Goal: Complete application form

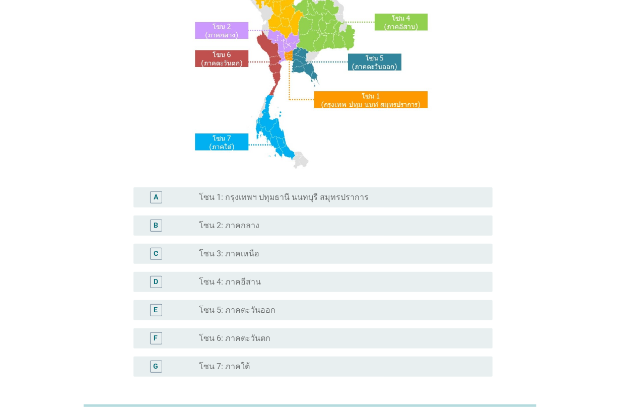
scroll to position [126, 0]
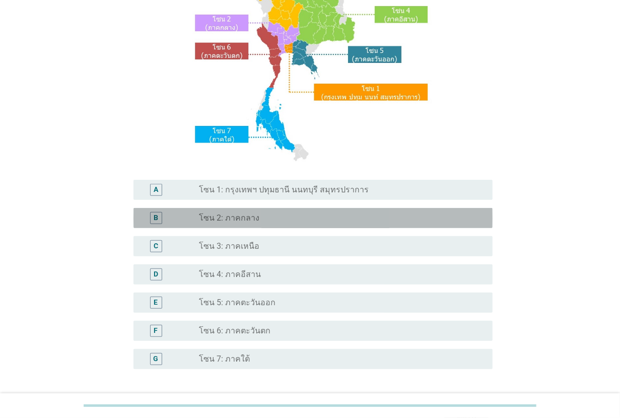
click at [293, 213] on div "radio_button_unchecked โซน 2: ภาคกลาง" at bounding box center [338, 218] width 278 height 10
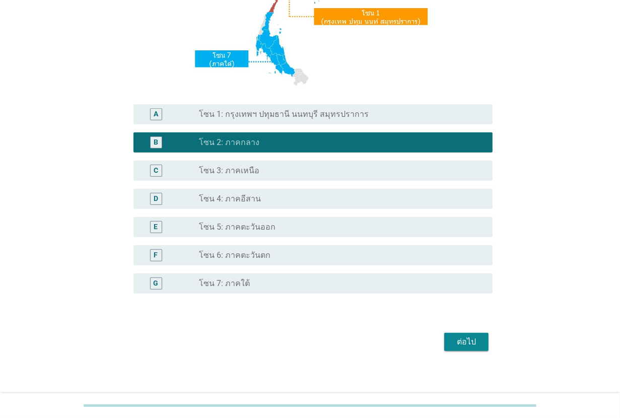
scroll to position [207, 0]
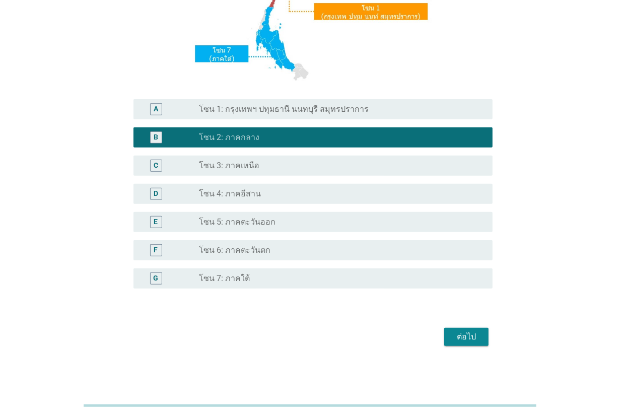
click at [459, 341] on div "ต่อไป" at bounding box center [466, 337] width 28 height 12
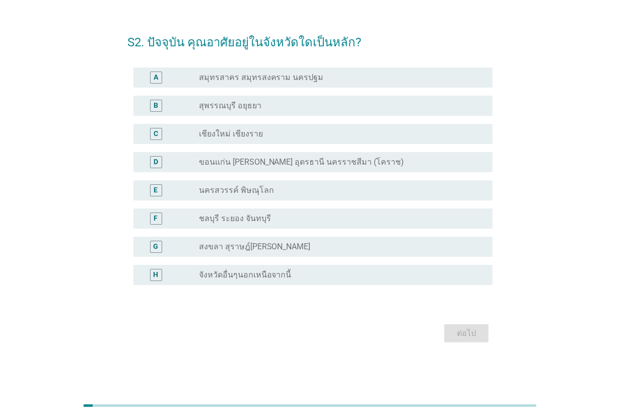
scroll to position [0, 0]
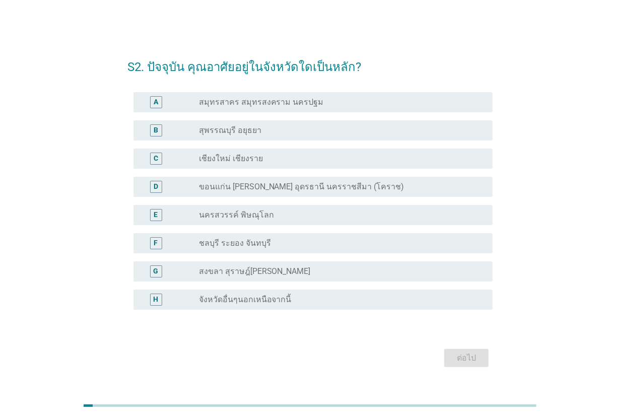
click at [275, 129] on div "radio_button_unchecked สุพรรณบุรี อยุธยา" at bounding box center [338, 130] width 278 height 10
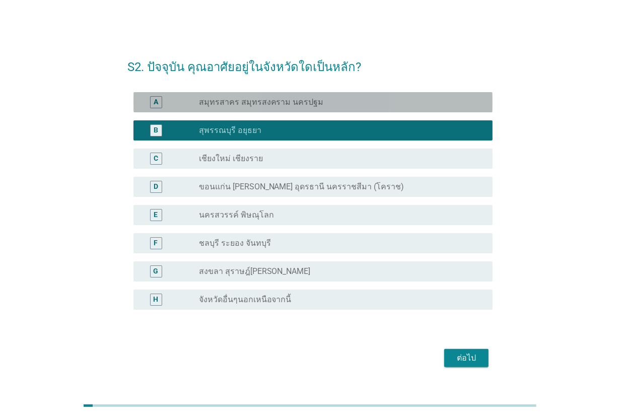
click at [298, 105] on label "สมุทรสาคร สมุทรสงคราม นครปฐม" at bounding box center [261, 102] width 125 height 10
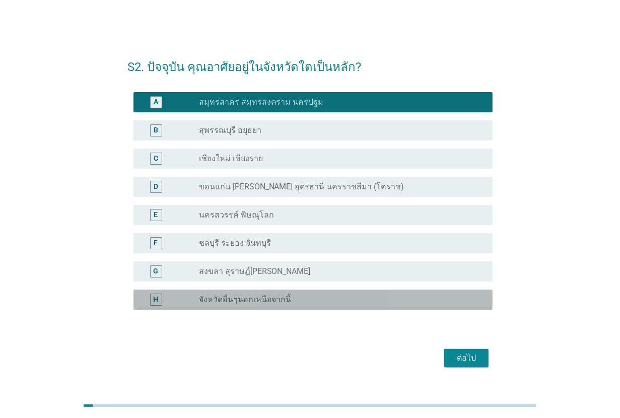
click at [314, 301] on div "radio_button_unchecked จังหวัดอื่นๆนอกเหนือจากนี้" at bounding box center [338, 300] width 278 height 10
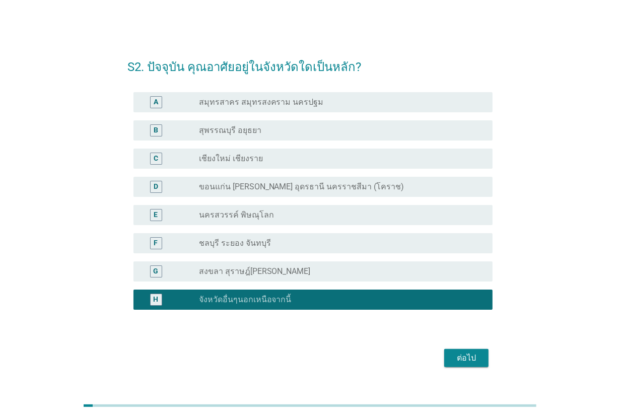
click at [469, 363] on div "ต่อไป" at bounding box center [466, 358] width 28 height 12
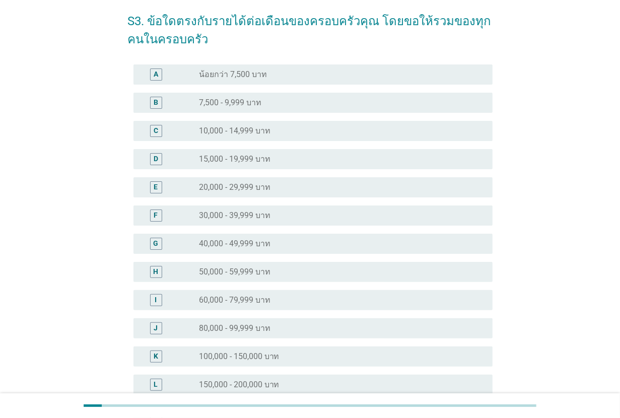
scroll to position [63, 0]
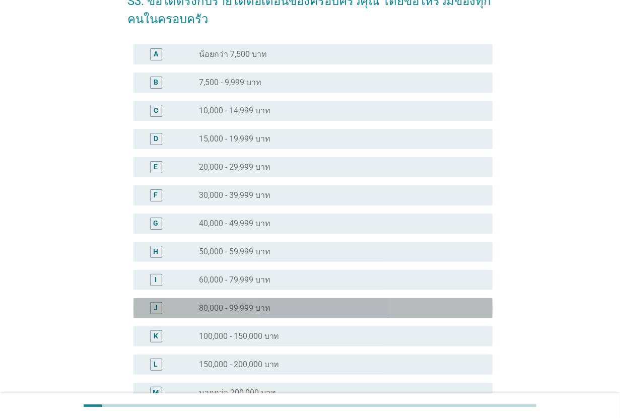
click at [319, 306] on div "radio_button_unchecked 80,000 - 99,999 บาท" at bounding box center [338, 308] width 278 height 10
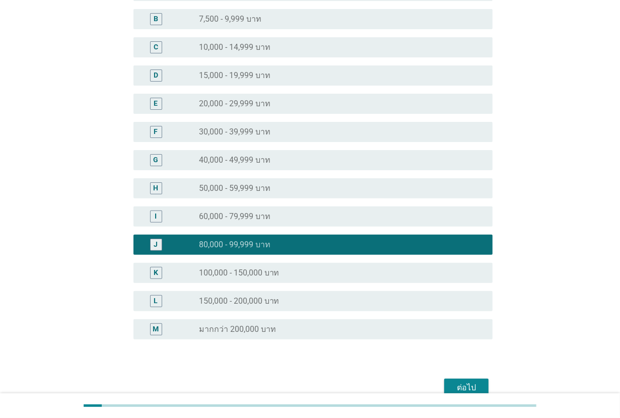
scroll to position [177, 0]
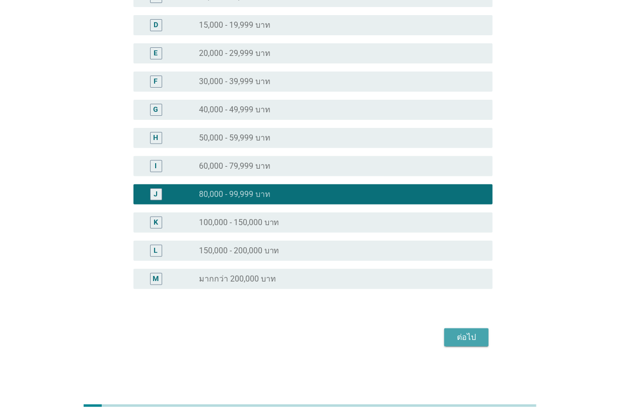
click at [447, 333] on button "ต่อไป" at bounding box center [466, 337] width 44 height 18
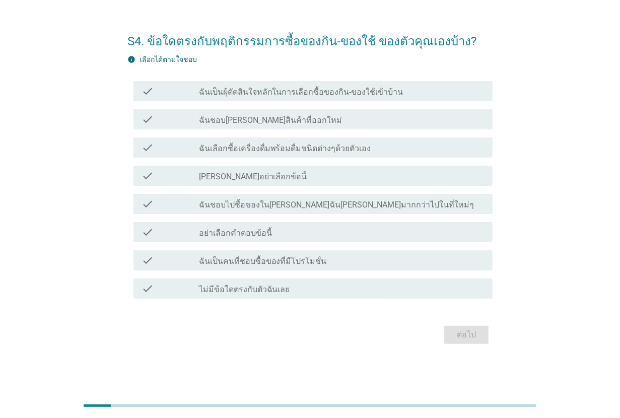
scroll to position [0, 0]
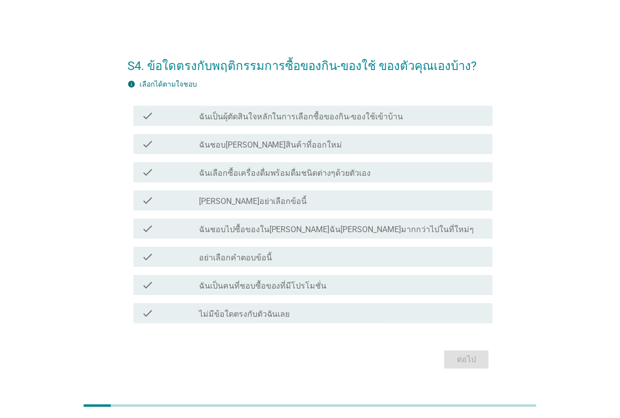
click at [295, 124] on div "check check_box_outline_blank ฉันเป็นผุ้ตัดสินใจหลักในการเลือกซื้อของกิน-ของใช้…" at bounding box center [313, 116] width 359 height 20
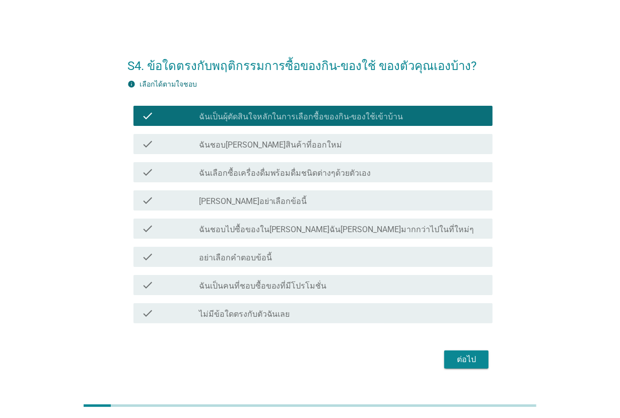
click at [309, 152] on div "check check_box_outline_blank ฉันชอบลองสินค้าที่ออกใหม่" at bounding box center [313, 144] width 359 height 20
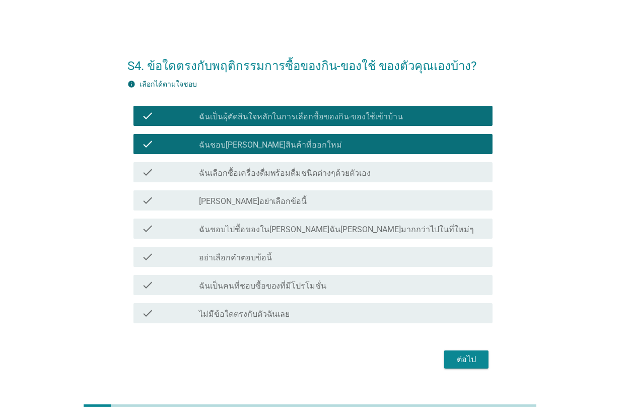
click at [311, 176] on label "ฉันเลือกซื้อเครื่องดื่มพร้อมดื่มชนิดต่างๆด้วยตัวเอง" at bounding box center [285, 173] width 172 height 10
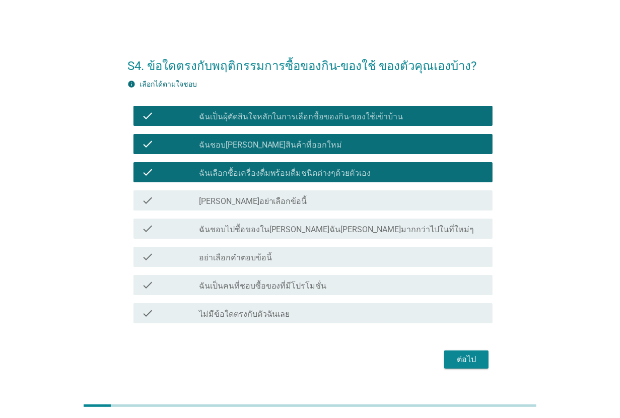
click at [307, 227] on label "ฉันชอบไปซื้อของในที่ที่ฉันคุ้นเคยมากกว่าไปในที่ใหม่ๆ" at bounding box center [337, 230] width 276 height 10
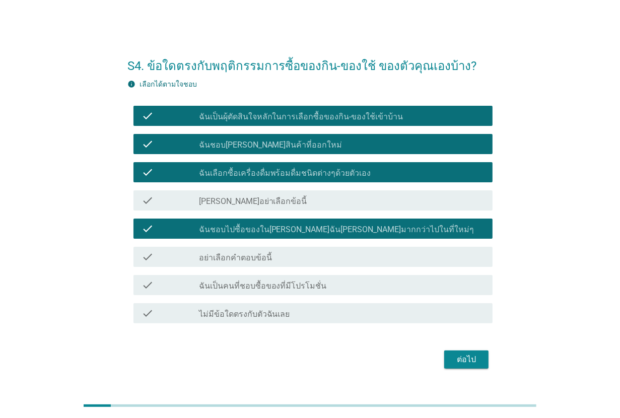
click at [319, 293] on div "check check_box_outline_blank ฉันเป็นคนที่ชอบซื้อของที่มีโปรโมชั่น" at bounding box center [313, 285] width 359 height 20
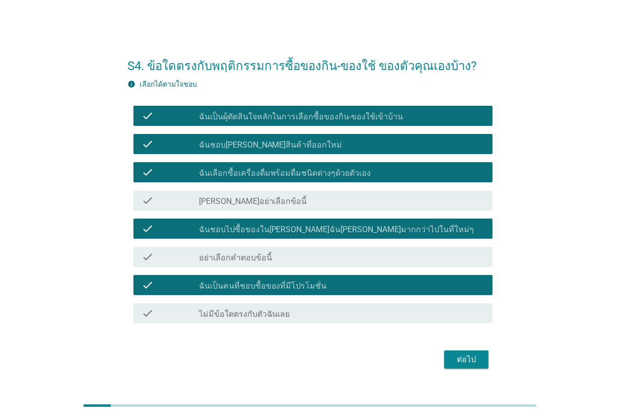
click at [460, 358] on div "ต่อไป" at bounding box center [466, 360] width 28 height 12
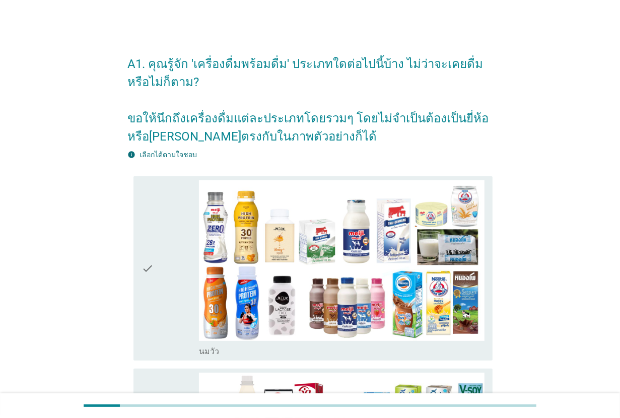
click at [176, 241] on div "check" at bounding box center [170, 268] width 57 height 176
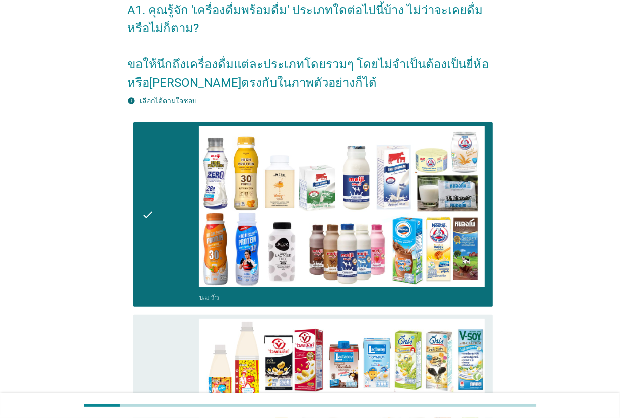
scroll to position [126, 0]
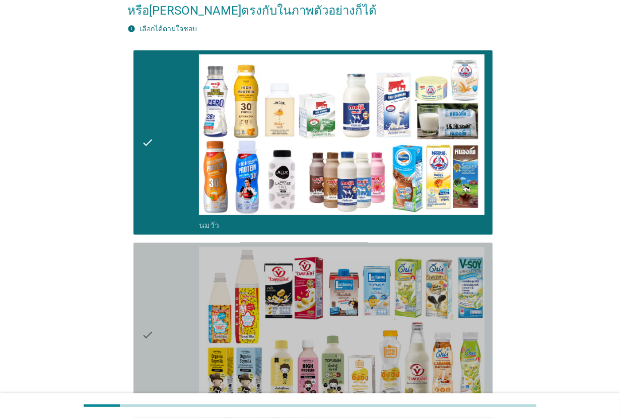
click at [174, 267] on div "check" at bounding box center [170, 335] width 57 height 176
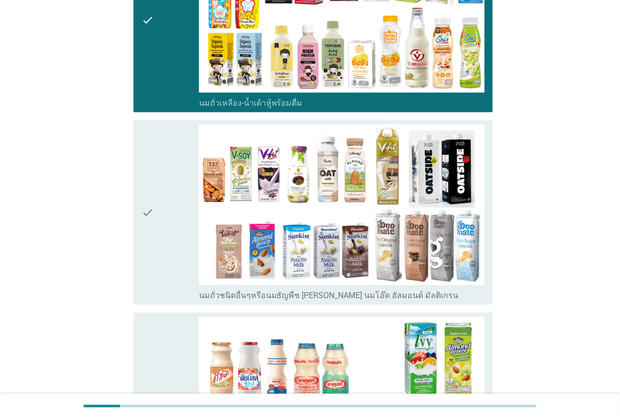
click at [174, 267] on div "check" at bounding box center [170, 212] width 57 height 176
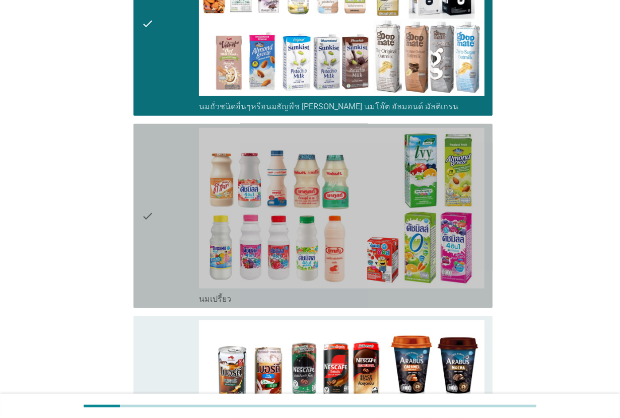
click at [174, 267] on div "check" at bounding box center [170, 216] width 57 height 176
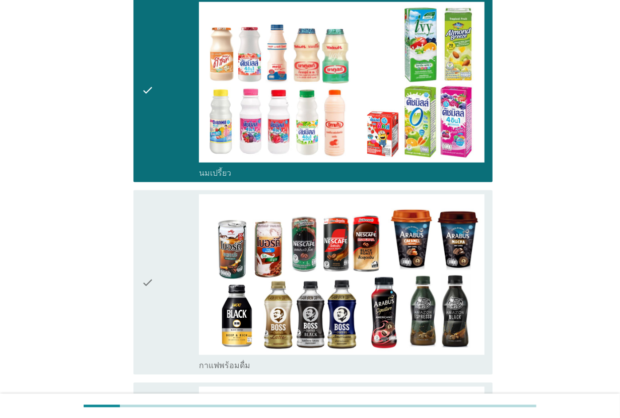
click at [174, 267] on div "check" at bounding box center [170, 282] width 57 height 176
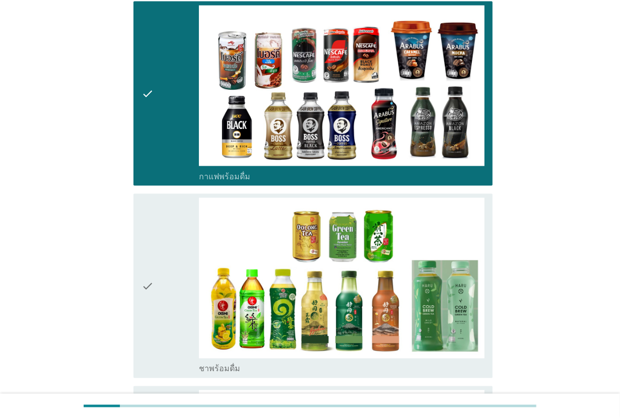
click at [174, 267] on div "check" at bounding box center [170, 286] width 57 height 176
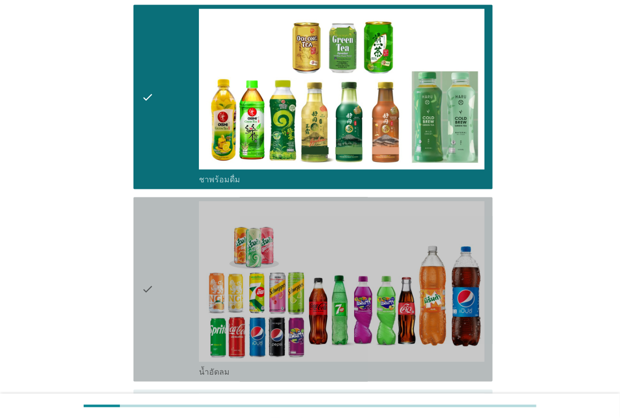
click at [174, 267] on div "check" at bounding box center [170, 290] width 57 height 176
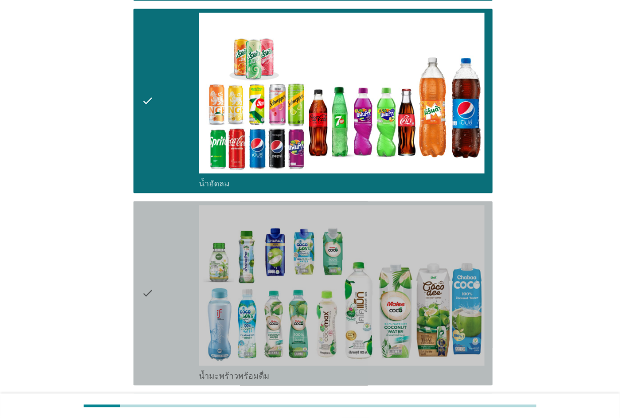
click at [174, 267] on div "check" at bounding box center [170, 293] width 57 height 176
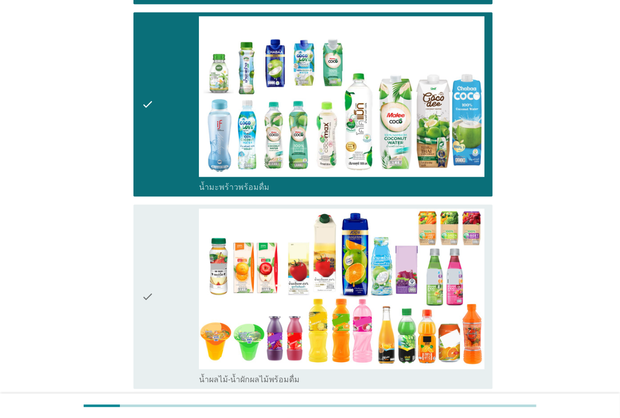
click at [174, 267] on div "check" at bounding box center [170, 297] width 57 height 176
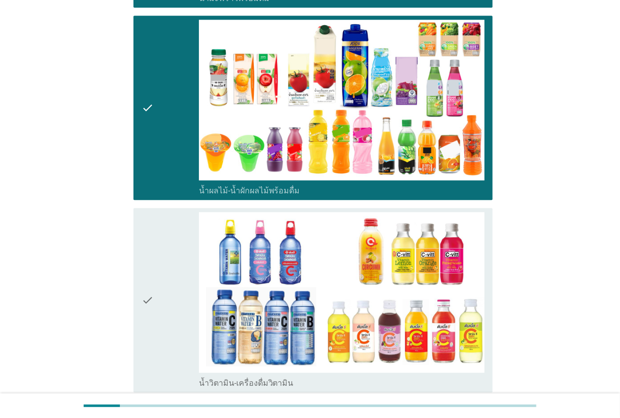
click at [174, 267] on div "check" at bounding box center [170, 300] width 57 height 176
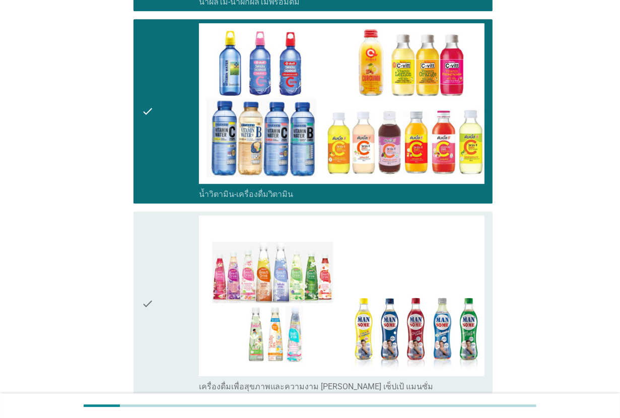
click at [174, 267] on div "check" at bounding box center [170, 304] width 57 height 176
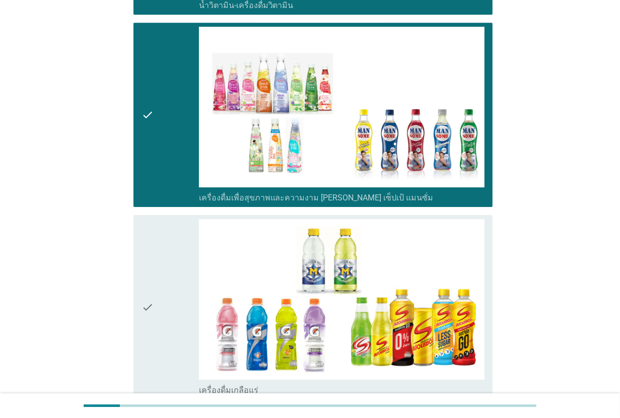
click at [174, 267] on div "check" at bounding box center [170, 307] width 57 height 176
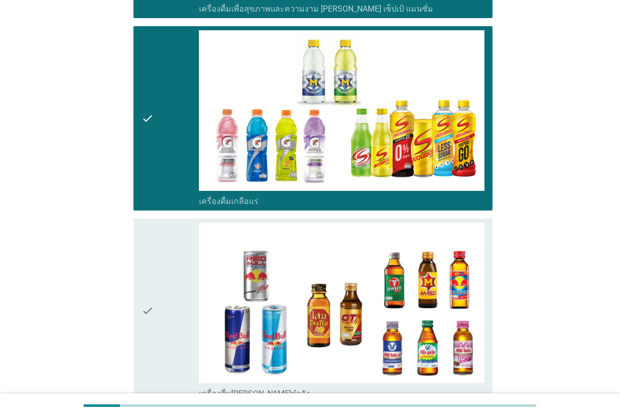
click at [174, 267] on div "check" at bounding box center [170, 311] width 57 height 176
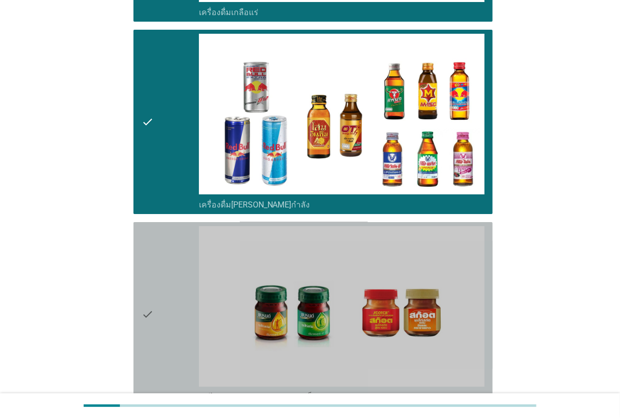
click at [174, 267] on div "check" at bounding box center [170, 314] width 57 height 176
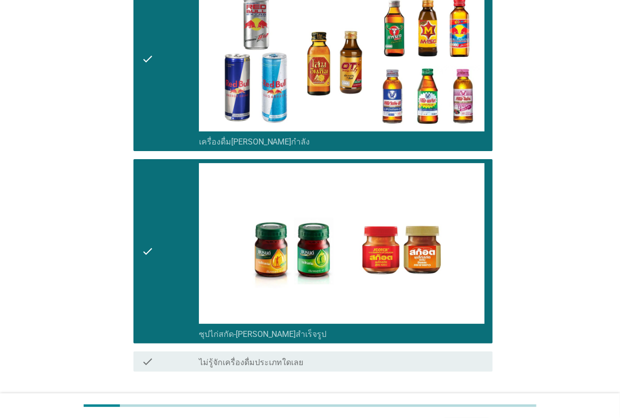
scroll to position [2587, 0]
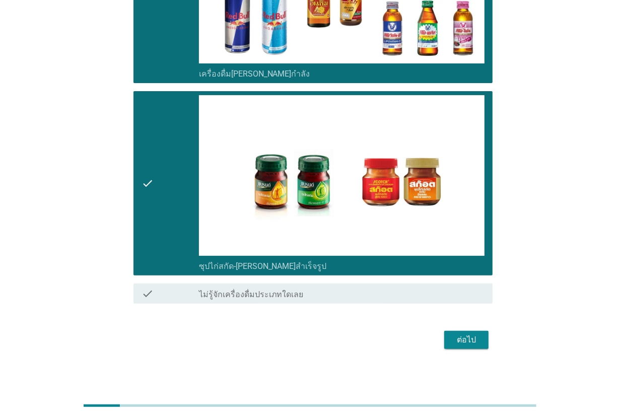
click at [470, 344] on button "ต่อไป" at bounding box center [466, 340] width 44 height 18
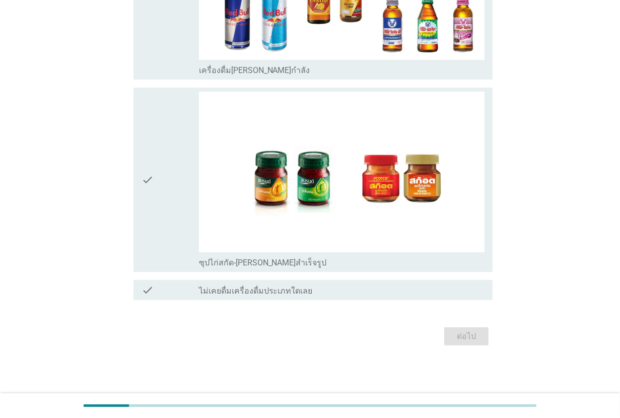
scroll to position [0, 0]
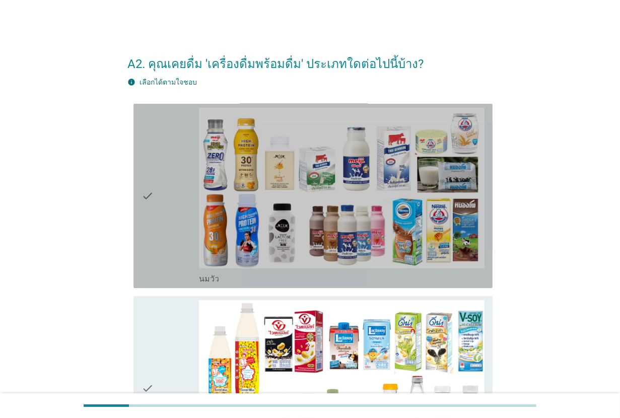
click at [162, 169] on div "check" at bounding box center [170, 196] width 57 height 176
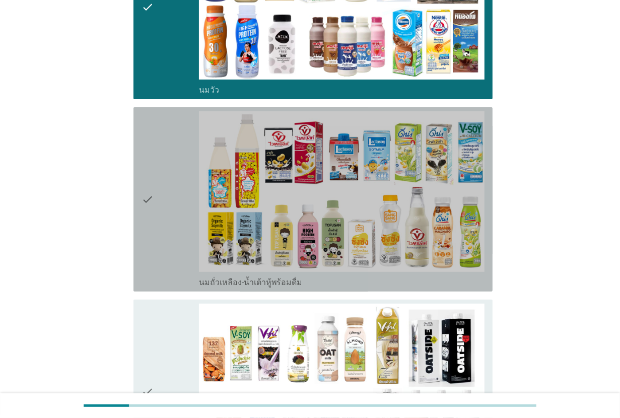
click at [162, 169] on div "check" at bounding box center [170, 199] width 57 height 176
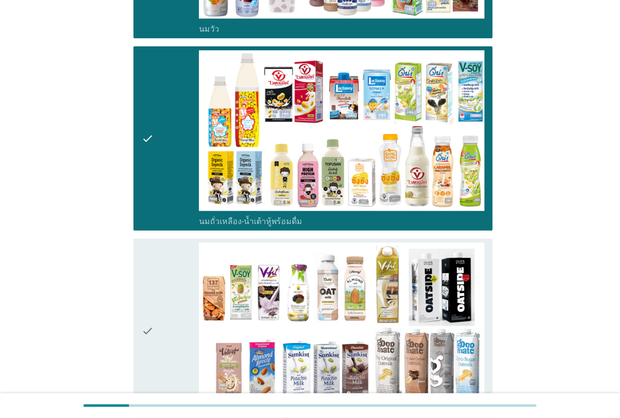
scroll to position [315, 0]
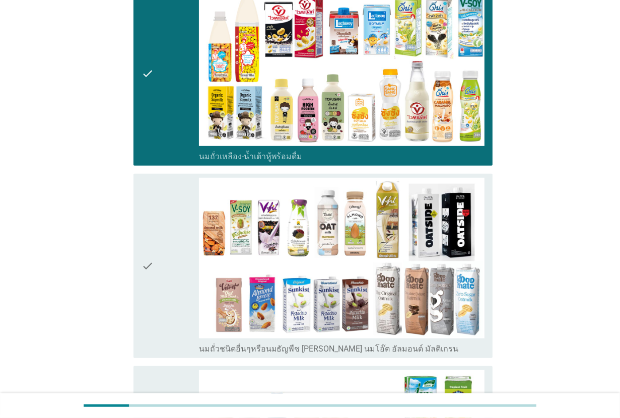
click at [162, 170] on div "check check_box_outline_blank นมถั่วชนิดอื่นๆหรือนมธัญพืช เช่น นมโอ๊ต อัลมอนด์ …" at bounding box center [309, 266] width 365 height 192
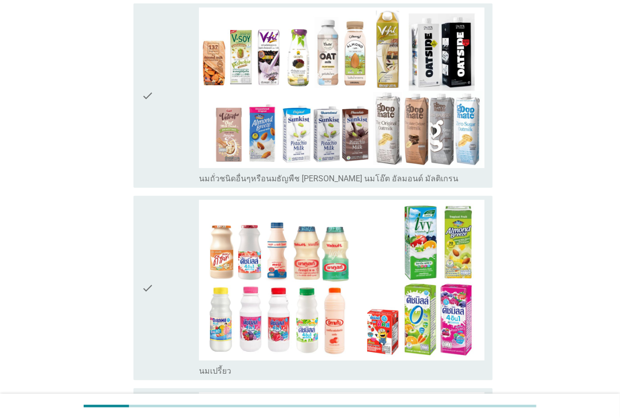
scroll to position [504, 0]
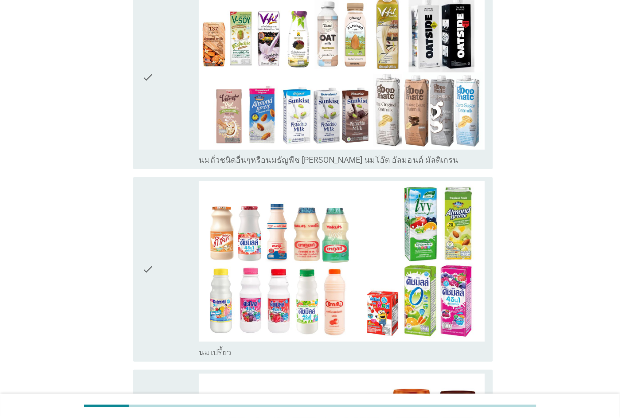
click at [162, 142] on div "check" at bounding box center [170, 77] width 57 height 176
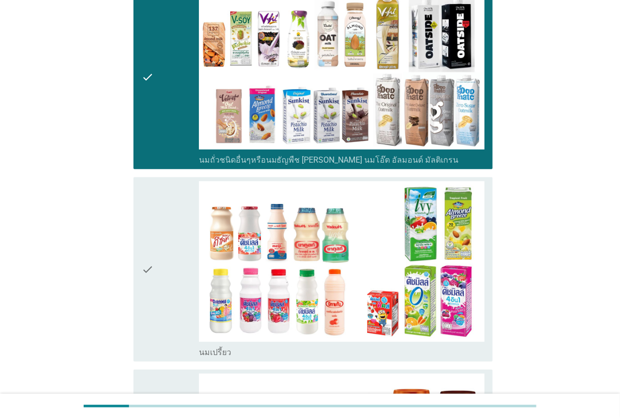
click at [158, 225] on div "check" at bounding box center [170, 269] width 57 height 176
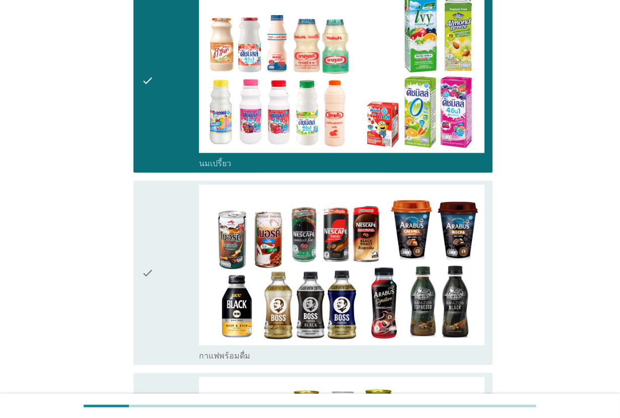
click at [158, 225] on div "check" at bounding box center [170, 273] width 57 height 176
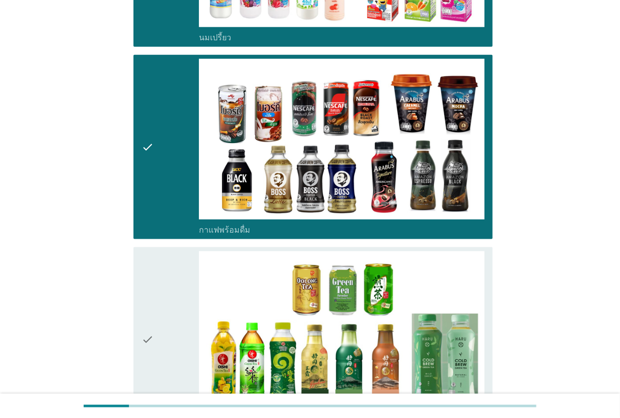
scroll to position [945, 0]
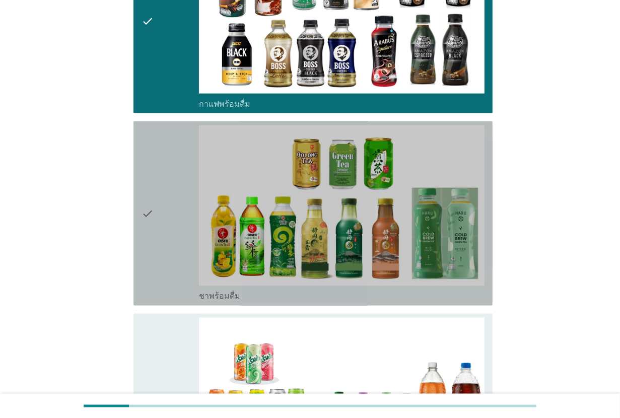
click at [158, 225] on div "check" at bounding box center [170, 213] width 57 height 176
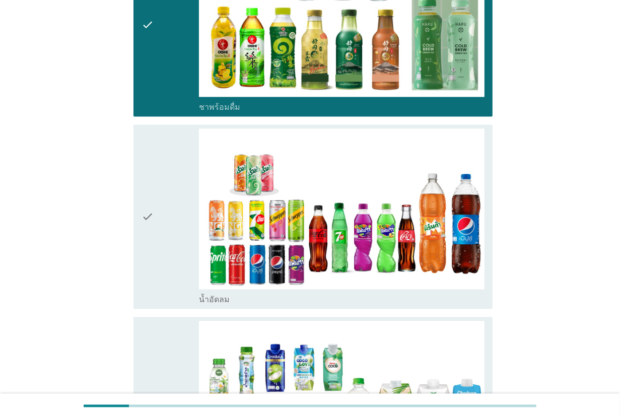
click at [158, 225] on div "check" at bounding box center [170, 217] width 57 height 176
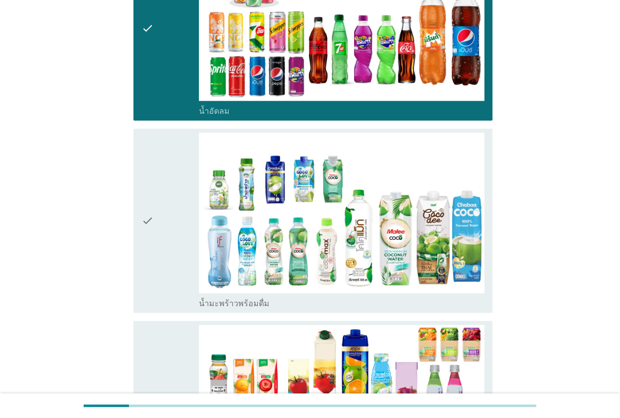
click at [158, 225] on div "check" at bounding box center [170, 221] width 57 height 176
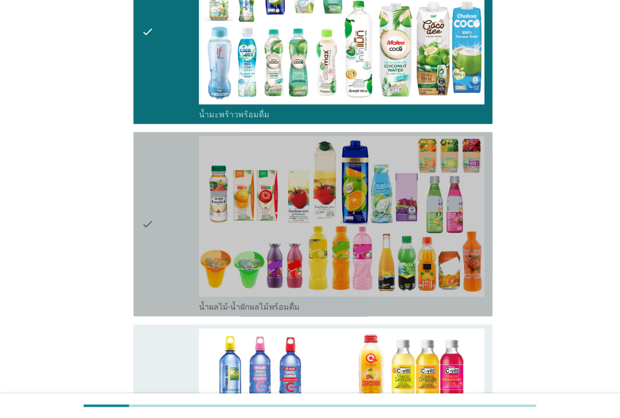
click at [158, 225] on div "check" at bounding box center [170, 224] width 57 height 176
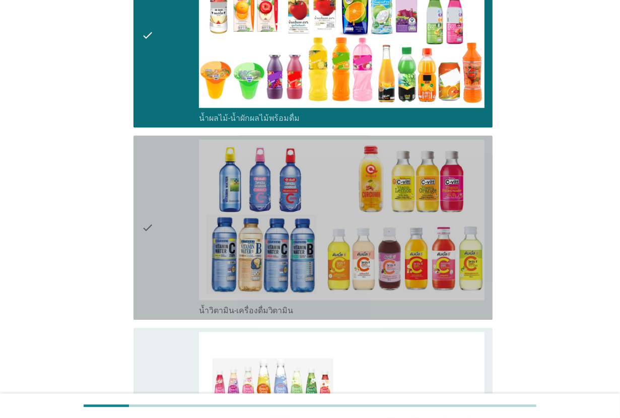
click at [158, 225] on div "check" at bounding box center [170, 228] width 57 height 176
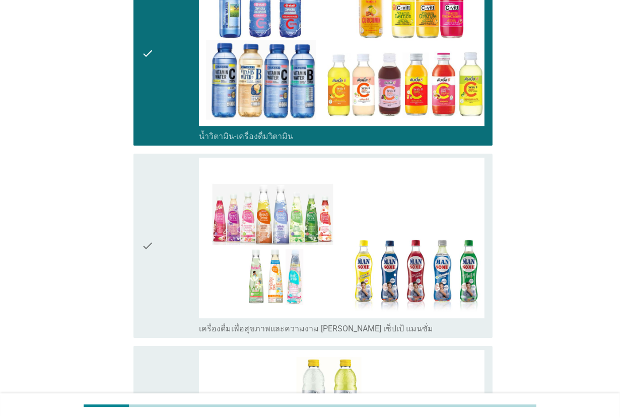
scroll to position [1889, 0]
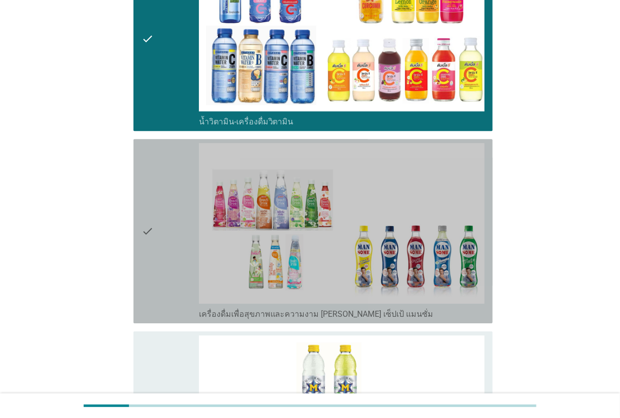
click at [158, 225] on div "check" at bounding box center [170, 231] width 57 height 176
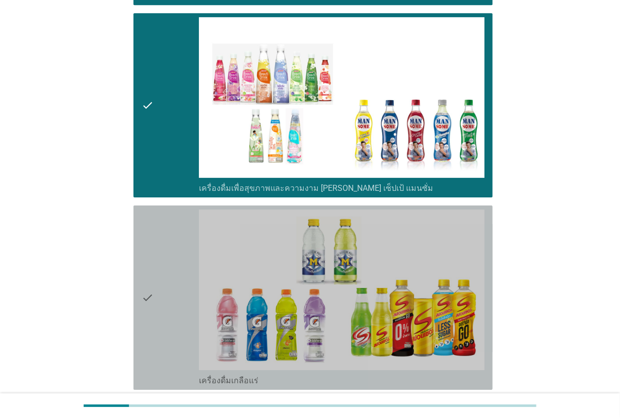
click at [158, 225] on div "check" at bounding box center [170, 298] width 57 height 176
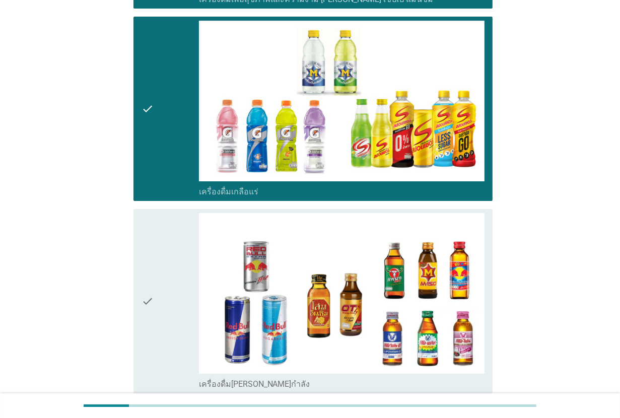
click at [158, 225] on div "check" at bounding box center [170, 301] width 57 height 176
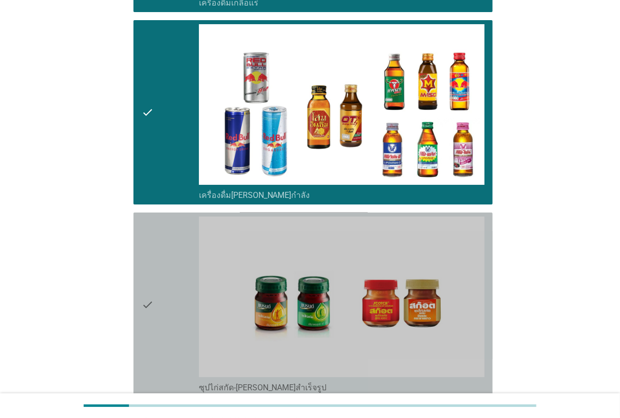
click at [158, 225] on div "check" at bounding box center [170, 305] width 57 height 176
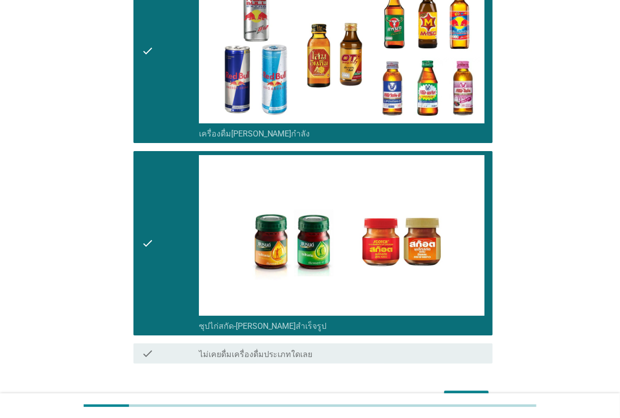
scroll to position [2514, 0]
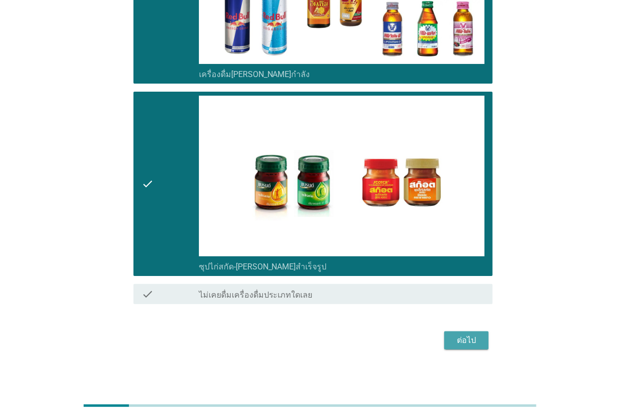
click at [461, 335] on div "ต่อไป" at bounding box center [466, 341] width 28 height 12
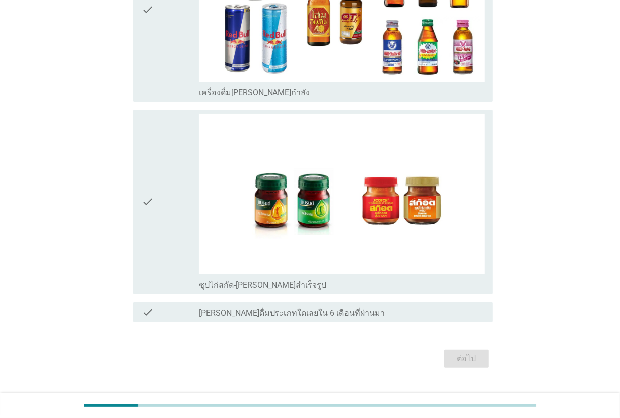
scroll to position [0, 0]
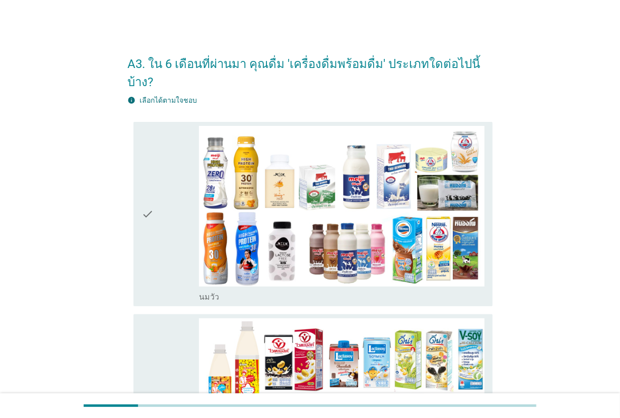
click at [199, 255] on div "check_box_outline_blank นมวัว" at bounding box center [342, 214] width 286 height 176
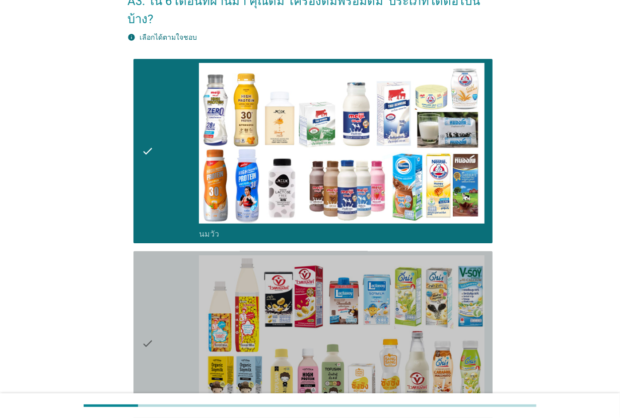
click at [199, 255] on div "check_box_outline_blank นมถั่วเหลือง-น้ำเต้าหู้พร้อมดื่ม" at bounding box center [342, 343] width 286 height 176
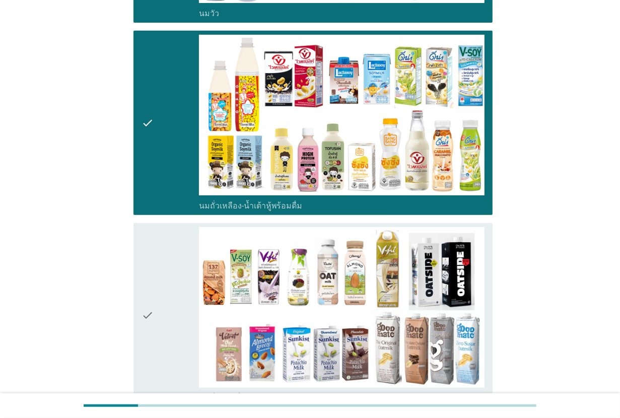
scroll to position [315, 0]
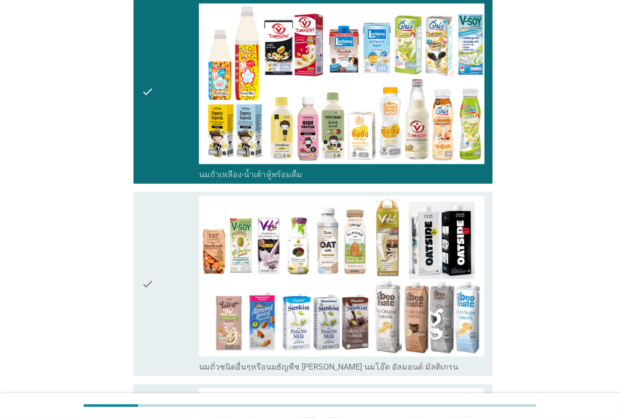
click at [183, 255] on div "check" at bounding box center [170, 284] width 57 height 176
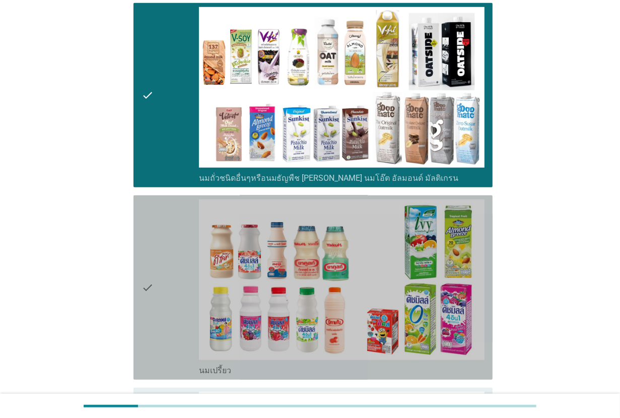
click at [183, 255] on div "check" at bounding box center [170, 288] width 57 height 176
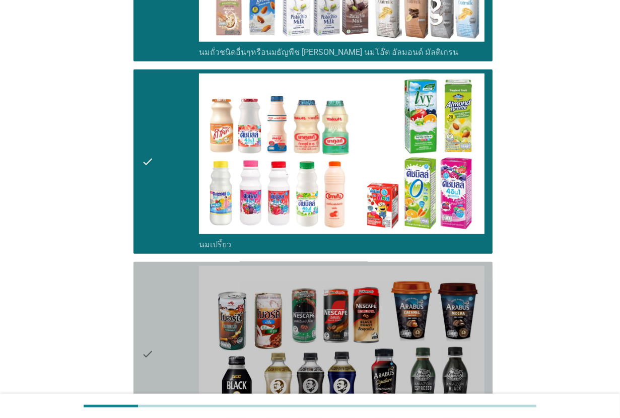
click at [183, 266] on div "check" at bounding box center [170, 354] width 57 height 176
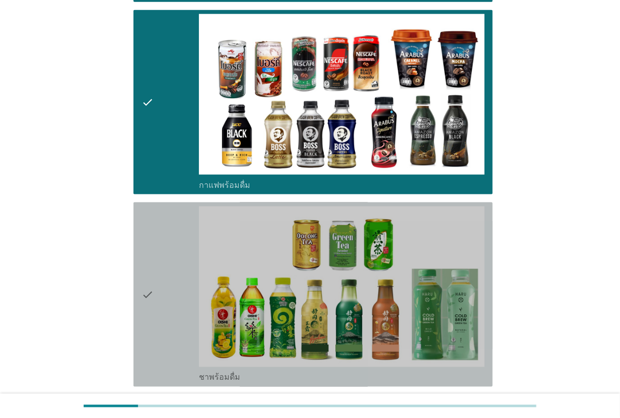
click at [183, 255] on div "check" at bounding box center [170, 295] width 57 height 176
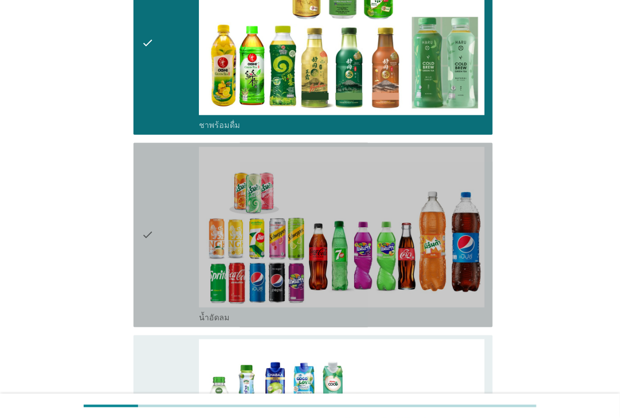
click at [173, 255] on div "check" at bounding box center [170, 235] width 57 height 176
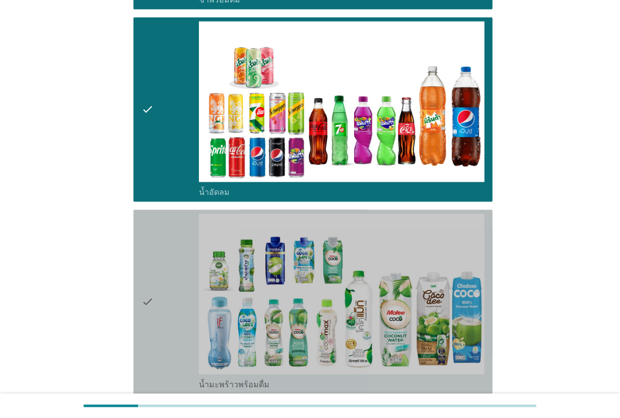
click at [172, 260] on div "check" at bounding box center [170, 302] width 57 height 176
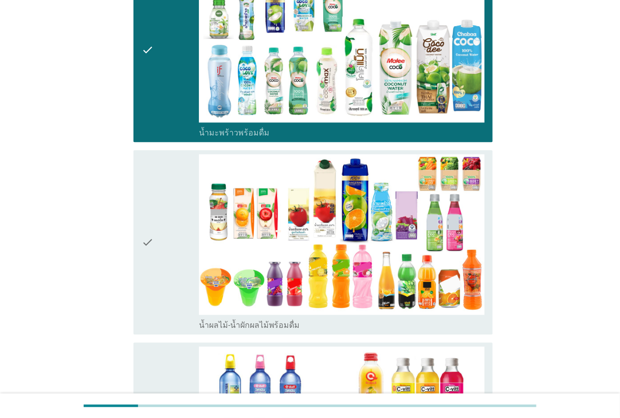
click at [172, 260] on div "check" at bounding box center [170, 242] width 57 height 176
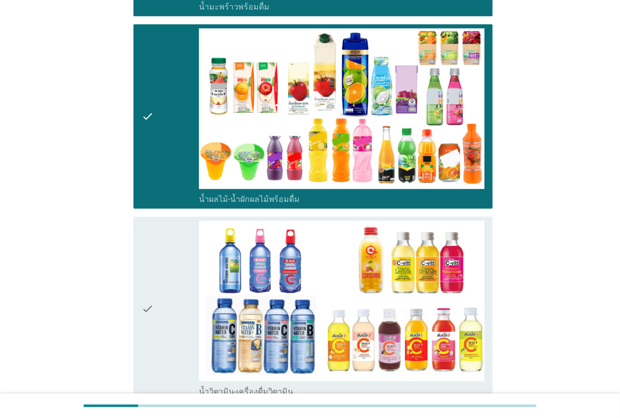
click at [172, 260] on div "check" at bounding box center [170, 309] width 57 height 176
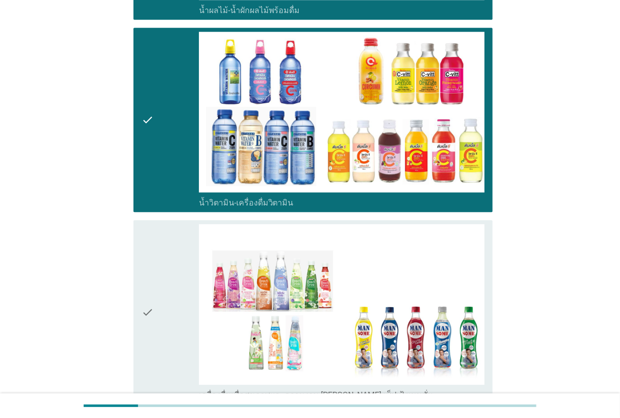
click at [172, 260] on div "check" at bounding box center [170, 312] width 57 height 176
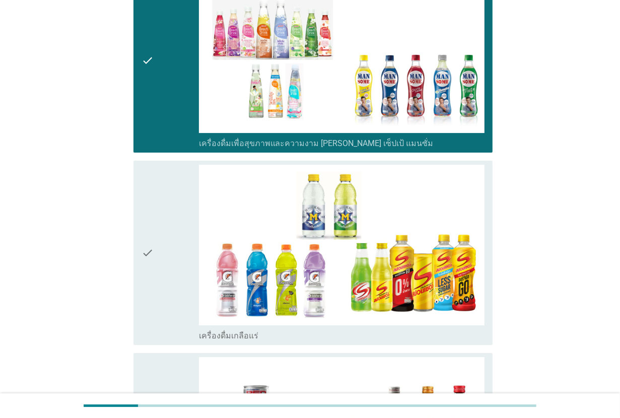
click at [183, 252] on div "check" at bounding box center [170, 253] width 57 height 176
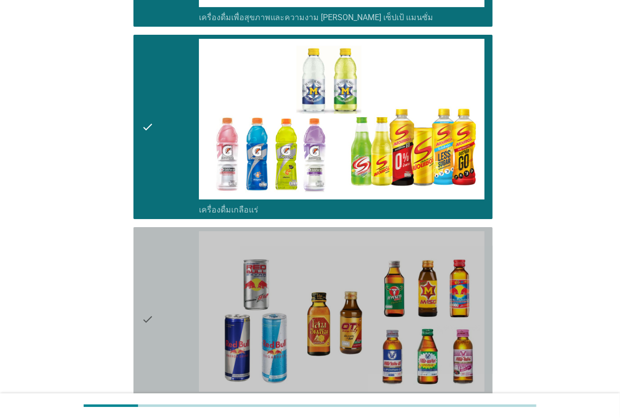
click at [183, 252] on div "check" at bounding box center [170, 319] width 57 height 176
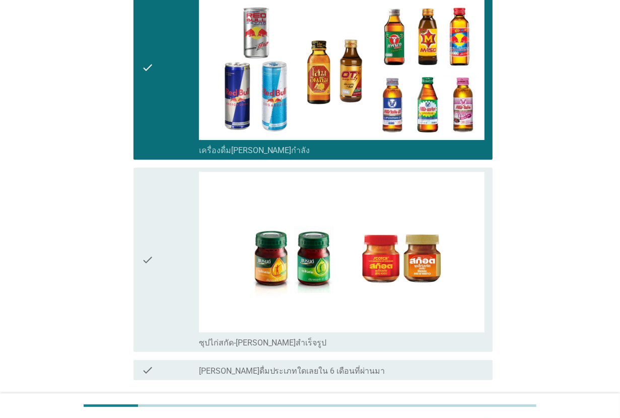
click at [183, 252] on div "check" at bounding box center [170, 260] width 57 height 176
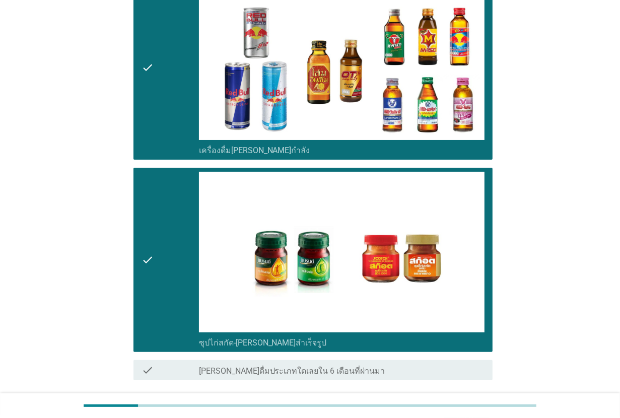
scroll to position [2514, 0]
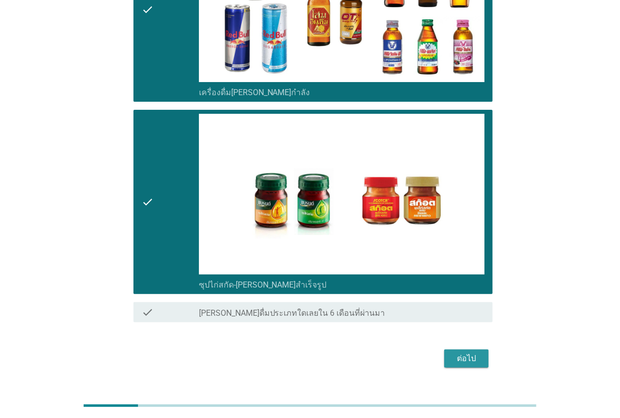
click at [459, 353] on div "ต่อไป" at bounding box center [466, 359] width 28 height 12
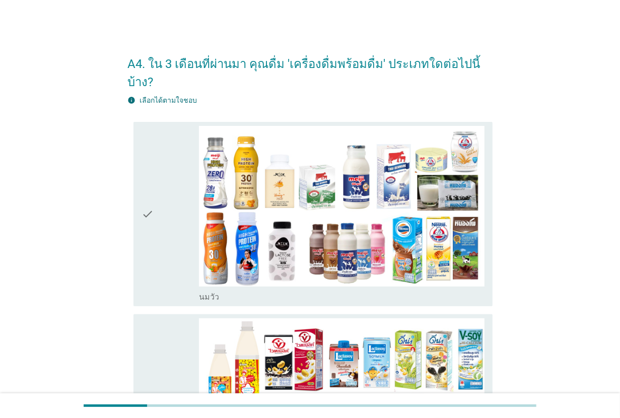
click at [182, 255] on div "check" at bounding box center [170, 214] width 57 height 176
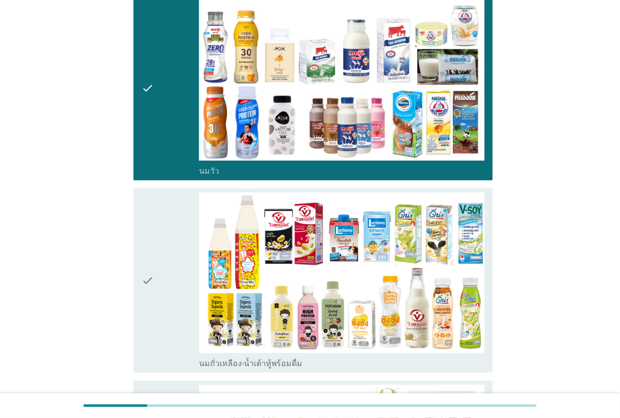
click at [182, 255] on div "check" at bounding box center [170, 280] width 57 height 176
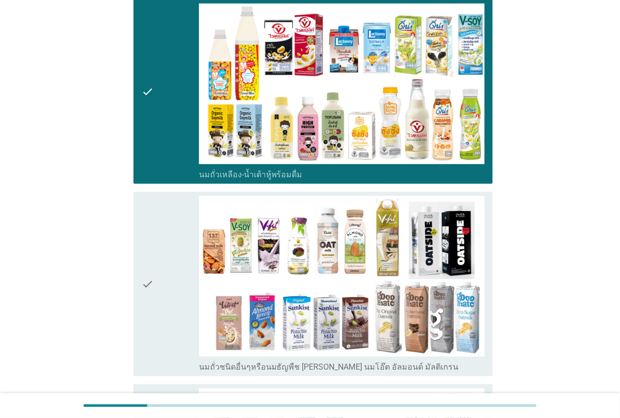
scroll to position [378, 0]
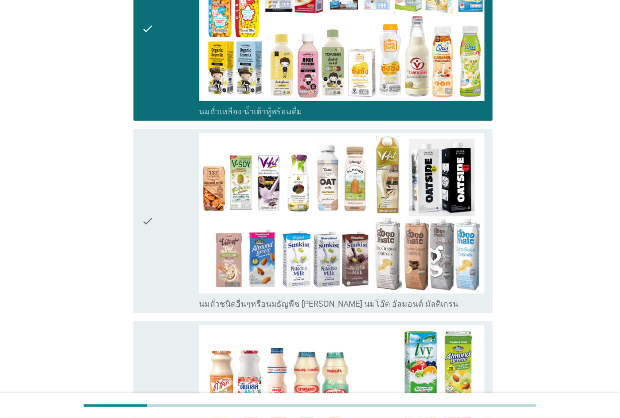
click at [182, 255] on div "check" at bounding box center [170, 221] width 57 height 176
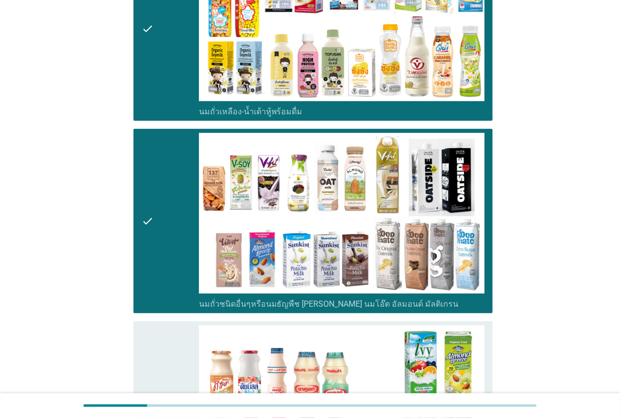
scroll to position [504, 0]
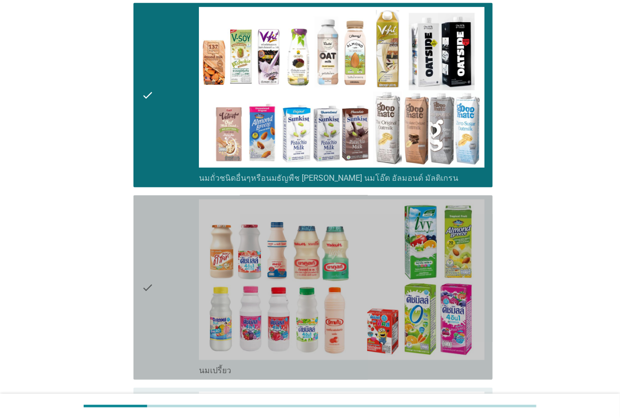
click at [182, 255] on div "check" at bounding box center [170, 288] width 57 height 176
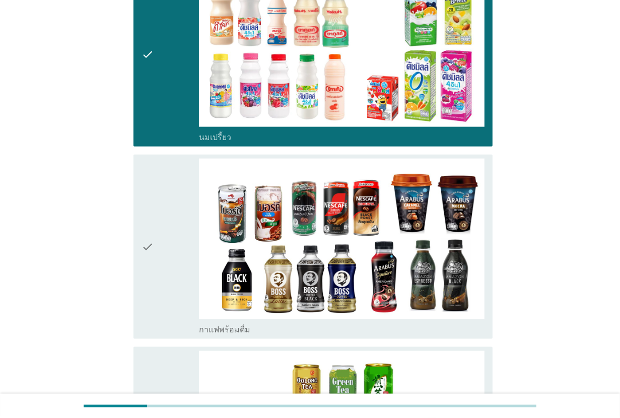
scroll to position [756, 0]
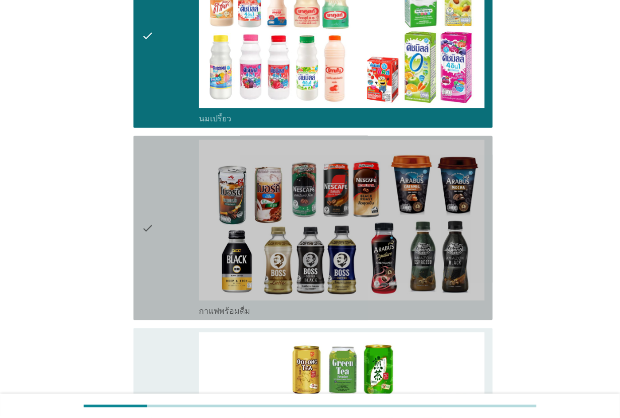
click at [173, 255] on div "check" at bounding box center [170, 228] width 57 height 176
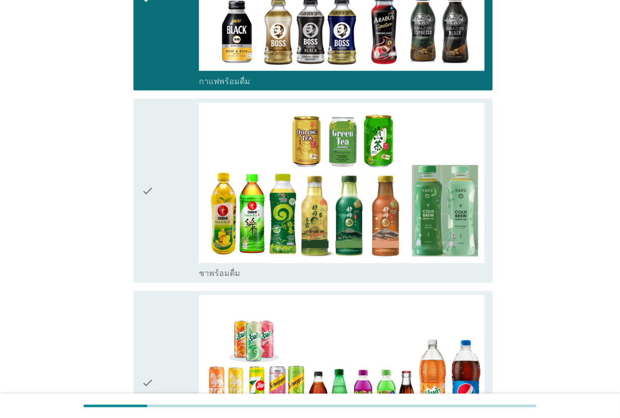
scroll to position [1008, 0]
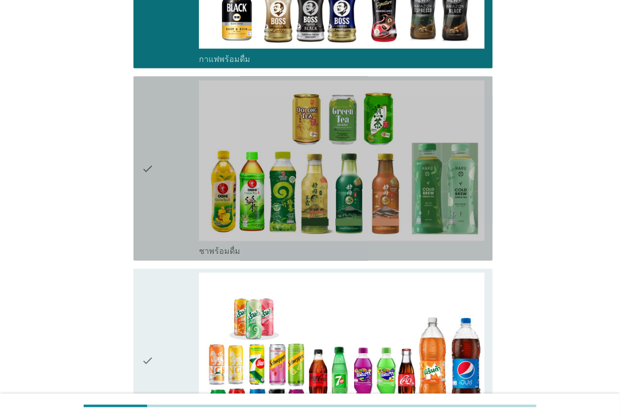
click at [180, 218] on div "check" at bounding box center [170, 169] width 57 height 176
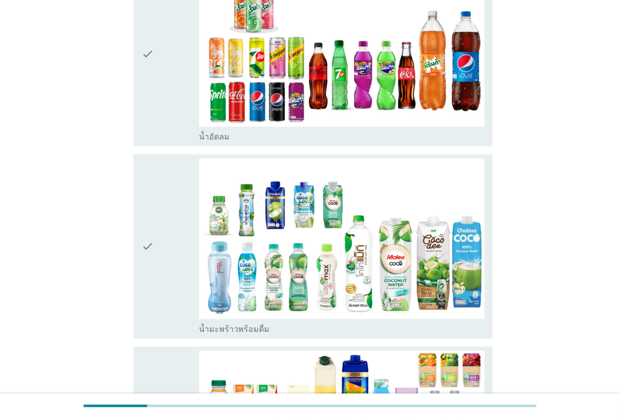
scroll to position [1323, 0]
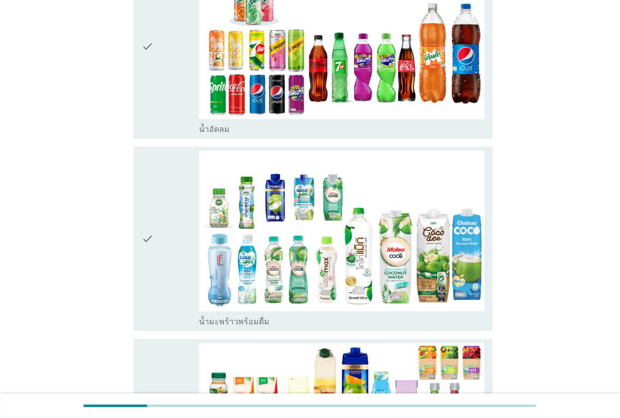
click at [181, 192] on div "check" at bounding box center [170, 239] width 57 height 176
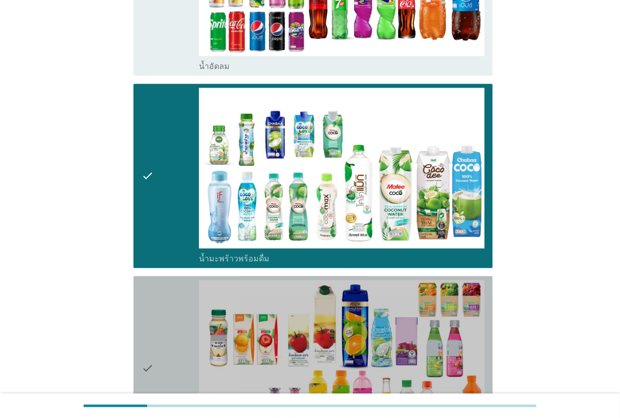
click at [168, 276] on div "check check_box_outline_blank น้ำผลไม้-น้ำผักผลไม้พร้อมดื่ม" at bounding box center [313, 368] width 359 height 184
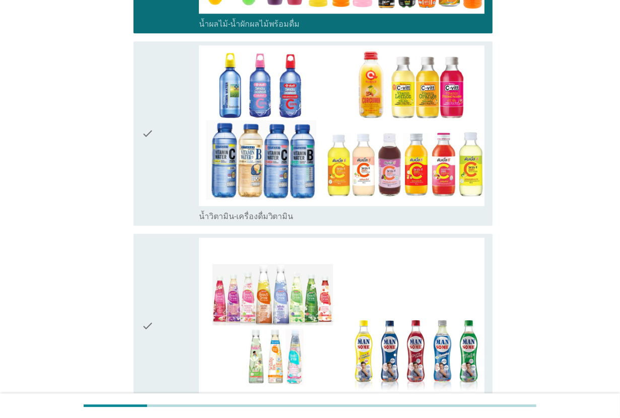
scroll to position [1826, 0]
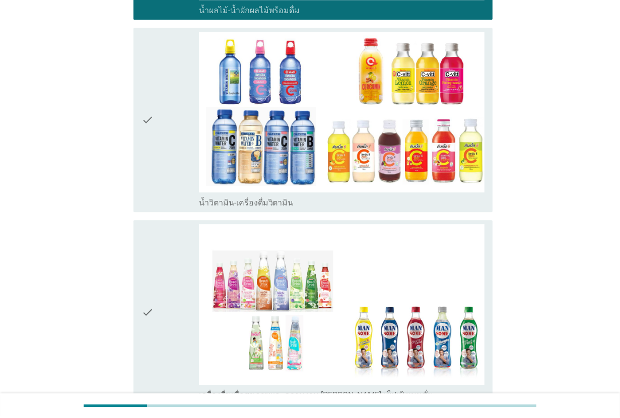
click at [176, 153] on div "check" at bounding box center [170, 120] width 57 height 176
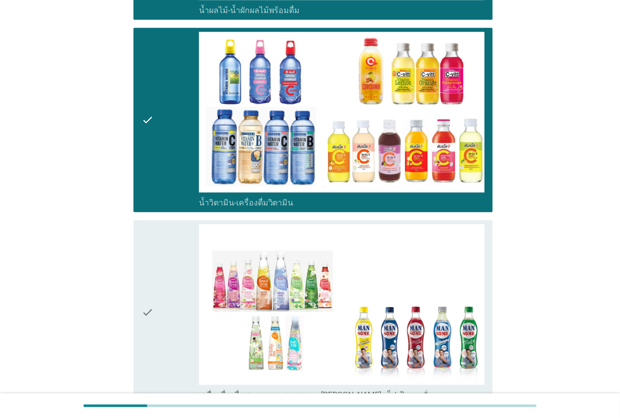
click at [175, 230] on div "check" at bounding box center [170, 312] width 57 height 176
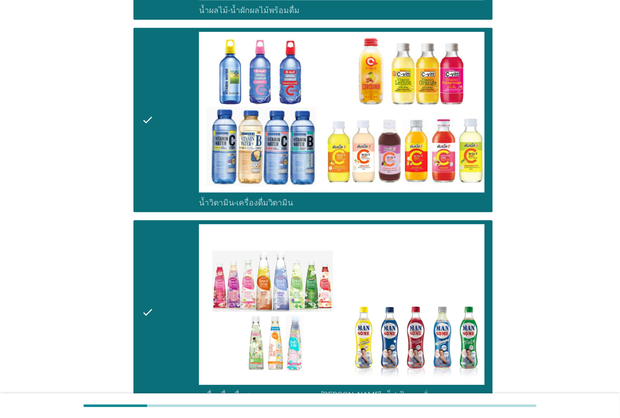
scroll to position [1952, 0]
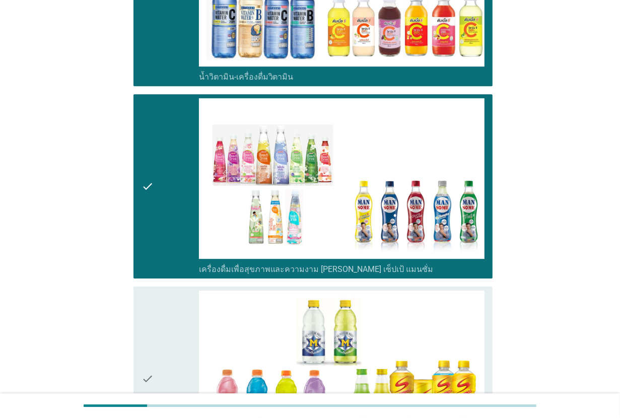
click at [175, 201] on div "check" at bounding box center [170, 186] width 57 height 176
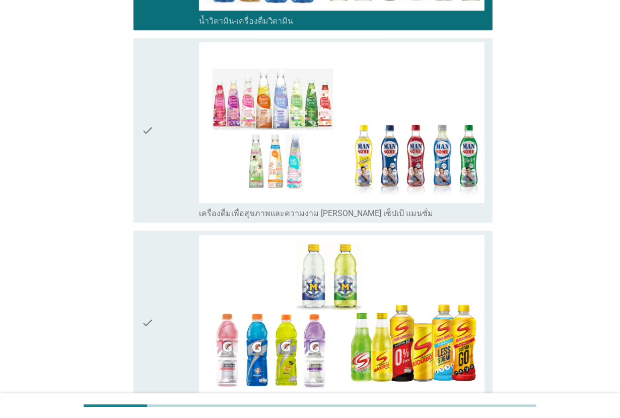
scroll to position [2015, 0]
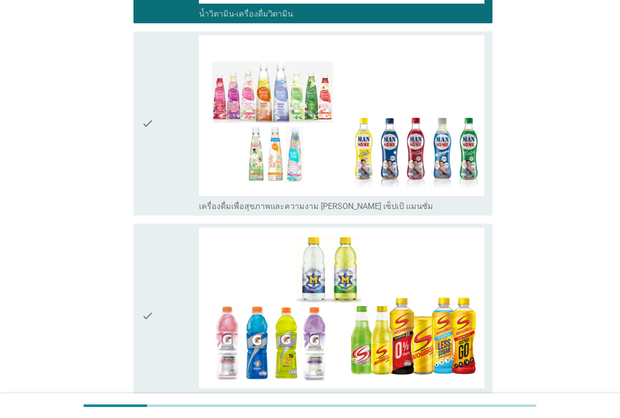
click at [175, 220] on div "check check_box_outline_blank เครื่องดื่มเกลือแร่" at bounding box center [309, 316] width 365 height 192
click at [178, 167] on div "check" at bounding box center [170, 123] width 57 height 176
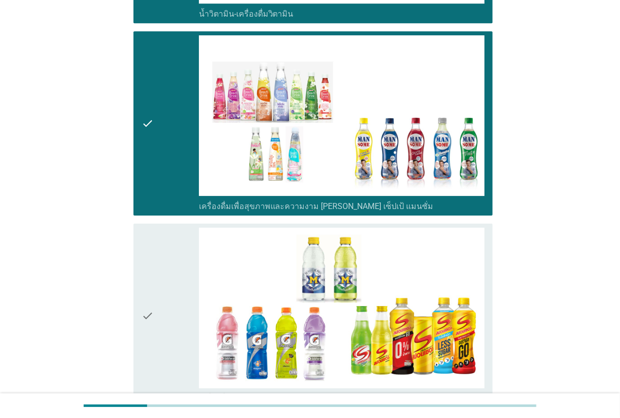
click at [179, 254] on div "check" at bounding box center [170, 316] width 57 height 176
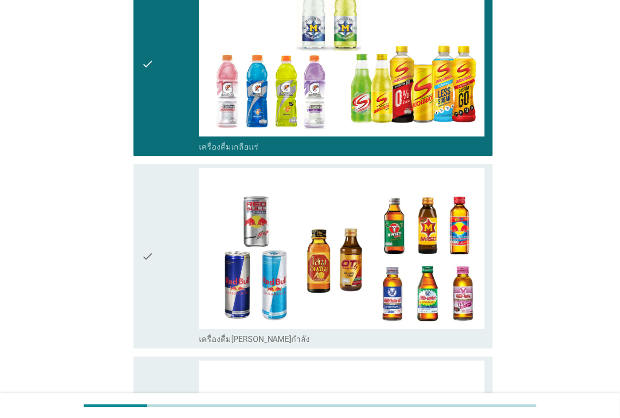
click at [179, 254] on div "check" at bounding box center [170, 256] width 57 height 176
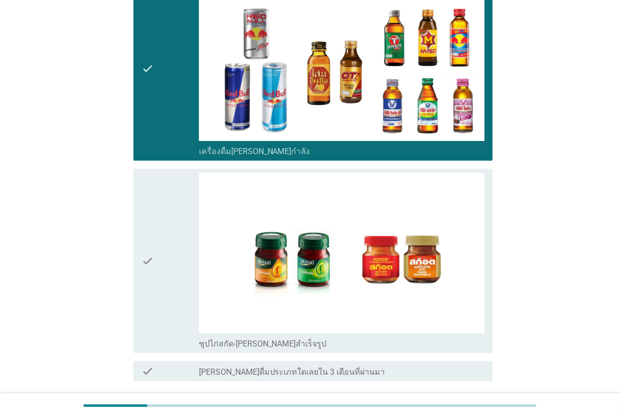
scroll to position [2456, 0]
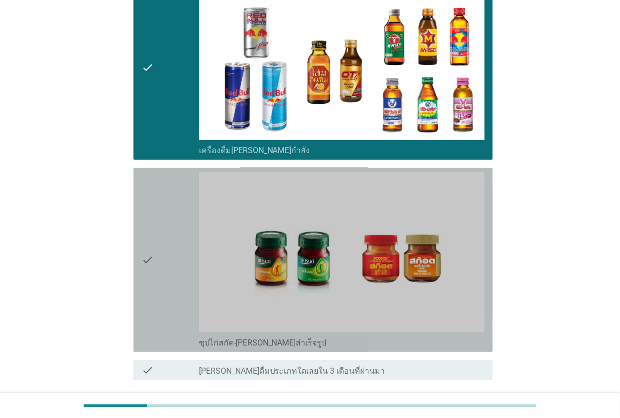
click at [179, 254] on div "check" at bounding box center [170, 260] width 57 height 176
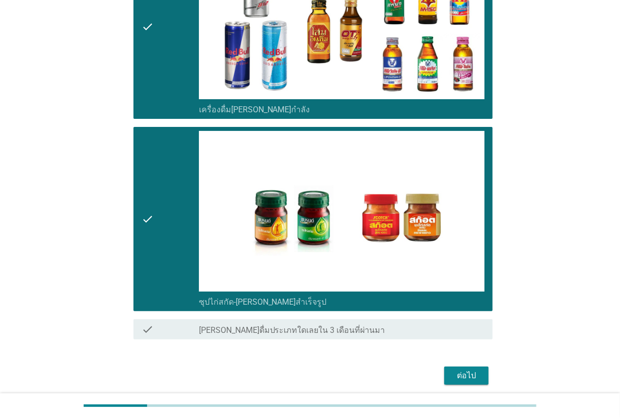
scroll to position [2514, 0]
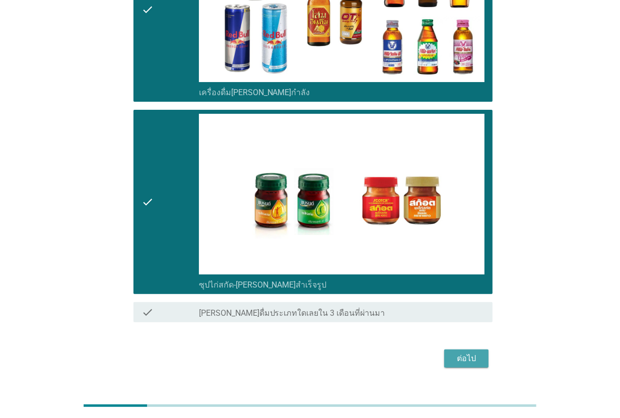
click at [474, 353] on div "ต่อไป" at bounding box center [466, 359] width 28 height 12
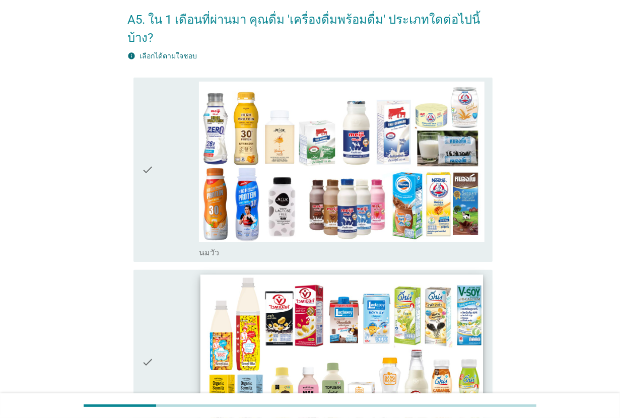
scroll to position [63, 0]
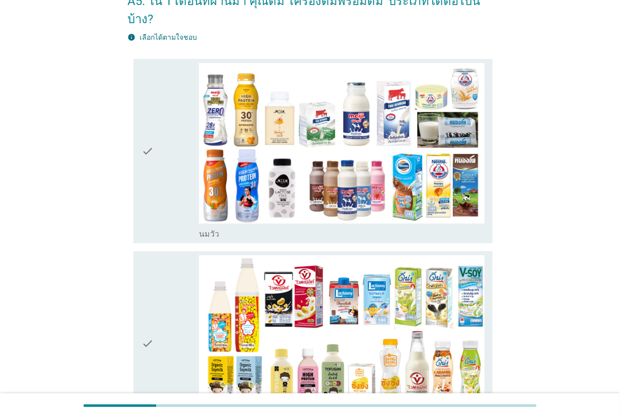
click at [180, 200] on div "check" at bounding box center [170, 151] width 57 height 176
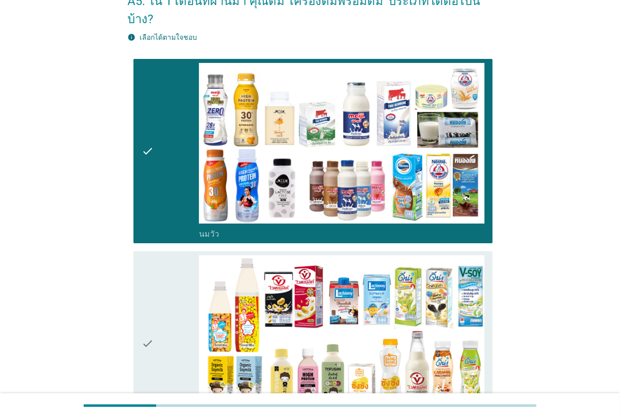
scroll to position [189, 0]
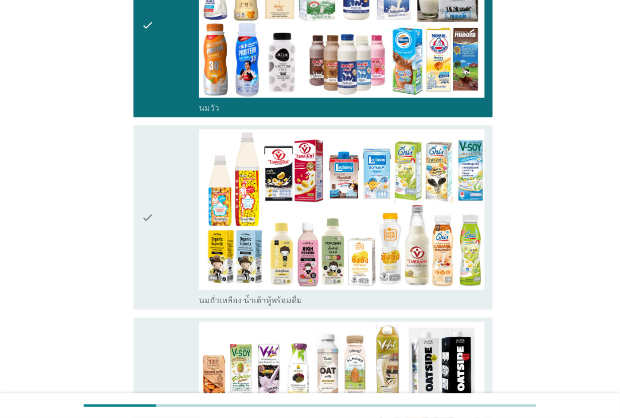
click at [180, 200] on div "check" at bounding box center [170, 217] width 57 height 176
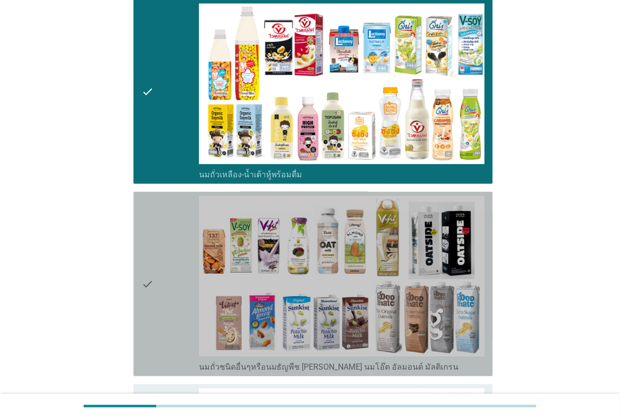
click at [180, 200] on div "check" at bounding box center [170, 284] width 57 height 176
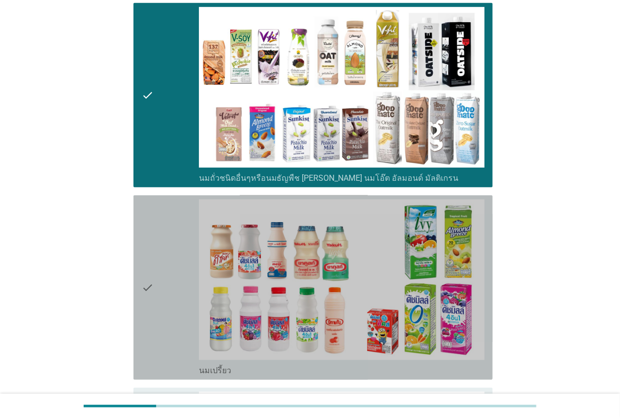
click at [180, 200] on div "check" at bounding box center [170, 288] width 57 height 176
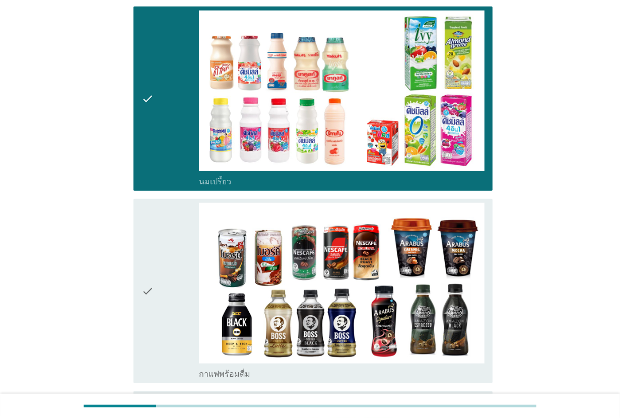
click at [180, 203] on div "check" at bounding box center [170, 291] width 57 height 176
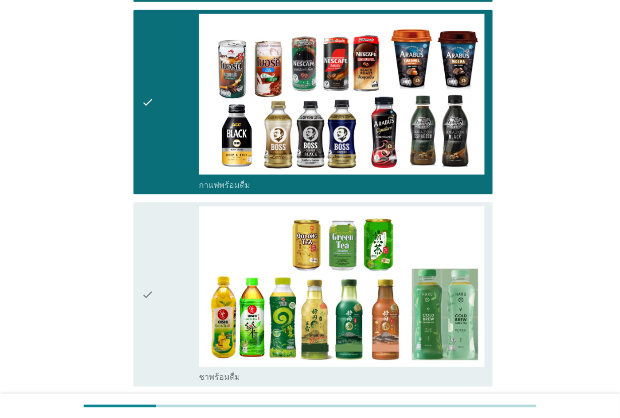
click at [180, 207] on div "check" at bounding box center [170, 295] width 57 height 176
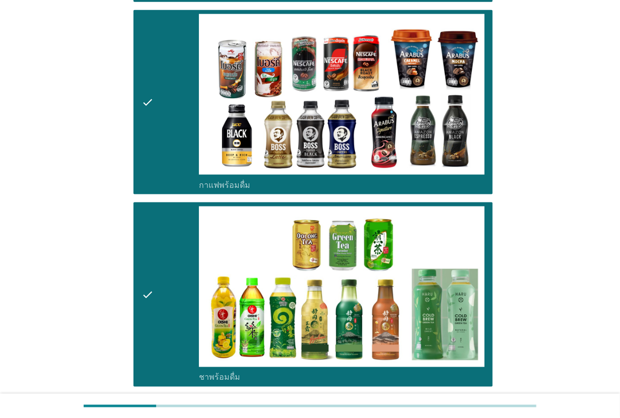
scroll to position [1071, 0]
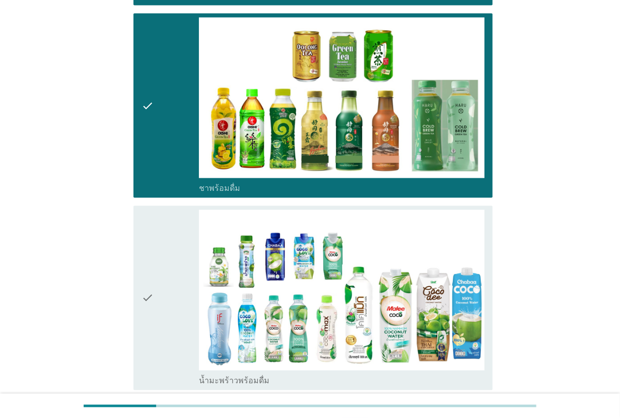
click at [180, 210] on div "check" at bounding box center [170, 298] width 57 height 176
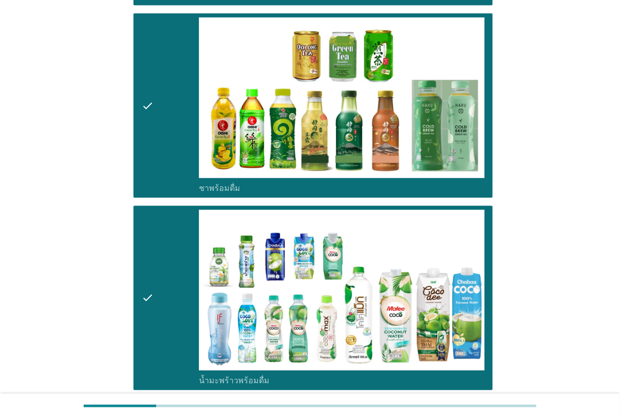
scroll to position [1197, 0]
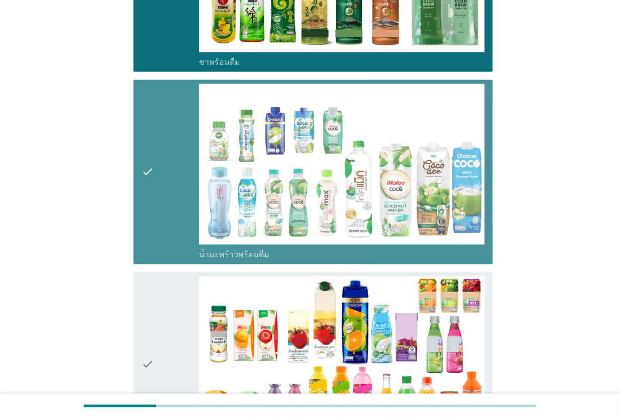
click at [180, 200] on div "check" at bounding box center [170, 172] width 57 height 176
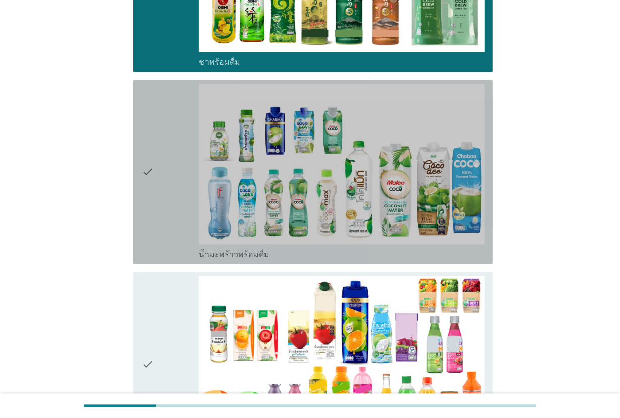
click at [180, 200] on div "check" at bounding box center [170, 172] width 57 height 176
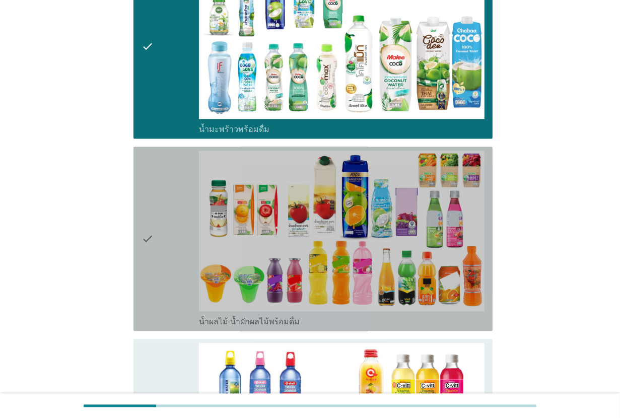
click at [180, 200] on div "check" at bounding box center [170, 239] width 57 height 176
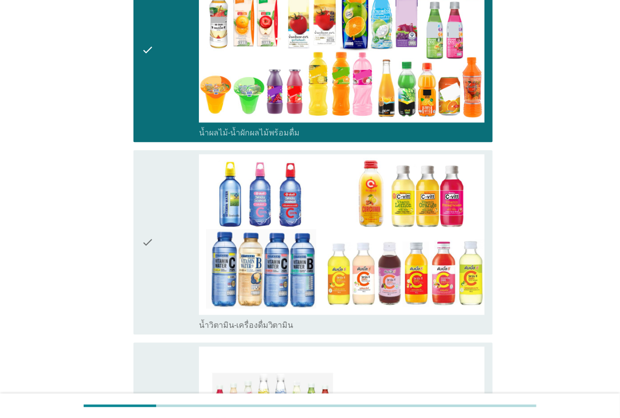
click at [180, 200] on div "check" at bounding box center [170, 242] width 57 height 176
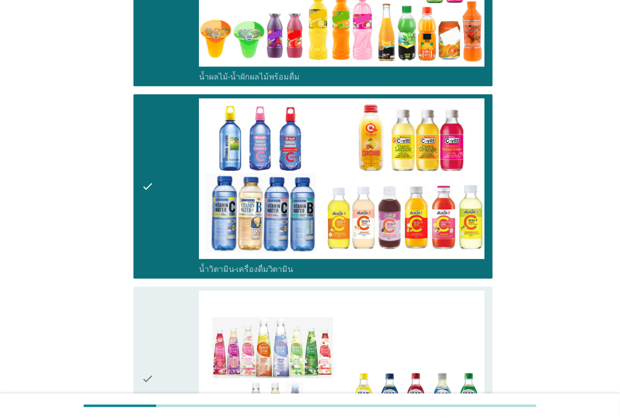
scroll to position [1637, 0]
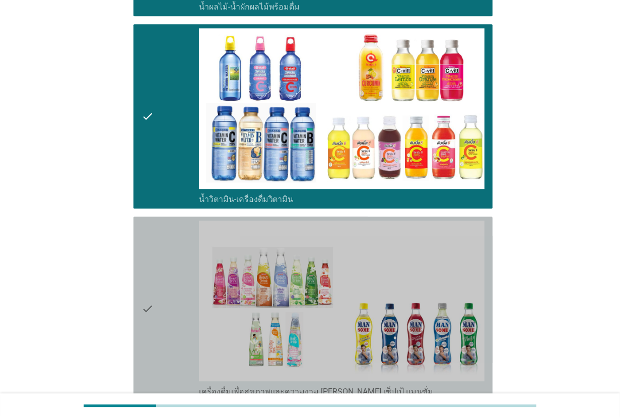
click at [180, 221] on div "check" at bounding box center [170, 309] width 57 height 176
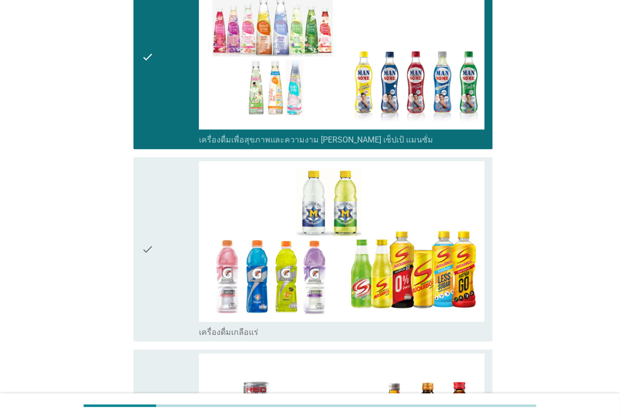
click at [180, 200] on div "check" at bounding box center [170, 249] width 57 height 176
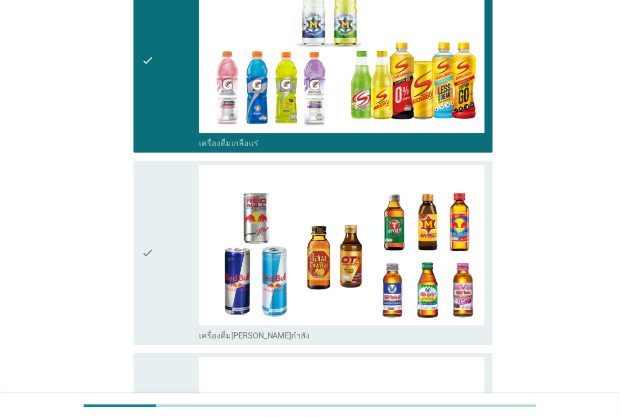
click at [180, 200] on div "check" at bounding box center [170, 253] width 57 height 176
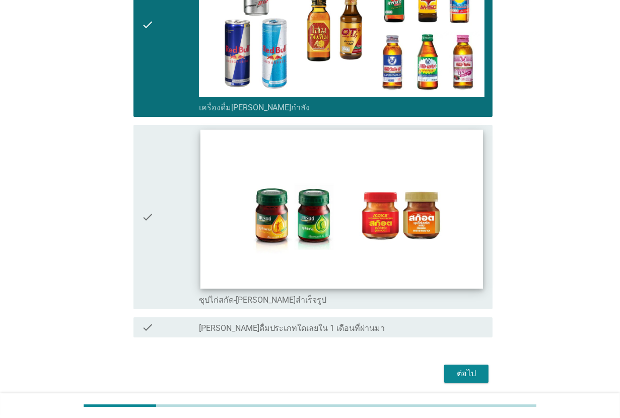
scroll to position [2322, 0]
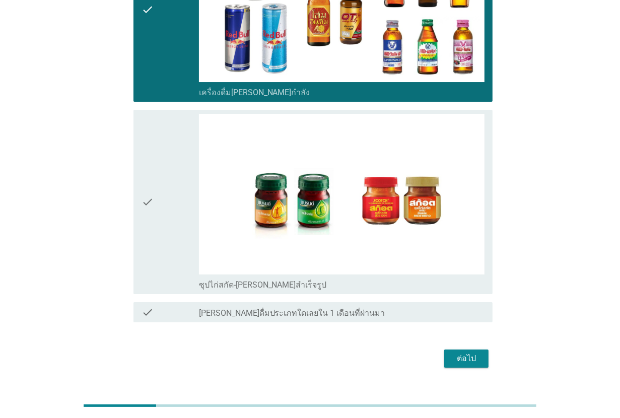
click at [461, 350] on button "ต่อไป" at bounding box center [466, 359] width 44 height 18
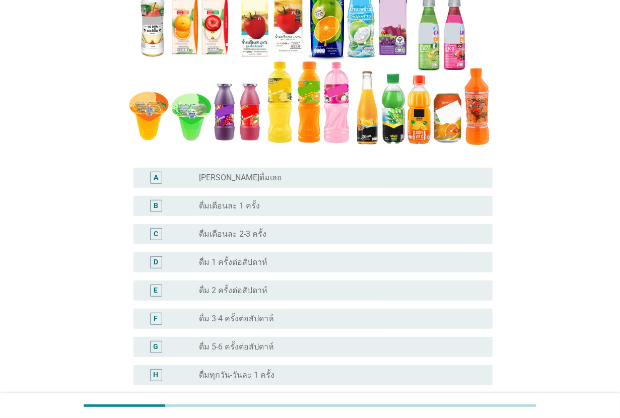
scroll to position [252, 0]
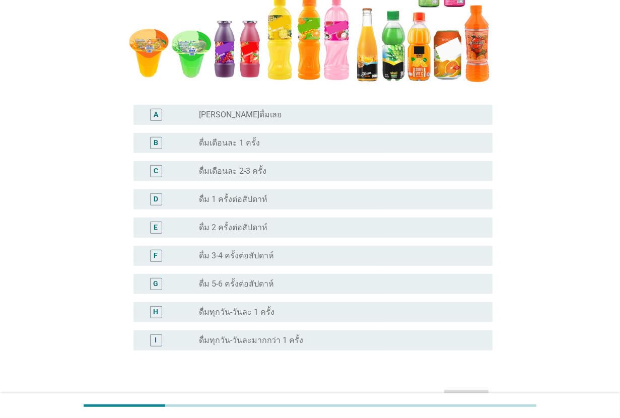
click at [291, 331] on div "I radio_button_unchecked ดื่มทุกวัน-วันละมากกว่า 1 ครั้ง" at bounding box center [313, 341] width 359 height 20
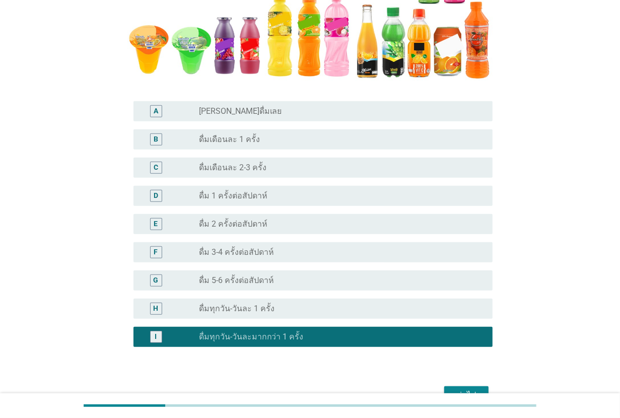
scroll to position [250, 0]
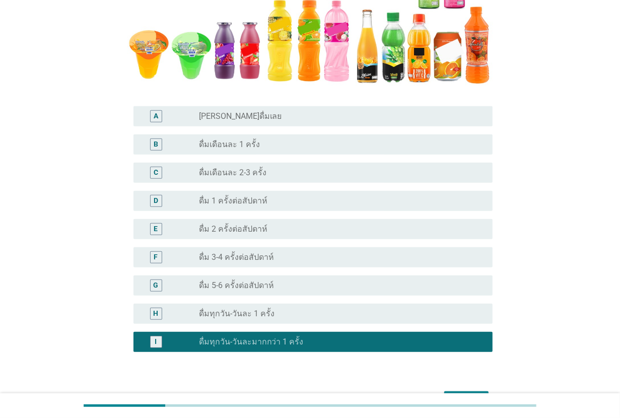
click at [298, 313] on div "radio_button_unchecked ดื่มทุกวัน-วันละ 1 ครั้ง" at bounding box center [338, 314] width 278 height 10
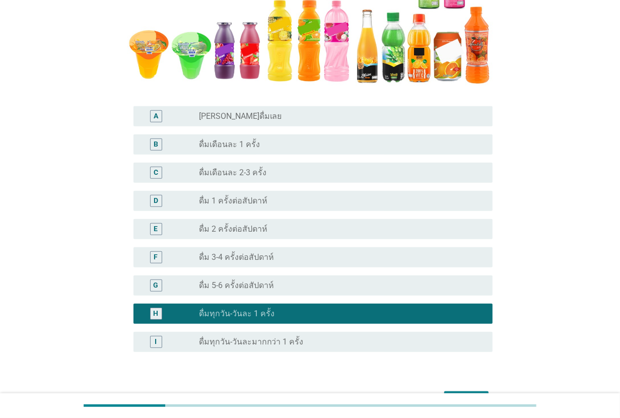
scroll to position [313, 0]
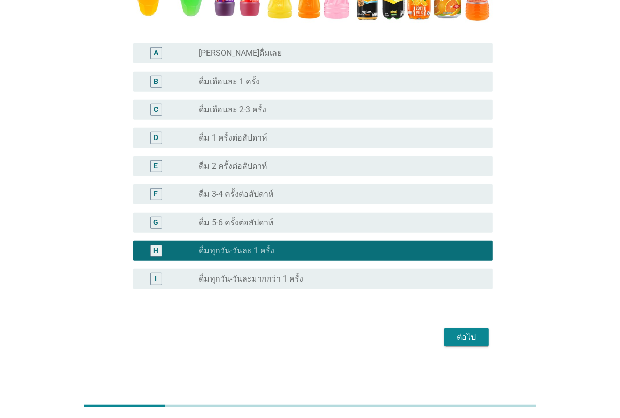
click at [461, 332] on div "ต่อไป" at bounding box center [466, 338] width 28 height 12
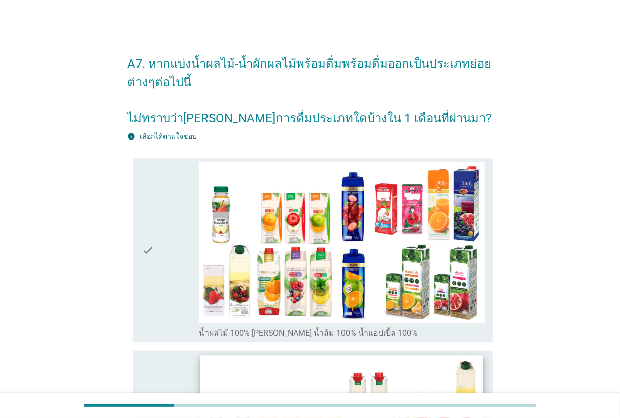
scroll to position [63, 0]
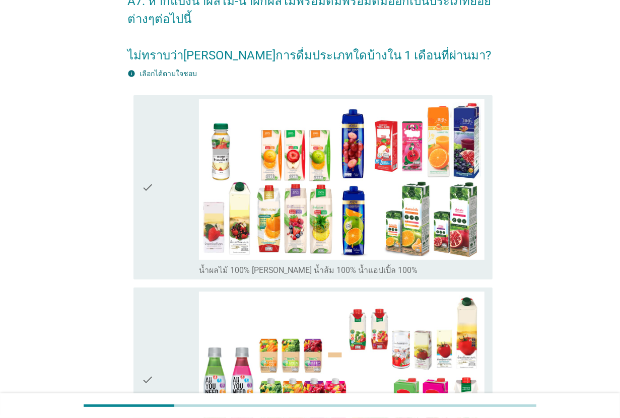
click at [152, 214] on icon "check" at bounding box center [148, 187] width 12 height 176
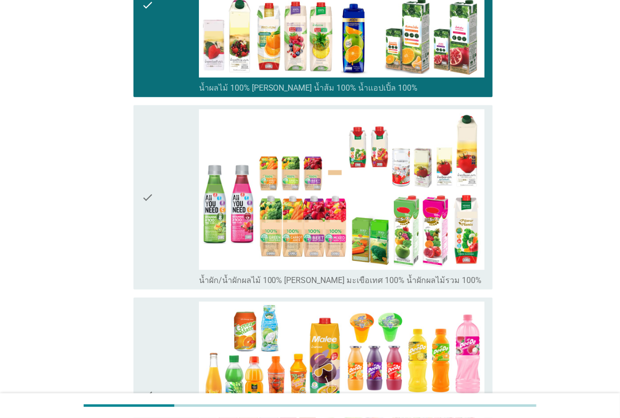
scroll to position [252, 0]
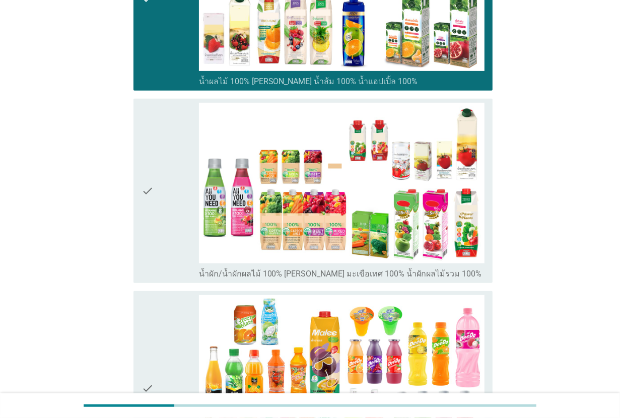
click at [169, 221] on div "check" at bounding box center [170, 191] width 57 height 176
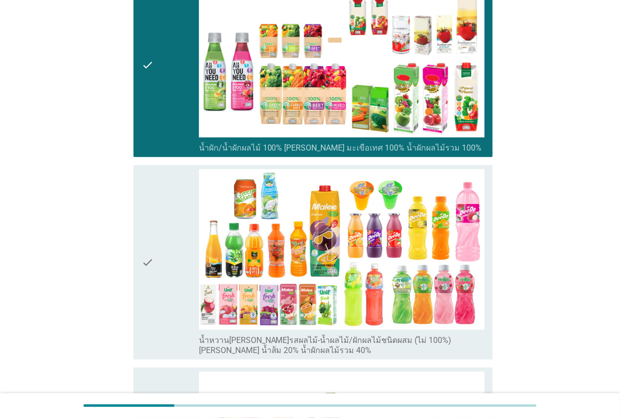
click at [169, 221] on div "check" at bounding box center [170, 262] width 57 height 186
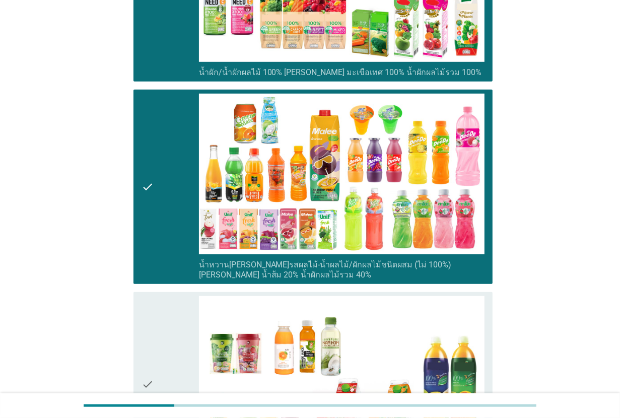
scroll to position [567, 0]
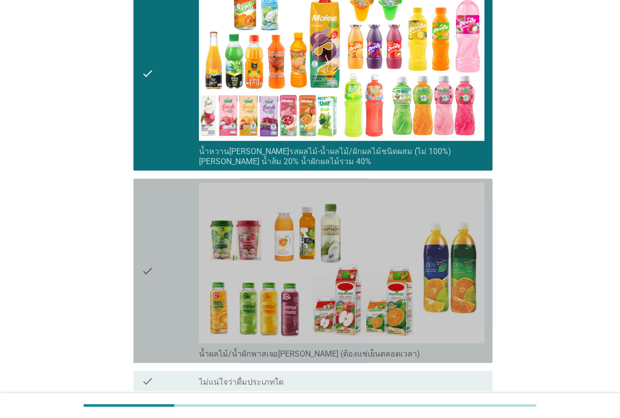
click at [171, 222] on div "check" at bounding box center [170, 271] width 57 height 176
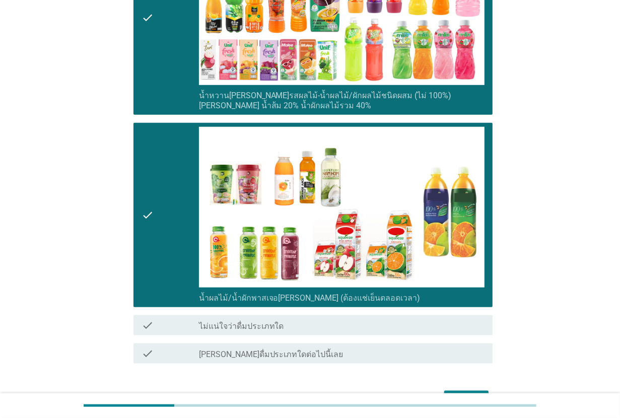
scroll to position [684, 0]
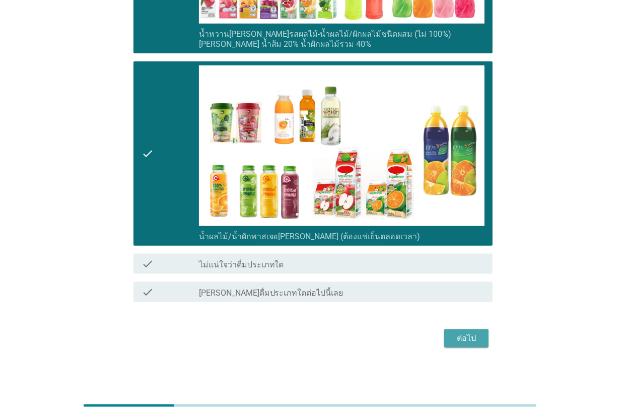
click at [464, 337] on div "ต่อไป" at bounding box center [466, 339] width 28 height 12
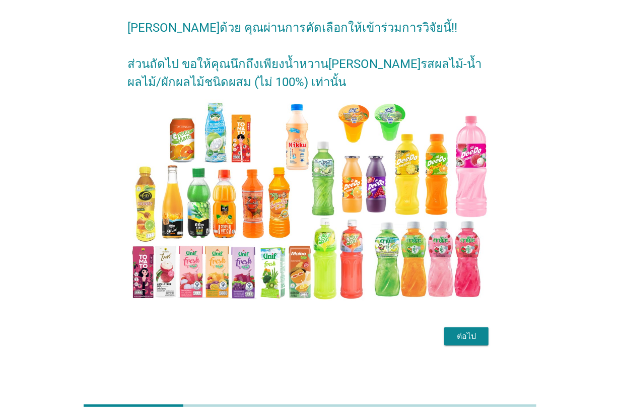
scroll to position [0, 0]
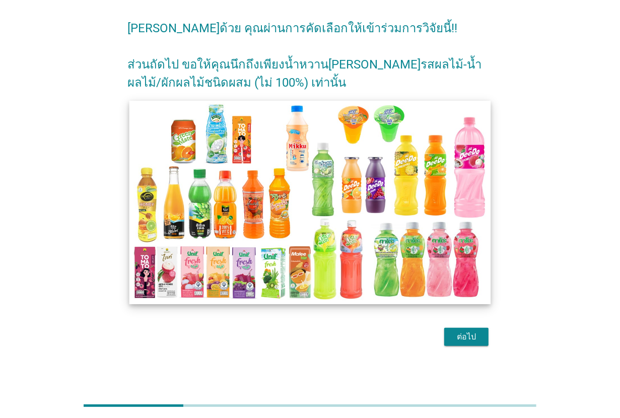
click at [334, 245] on img at bounding box center [309, 203] width 361 height 204
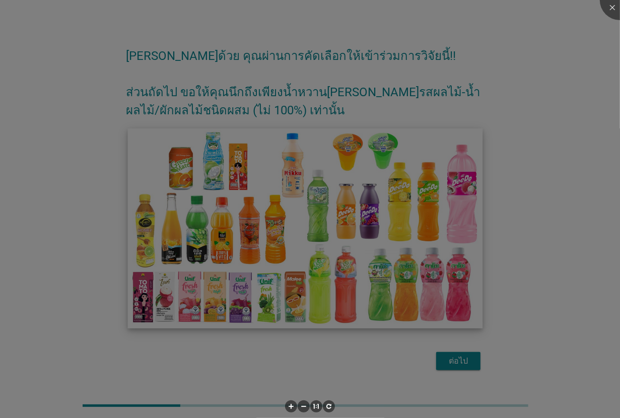
scroll to position [8, 0]
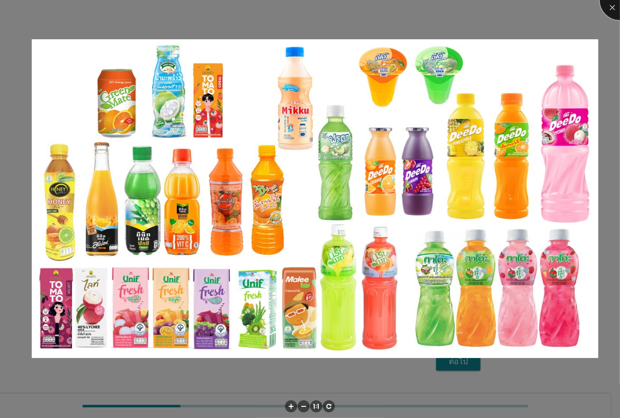
click at [614, 9] on div at bounding box center [620, 0] width 40 height 40
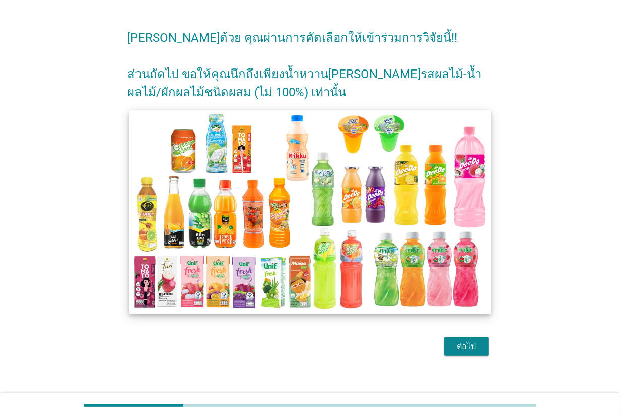
scroll to position [36, 0]
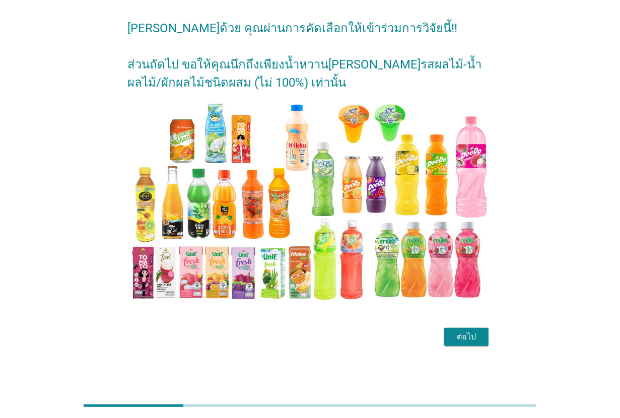
click at [457, 333] on div "ต่อไป" at bounding box center [466, 337] width 28 height 12
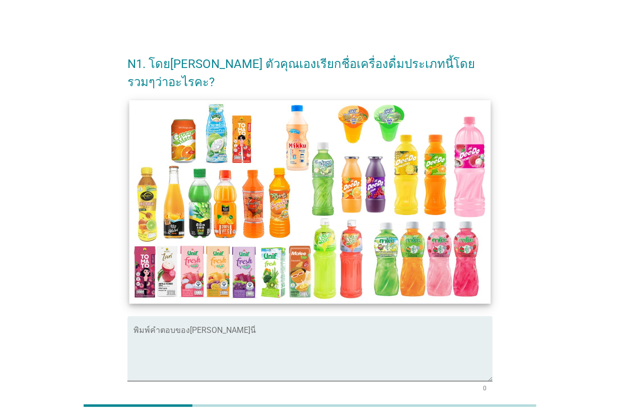
scroll to position [63, 0]
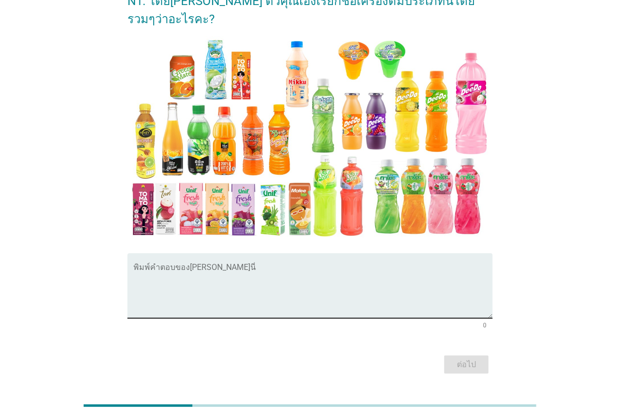
click at [233, 266] on textarea "พิมพ์คำตอบของคุณ ที่นี่" at bounding box center [313, 292] width 359 height 53
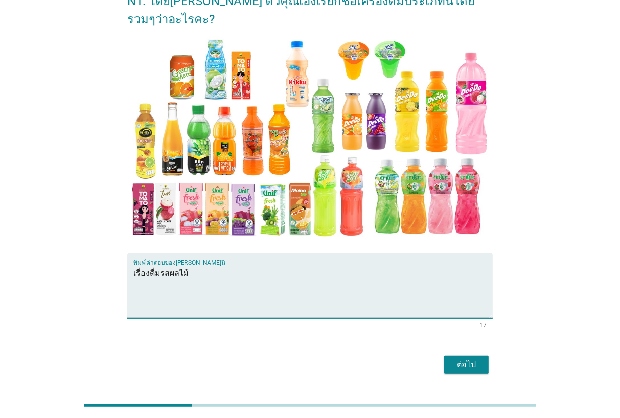
type textarea "เรื่องดื่มรสผลไม้"
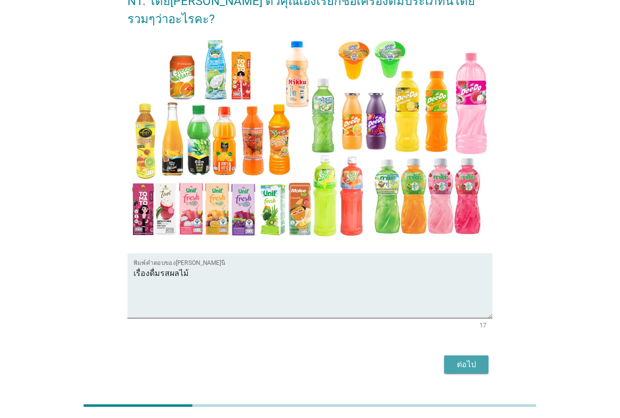
click at [446, 356] on button "ต่อไป" at bounding box center [466, 365] width 44 height 18
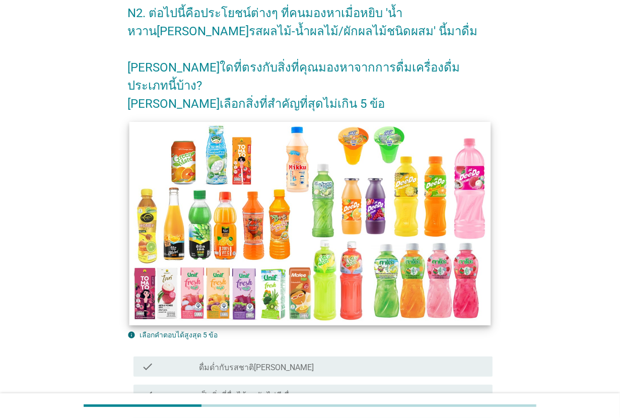
scroll to position [126, 0]
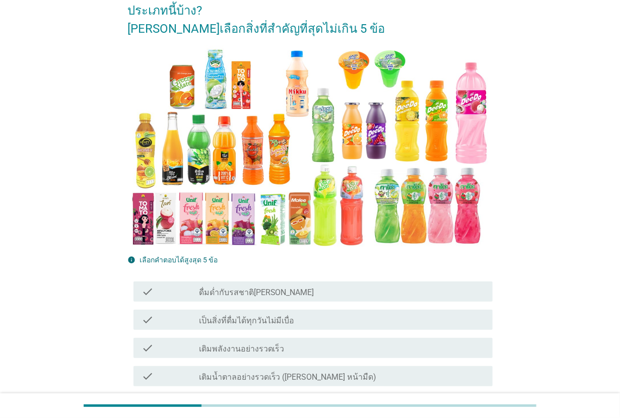
click at [217, 288] on label "ดื่มด่ำกับรสชาติ[PERSON_NAME]" at bounding box center [256, 293] width 115 height 10
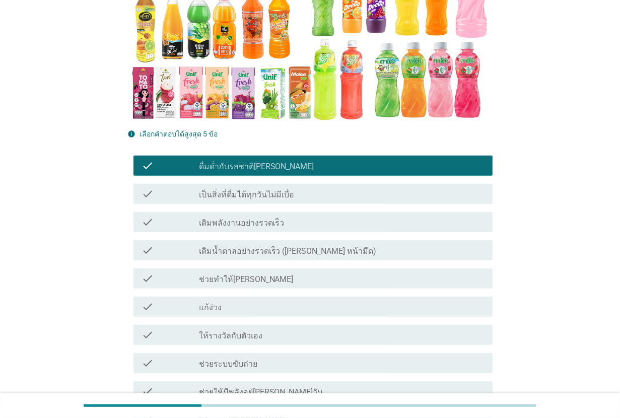
scroll to position [315, 0]
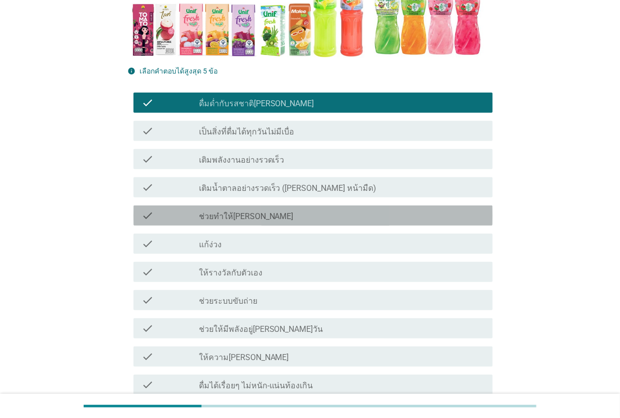
click at [250, 212] on label "ช่วยทำให้[PERSON_NAME]" at bounding box center [246, 217] width 95 height 10
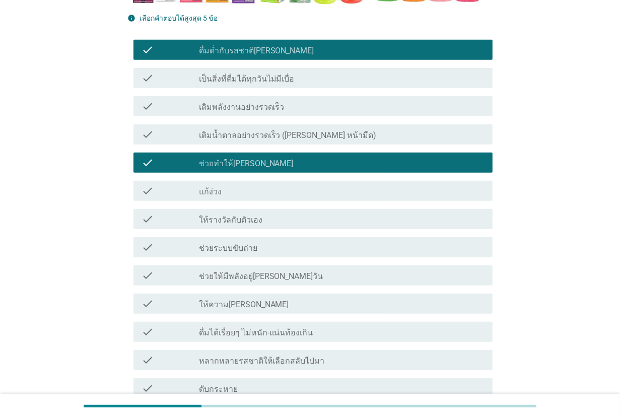
scroll to position [441, 0]
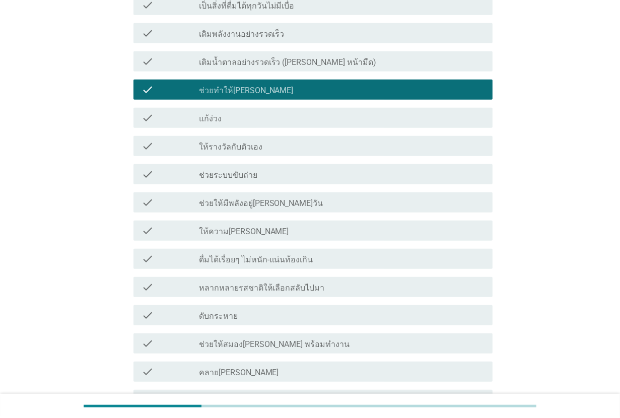
click at [260, 140] on div "check_box_outline_blank ให้รางวัลกับตัวเอง" at bounding box center [342, 146] width 286 height 12
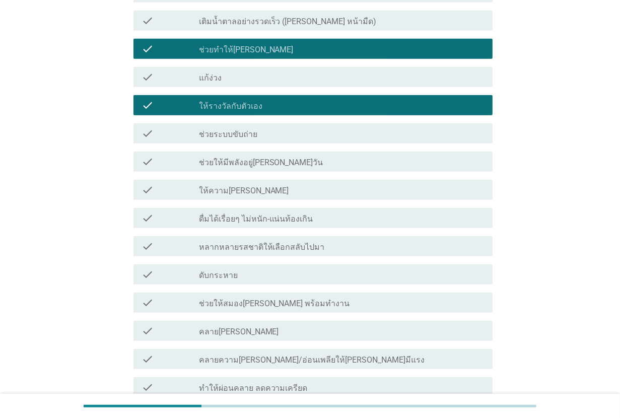
scroll to position [504, 0]
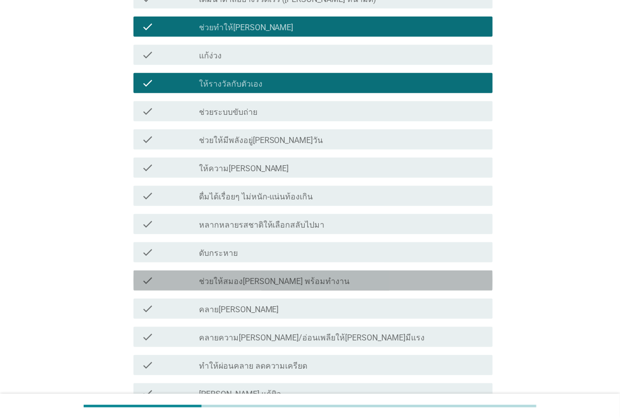
click at [237, 277] on label "ช่วยให้สมอง[PERSON_NAME] พร้อมทำงาน" at bounding box center [274, 282] width 151 height 10
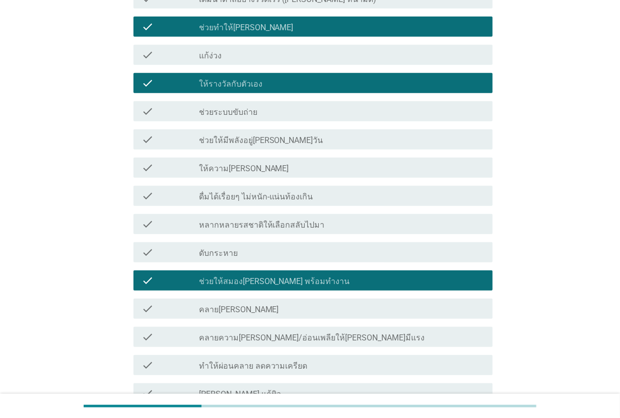
scroll to position [630, 0]
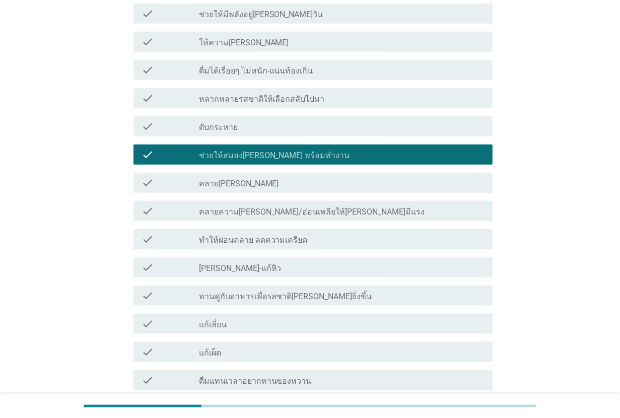
click at [247, 207] on label "คลายความ[PERSON_NAME]/อ่อนเพลียให้[PERSON_NAME]มีแรง" at bounding box center [312, 212] width 226 height 10
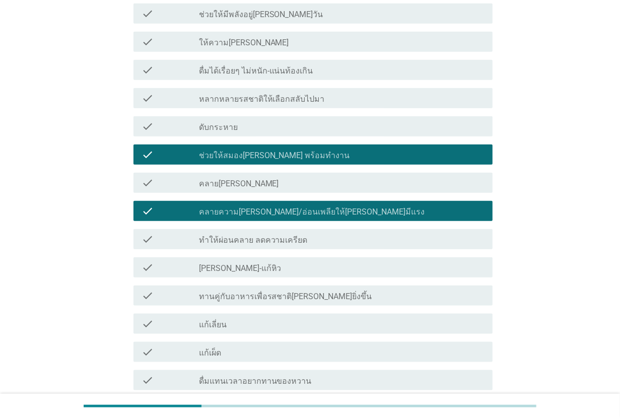
click at [247, 151] on label "ช่วยให้สมอง[PERSON_NAME] พร้อมทำงาน" at bounding box center [274, 156] width 151 height 10
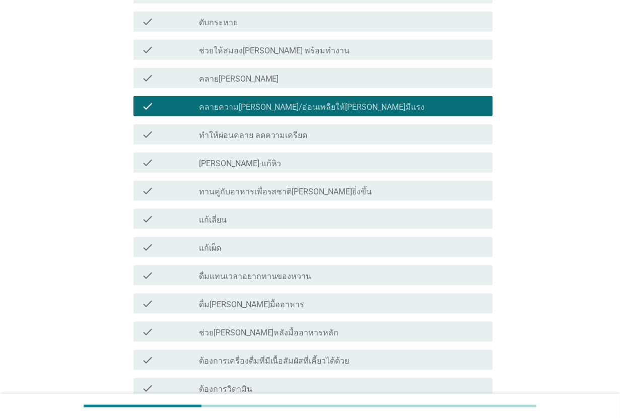
scroll to position [756, 0]
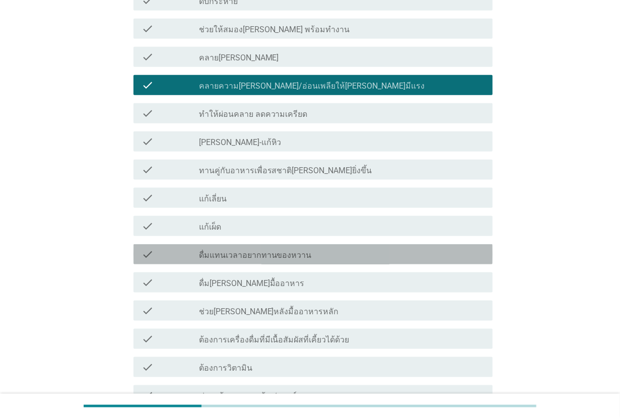
click at [251, 244] on div "check check_box_outline_blank ดื่มแทนเวลาอยากทานของหวาน" at bounding box center [313, 254] width 359 height 20
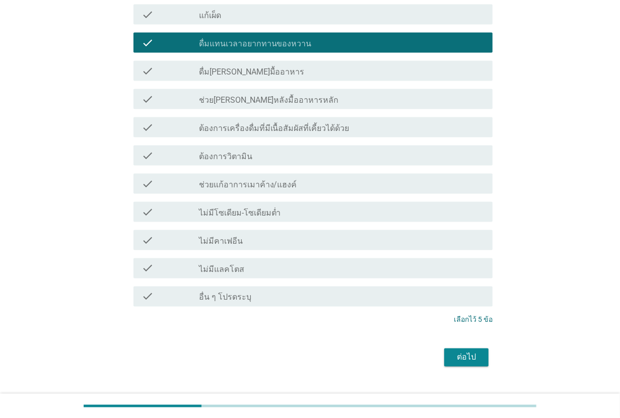
scroll to position [969, 0]
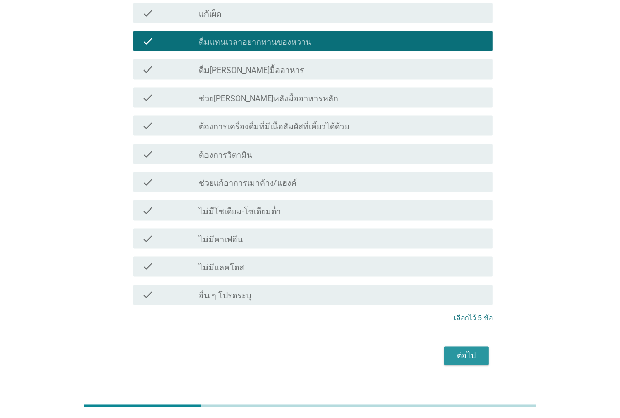
click at [477, 350] on div "ต่อไป" at bounding box center [466, 356] width 28 height 12
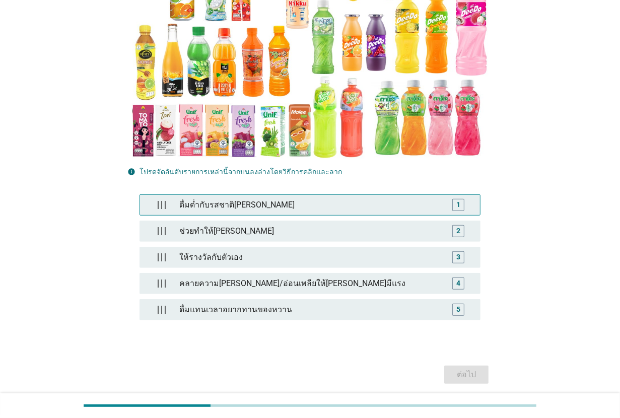
scroll to position [189, 0]
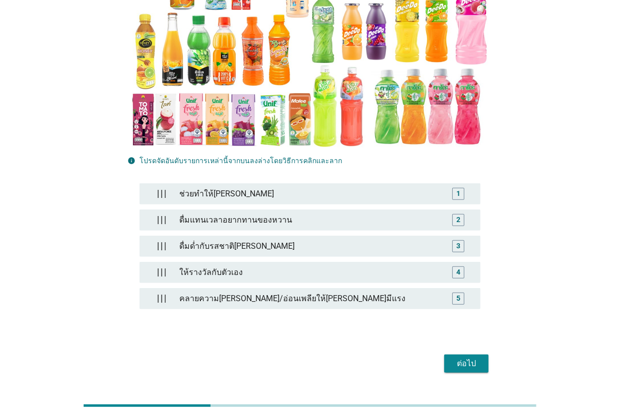
click at [469, 355] on button "ต่อไป" at bounding box center [466, 364] width 44 height 18
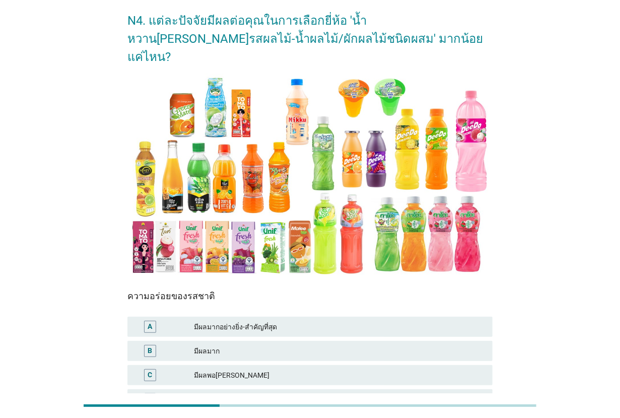
scroll to position [63, 0]
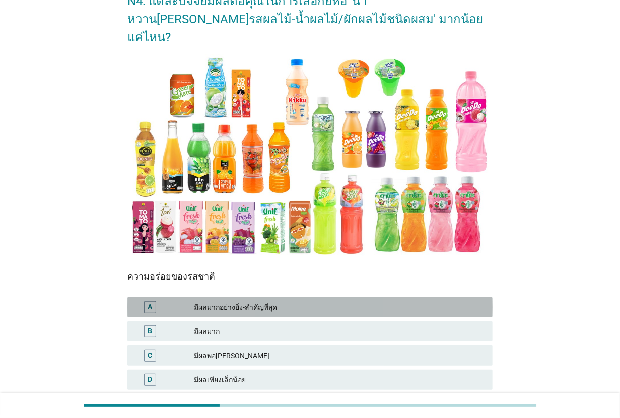
click at [260, 301] on div "มีผลมากอย่างยิ่ง-สำคัญที่สุด" at bounding box center [339, 307] width 291 height 12
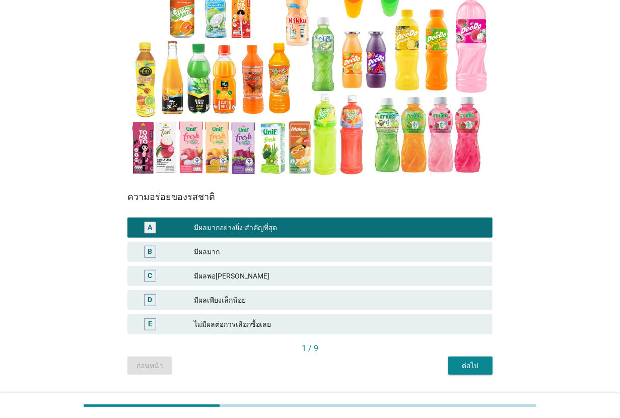
scroll to position [150, 0]
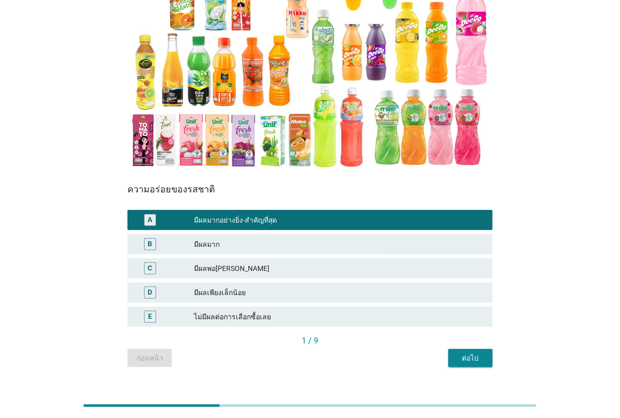
click at [469, 353] on div "ต่อไป" at bounding box center [470, 358] width 28 height 11
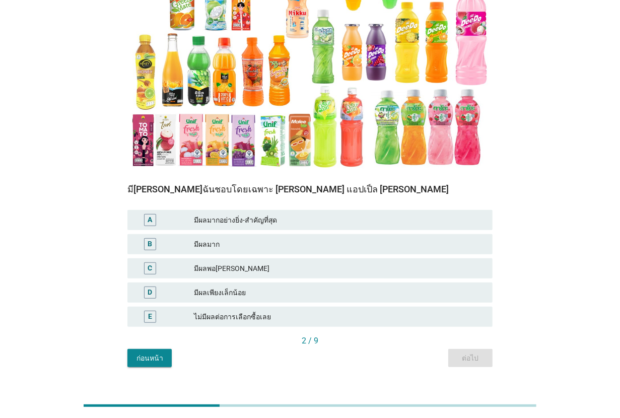
click at [278, 214] on div "มีผลมากอย่างยิ่ง-สำคัญที่สุด" at bounding box center [339, 220] width 291 height 12
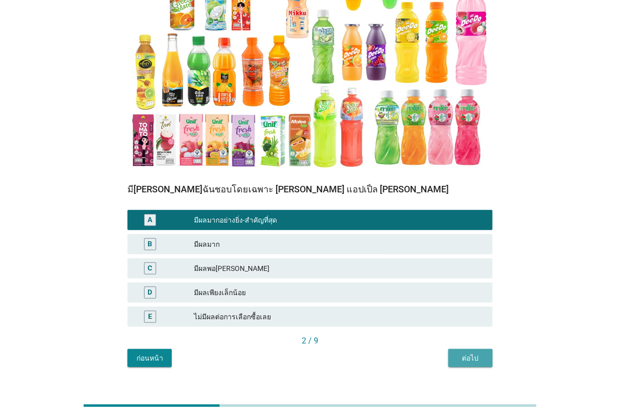
click at [467, 353] on div "ต่อไป" at bounding box center [470, 358] width 28 height 11
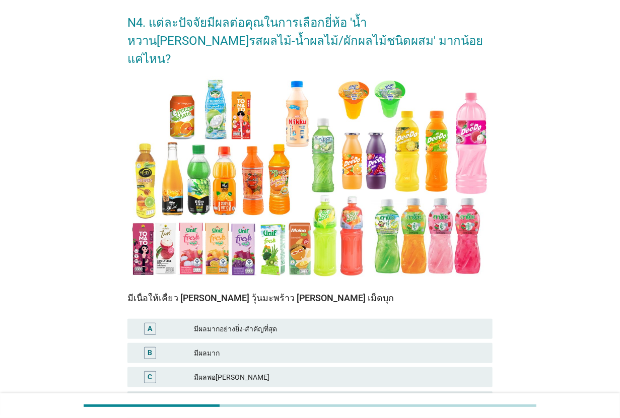
scroll to position [63, 0]
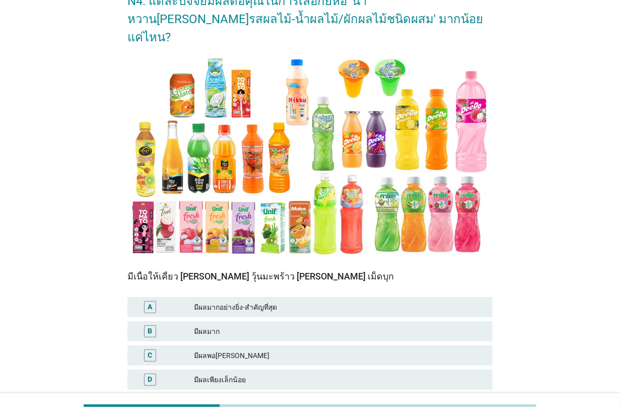
click at [243, 301] on div "มีผลมากอย่างยิ่ง-สำคัญที่สุด" at bounding box center [339, 307] width 291 height 12
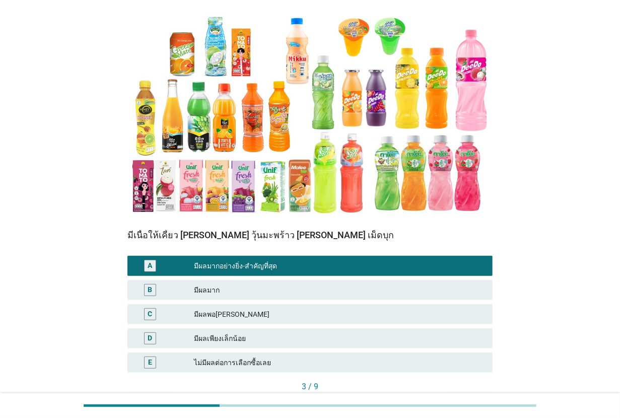
scroll to position [150, 0]
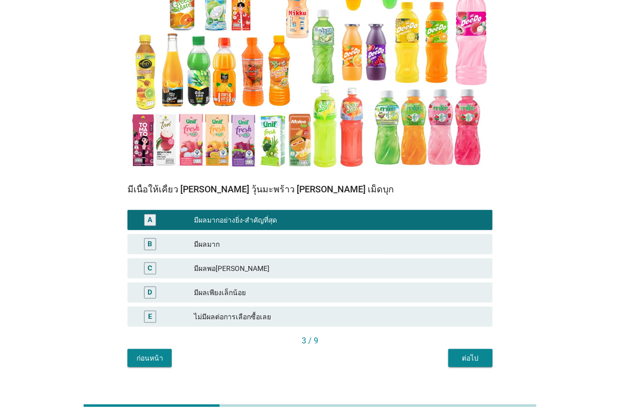
click at [461, 353] on div "ต่อไป" at bounding box center [470, 358] width 28 height 11
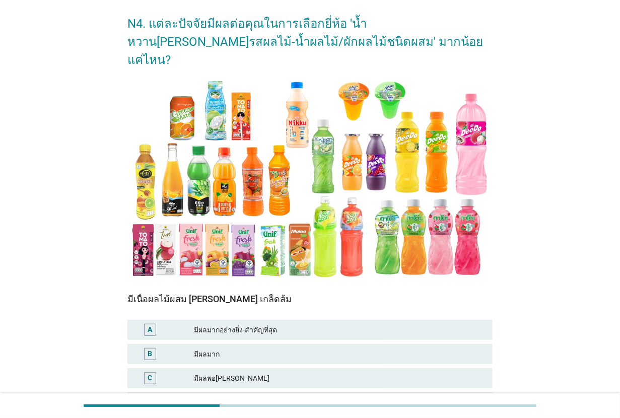
scroll to position [63, 0]
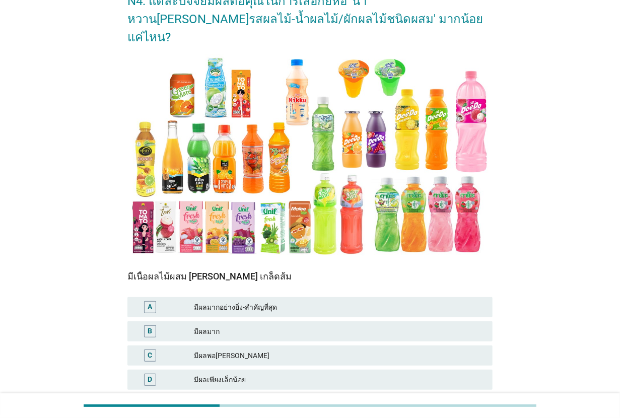
click at [291, 325] on div "มีผลมาก" at bounding box center [339, 331] width 291 height 12
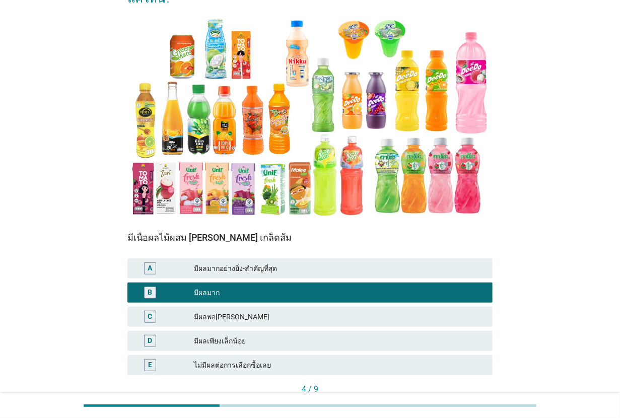
scroll to position [150, 0]
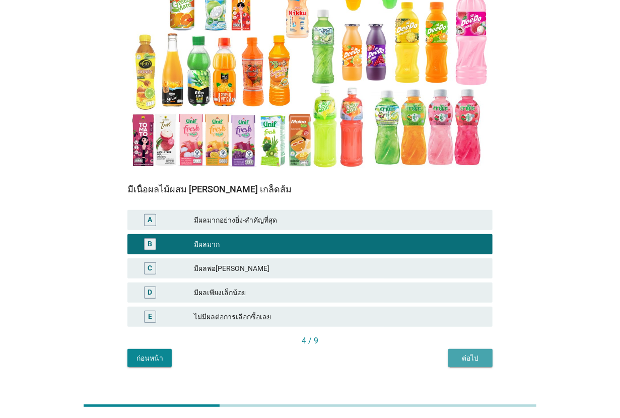
click at [474, 353] on div "ต่อไป" at bounding box center [470, 358] width 28 height 11
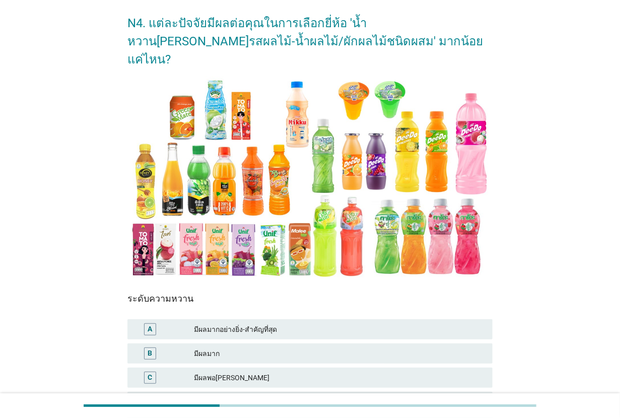
scroll to position [63, 0]
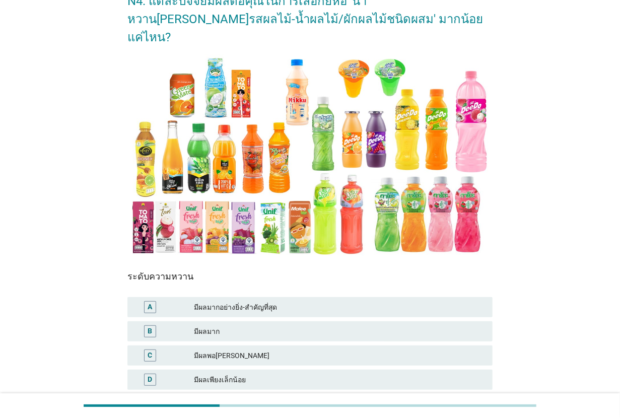
click at [283, 301] on div "มีผลมากอย่างยิ่ง-สำคัญที่สุด" at bounding box center [339, 307] width 291 height 12
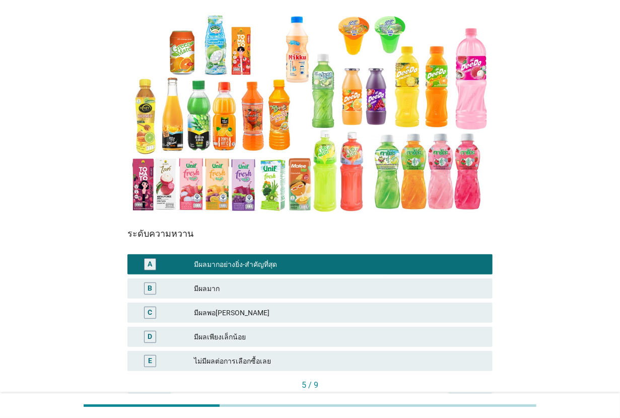
scroll to position [150, 0]
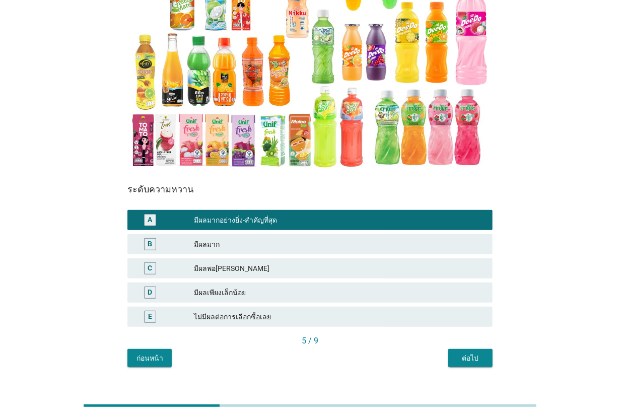
click at [465, 353] on div "ต่อไป" at bounding box center [470, 358] width 28 height 11
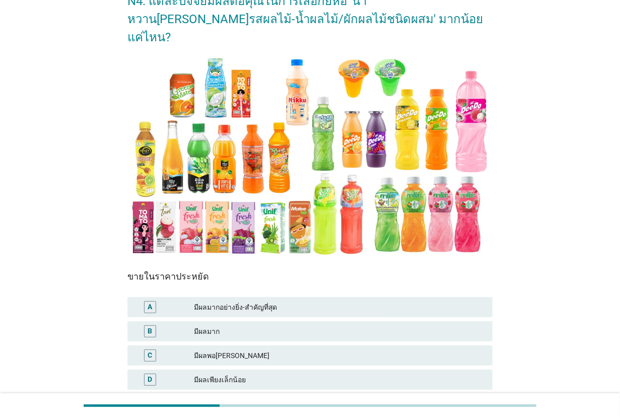
scroll to position [126, 0]
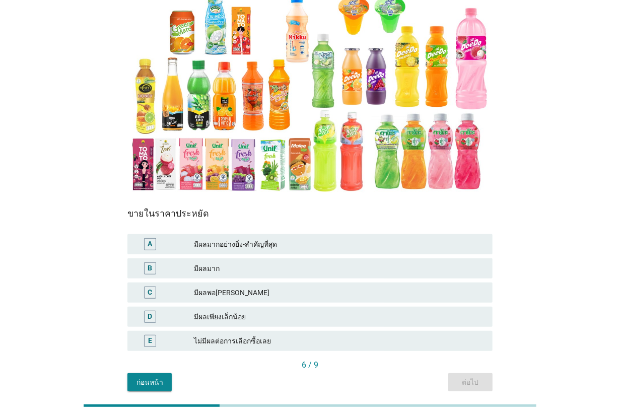
click at [253, 262] on div "มีผลมาก" at bounding box center [339, 268] width 291 height 12
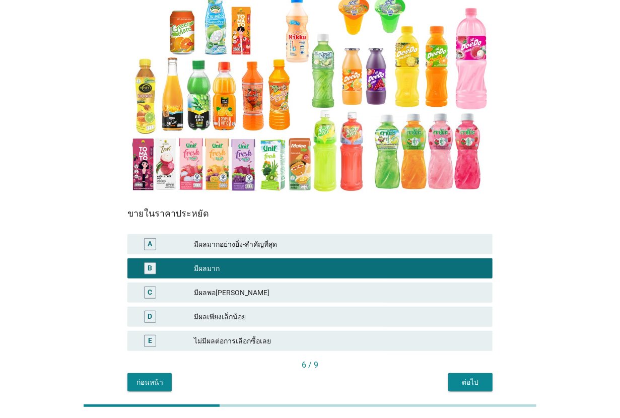
click at [461, 377] on div "ต่อไป" at bounding box center [470, 382] width 28 height 11
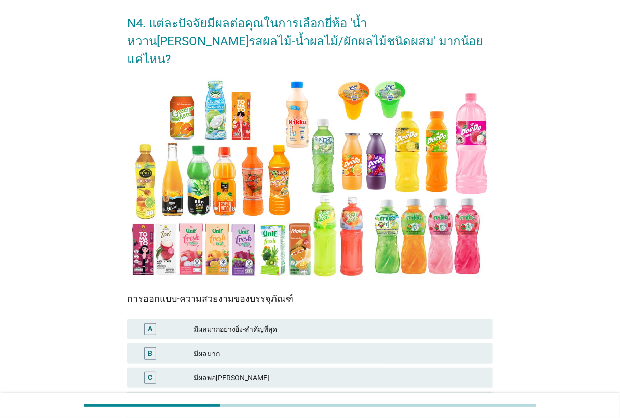
scroll to position [63, 0]
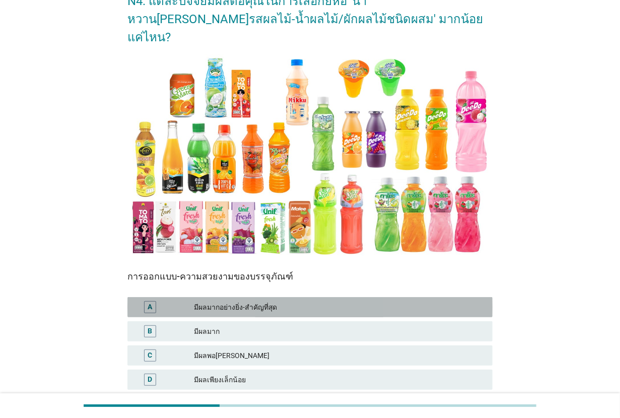
click at [318, 297] on div "A มีผลมากอย่างยิ่ง-สำคัญที่สุด" at bounding box center [309, 307] width 365 height 20
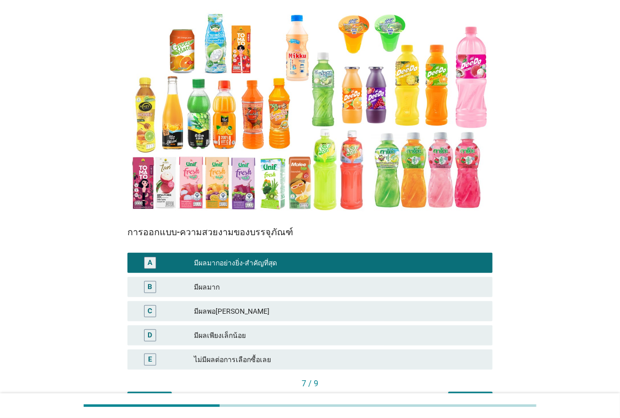
scroll to position [150, 0]
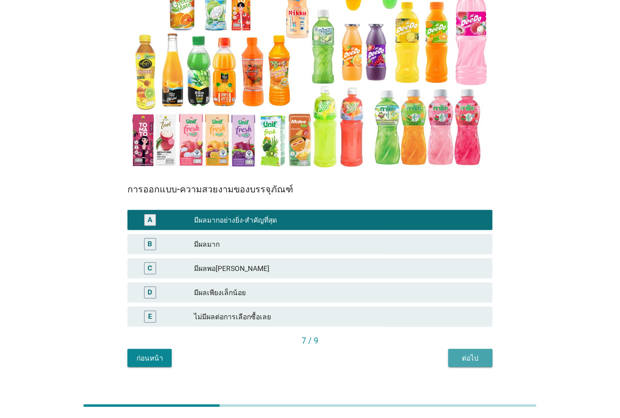
click at [476, 353] on div "ต่อไป" at bounding box center [470, 358] width 28 height 11
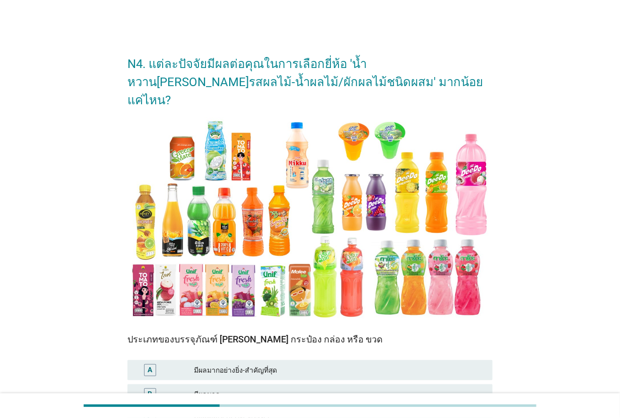
scroll to position [63, 0]
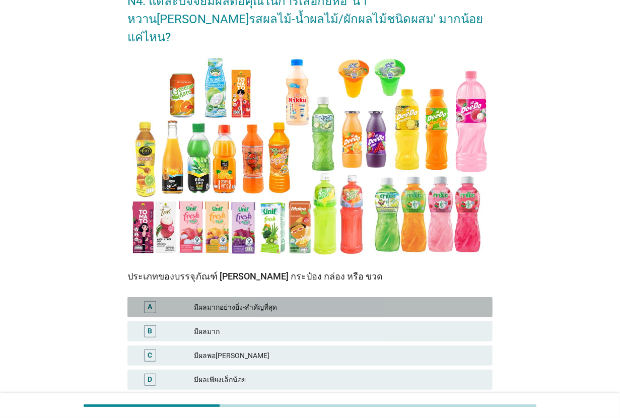
click at [334, 301] on div "มีผลมากอย่างยิ่ง-สำคัญที่สุด" at bounding box center [339, 307] width 291 height 12
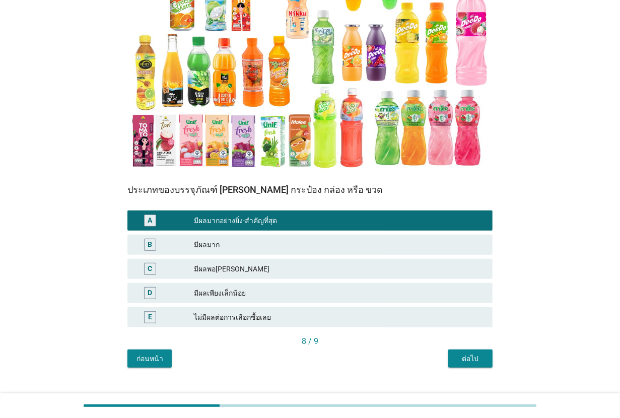
scroll to position [150, 0]
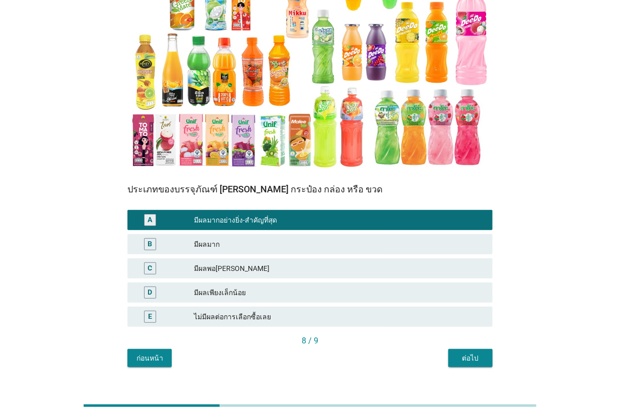
click at [485, 349] on button "ต่อไป" at bounding box center [470, 358] width 44 height 18
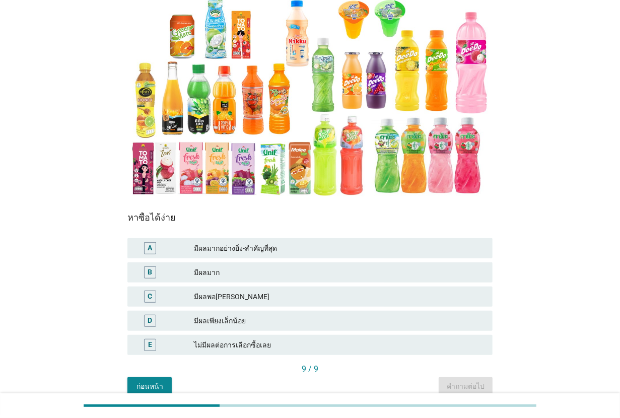
scroll to position [126, 0]
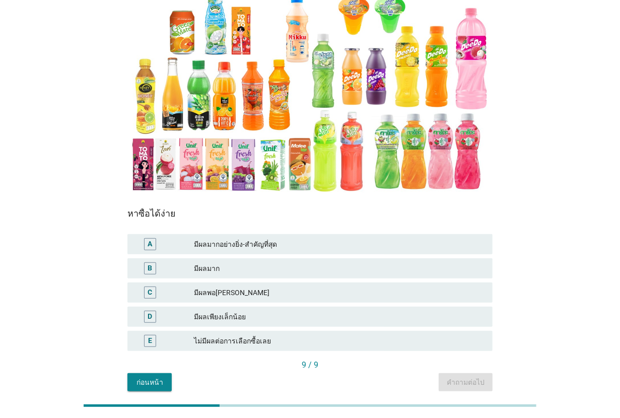
click at [291, 234] on div "A มีผลมากอย่างยิ่ง-สำคัญที่สุด" at bounding box center [309, 244] width 365 height 20
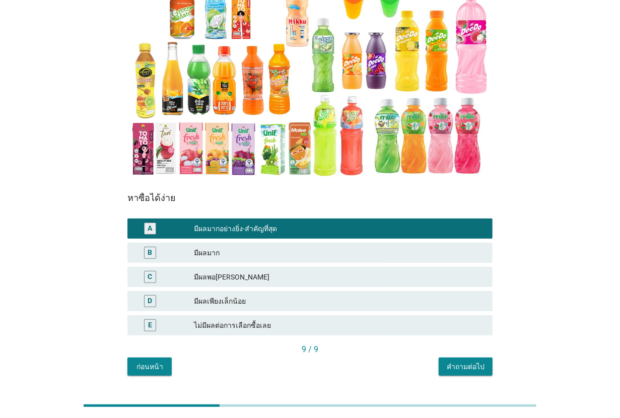
scroll to position [150, 0]
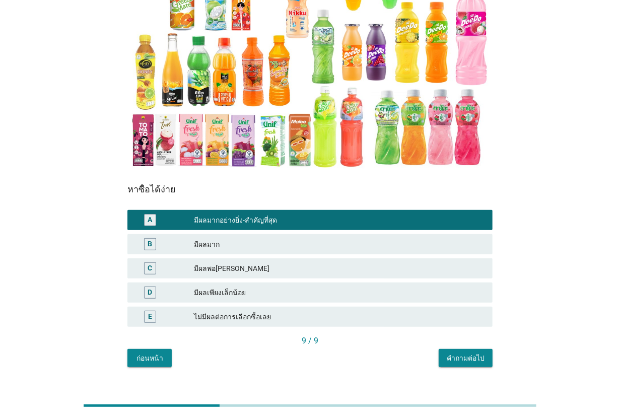
click at [485, 349] on button "คำถามต่อไป" at bounding box center [466, 358] width 54 height 18
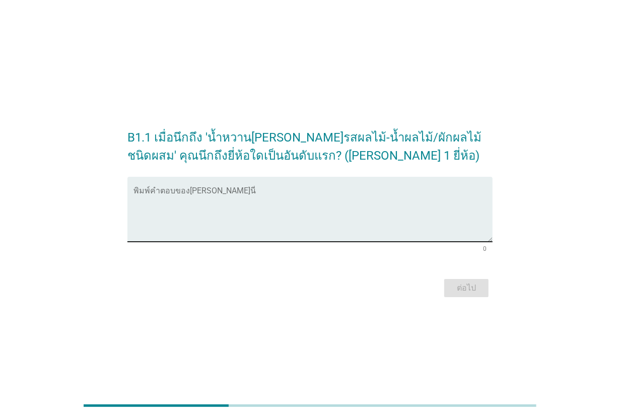
click at [271, 195] on textarea "พิมพ์คำตอบของคุณ ที่นี่" at bounding box center [313, 215] width 359 height 53
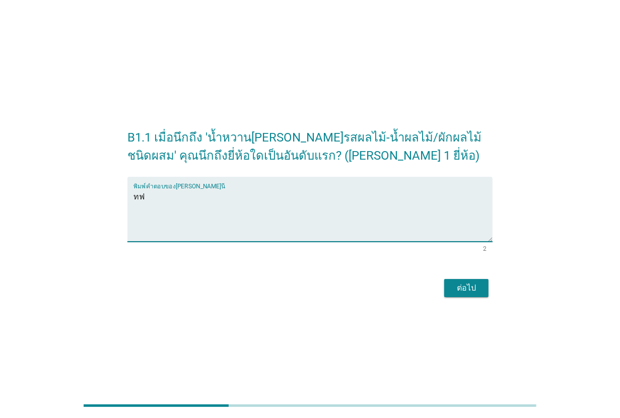
type textarea "ท"
type textarea "malee"
click at [477, 289] on div "ต่อไป" at bounding box center [466, 288] width 28 height 12
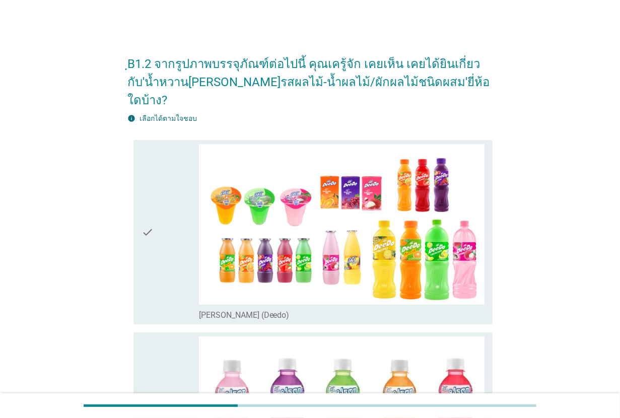
click at [159, 216] on div "check" at bounding box center [170, 232] width 57 height 176
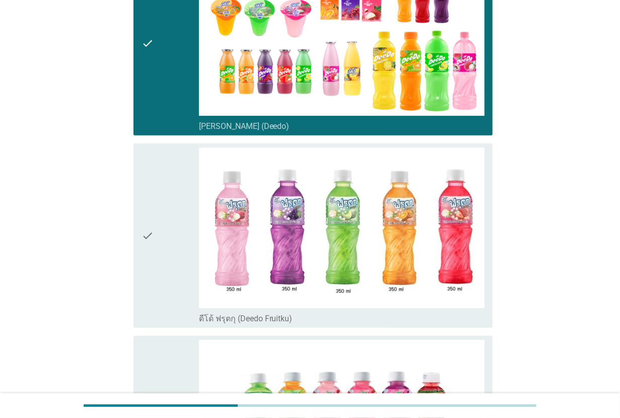
click at [159, 216] on div "check" at bounding box center [170, 236] width 57 height 176
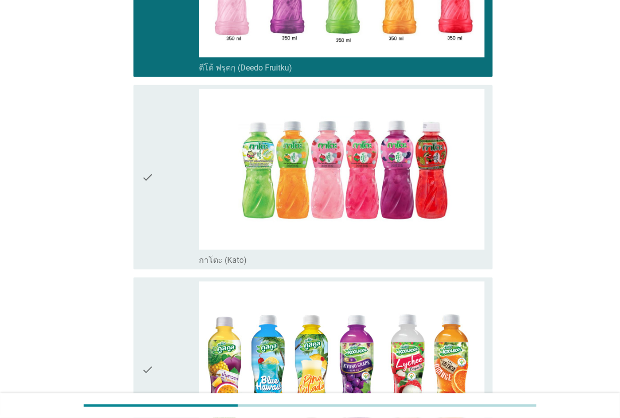
scroll to position [441, 0]
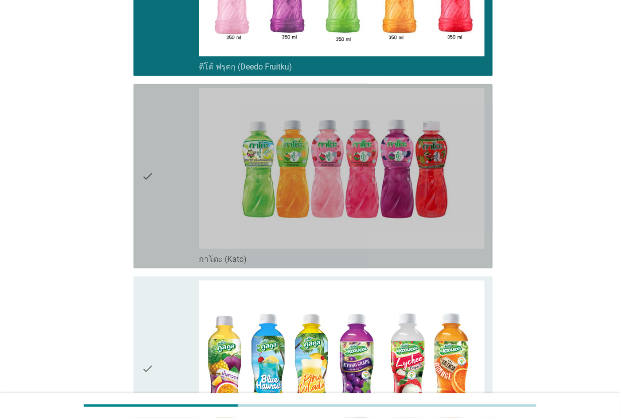
click at [159, 194] on div "check" at bounding box center [170, 176] width 57 height 176
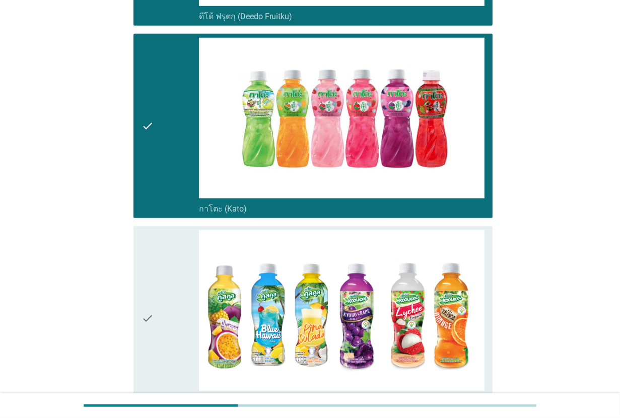
scroll to position [567, 0]
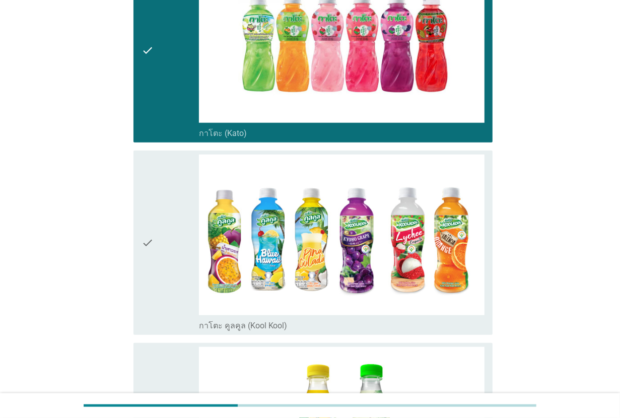
click at [159, 194] on div "check" at bounding box center [170, 243] width 57 height 176
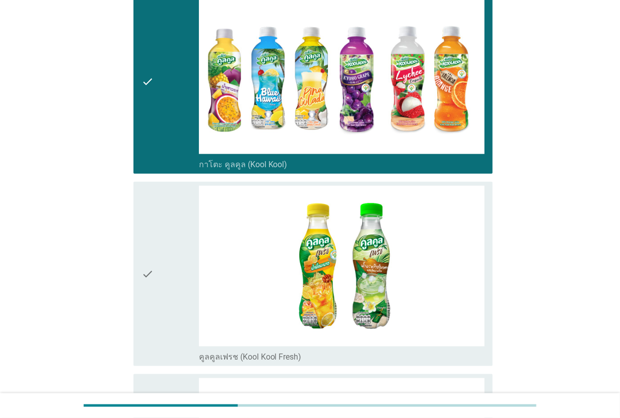
scroll to position [756, 0]
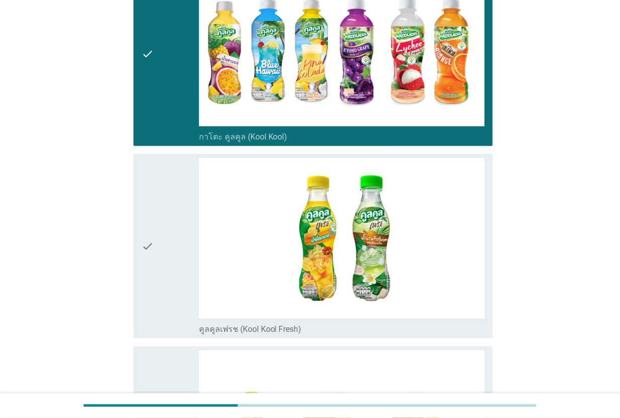
click at [159, 194] on div "check" at bounding box center [170, 246] width 57 height 176
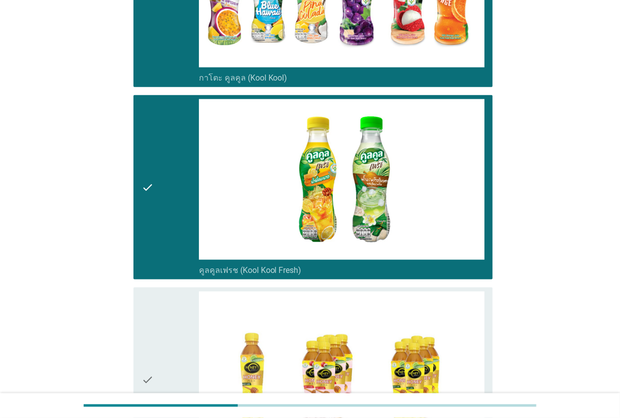
scroll to position [945, 0]
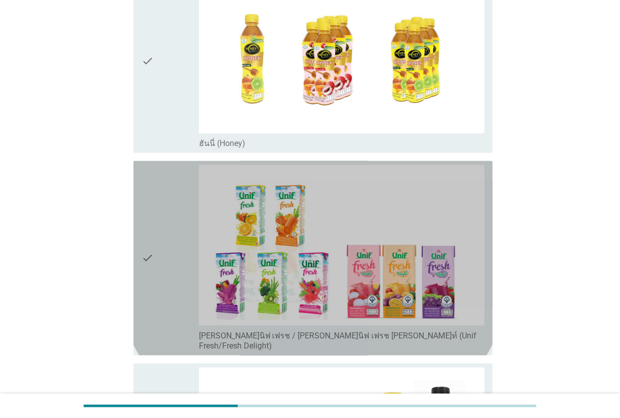
click at [158, 213] on div "check" at bounding box center [170, 258] width 57 height 186
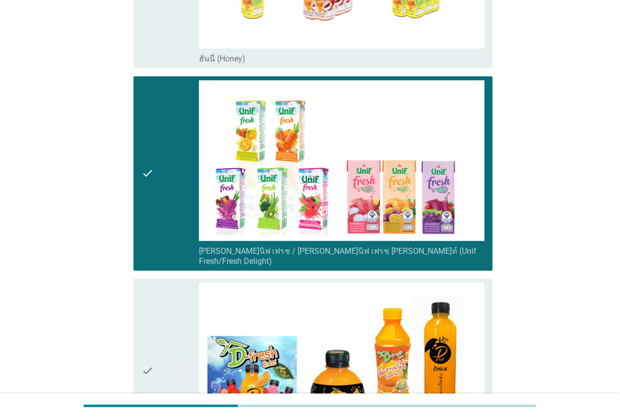
scroll to position [1323, 0]
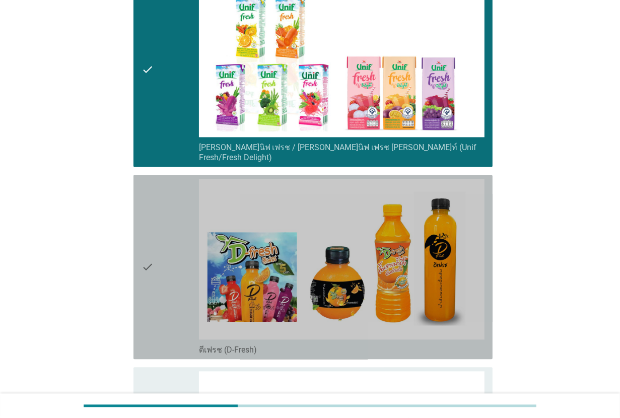
click at [158, 213] on div "check" at bounding box center [170, 267] width 57 height 176
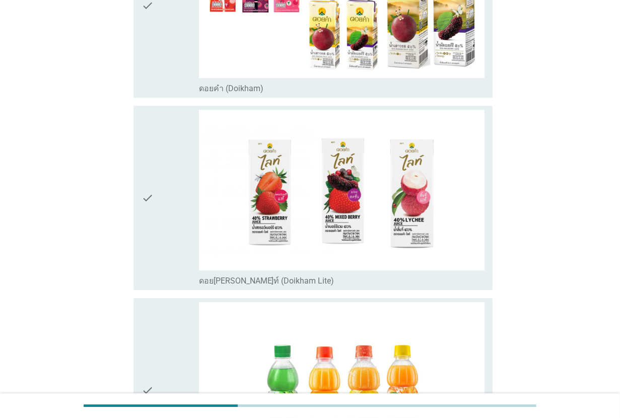
scroll to position [2078, 0]
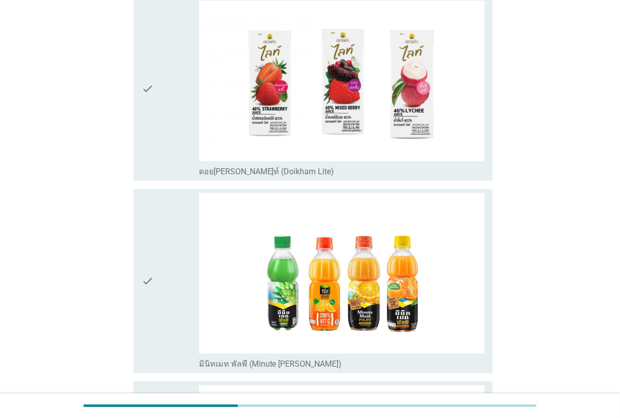
click at [160, 202] on div "check" at bounding box center [170, 281] width 57 height 176
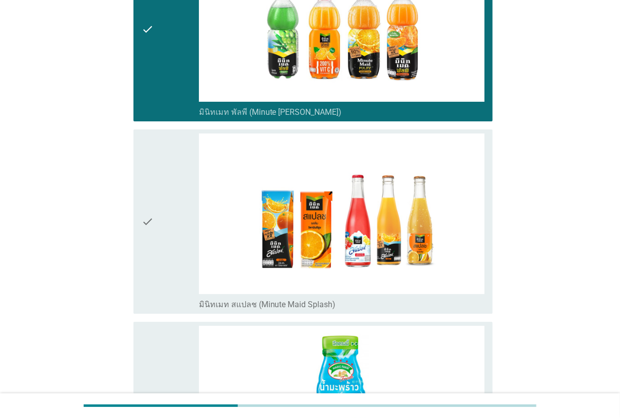
click at [160, 202] on div "check" at bounding box center [170, 222] width 57 height 176
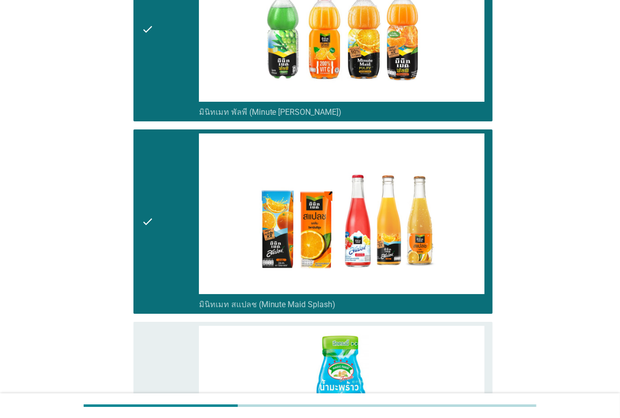
scroll to position [2456, 0]
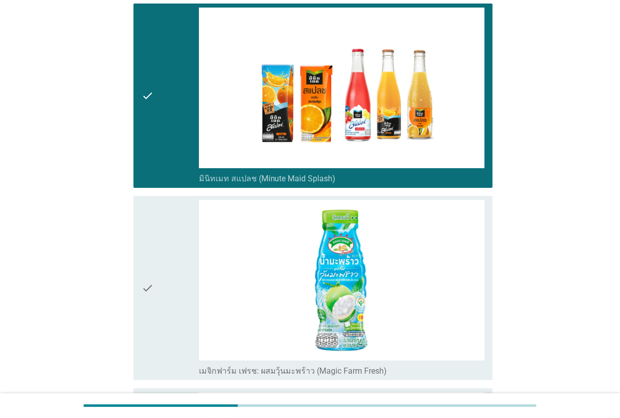
click at [160, 202] on div "check" at bounding box center [170, 288] width 57 height 176
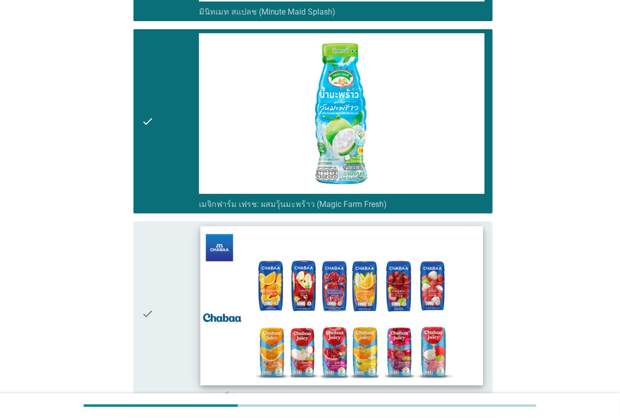
scroll to position [2645, 0]
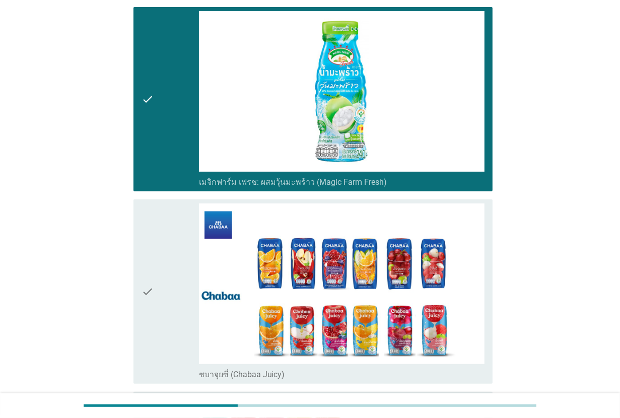
click at [157, 278] on div "check" at bounding box center [170, 292] width 57 height 176
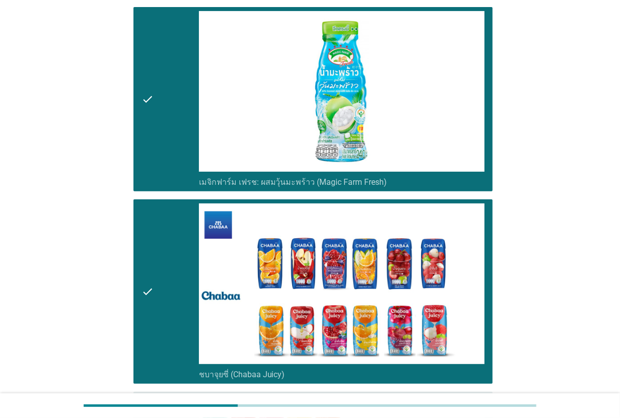
scroll to position [2834, 0]
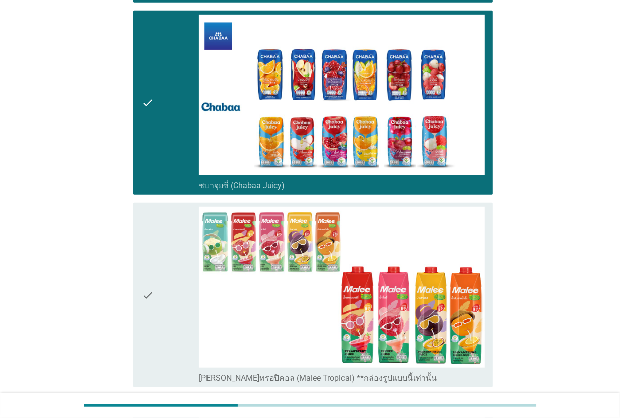
click at [171, 276] on div "check" at bounding box center [170, 295] width 57 height 176
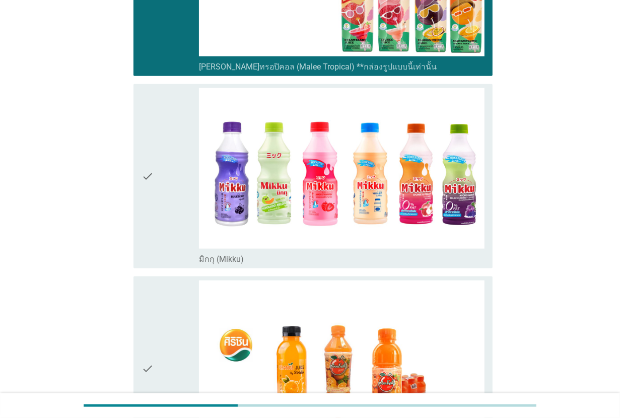
scroll to position [3212, 0]
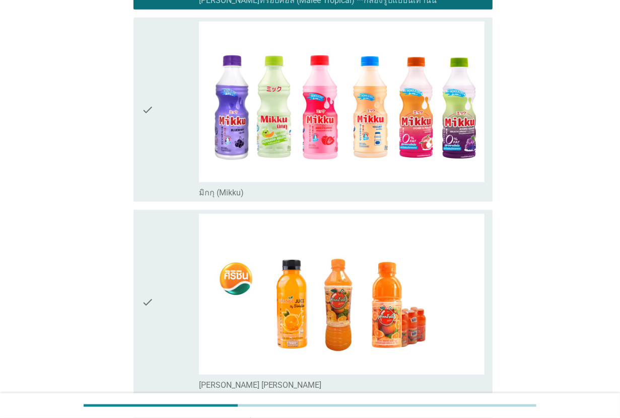
click at [174, 109] on div "check" at bounding box center [170, 110] width 57 height 176
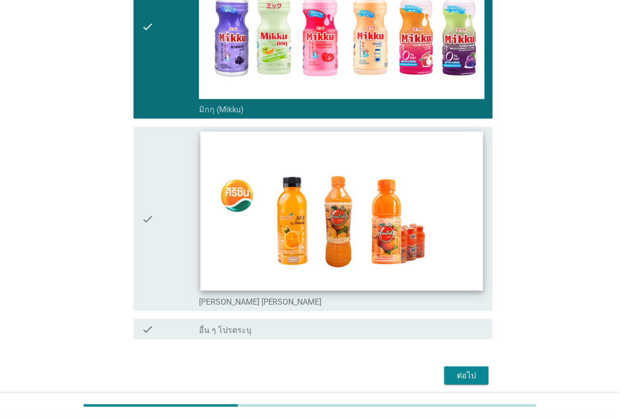
scroll to position [3301, 0]
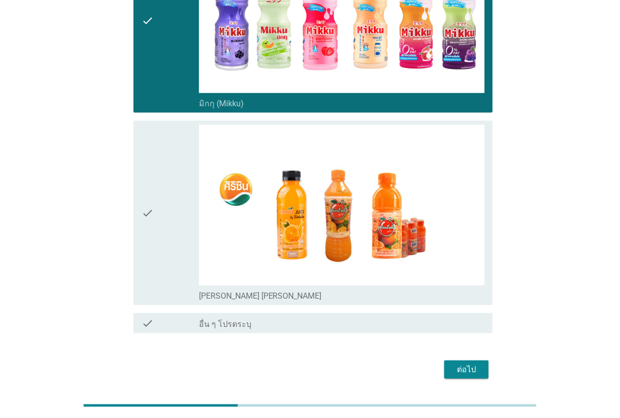
click at [465, 364] on div "ต่อไป" at bounding box center [466, 370] width 28 height 12
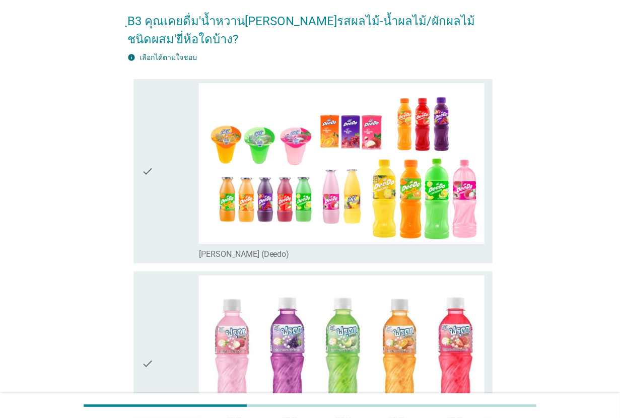
scroll to position [63, 0]
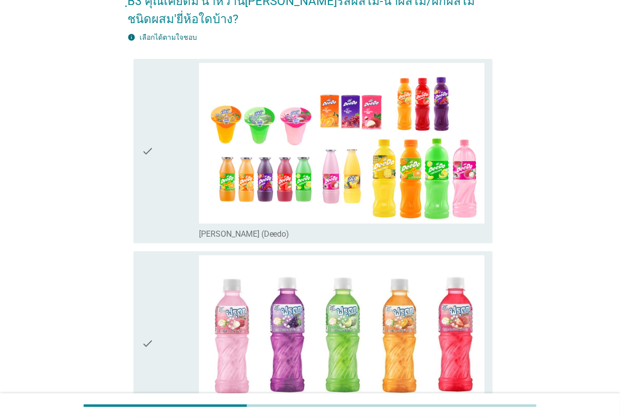
click at [154, 198] on div "check" at bounding box center [170, 151] width 57 height 176
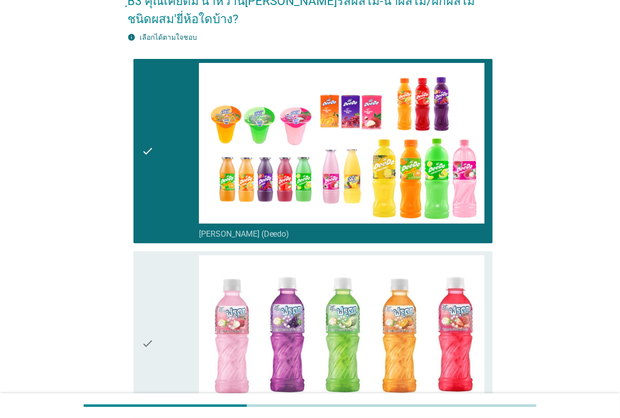
scroll to position [252, 0]
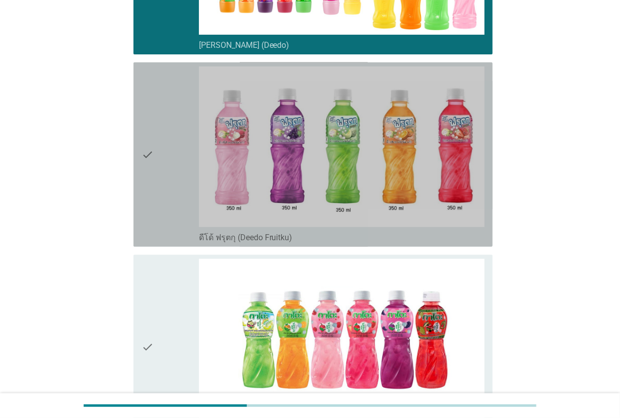
click at [154, 198] on div "check" at bounding box center [170, 155] width 57 height 176
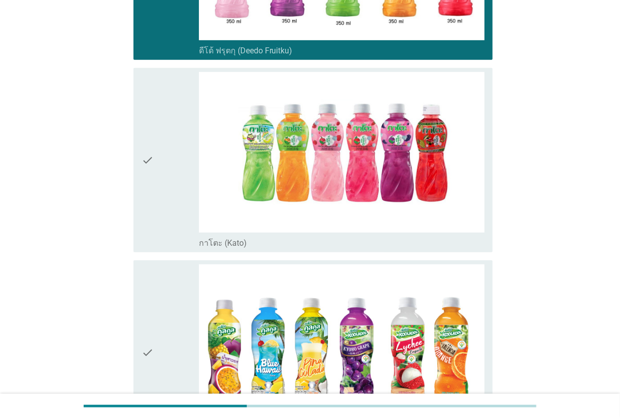
scroll to position [441, 0]
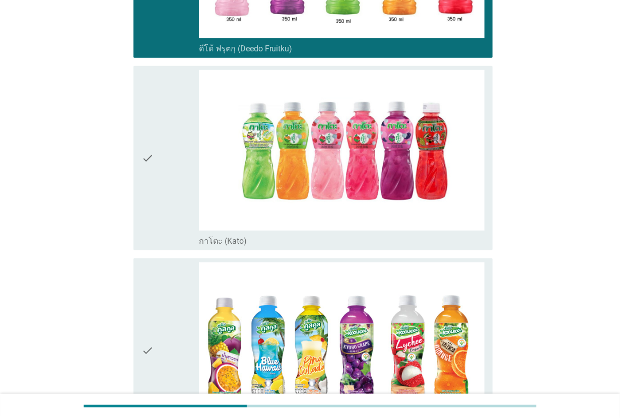
click at [154, 198] on div "check" at bounding box center [170, 158] width 57 height 176
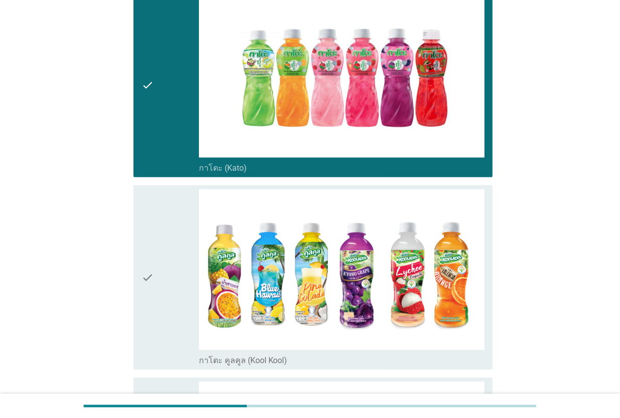
scroll to position [630, 0]
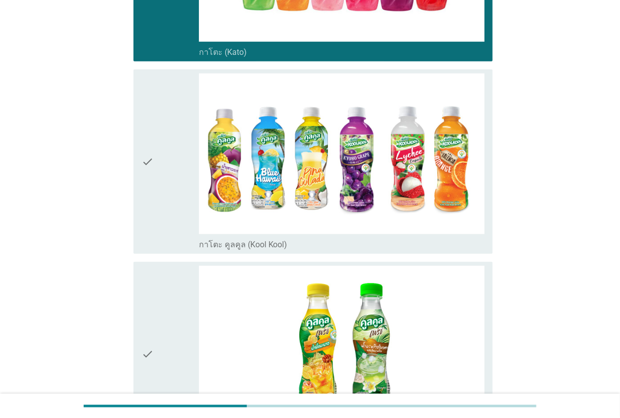
click at [154, 198] on div "check" at bounding box center [170, 162] width 57 height 176
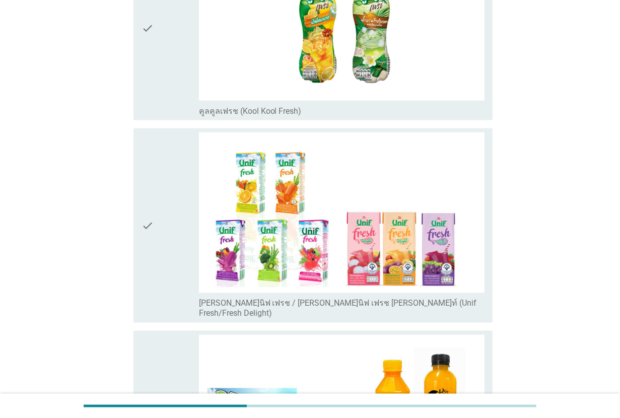
scroll to position [1008, 0]
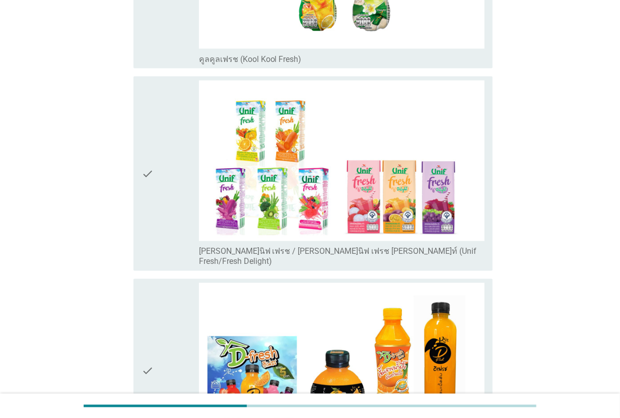
click at [154, 198] on div "check" at bounding box center [170, 174] width 57 height 186
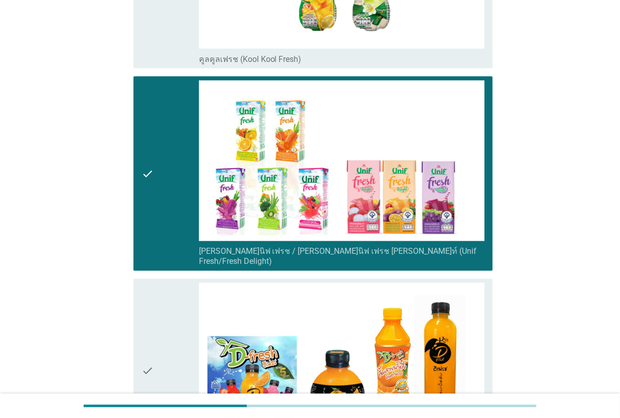
scroll to position [1197, 0]
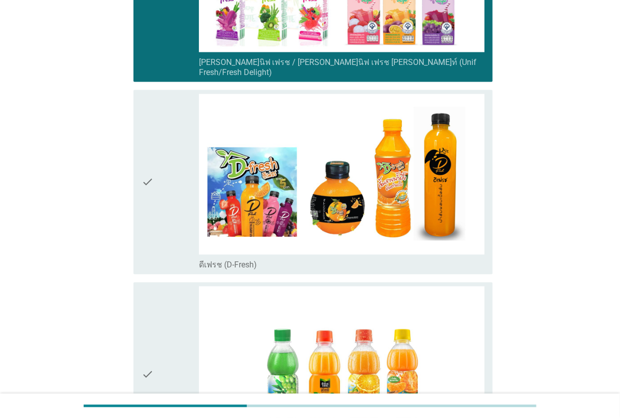
click at [154, 198] on div "check" at bounding box center [170, 182] width 57 height 176
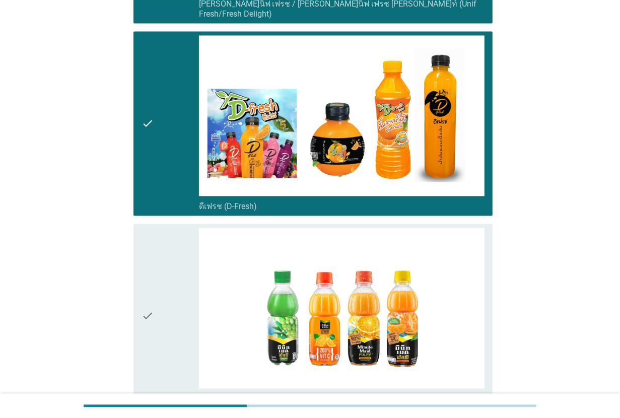
scroll to position [1323, 0]
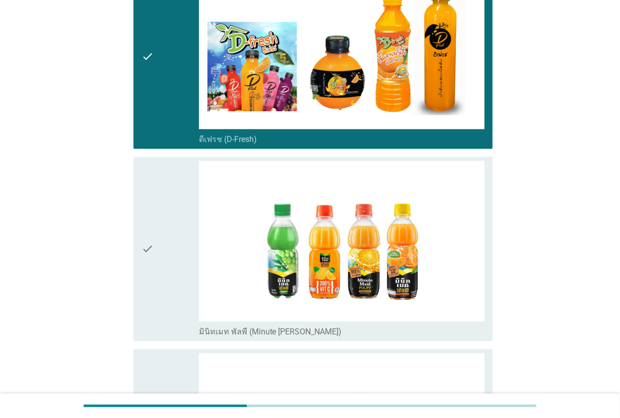
click at [154, 198] on div "check" at bounding box center [170, 249] width 57 height 176
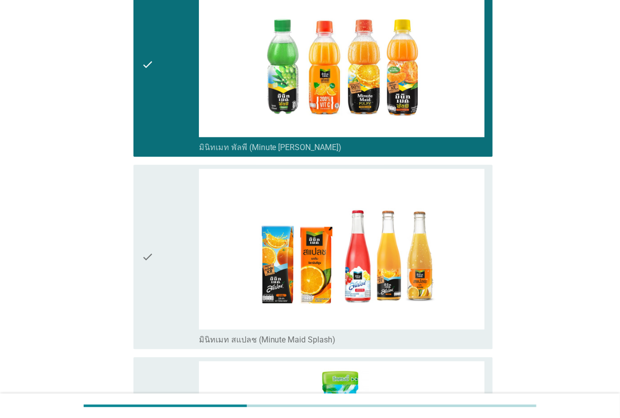
scroll to position [1511, 0]
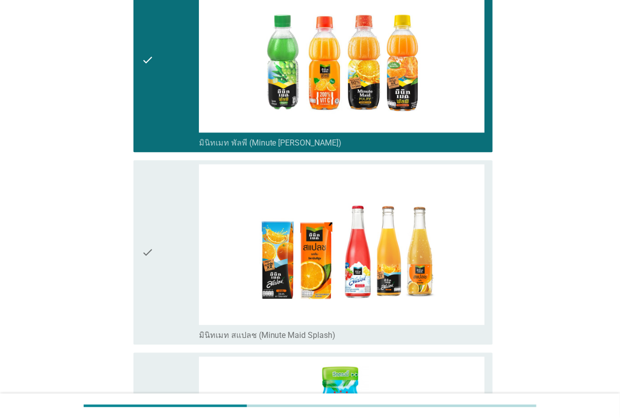
click at [154, 198] on div "check" at bounding box center [170, 252] width 57 height 176
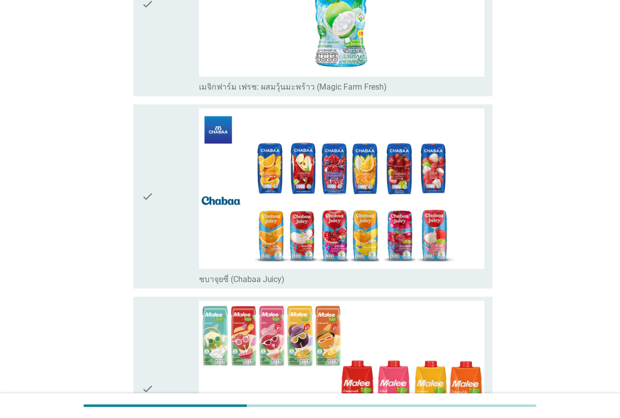
click at [154, 198] on div "check" at bounding box center [170, 196] width 57 height 176
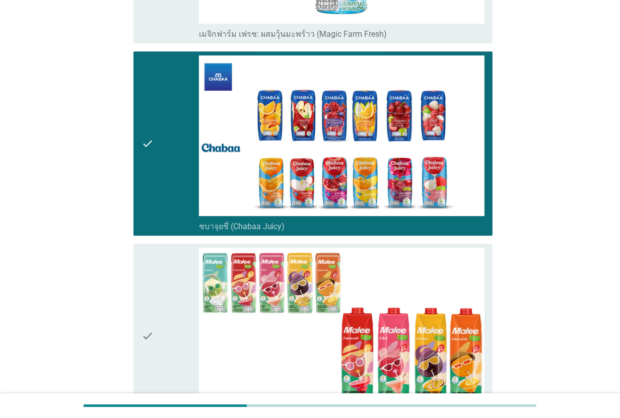
scroll to position [2078, 0]
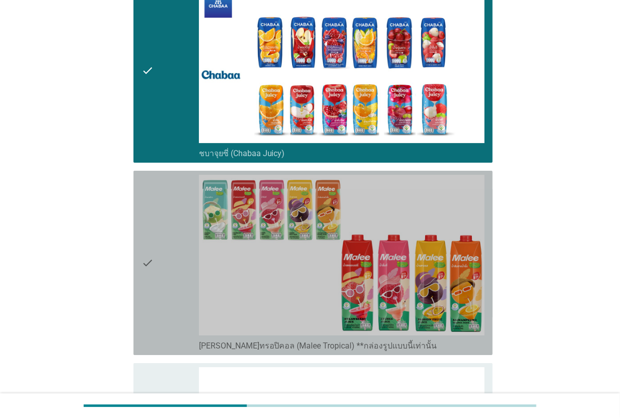
click at [154, 198] on div "check" at bounding box center [170, 263] width 57 height 176
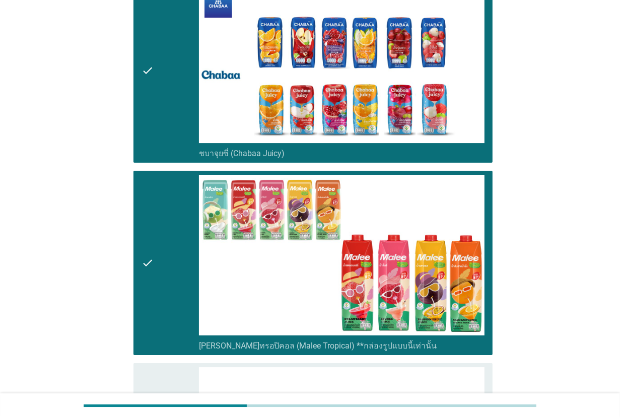
scroll to position [2267, 0]
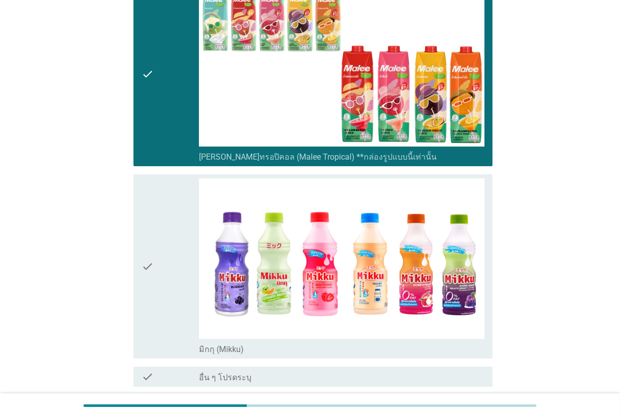
click at [154, 198] on div "check" at bounding box center [170, 266] width 57 height 176
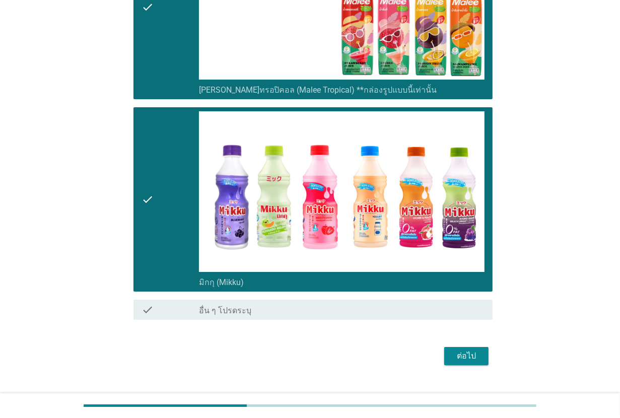
scroll to position [2340, 0]
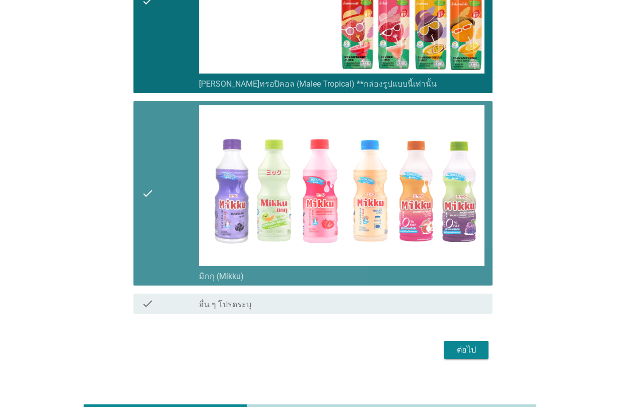
click at [154, 198] on div "check" at bounding box center [170, 193] width 57 height 176
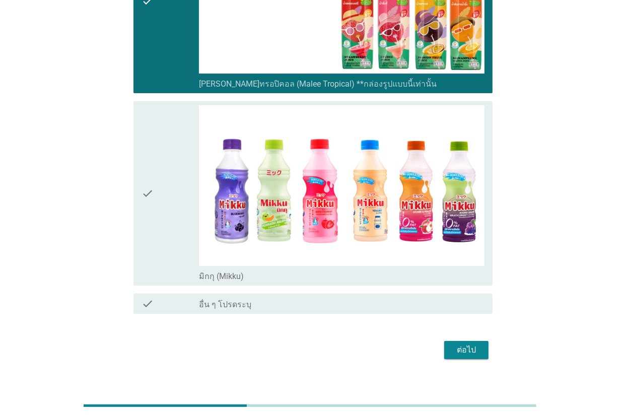
click at [480, 344] on div "ต่อไป" at bounding box center [466, 350] width 28 height 12
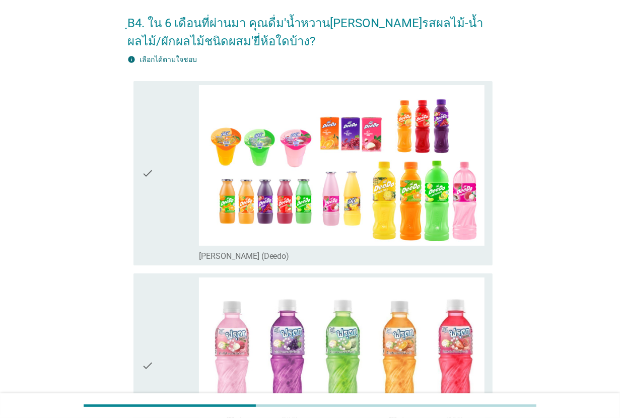
scroll to position [63, 0]
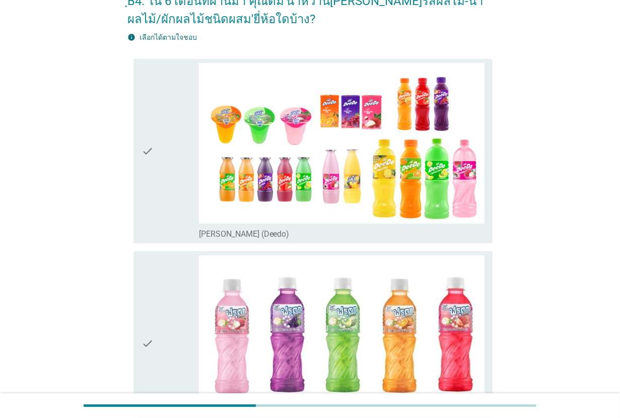
click at [167, 146] on div "check" at bounding box center [170, 151] width 57 height 176
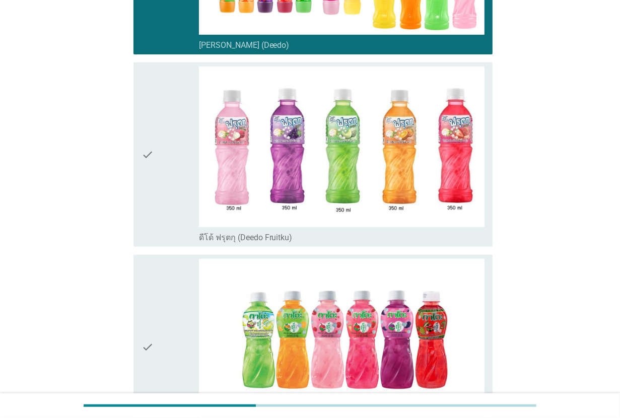
click at [167, 146] on div "check" at bounding box center [170, 155] width 57 height 176
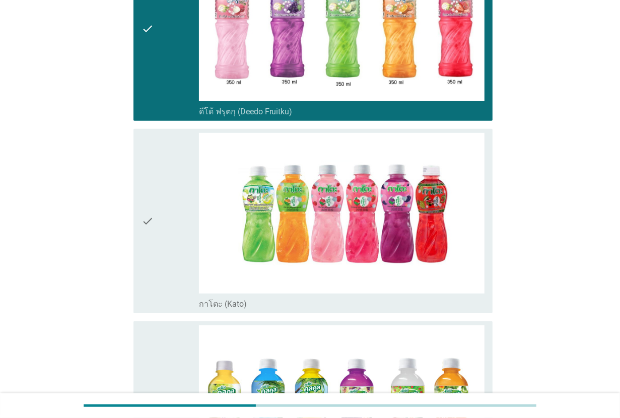
click at [167, 146] on div "check" at bounding box center [170, 221] width 57 height 176
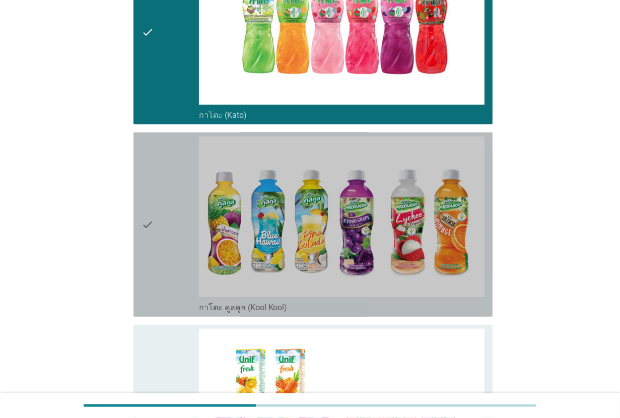
click at [167, 146] on div "check" at bounding box center [170, 225] width 57 height 176
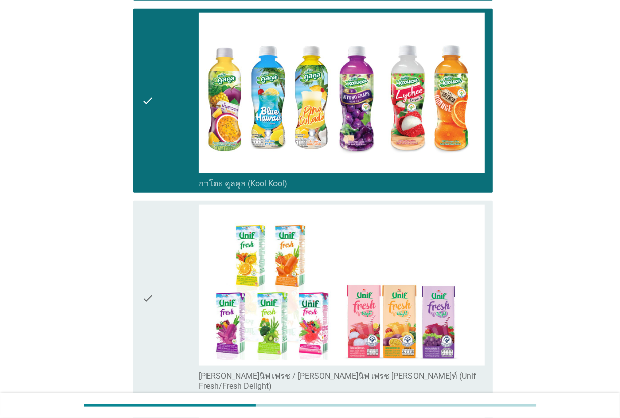
scroll to position [693, 0]
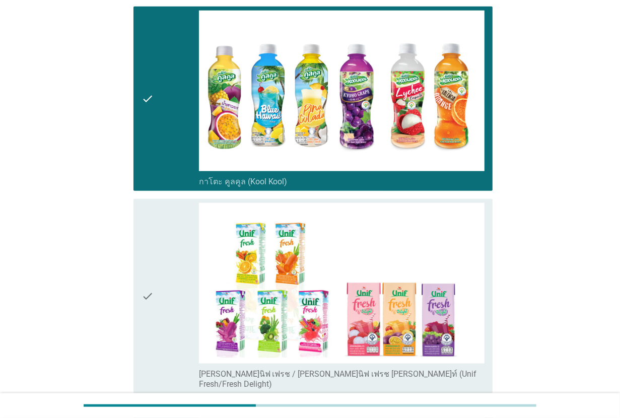
click at [167, 146] on div "check" at bounding box center [170, 99] width 57 height 176
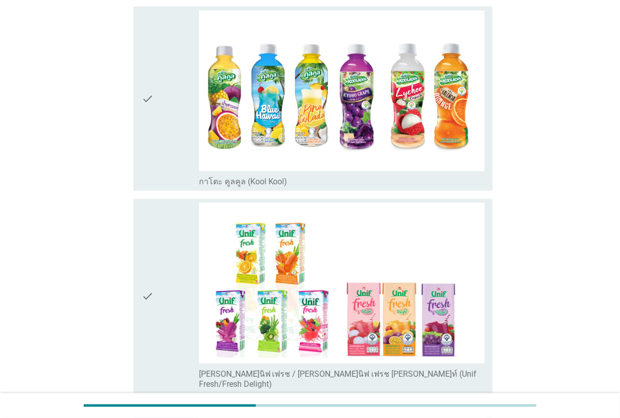
click at [167, 146] on div "check" at bounding box center [170, 99] width 57 height 176
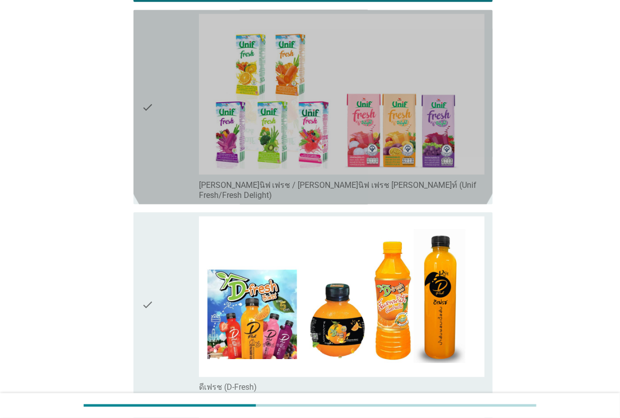
click at [167, 146] on div "check" at bounding box center [170, 107] width 57 height 186
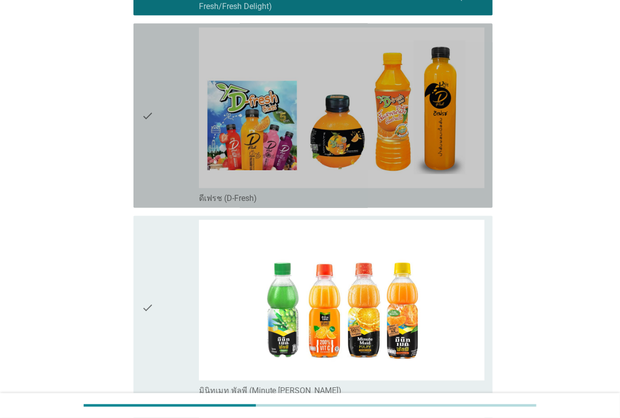
click at [167, 146] on div "check" at bounding box center [170, 116] width 57 height 176
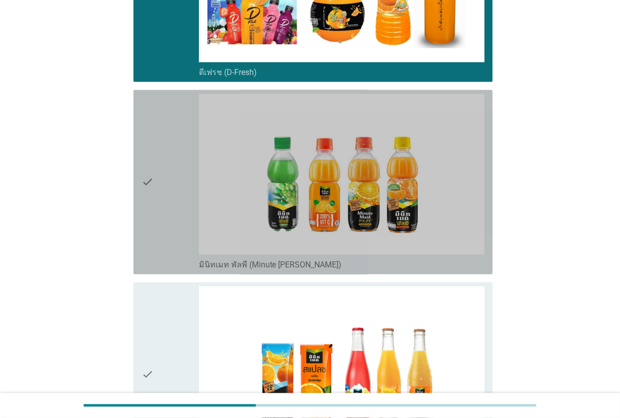
click at [167, 146] on div "check" at bounding box center [170, 182] width 57 height 176
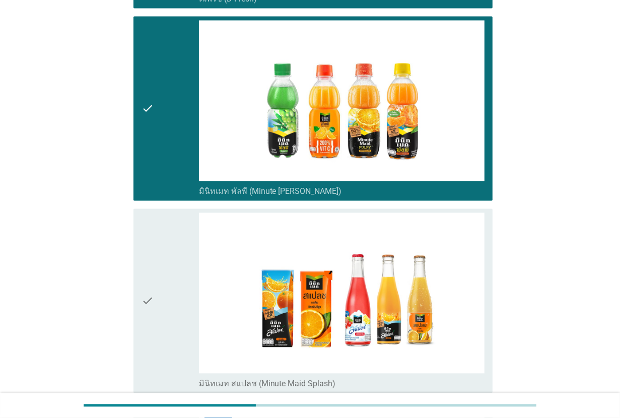
scroll to position [1323, 0]
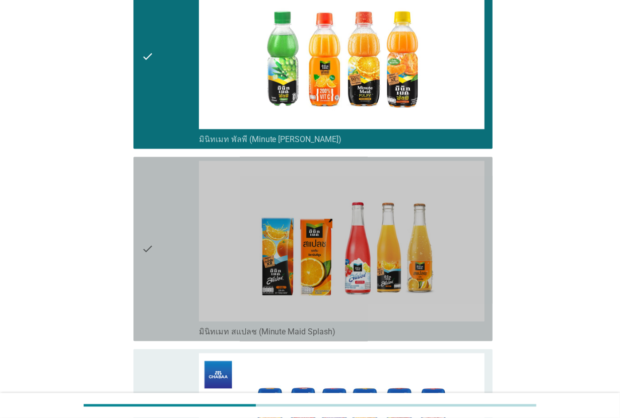
click at [167, 176] on div "check" at bounding box center [170, 249] width 57 height 176
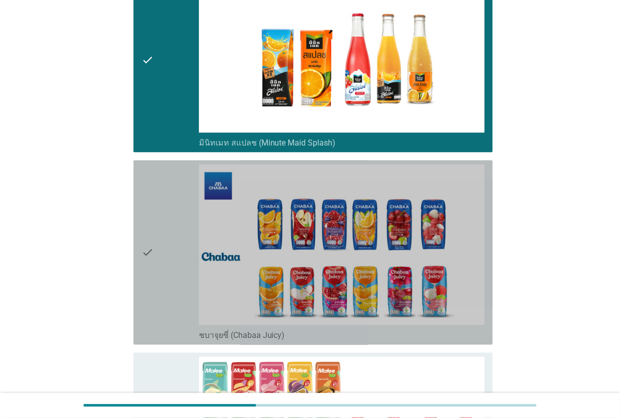
click at [167, 195] on div "check" at bounding box center [170, 252] width 57 height 176
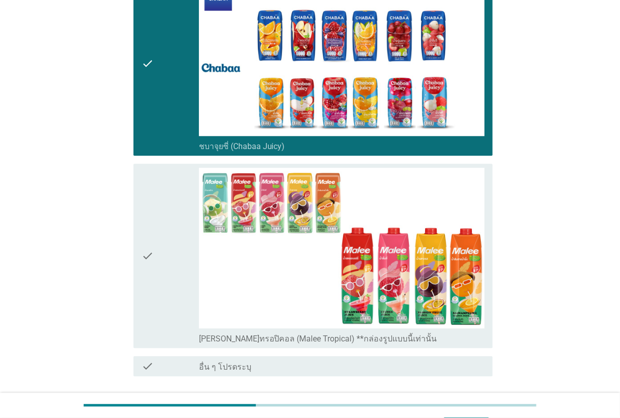
click at [167, 195] on div "check" at bounding box center [170, 256] width 57 height 176
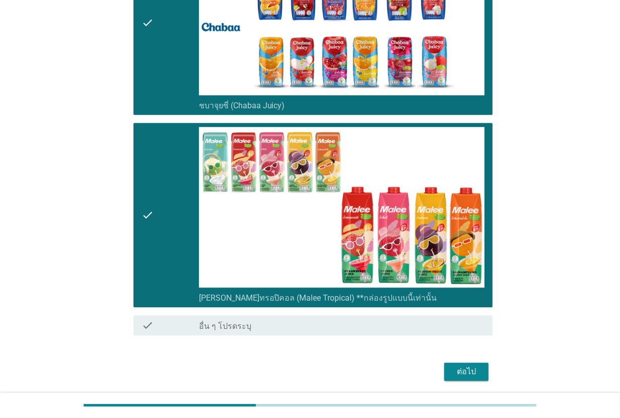
scroll to position [1763, 0]
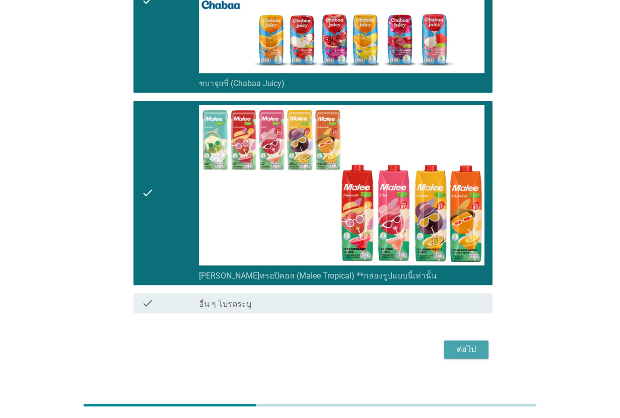
click at [469, 344] on div "ต่อไป" at bounding box center [466, 350] width 28 height 12
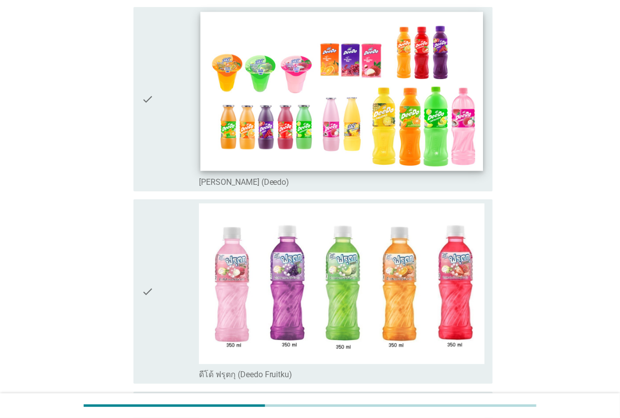
scroll to position [126, 0]
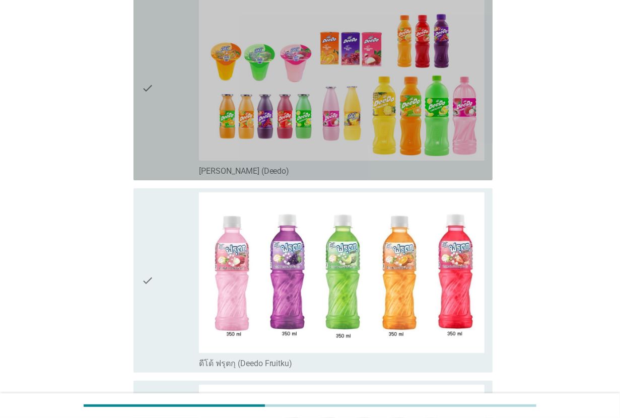
click at [173, 159] on div "check" at bounding box center [170, 88] width 57 height 176
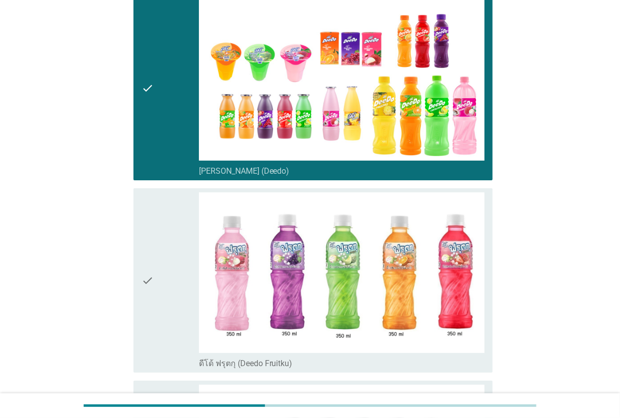
click at [173, 283] on div "check" at bounding box center [170, 280] width 57 height 176
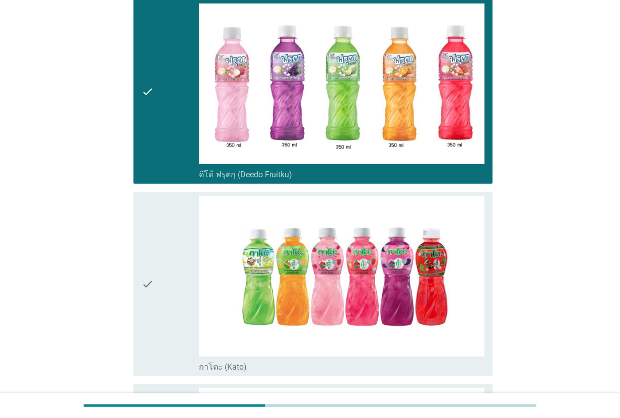
click at [173, 283] on div "check" at bounding box center [170, 284] width 57 height 176
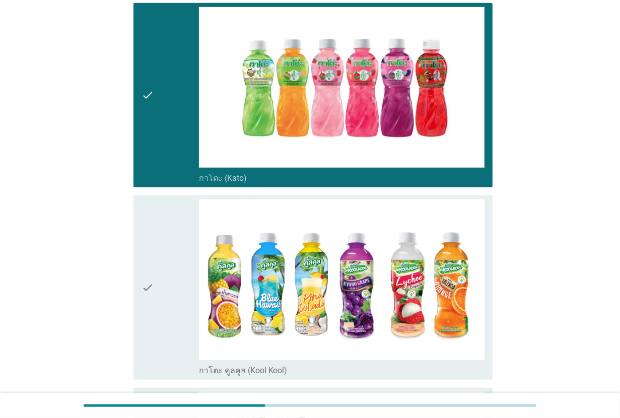
click at [173, 283] on div "check" at bounding box center [170, 288] width 57 height 176
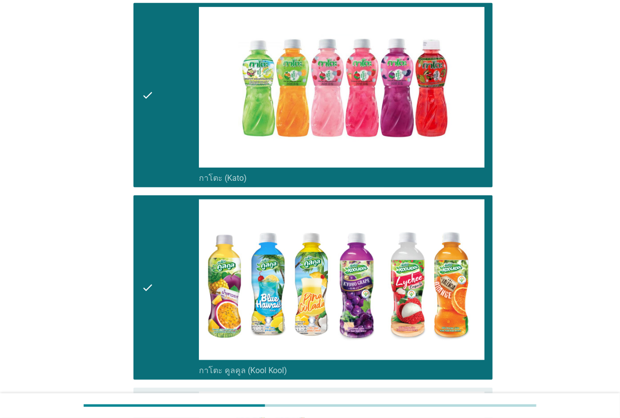
scroll to position [693, 0]
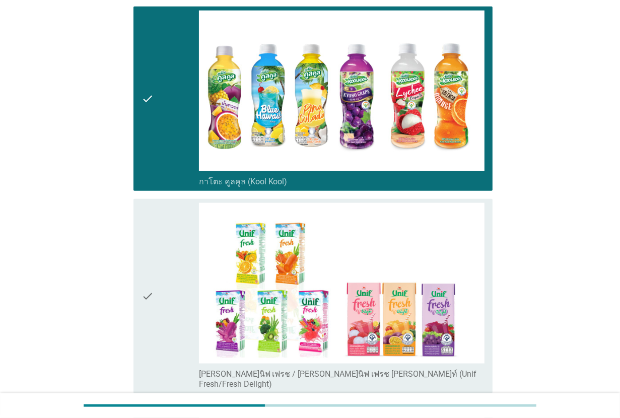
click at [173, 283] on div "check" at bounding box center [170, 296] width 57 height 186
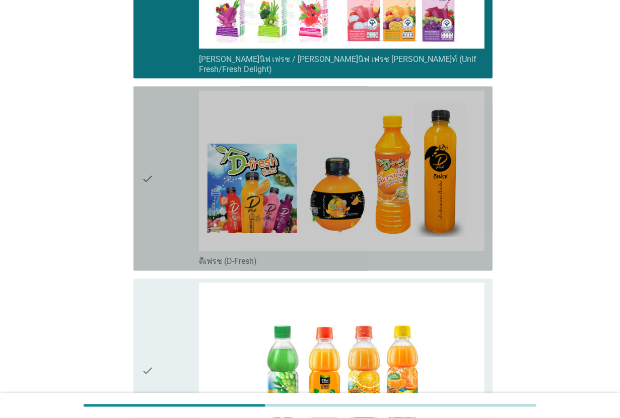
click at [179, 213] on div "check" at bounding box center [170, 179] width 57 height 176
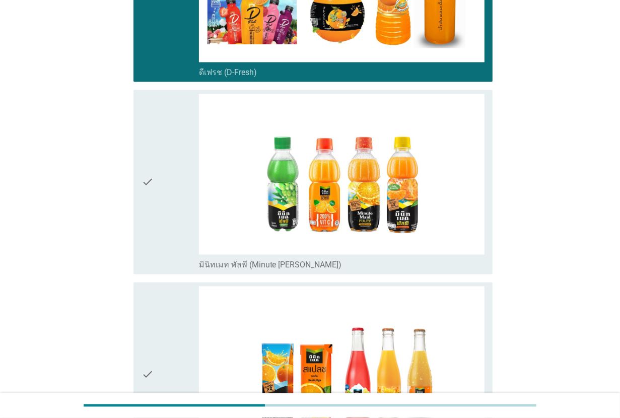
click at [179, 213] on div "check" at bounding box center [170, 182] width 57 height 176
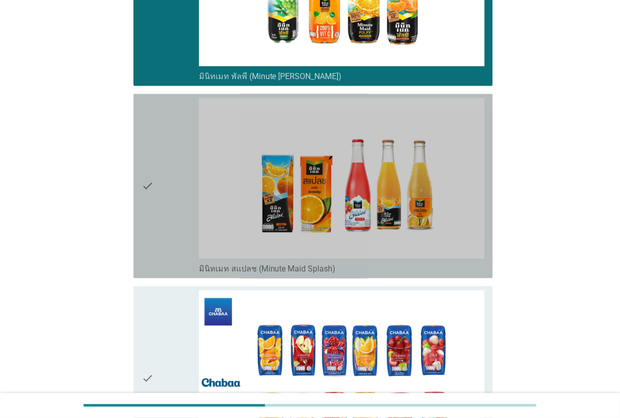
click at [179, 213] on div "check" at bounding box center [170, 186] width 57 height 176
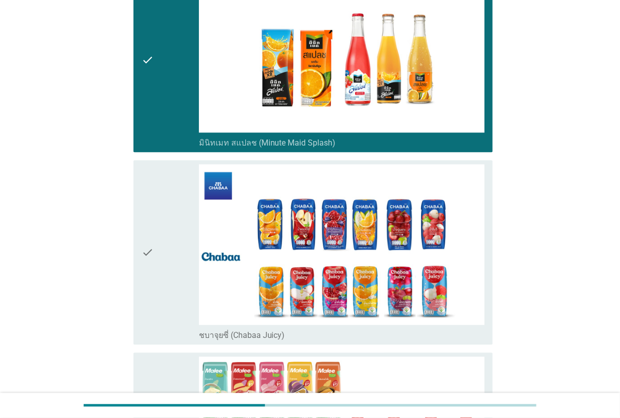
click at [179, 213] on div "check" at bounding box center [170, 252] width 57 height 176
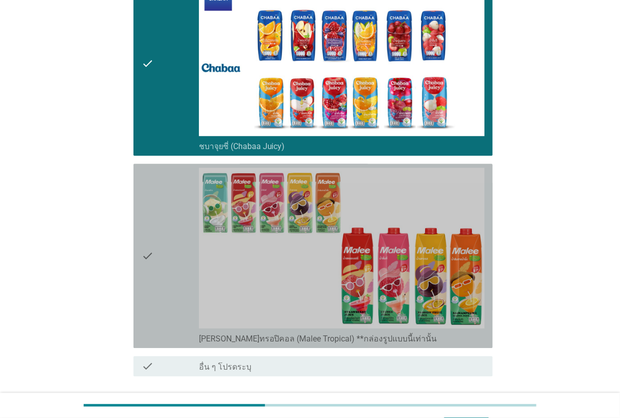
click at [179, 213] on div "check" at bounding box center [170, 256] width 57 height 176
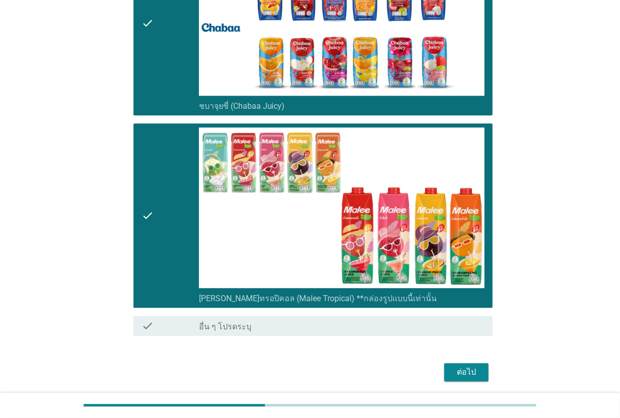
scroll to position [1763, 0]
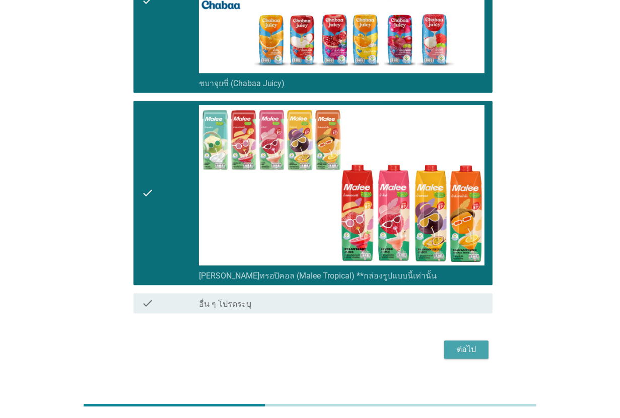
click at [465, 344] on div "ต่อไป" at bounding box center [466, 350] width 28 height 12
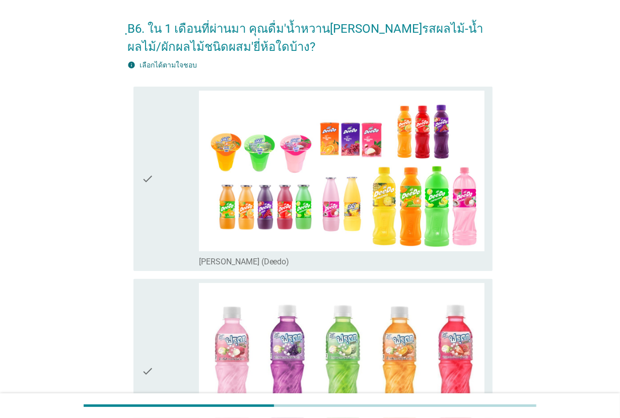
scroll to position [63, 0]
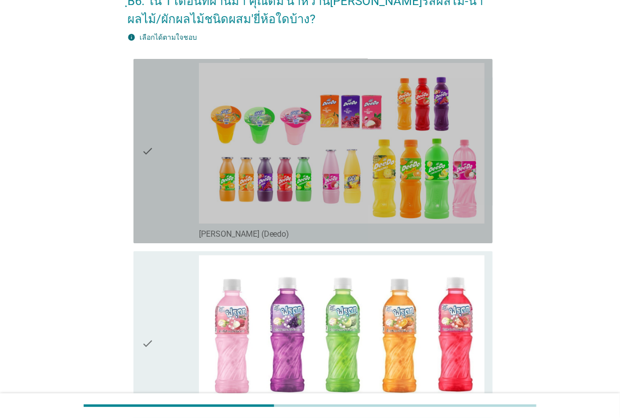
click at [157, 188] on div "check" at bounding box center [170, 151] width 57 height 176
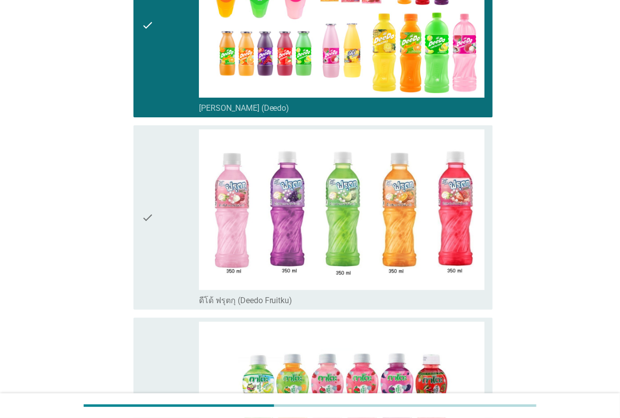
click at [157, 188] on div "check" at bounding box center [170, 217] width 57 height 176
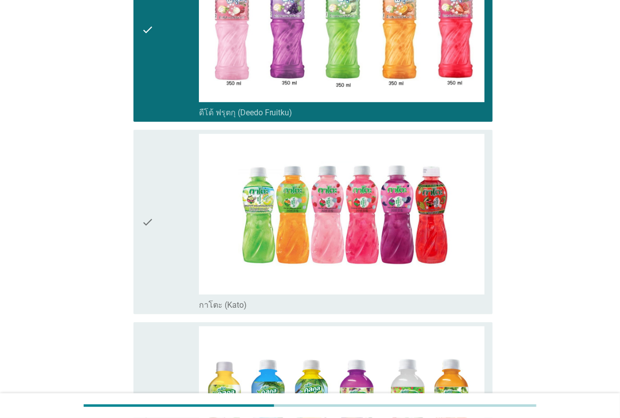
scroll to position [378, 0]
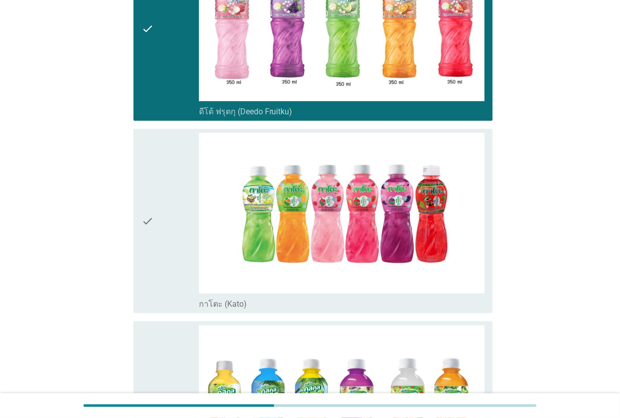
click at [157, 188] on div "check" at bounding box center [170, 221] width 57 height 176
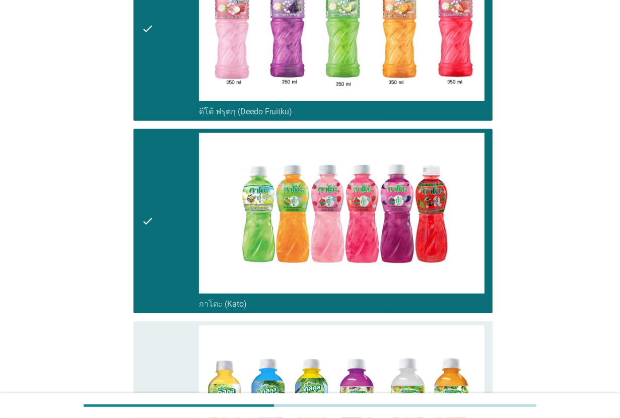
scroll to position [567, 0]
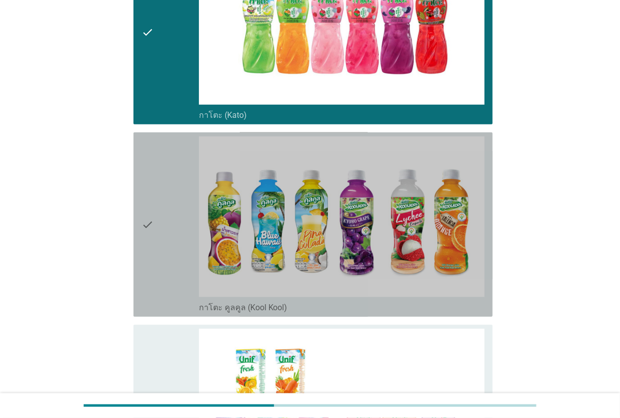
click at [157, 188] on div "check" at bounding box center [170, 225] width 57 height 176
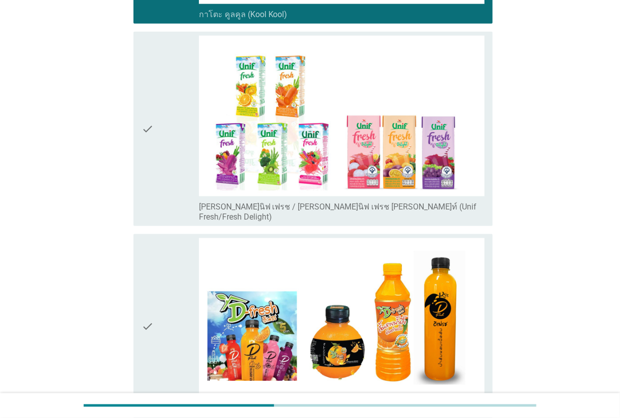
scroll to position [882, 0]
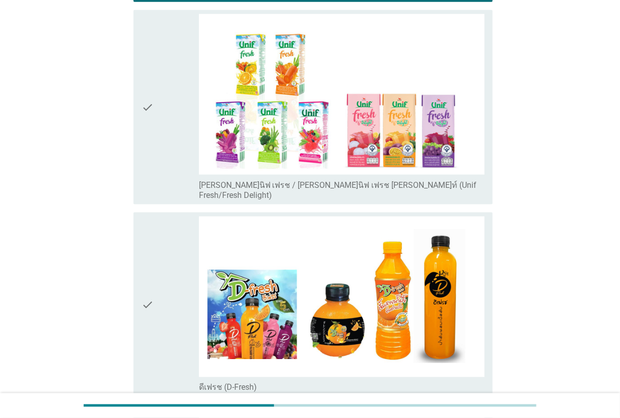
click at [157, 188] on div "check" at bounding box center [170, 107] width 57 height 186
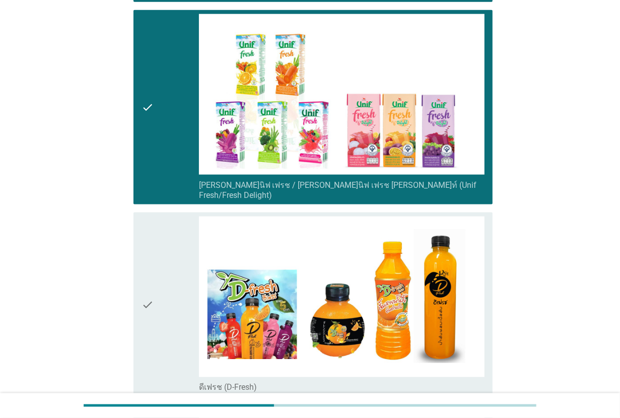
click at [157, 188] on div "check" at bounding box center [170, 107] width 57 height 186
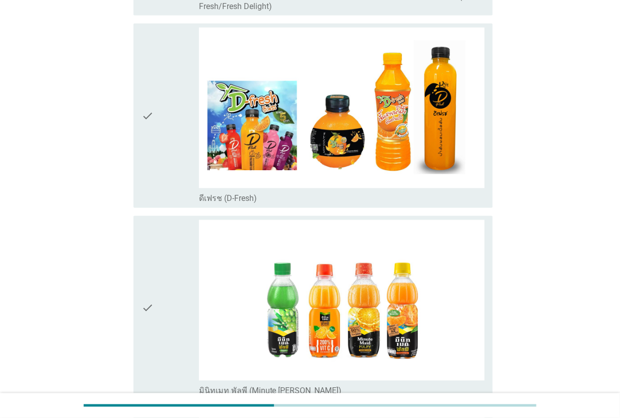
click at [157, 188] on div "check" at bounding box center [170, 116] width 57 height 176
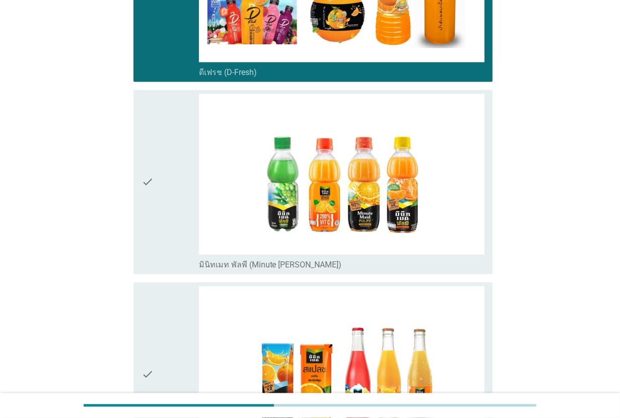
click at [157, 188] on div "check" at bounding box center [170, 182] width 57 height 176
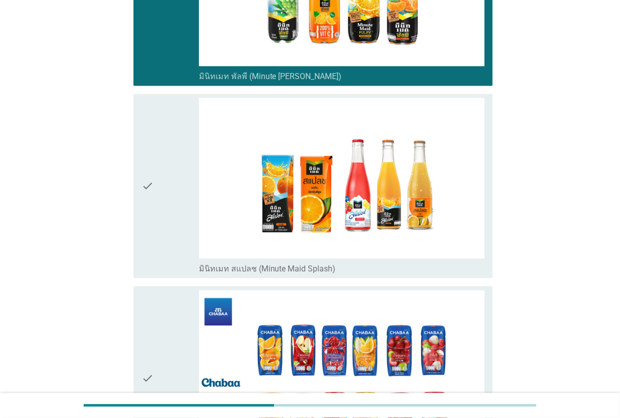
click at [157, 188] on div "check" at bounding box center [170, 186] width 57 height 176
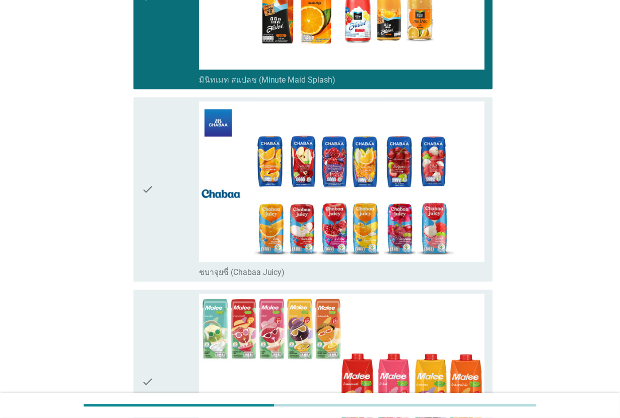
click at [157, 188] on div "check" at bounding box center [170, 189] width 57 height 176
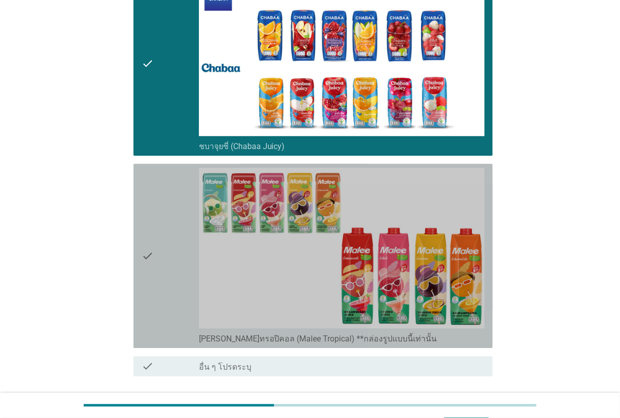
click at [157, 188] on div "check" at bounding box center [170, 256] width 57 height 176
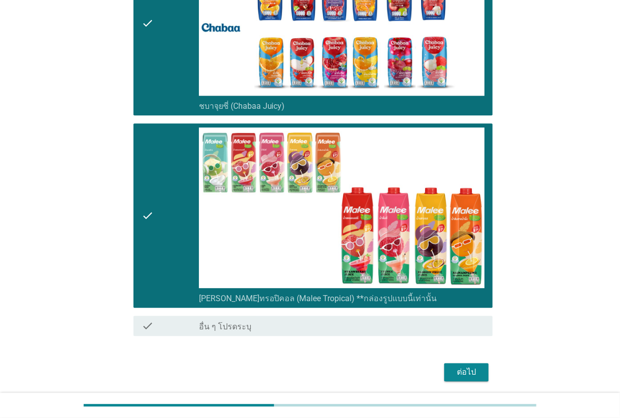
scroll to position [1763, 0]
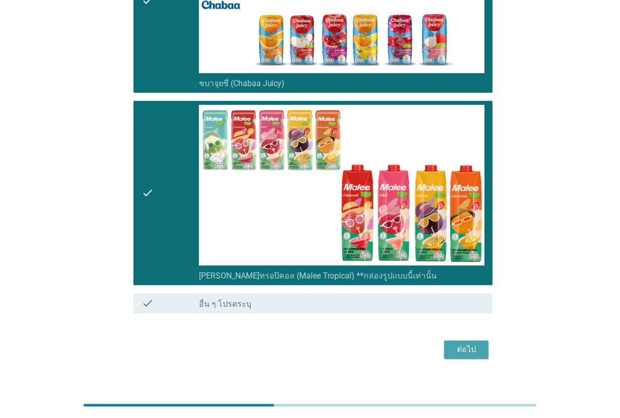
click at [477, 344] on div "ต่อไป" at bounding box center [466, 350] width 28 height 12
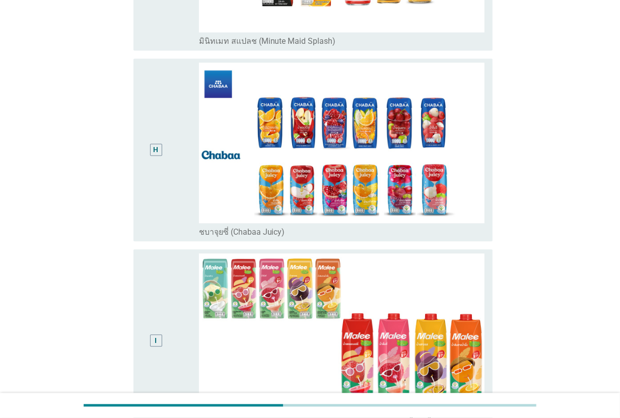
scroll to position [1448, 0]
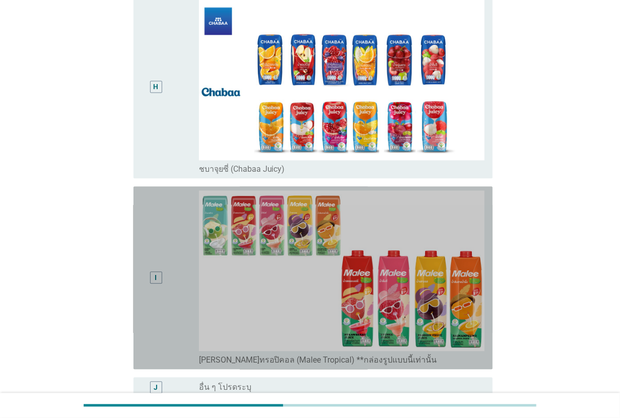
click at [167, 276] on div "I" at bounding box center [156, 277] width 29 height 175
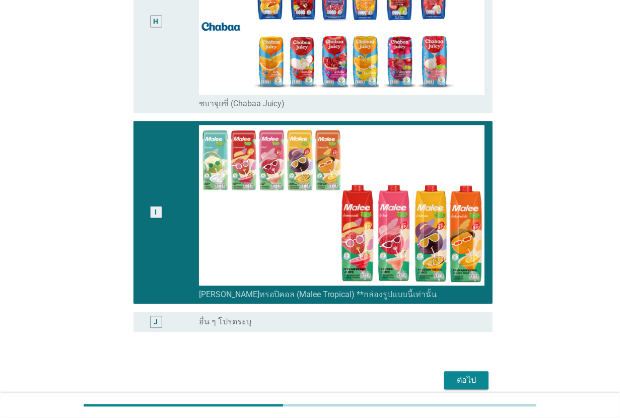
scroll to position [1557, 0]
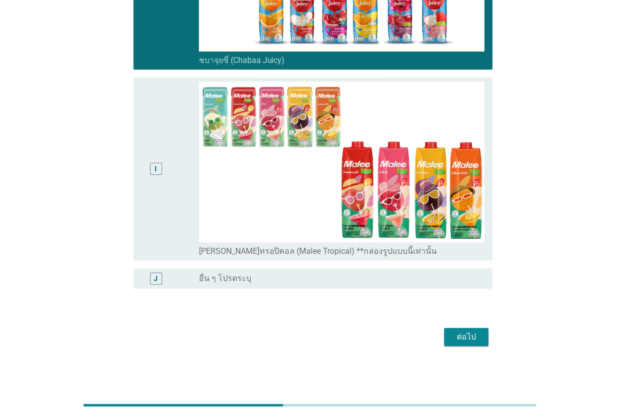
click at [165, 145] on div "I" at bounding box center [156, 169] width 29 height 175
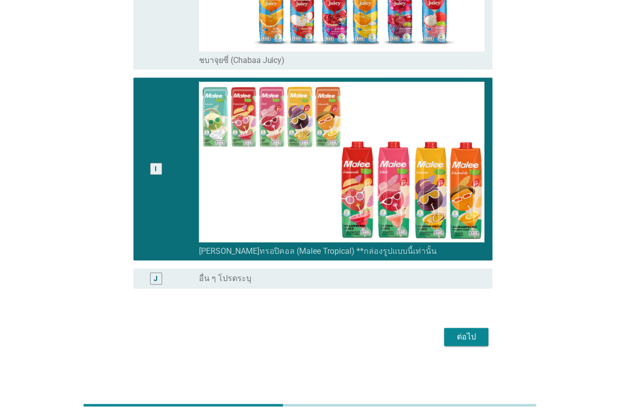
click at [456, 341] on div "ต่อไป" at bounding box center [466, 337] width 28 height 12
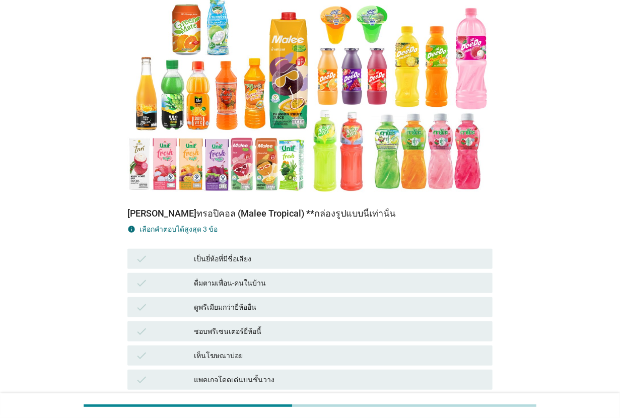
scroll to position [189, 0]
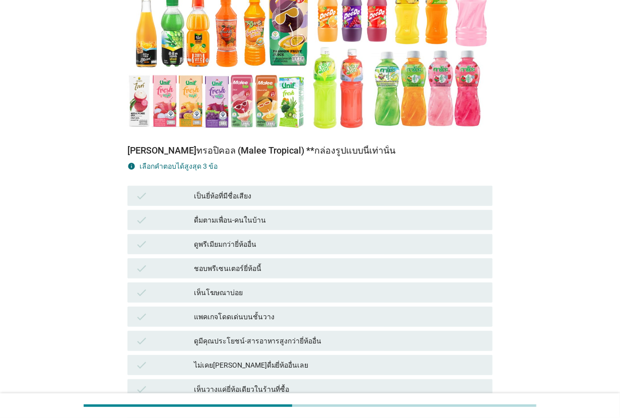
click at [272, 235] on div "check ดูพรีเมียมกว่ายี่ห้ออื่น" at bounding box center [309, 244] width 365 height 20
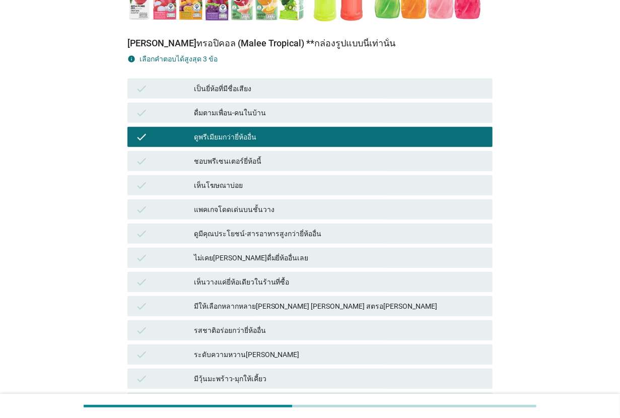
scroll to position [315, 0]
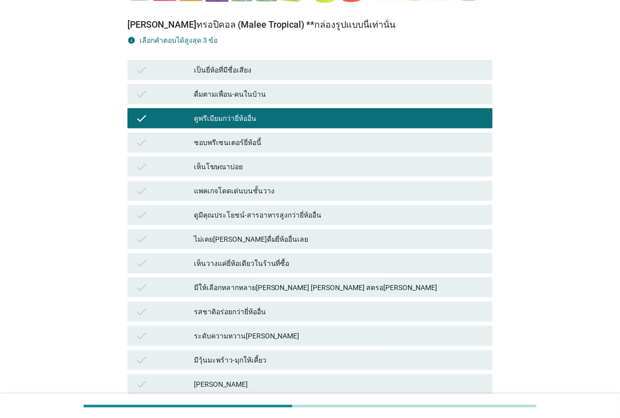
click at [275, 185] on div "แพคเกจโดดเด่นบนชั้นวาง" at bounding box center [339, 191] width 291 height 12
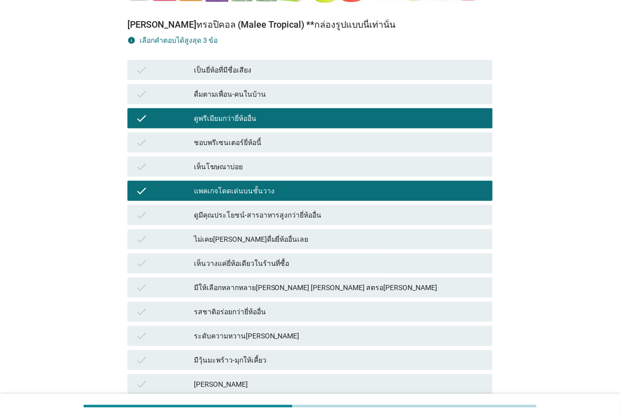
click at [278, 162] on div "เห็นโฆษณาบ่อย" at bounding box center [339, 167] width 291 height 12
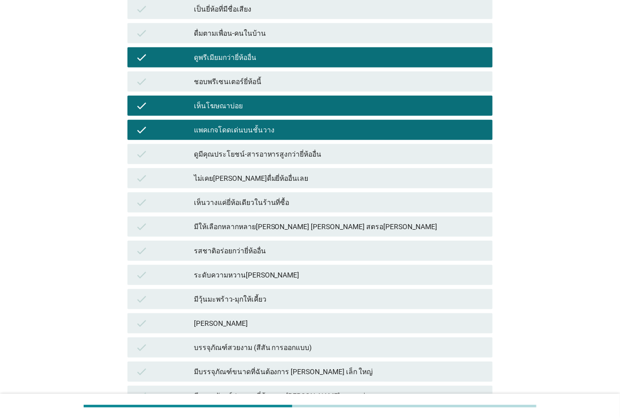
scroll to position [441, 0]
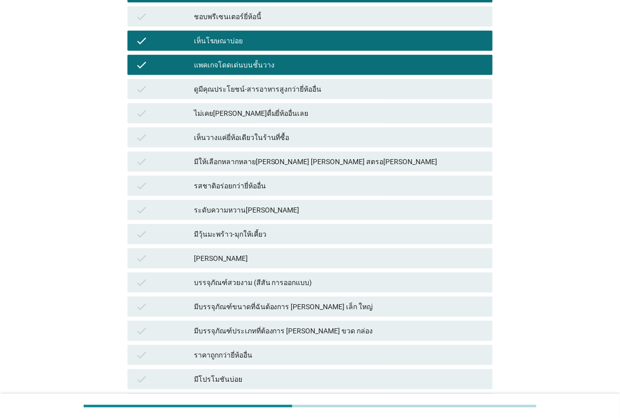
click at [278, 162] on div "มีให้เลือกหลากหลายรสชาติ เช่น ส้ม องุ่น สตรอเบอรี่" at bounding box center [339, 162] width 291 height 12
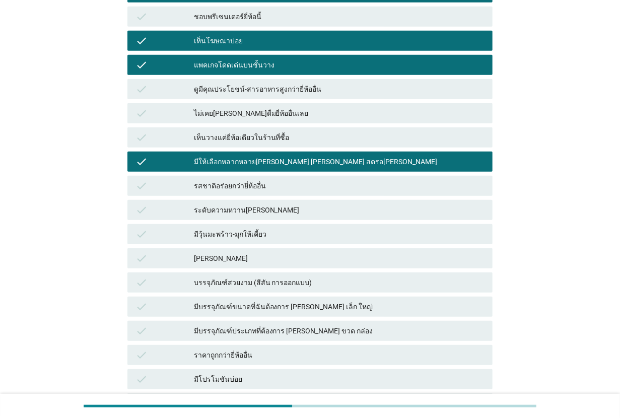
scroll to position [567, 0]
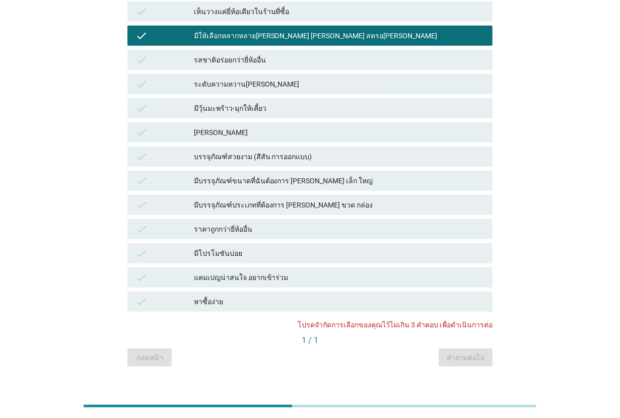
click at [283, 109] on div "มีวุ้นมะพร้าว-มุกให้เคี้ยว" at bounding box center [339, 108] width 291 height 12
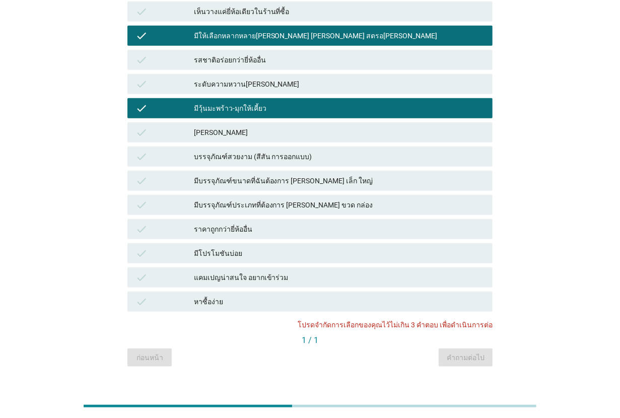
scroll to position [584, 0]
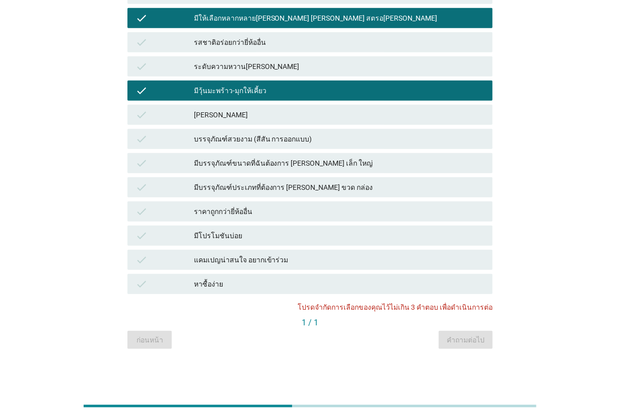
click at [284, 141] on div "บรรจุภัณฑ์สวยงาม (สีสัน การออกแบบ)" at bounding box center [339, 139] width 291 height 12
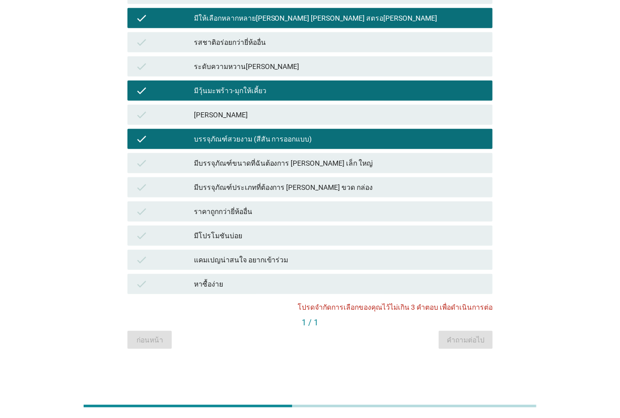
click at [280, 161] on div "มีบรรจุภัณฑ์ขนาดที่ฉันต้องการ เช่น เล็ก ใหญ่" at bounding box center [339, 163] width 291 height 12
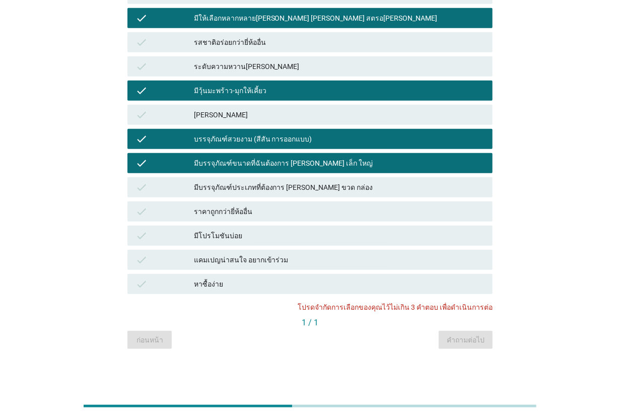
click at [259, 164] on div "มีบรรจุภัณฑ์ขนาดที่ฉันต้องการ เช่น เล็ก ใหญ่" at bounding box center [339, 163] width 291 height 12
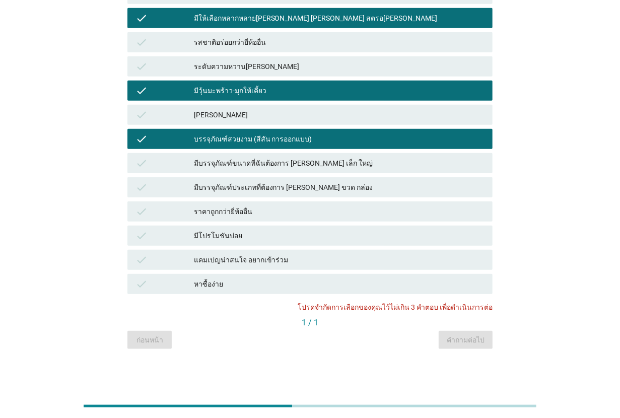
click at [263, 124] on div "check มีกลิ่นหอม" at bounding box center [309, 115] width 369 height 24
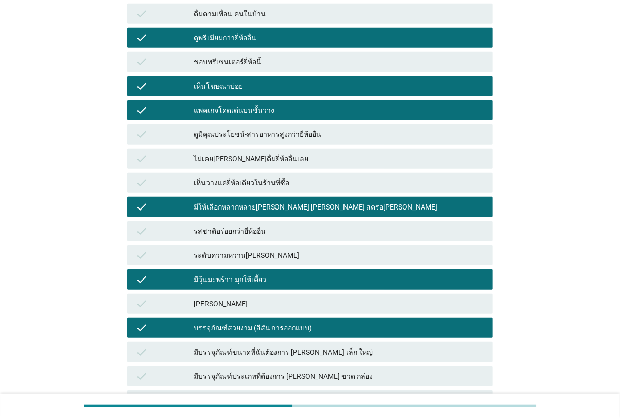
scroll to position [458, 0]
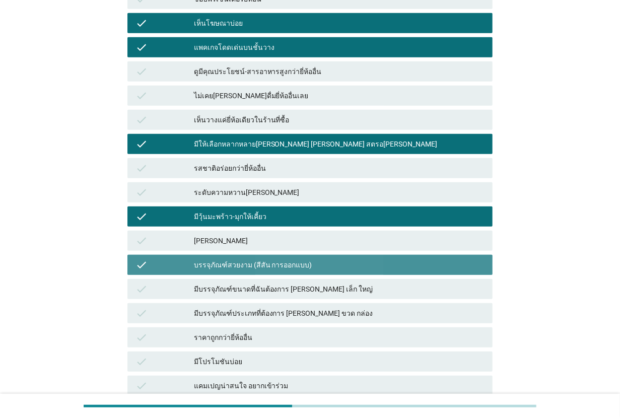
click at [256, 263] on div "บรรจุภัณฑ์สวยงาม (สีสัน การออกแบบ)" at bounding box center [339, 265] width 291 height 12
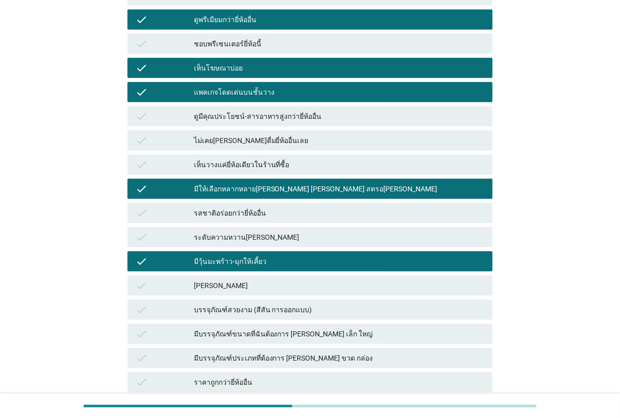
scroll to position [333, 0]
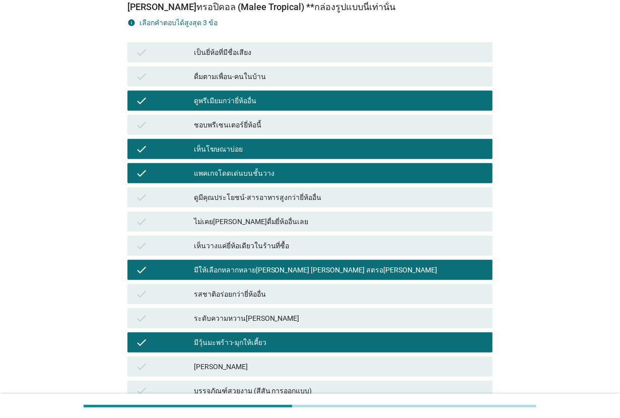
click at [275, 144] on div "เห็นโฆษณาบ่อย" at bounding box center [339, 149] width 291 height 12
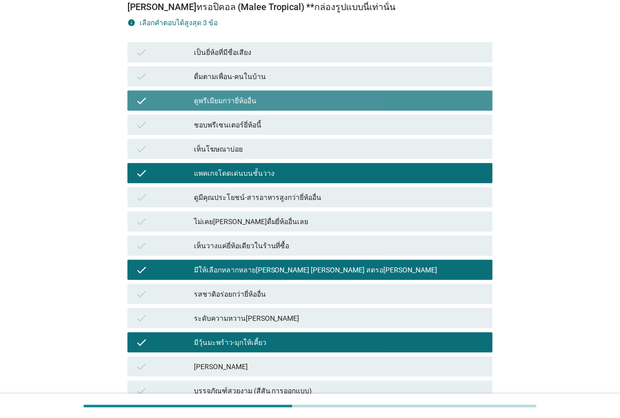
click at [280, 99] on div "ดูพรีเมียมกว่ายี่ห้ออื่น" at bounding box center [339, 101] width 291 height 12
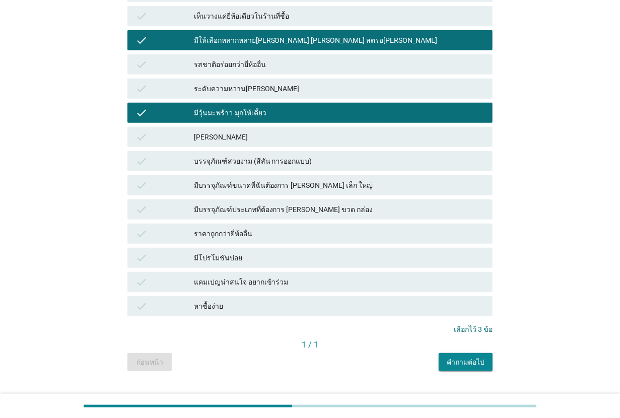
scroll to position [584, 0]
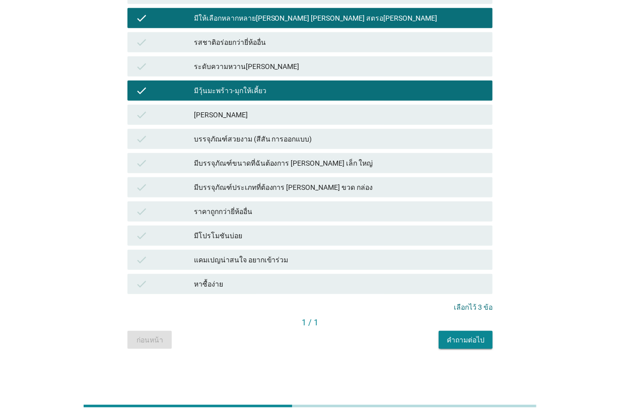
click at [472, 344] on div "คำถามต่อไป" at bounding box center [466, 340] width 38 height 11
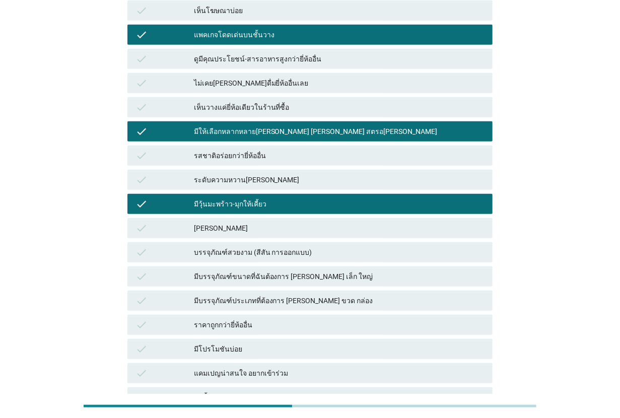
scroll to position [458, 0]
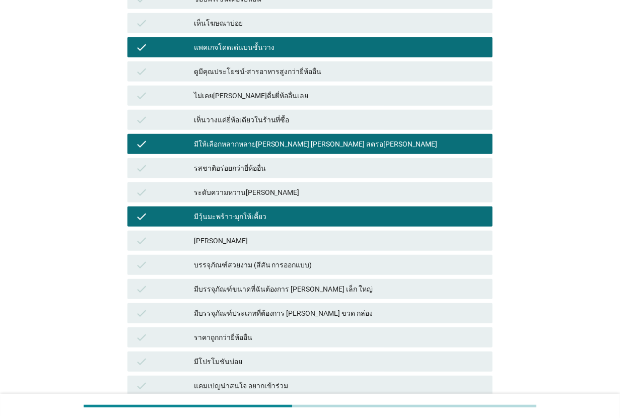
click at [325, 72] on div "ดูมีคุณประโยชน์-สารอาหารสูงกว่ายี่ห้ออื่น" at bounding box center [339, 71] width 291 height 12
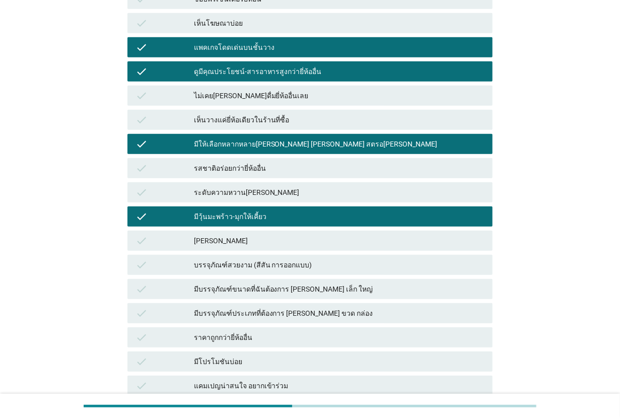
click at [325, 44] on div "แพคเกจโดดเด่นบนชั้นวาง" at bounding box center [339, 47] width 291 height 12
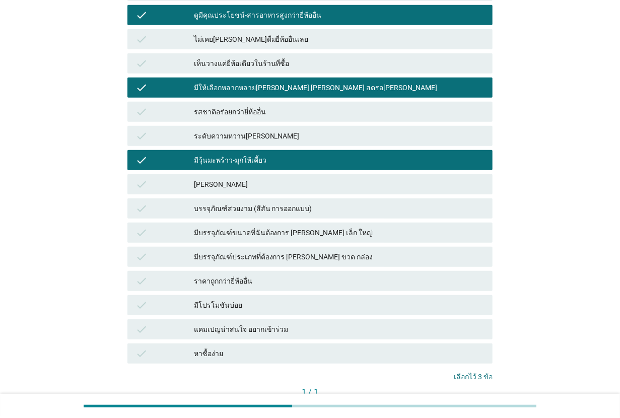
scroll to position [584, 0]
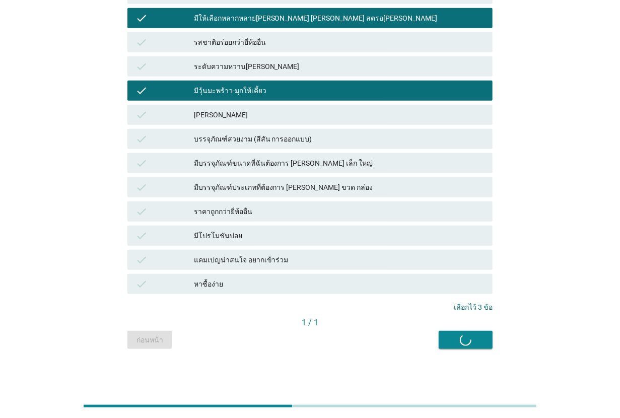
click at [457, 337] on div "ก่อนหน้า คำถามต่อไป" at bounding box center [309, 340] width 365 height 18
click at [475, 335] on div "ก่อนหน้า คำถามต่อไป" at bounding box center [309, 340] width 365 height 18
click at [470, 337] on div "ก่อนหน้า คำถามต่อไป" at bounding box center [309, 340] width 365 height 18
click at [469, 340] on div "ก่อนหน้า คำถามต่อไป" at bounding box center [309, 340] width 365 height 18
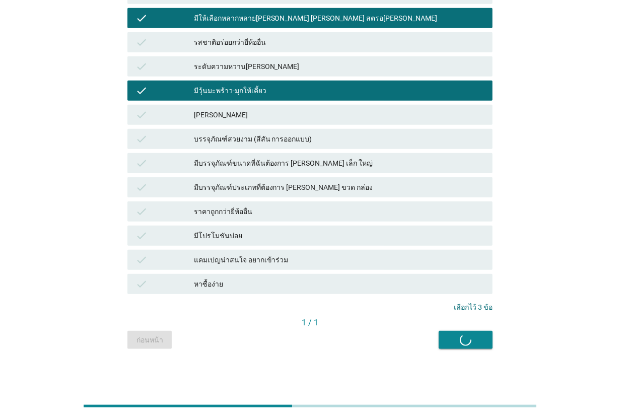
click at [469, 340] on div "ก่อนหน้า คำถามต่อไป" at bounding box center [309, 340] width 365 height 18
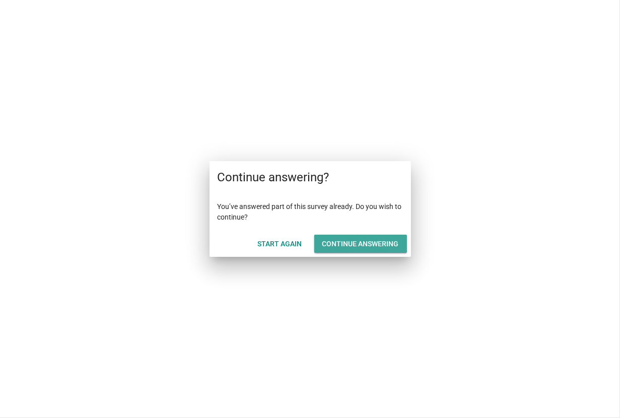
click at [389, 240] on div "Continue answering" at bounding box center [360, 244] width 77 height 11
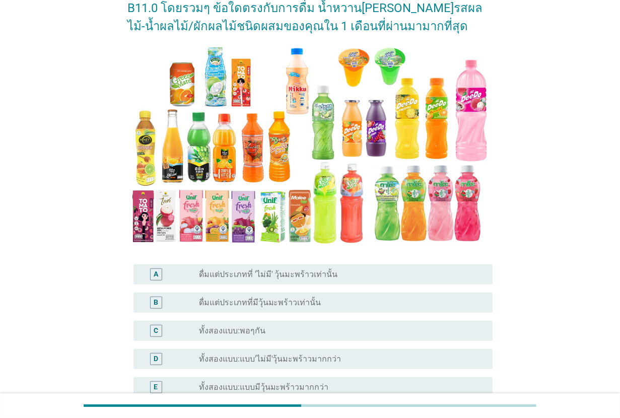
scroll to position [126, 0]
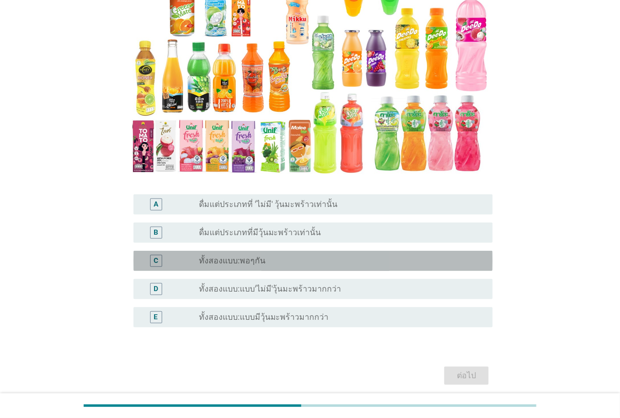
click at [318, 255] on div "radio_button_unchecked ทั้งสองแบบ:พอๆกัน" at bounding box center [342, 261] width 286 height 12
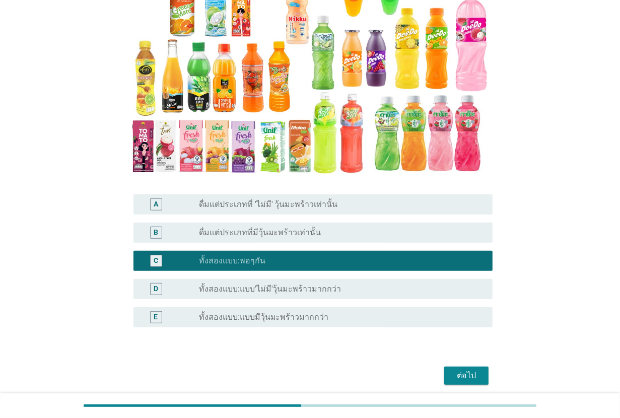
click at [467, 373] on div "ต่อไป" at bounding box center [466, 376] width 28 height 12
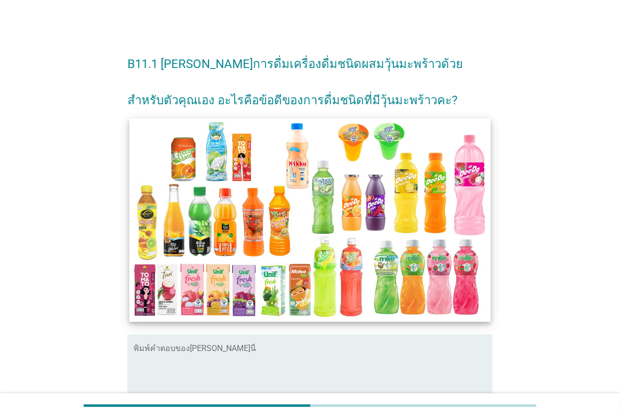
scroll to position [63, 0]
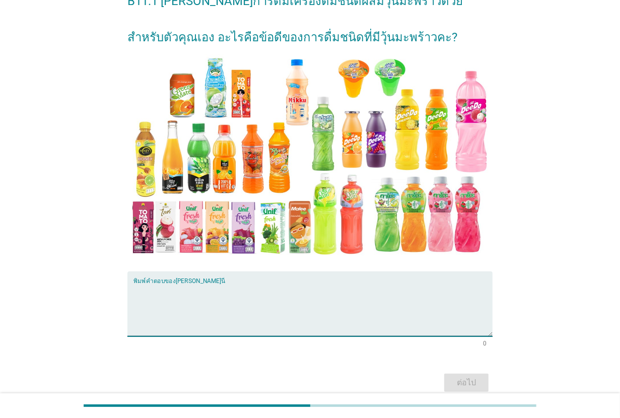
click at [266, 298] on textarea "พิมพ์คำตอบของคุณ ที่นี่" at bounding box center [313, 310] width 359 height 53
type textarea "อร่อย เคี้ยวเพลิน"
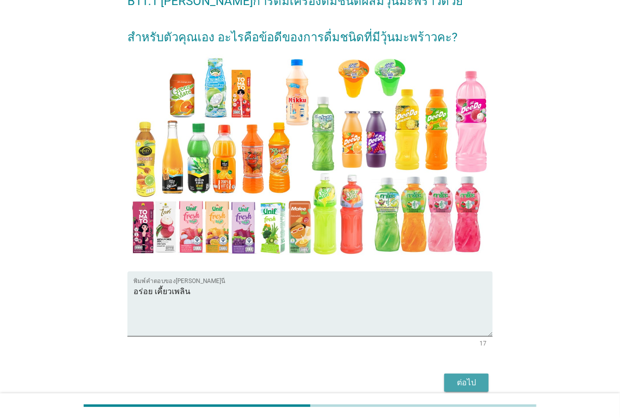
click at [461, 382] on div "ต่อไป" at bounding box center [466, 383] width 28 height 12
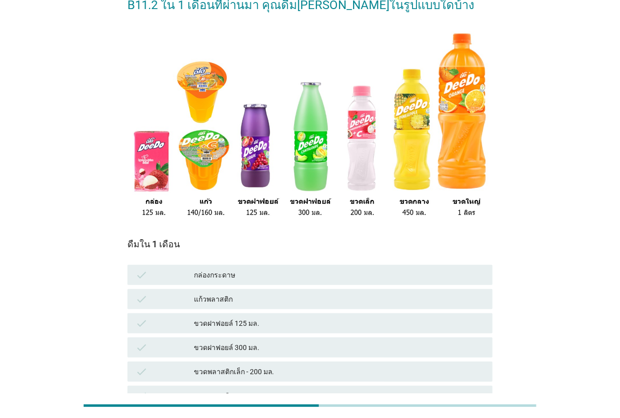
scroll to position [180, 0]
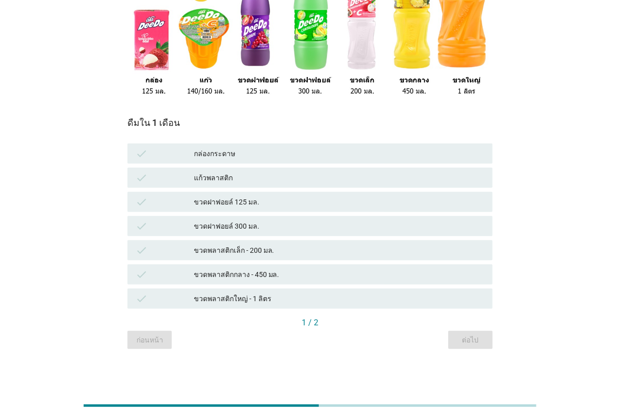
click at [297, 278] on div "ขวดพลาสติกกลาง - 450 มล." at bounding box center [339, 275] width 291 height 12
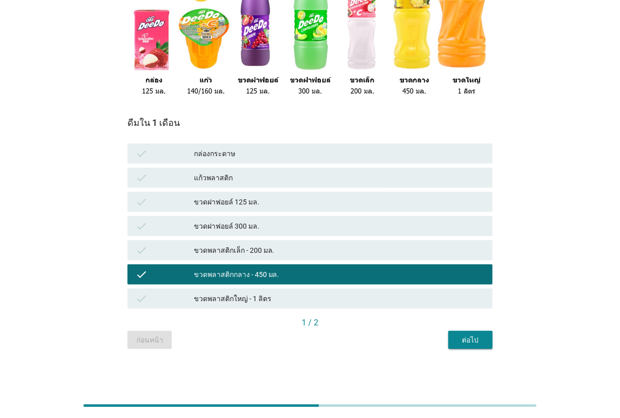
click at [325, 244] on div "ขวดพลาสติกเล็ก - 200 มล." at bounding box center [339, 250] width 291 height 12
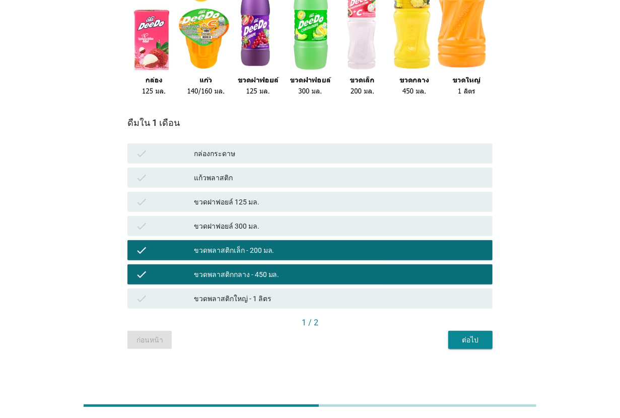
click at [470, 340] on div "ต่อไป" at bounding box center [470, 340] width 28 height 11
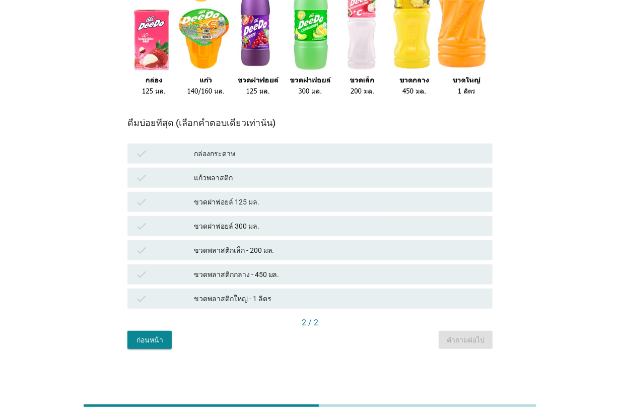
click at [300, 272] on div "ขวดพลาสติกกลาง - 450 มล." at bounding box center [339, 275] width 291 height 12
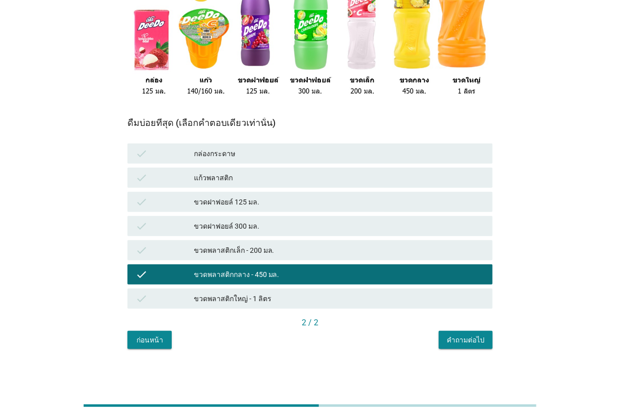
click at [480, 342] on div "คำถามต่อไป" at bounding box center [466, 340] width 38 height 11
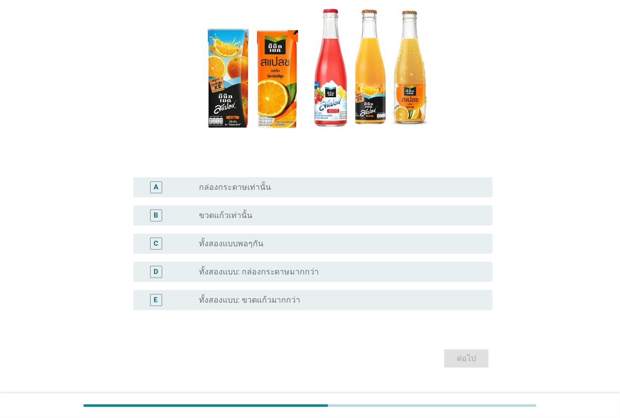
scroll to position [126, 0]
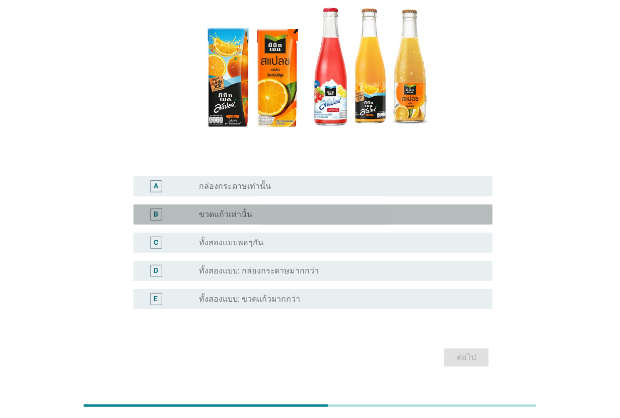
click at [281, 216] on div "radio_button_unchecked ขวดแก้วเท่านั้น" at bounding box center [338, 215] width 278 height 10
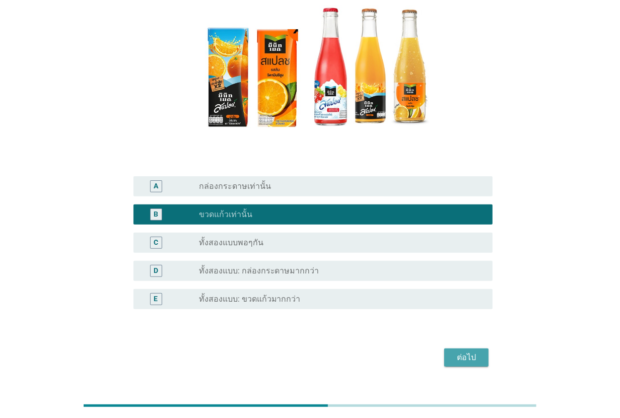
click at [454, 352] on div "ต่อไป" at bounding box center [466, 358] width 28 height 12
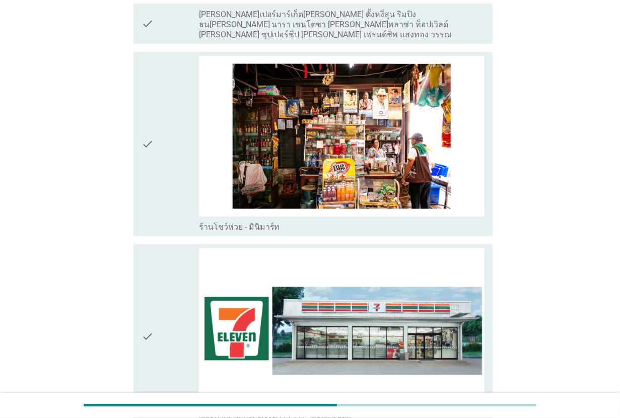
scroll to position [2330, 0]
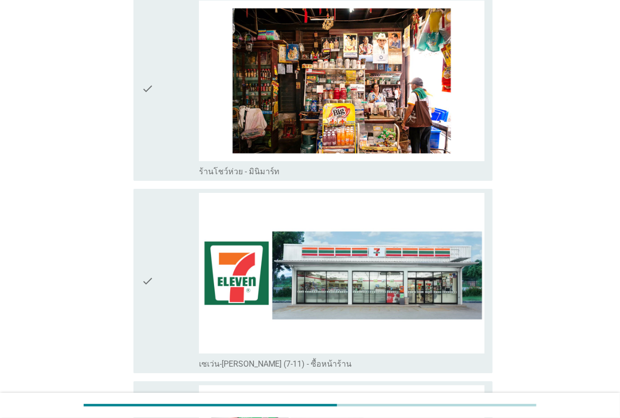
click at [174, 285] on div "check" at bounding box center [170, 281] width 57 height 176
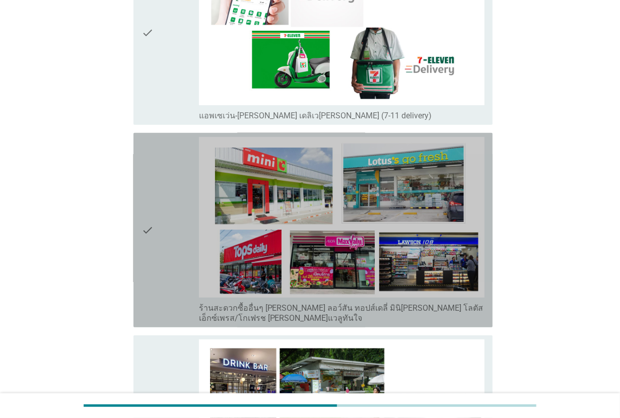
click at [175, 240] on div "check" at bounding box center [170, 230] width 57 height 186
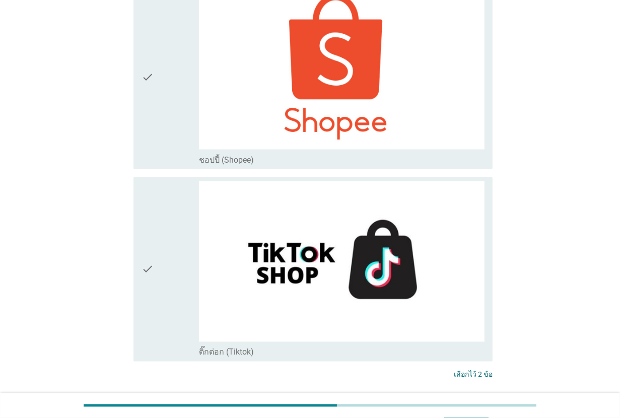
scroll to position [3549, 0]
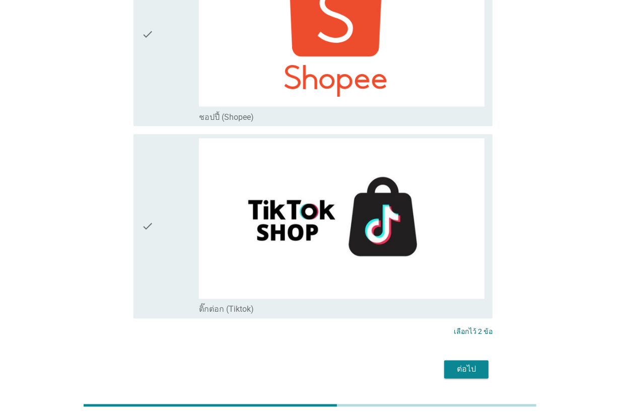
click at [467, 361] on button "ต่อไป" at bounding box center [466, 370] width 44 height 18
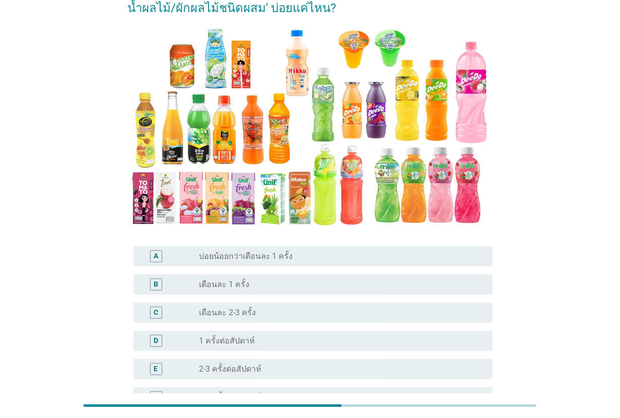
scroll to position [189, 0]
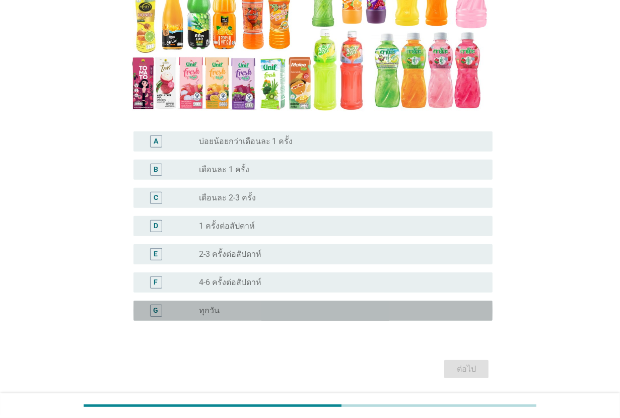
click at [271, 305] on div "radio_button_unchecked ทุกวัน" at bounding box center [342, 311] width 286 height 12
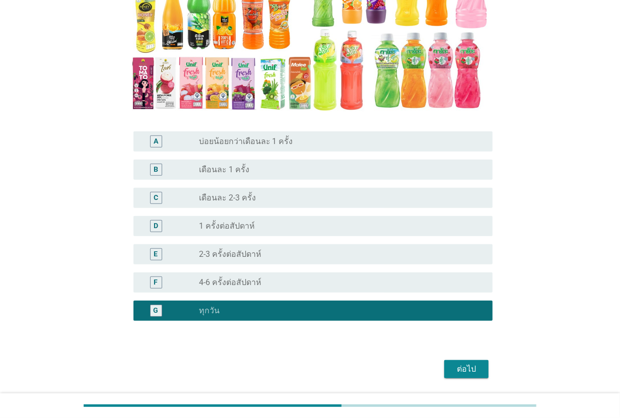
click at [472, 369] on div "ต่อไป" at bounding box center [466, 369] width 28 height 12
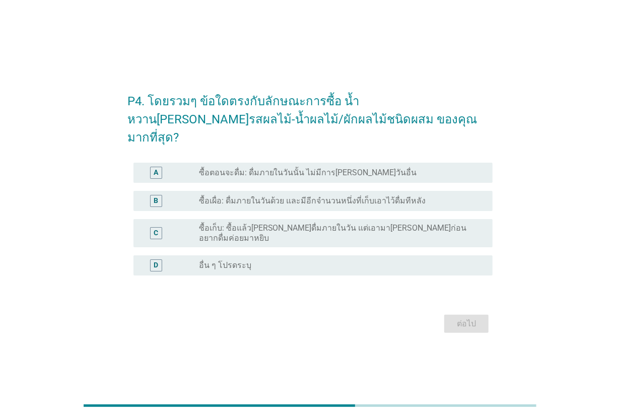
click at [310, 170] on label "ซื้อตอนจะดื่ม: ดื่มภายในวันนั้น ไม่มีการ[PERSON_NAME]วันอื่น" at bounding box center [308, 173] width 218 height 10
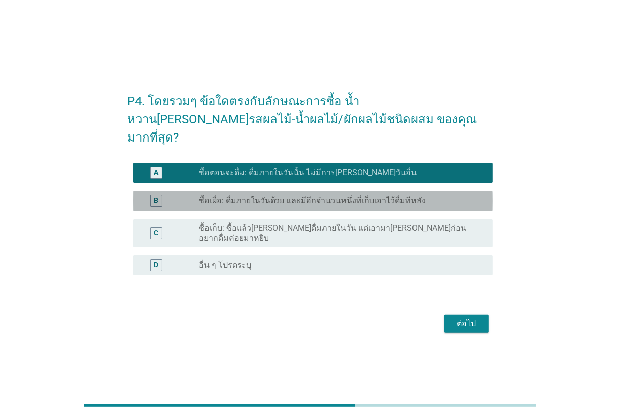
click at [310, 201] on label "ซื้อเผื่อ: ดื่มภายในวันด้วย และมีอีกจำนวนหนึ่งที่เก็บเอาไว้ดื่มทีหลัง" at bounding box center [312, 201] width 227 height 10
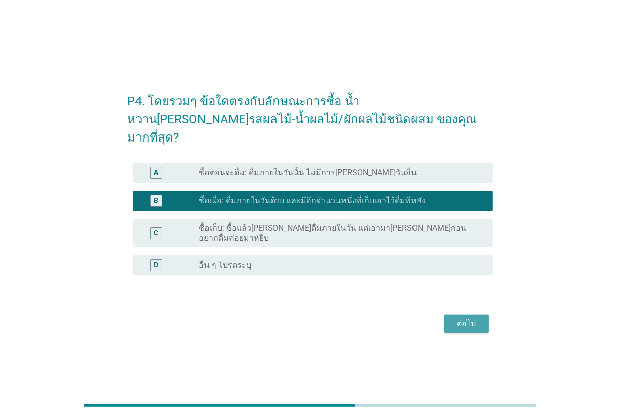
click at [480, 318] on div "ต่อไป" at bounding box center [466, 324] width 28 height 12
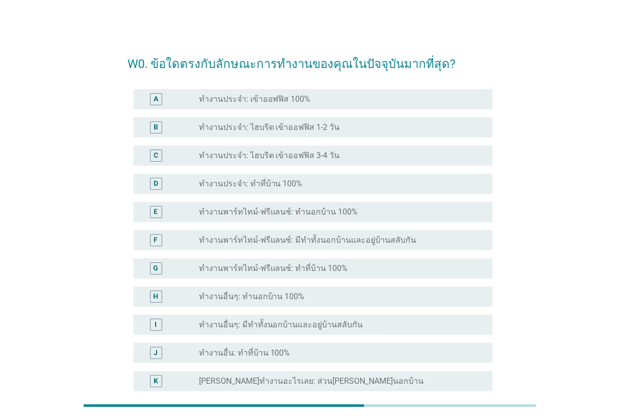
click at [314, 106] on div "A radio_button_unchecked ทำงานประจำ: เข้าออฟฟิส 100%" at bounding box center [313, 99] width 359 height 20
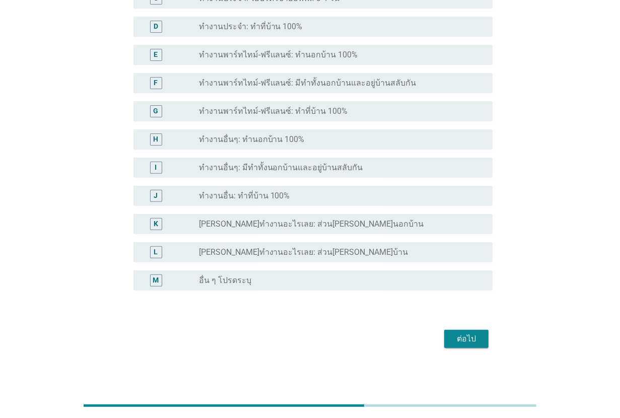
scroll to position [159, 0]
click at [461, 335] on div "ต่อไป" at bounding box center [466, 338] width 28 height 12
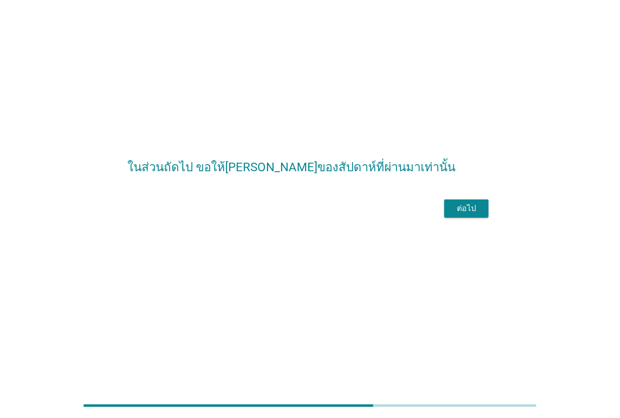
scroll to position [0, 0]
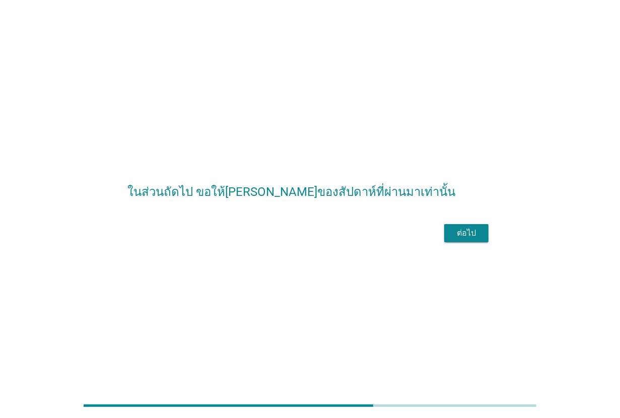
click at [466, 239] on div "ต่อไป" at bounding box center [466, 233] width 28 height 12
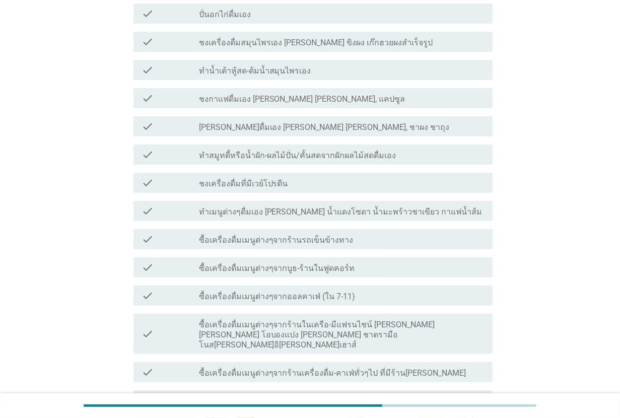
scroll to position [126, 0]
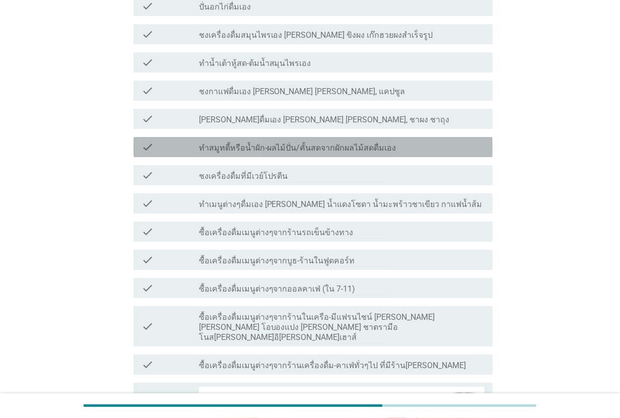
click at [300, 154] on div "check check_box_outline_blank ทำสมูทตี้หรือน้ำผัก-ผลไม้ปั่น/คั้นสดจากผักผลไม้สด…" at bounding box center [313, 147] width 359 height 20
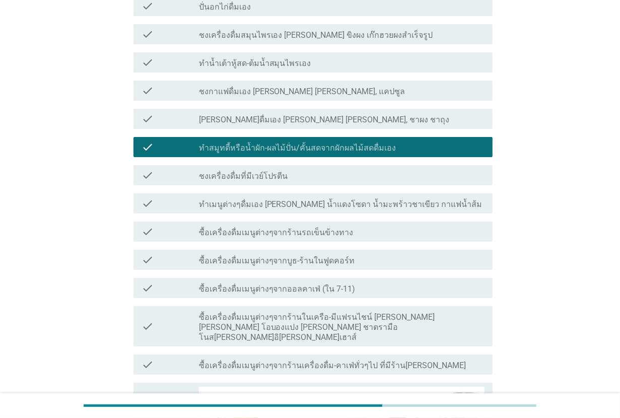
click at [299, 205] on label "ทำเมนูต่างๆดื่มเอง [PERSON_NAME] น้ำแดงโซดา น้ำมะพร้าวชาเขียว กาแฟน้ำส้ม" at bounding box center [341, 205] width 284 height 10
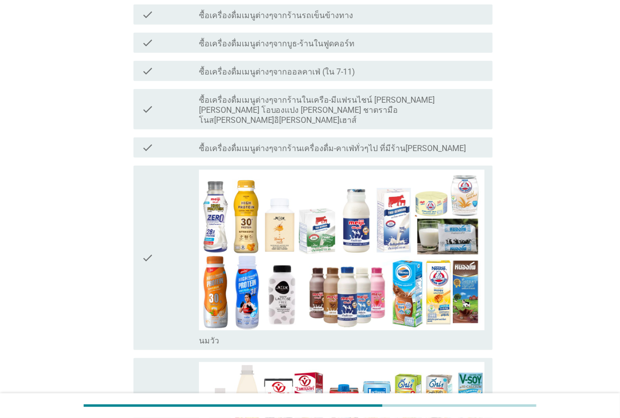
scroll to position [315, 0]
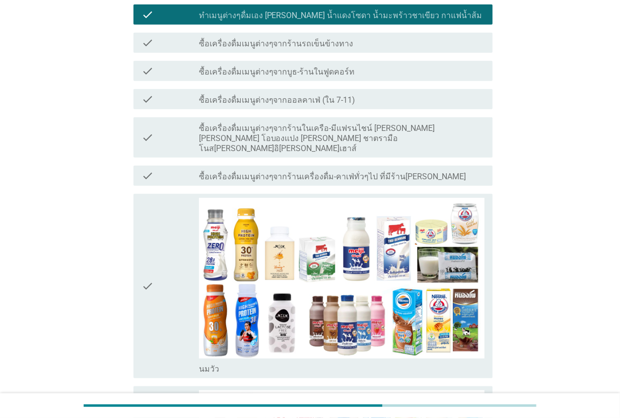
click at [315, 98] on label "ซื้อเครื่องดื่มเมนูต่างๆจากออลคาเฟ่ (ใน 7-11)" at bounding box center [277, 100] width 157 height 10
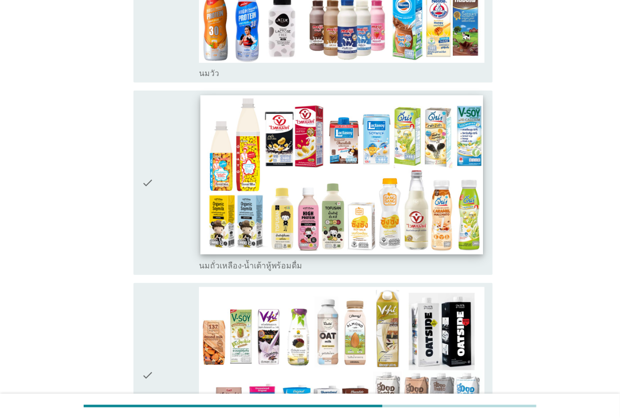
scroll to position [630, 0]
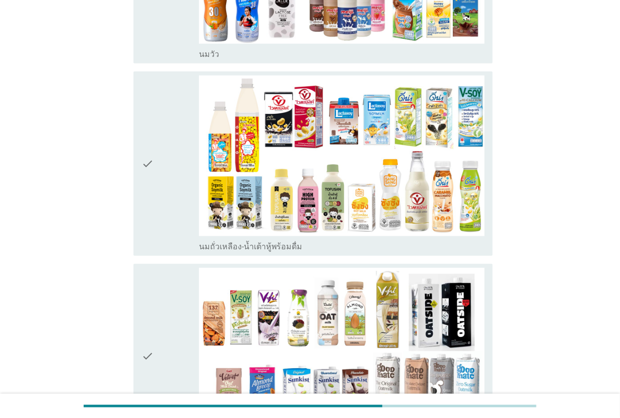
click at [184, 168] on div "check" at bounding box center [170, 164] width 57 height 176
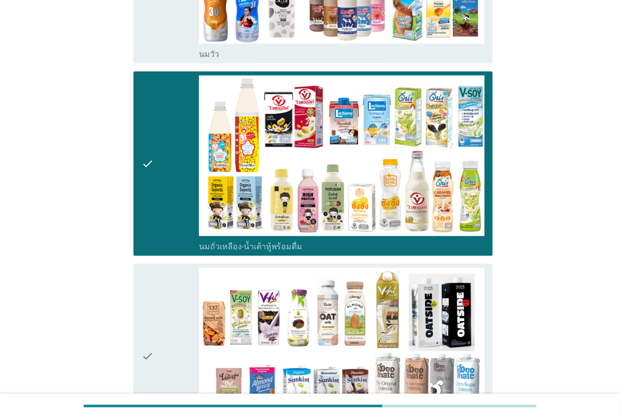
scroll to position [756, 0]
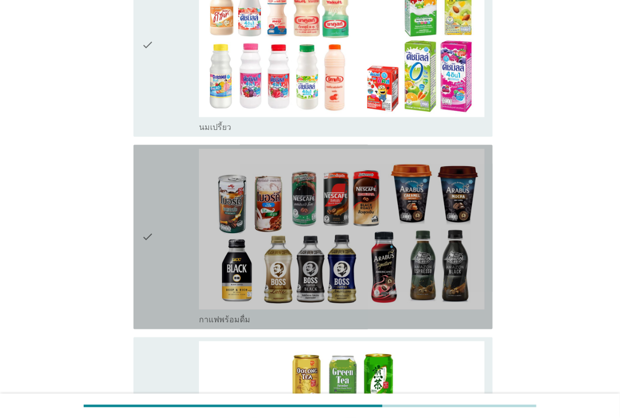
click at [179, 169] on div "check" at bounding box center [170, 237] width 57 height 176
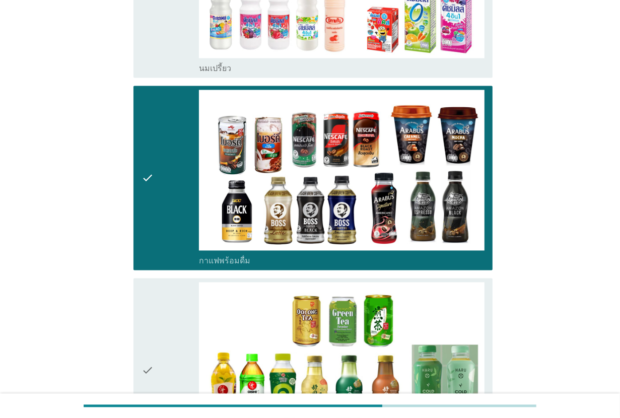
scroll to position [1323, 0]
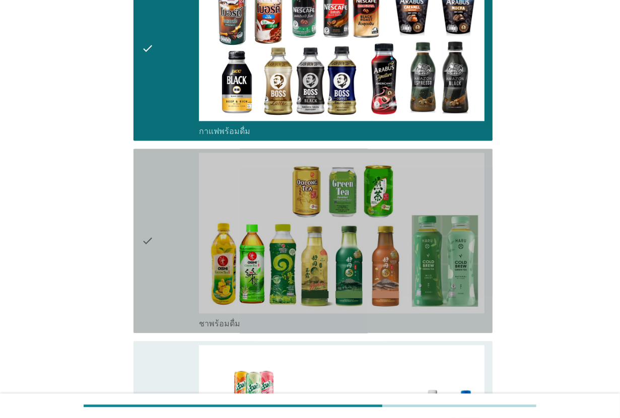
click at [179, 169] on div "check" at bounding box center [170, 241] width 57 height 176
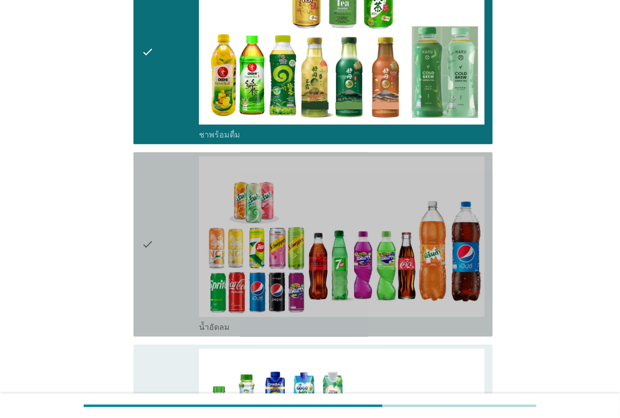
click at [179, 169] on div "check" at bounding box center [170, 244] width 57 height 176
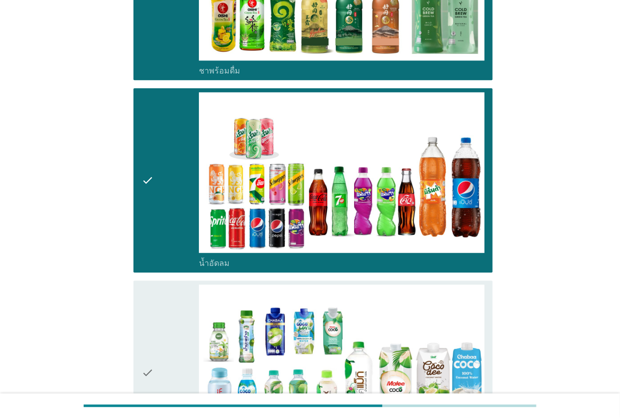
scroll to position [1637, 0]
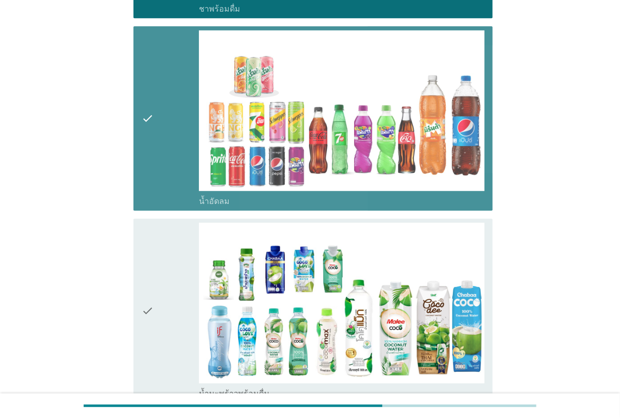
click at [182, 124] on div "check" at bounding box center [170, 118] width 57 height 176
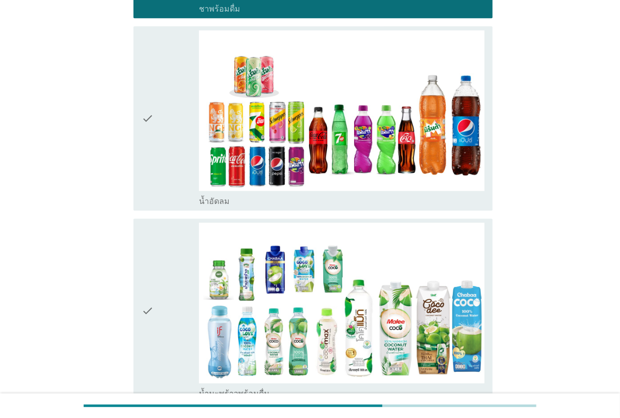
click at [176, 223] on div "check" at bounding box center [170, 311] width 57 height 176
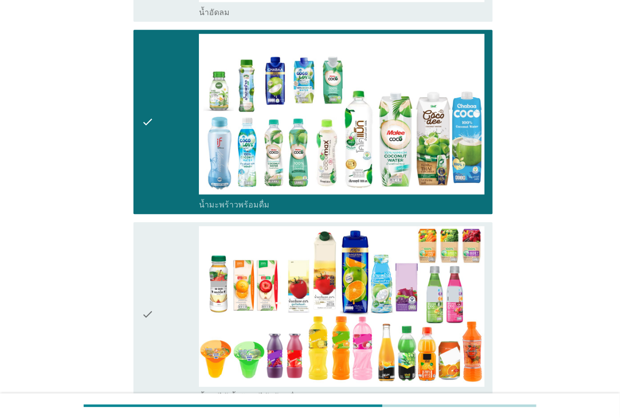
click at [176, 226] on div "check" at bounding box center [170, 314] width 57 height 176
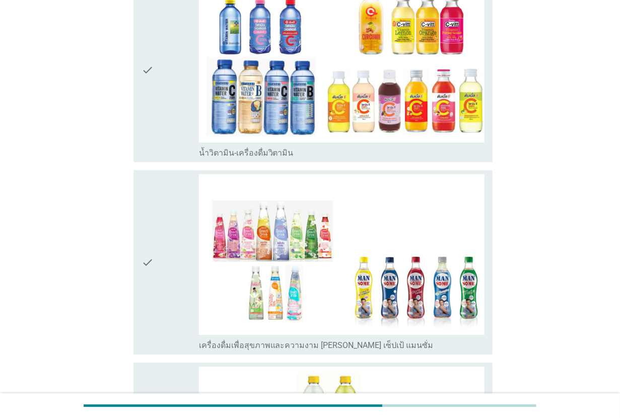
scroll to position [2267, 0]
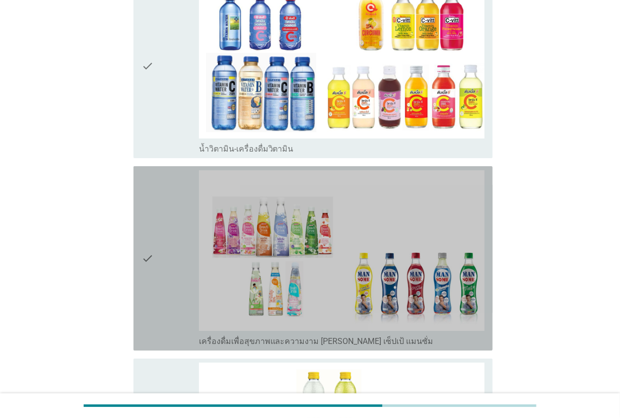
click at [176, 222] on div "check" at bounding box center [170, 258] width 57 height 176
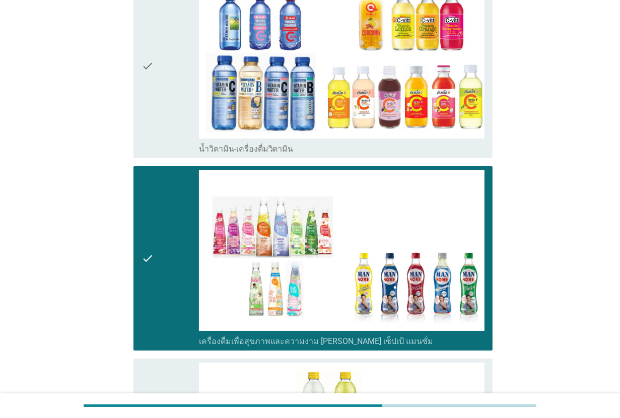
click at [176, 222] on div "check" at bounding box center [170, 258] width 57 height 176
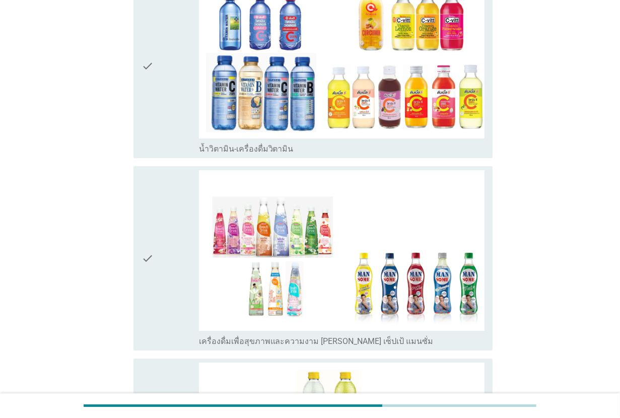
scroll to position [2456, 0]
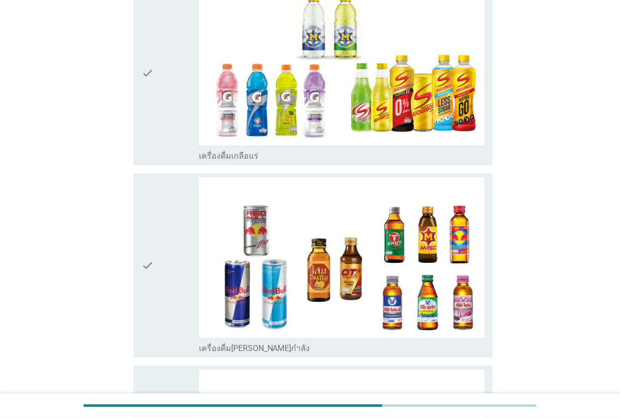
click at [176, 222] on div "check" at bounding box center [170, 265] width 57 height 176
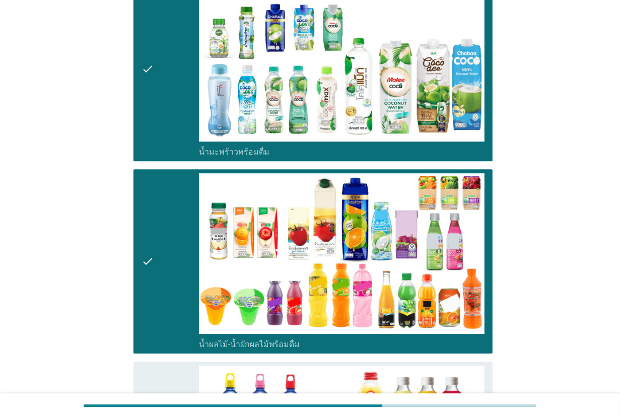
scroll to position [1763, 0]
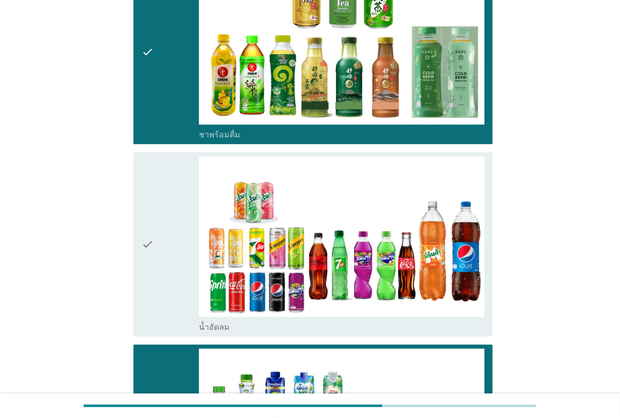
click at [175, 219] on div "check" at bounding box center [170, 244] width 57 height 176
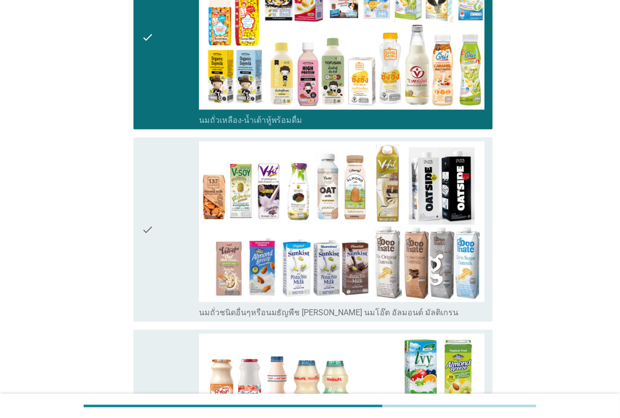
scroll to position [756, 0]
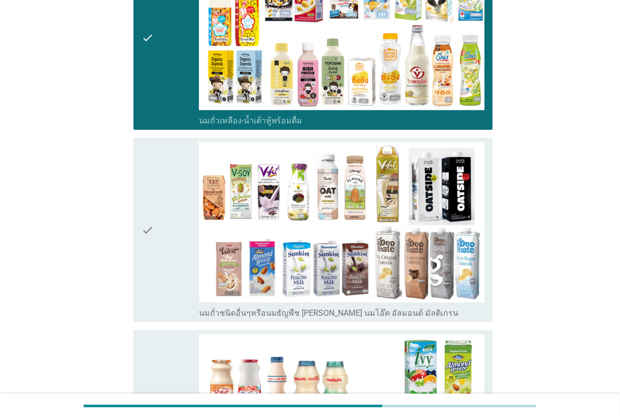
click at [178, 225] on div "check" at bounding box center [170, 230] width 57 height 176
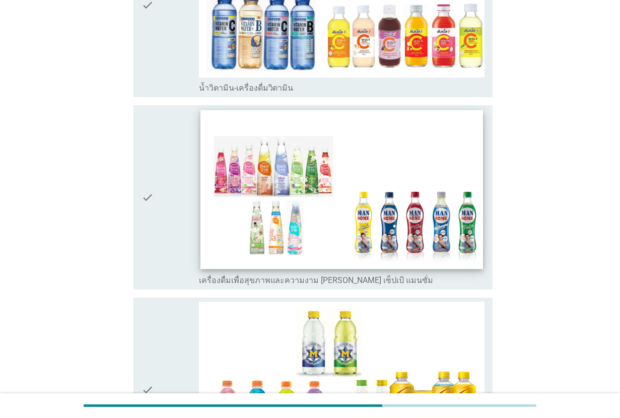
scroll to position [2330, 0]
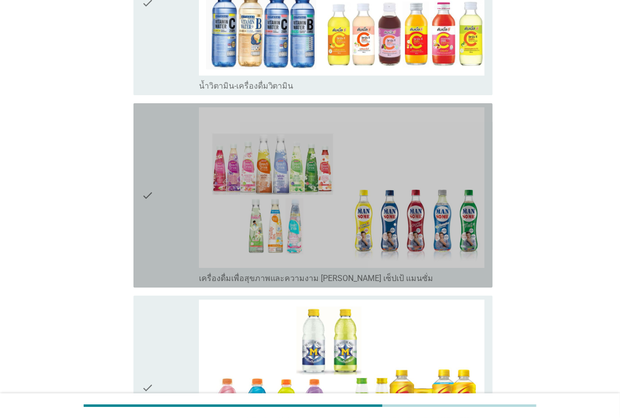
click at [165, 214] on div "check" at bounding box center [170, 195] width 57 height 176
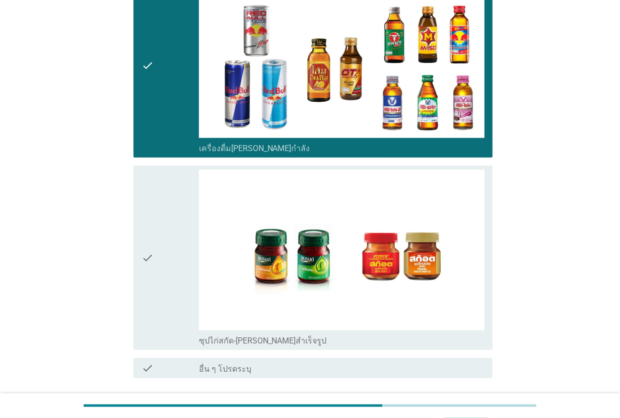
scroll to position [2909, 0]
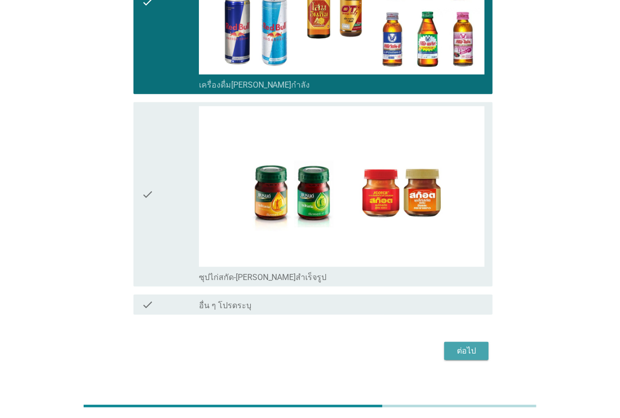
click at [474, 345] on div "ต่อไป" at bounding box center [466, 351] width 28 height 12
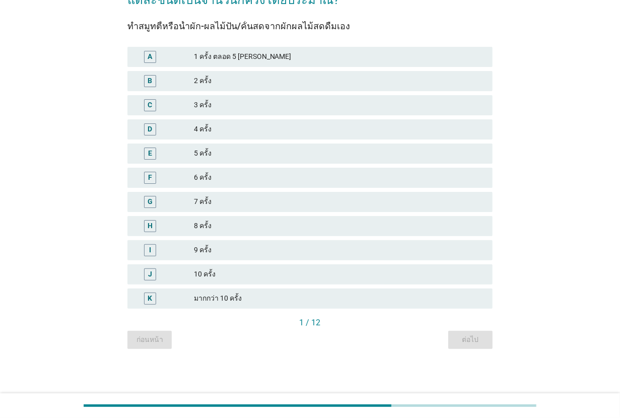
scroll to position [0, 0]
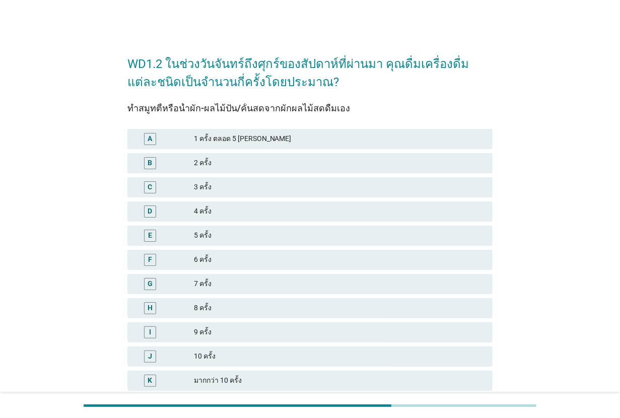
click at [237, 369] on div "K มากกว่า 10 ครั้ง" at bounding box center [309, 381] width 369 height 24
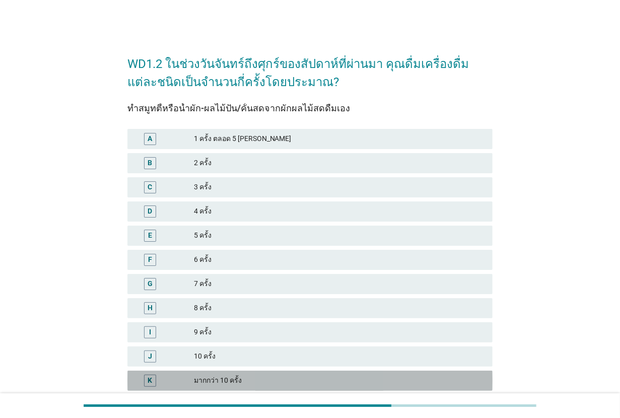
click at [238, 371] on div "K มากกว่า 10 ครั้ง" at bounding box center [309, 381] width 365 height 20
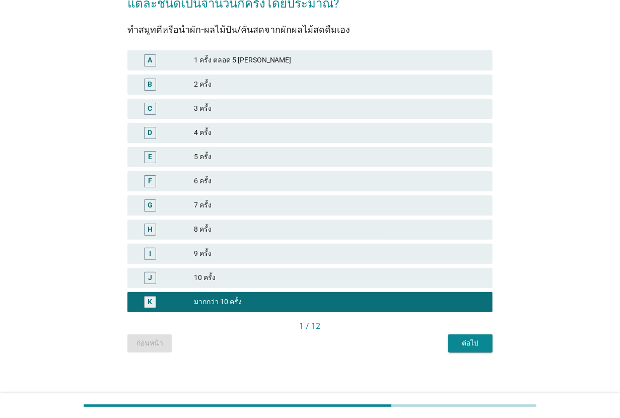
scroll to position [82, 0]
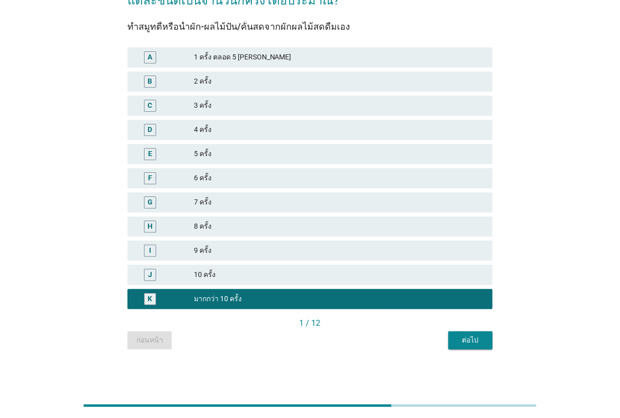
click at [470, 344] on div "ต่อไป" at bounding box center [470, 340] width 28 height 11
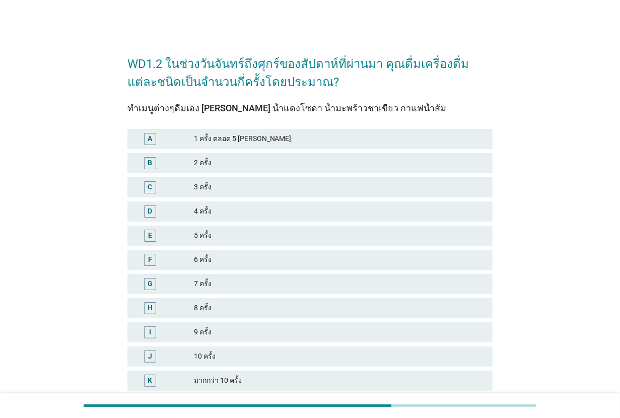
click at [257, 285] on div "7 ครั้ง" at bounding box center [339, 284] width 291 height 12
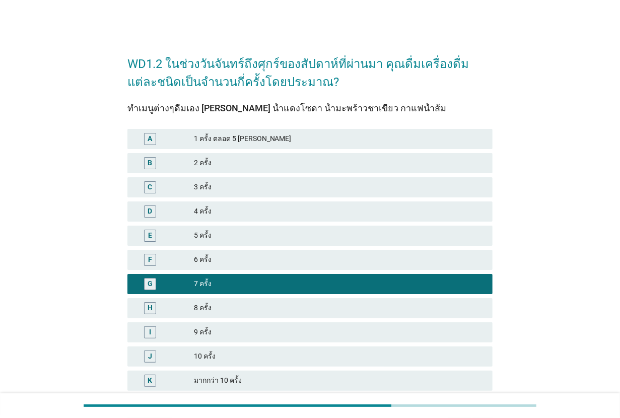
scroll to position [82, 0]
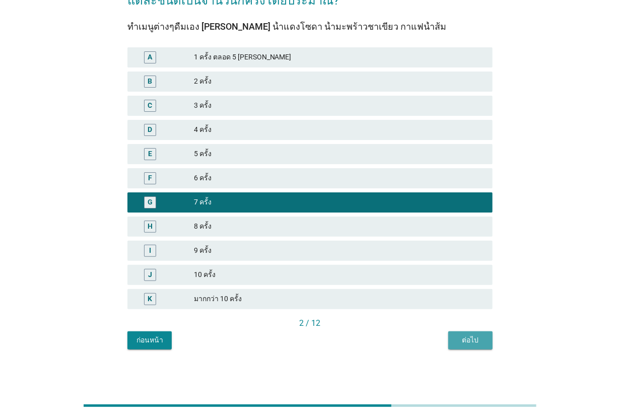
click at [474, 335] on div "ต่อไป" at bounding box center [470, 340] width 28 height 11
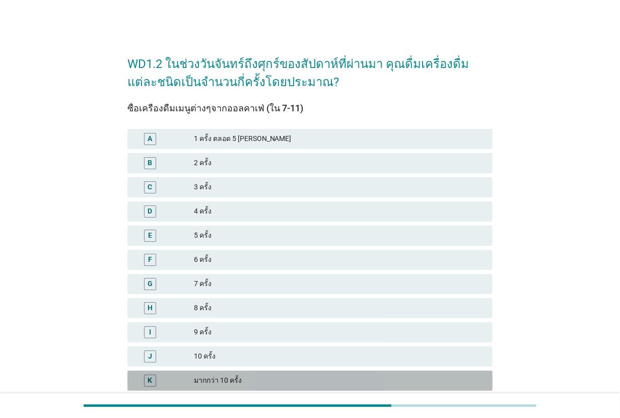
click at [241, 378] on div "มากกว่า 10 ครั้ง" at bounding box center [339, 381] width 291 height 12
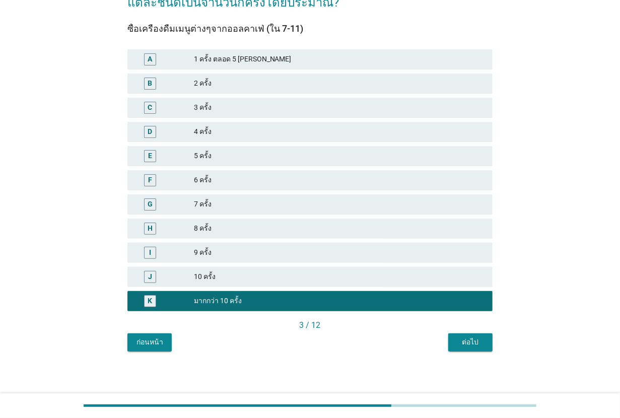
scroll to position [82, 0]
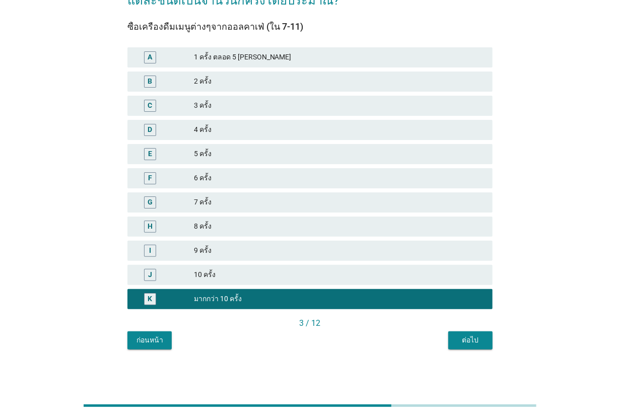
click at [474, 341] on div "ต่อไป" at bounding box center [470, 340] width 28 height 11
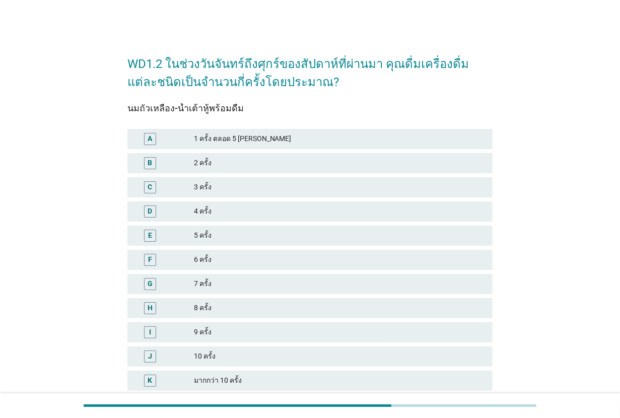
click at [270, 232] on div "5 ครั้ง" at bounding box center [339, 236] width 291 height 12
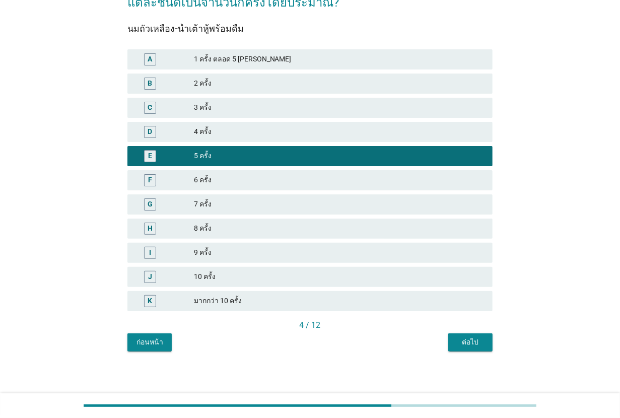
scroll to position [82, 0]
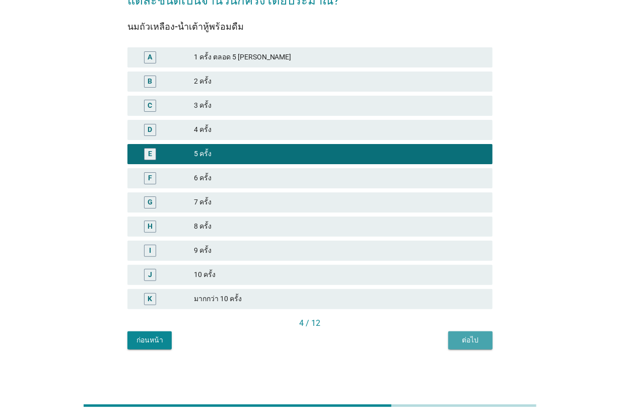
click at [454, 334] on button "ต่อไป" at bounding box center [470, 341] width 44 height 18
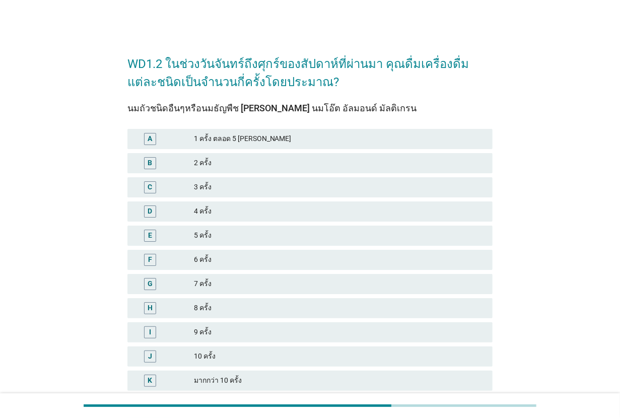
click at [275, 287] on div "7 ครั้ง" at bounding box center [339, 284] width 291 height 12
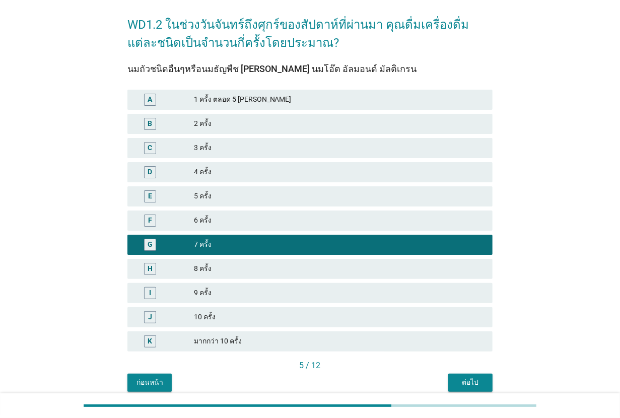
scroll to position [82, 0]
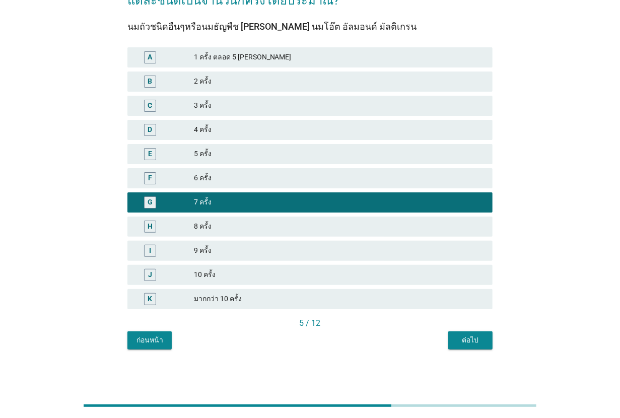
click at [472, 332] on button "ต่อไป" at bounding box center [470, 341] width 44 height 18
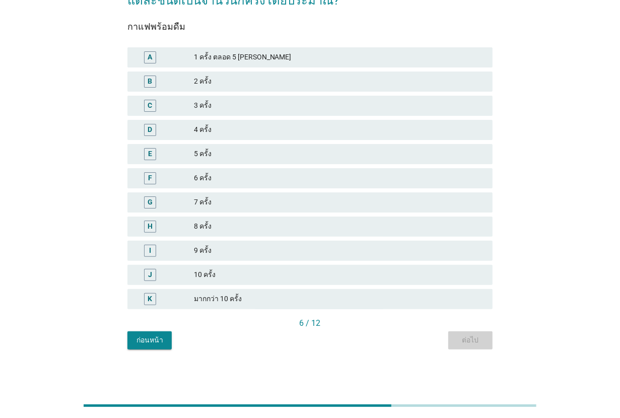
scroll to position [0, 0]
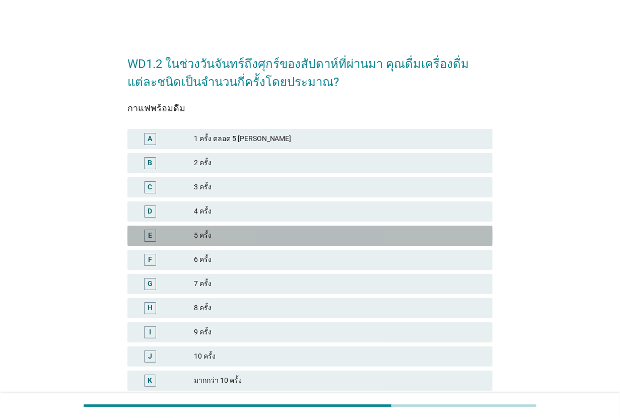
click at [223, 234] on div "5 ครั้ง" at bounding box center [339, 236] width 291 height 12
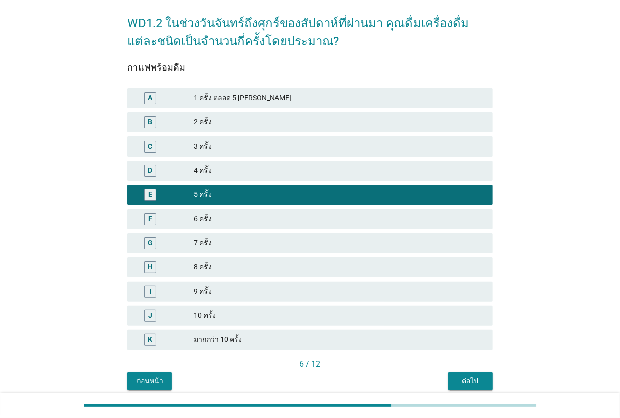
scroll to position [82, 0]
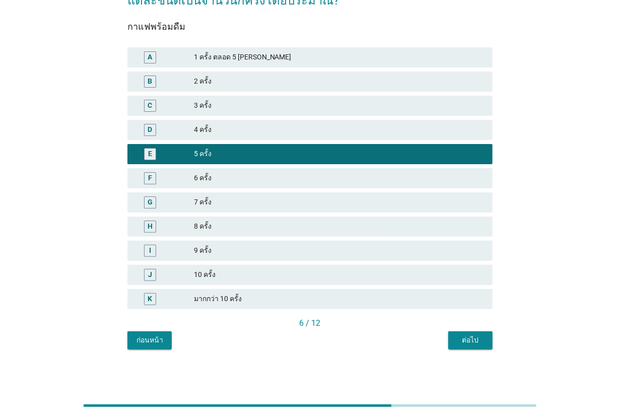
click at [485, 329] on div "6 / 12" at bounding box center [309, 324] width 365 height 14
click at [473, 341] on div "ต่อไป" at bounding box center [470, 340] width 28 height 11
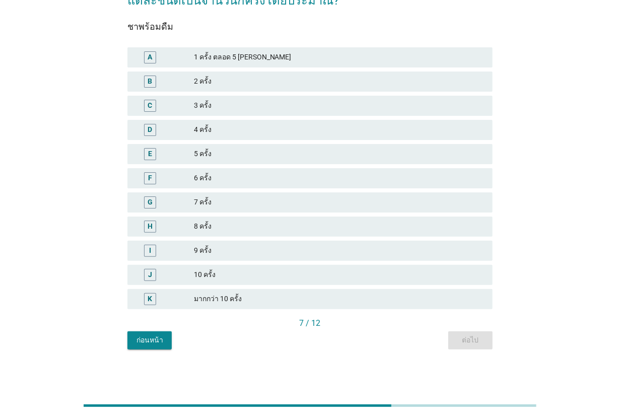
click at [278, 106] on div "3 ครั้ง" at bounding box center [339, 106] width 291 height 12
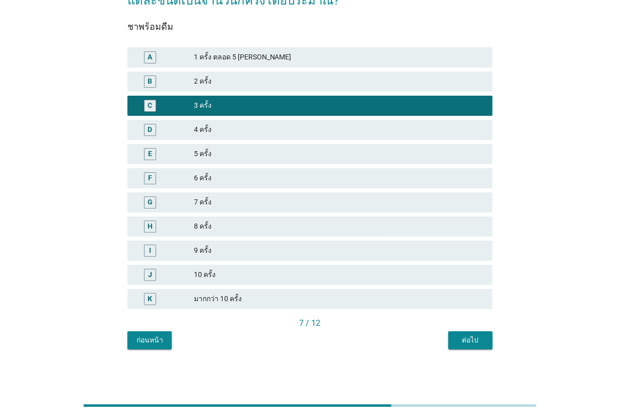
click at [467, 333] on button "ต่อไป" at bounding box center [470, 341] width 44 height 18
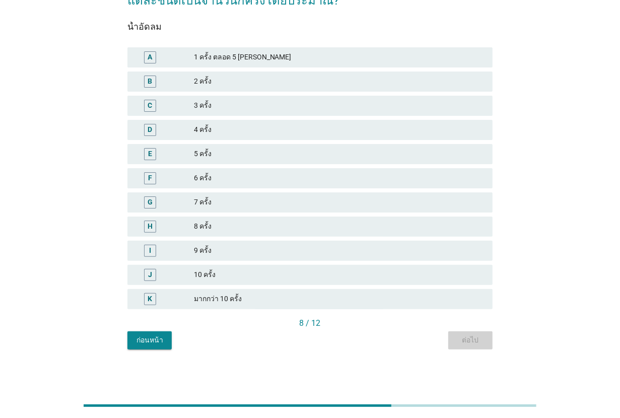
scroll to position [0, 0]
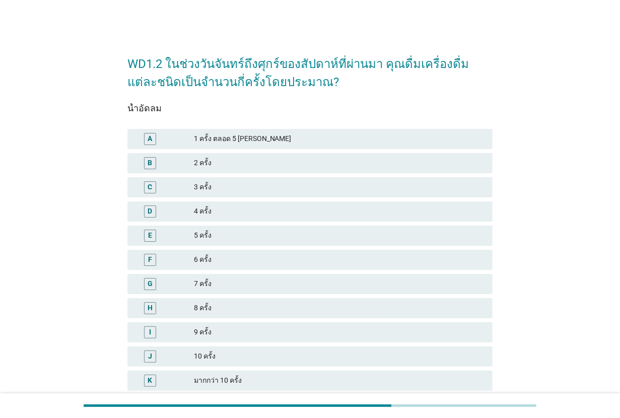
click at [252, 184] on div "3 ครั้ง" at bounding box center [339, 187] width 291 height 12
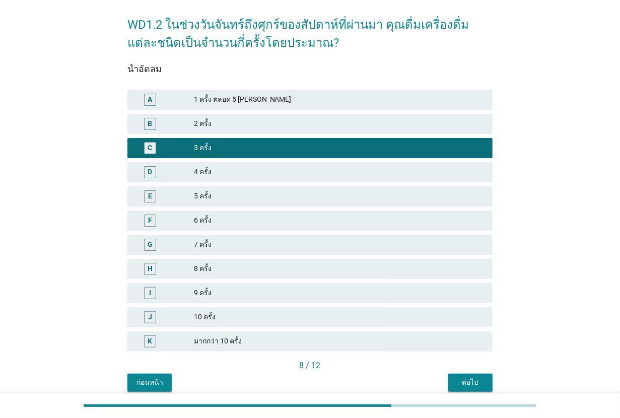
scroll to position [82, 0]
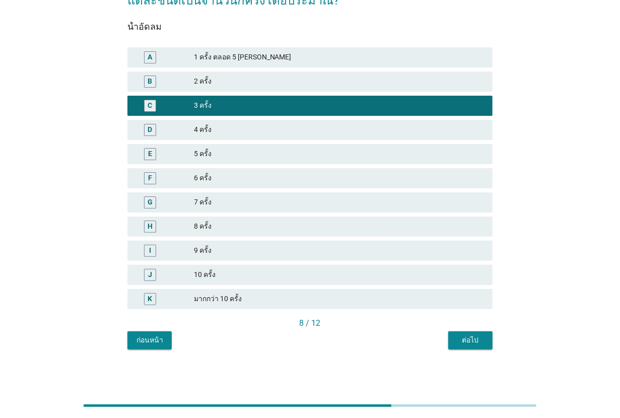
click at [451, 337] on button "ต่อไป" at bounding box center [470, 341] width 44 height 18
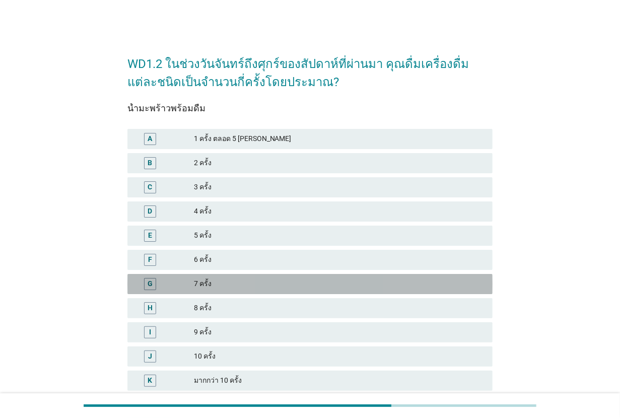
click at [256, 275] on div "G 7 ครั้ง" at bounding box center [309, 284] width 365 height 20
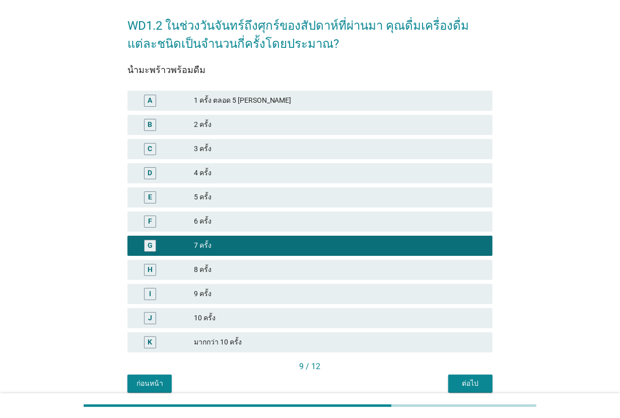
scroll to position [82, 0]
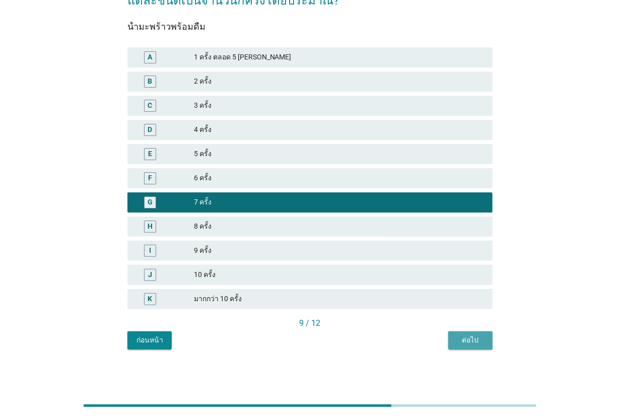
click at [457, 340] on div "ต่อไป" at bounding box center [470, 340] width 28 height 11
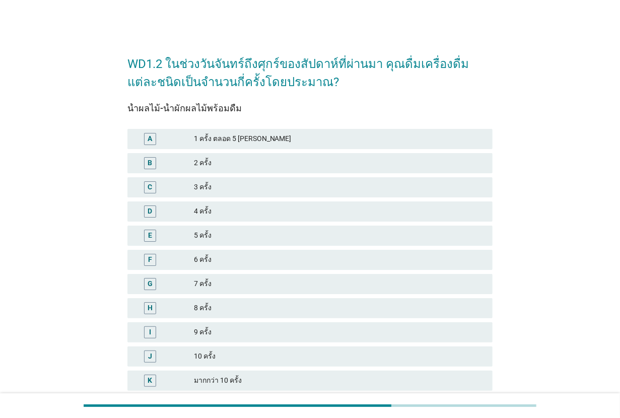
click at [250, 383] on div "มากกว่า 10 ครั้ง" at bounding box center [339, 381] width 291 height 12
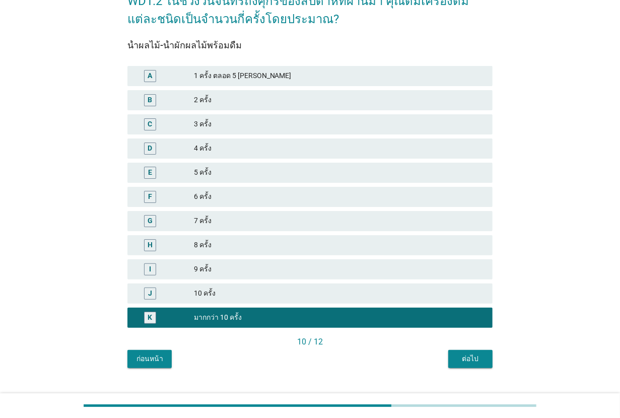
scroll to position [82, 0]
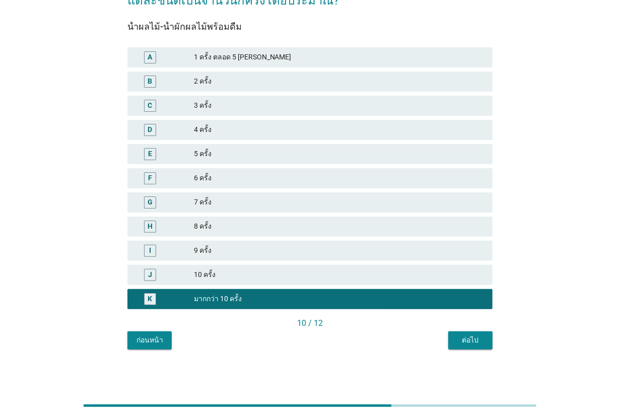
click at [453, 339] on button "ต่อไป" at bounding box center [470, 341] width 44 height 18
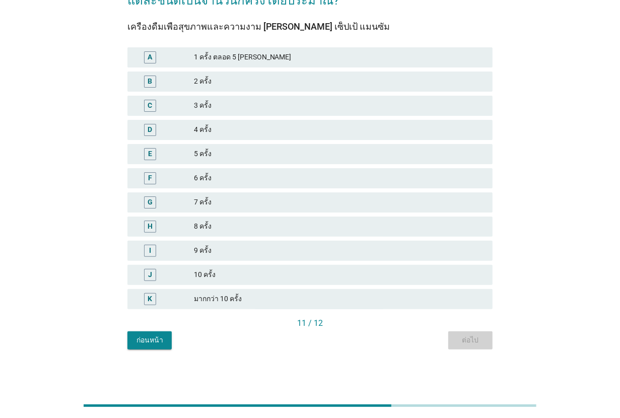
scroll to position [0, 0]
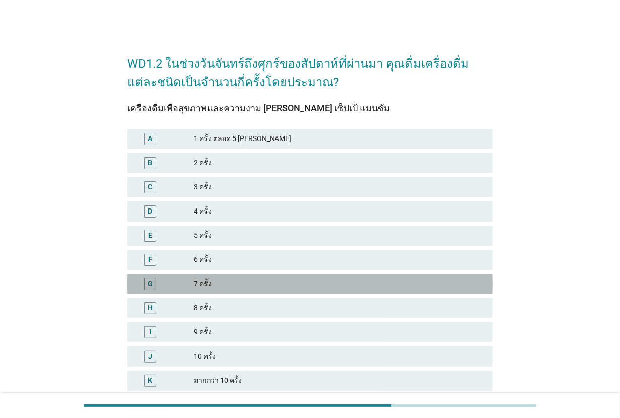
click at [233, 280] on div "7 ครั้ง" at bounding box center [339, 284] width 291 height 12
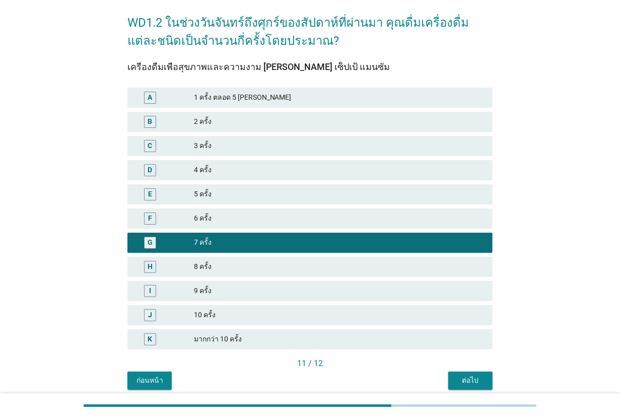
scroll to position [82, 0]
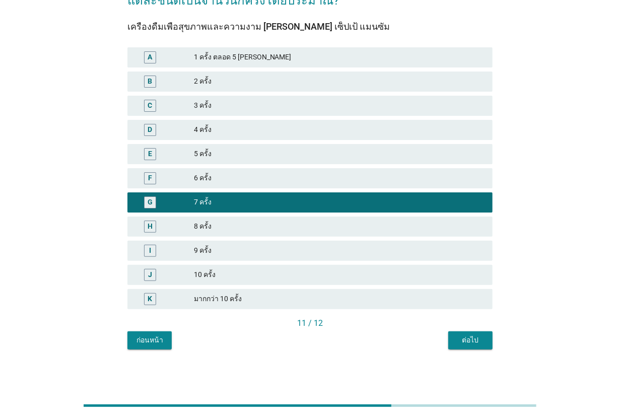
click at [477, 335] on div "ต่อไป" at bounding box center [470, 340] width 28 height 11
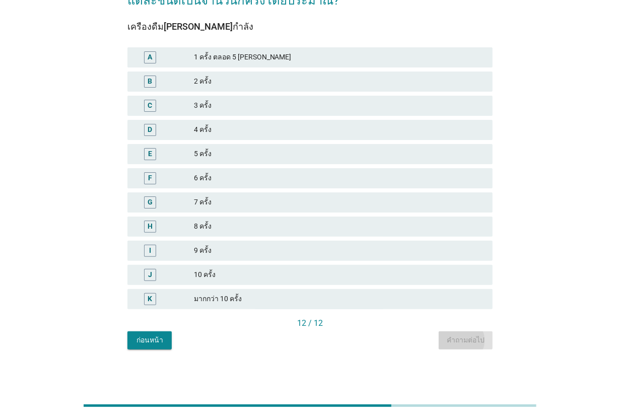
scroll to position [0, 0]
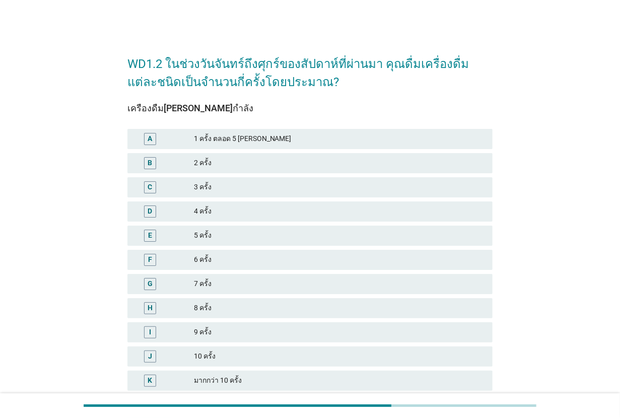
click at [281, 227] on div "E 5 ครั้ง" at bounding box center [309, 236] width 365 height 20
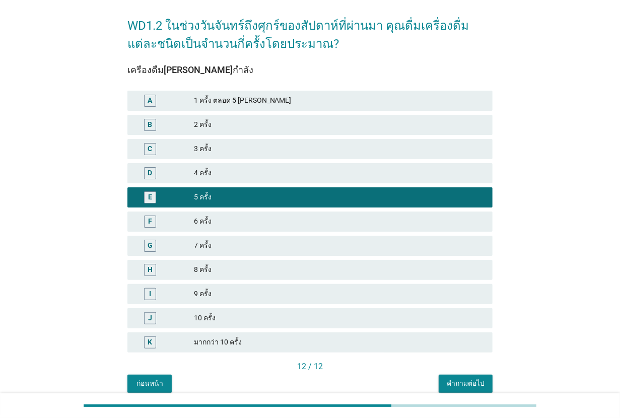
scroll to position [82, 0]
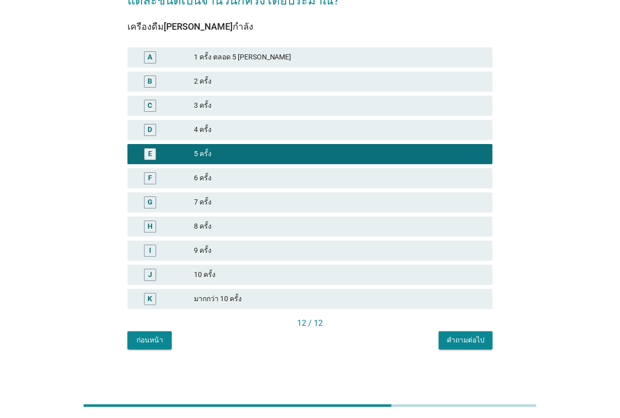
click at [453, 336] on div "คำถามต่อไป" at bounding box center [466, 340] width 38 height 11
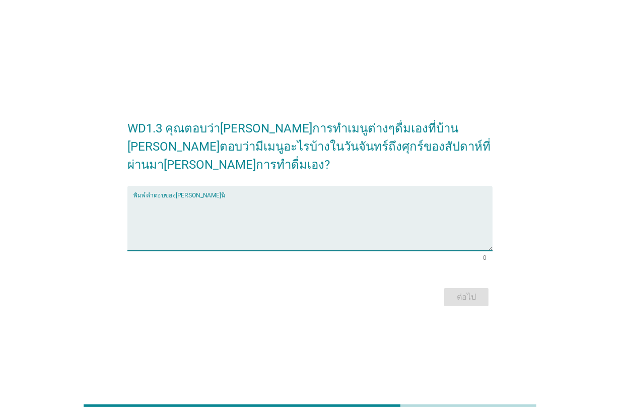
click at [304, 220] on textarea "พิมพ์คำตอบของคุณ ที่นี่" at bounding box center [313, 224] width 359 height 53
type textarea "น้ำมะพร้าวปั่น"
click at [482, 288] on button "ต่อไป" at bounding box center [466, 297] width 44 height 18
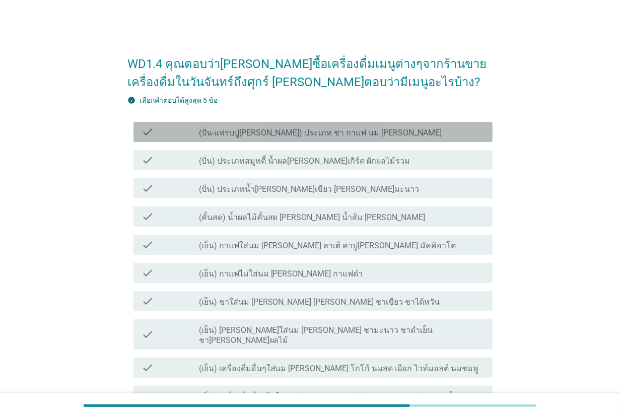
click at [347, 134] on label "(ปั่น-แฟรบปู[PERSON_NAME]) ประเภท ชา กาแฟ นม [PERSON_NAME]" at bounding box center [320, 133] width 243 height 10
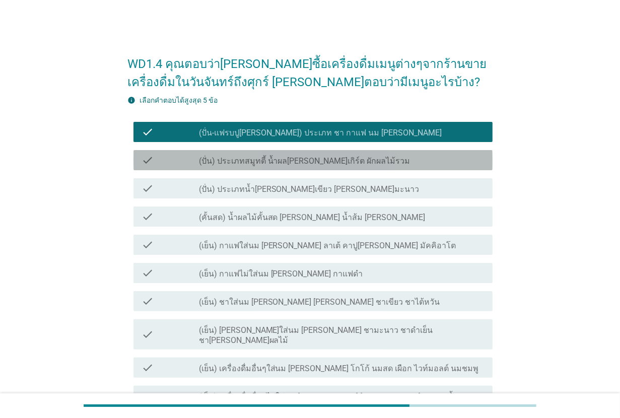
click at [355, 161] on label "(ปั่น) ประเภทสมูทตี้ น้ำผล[PERSON_NAME]เกิร์ต ผักผลไม้รวม" at bounding box center [305, 161] width 212 height 10
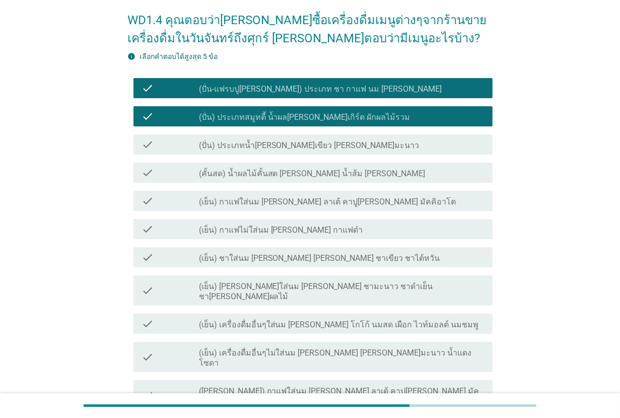
scroll to position [63, 0]
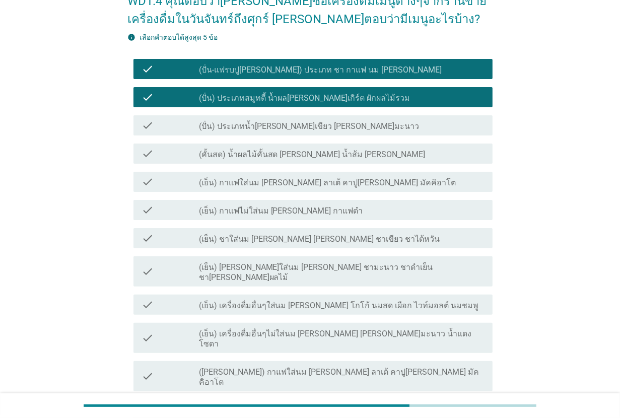
click at [360, 180] on div "check_box_outline_blank (เย็น) กาแฟใส่นม [PERSON_NAME] ลาเต้ คาปู[PERSON_NAME] …" at bounding box center [342, 182] width 286 height 12
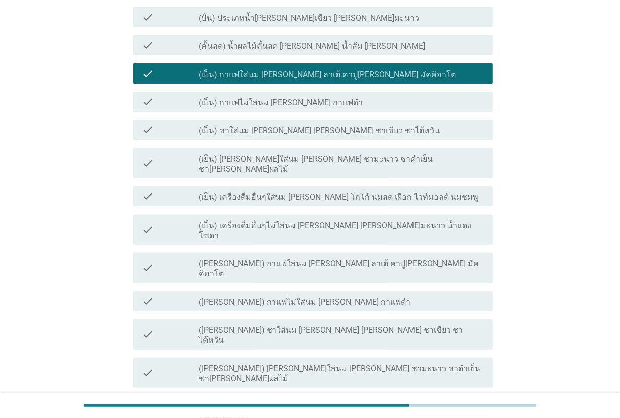
scroll to position [189, 0]
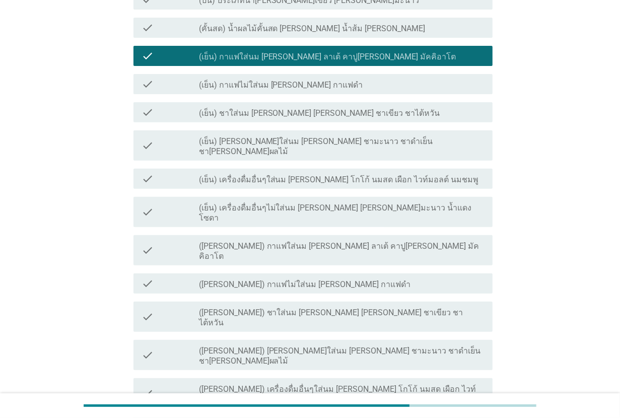
click at [329, 175] on label "(เย็น) เครื่องดื่มอื่นๆใส่นม [PERSON_NAME] โกโก้ นมสด เผือก ไวท์มอลต์ นมชมพู" at bounding box center [339, 180] width 280 height 10
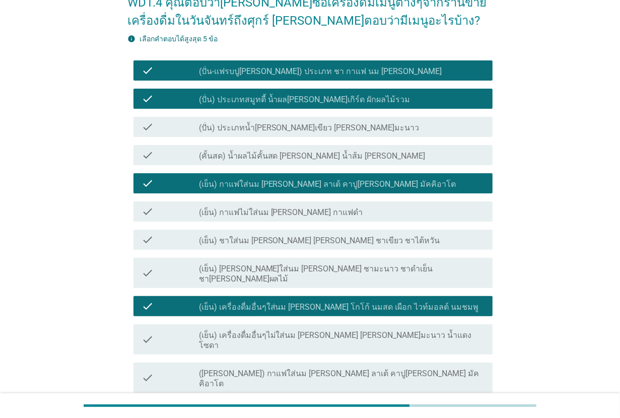
scroll to position [54, 0]
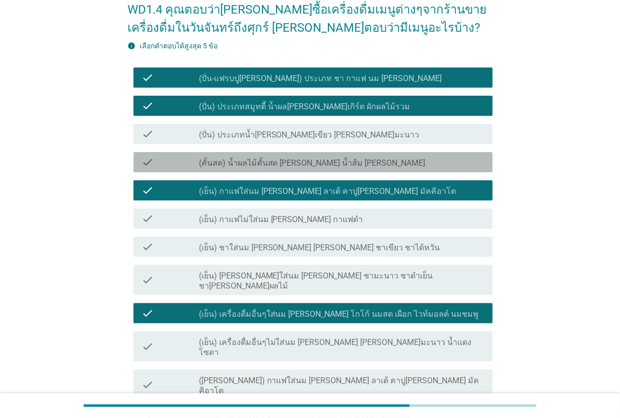
click at [343, 162] on div "check_box_outline_blank (คั้นสด) น้ำผลไม้คั้นสด [PERSON_NAME] น้ำส้ม [PERSON_NA…" at bounding box center [342, 162] width 286 height 12
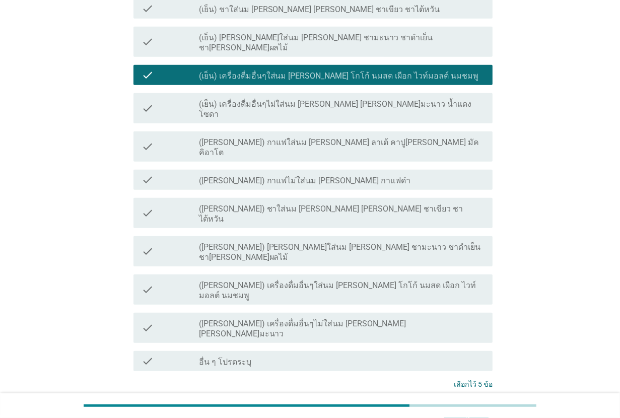
scroll to position [306, 0]
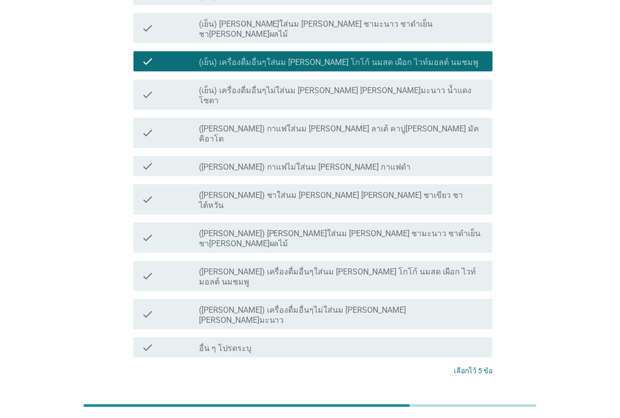
click at [457, 403] on div "ต่อไป" at bounding box center [466, 409] width 28 height 12
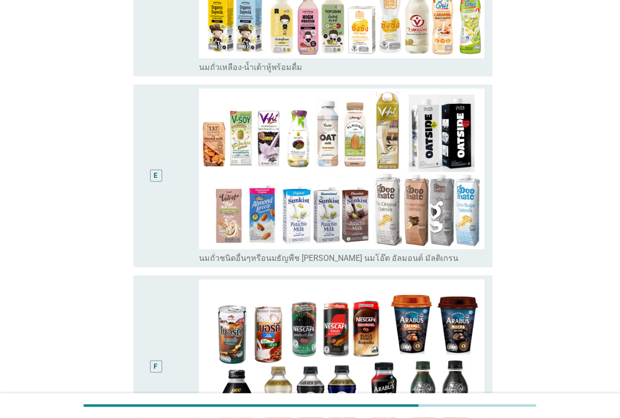
scroll to position [0, 0]
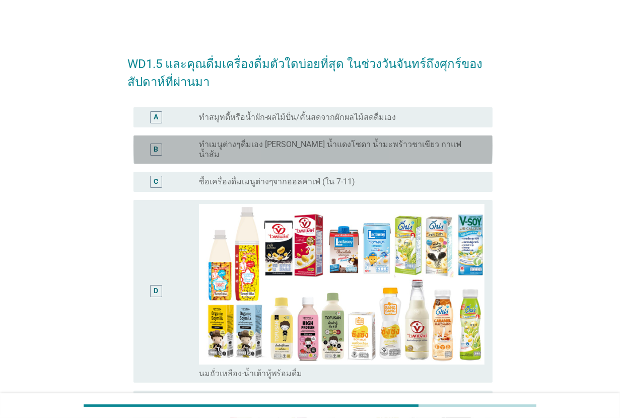
click at [287, 142] on label "ทำเมนูต่างๆดื่มเอง [PERSON_NAME] น้ำแดงโซดา น้ำมะพร้าวชาเขียว กาแฟน้ำส้ม" at bounding box center [338, 150] width 278 height 20
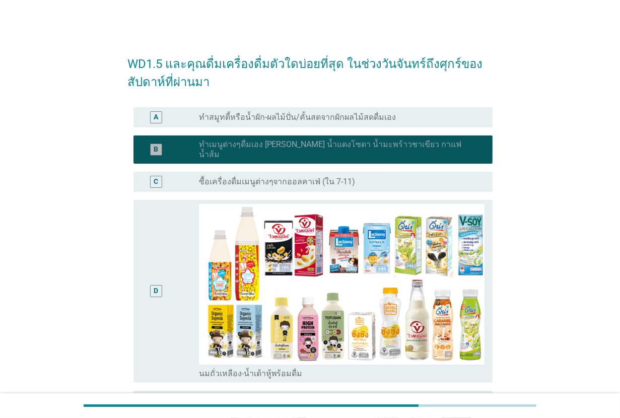
click at [287, 142] on label "ทำเมนูต่างๆดื่มเอง [PERSON_NAME] น้ำแดงโซดา น้ำมะพร้าวชาเขียว กาแฟน้ำส้ม" at bounding box center [338, 150] width 278 height 20
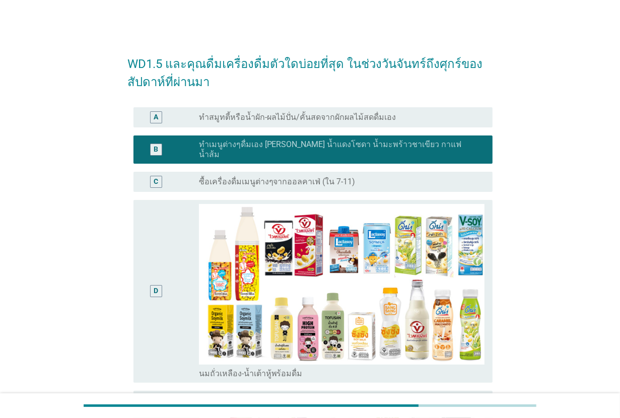
click at [283, 176] on div "radio_button_unchecked ซื้อเครื่องดื่มเมนูต่างๆจากออลคาเฟ่ (ใน 7-11)" at bounding box center [342, 182] width 286 height 12
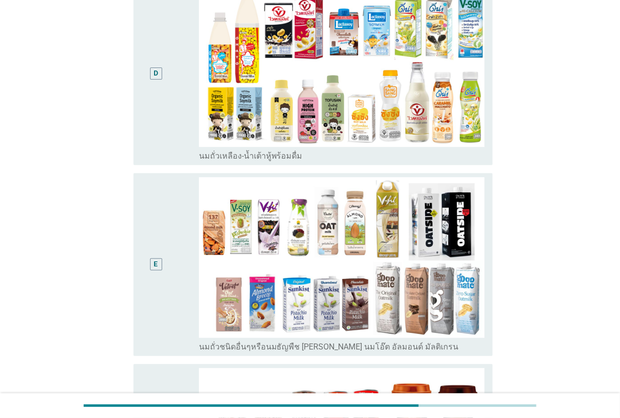
scroll to position [252, 0]
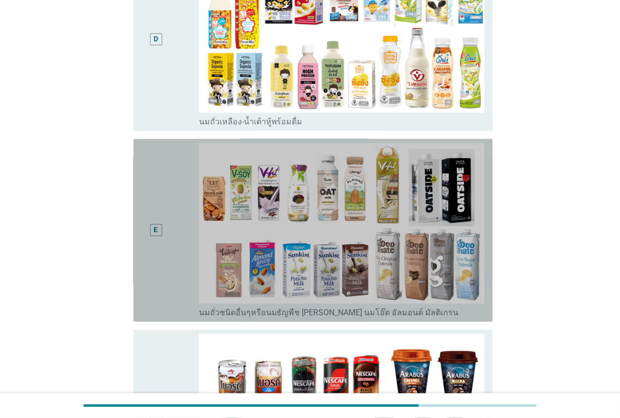
click at [162, 208] on div "E" at bounding box center [156, 230] width 29 height 175
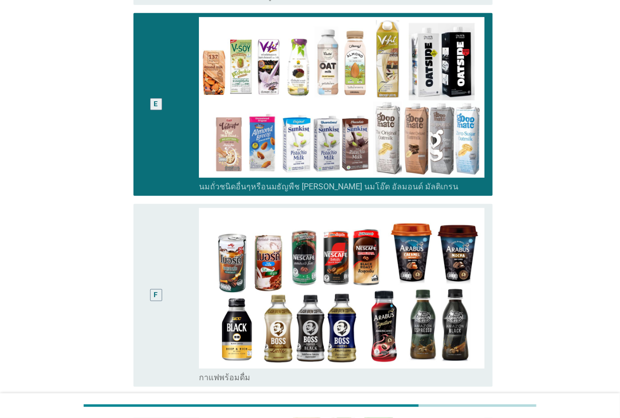
scroll to position [504, 0]
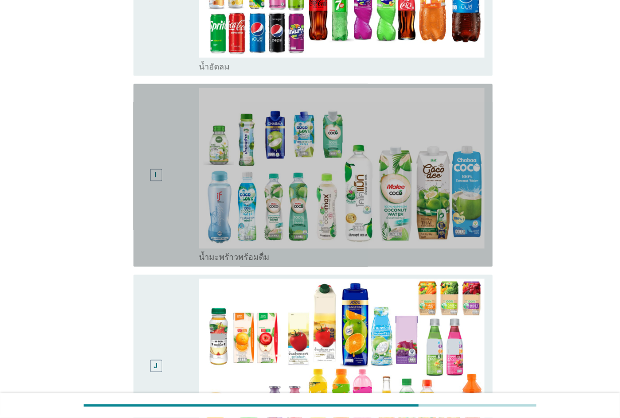
click at [160, 134] on div "I" at bounding box center [156, 175] width 29 height 175
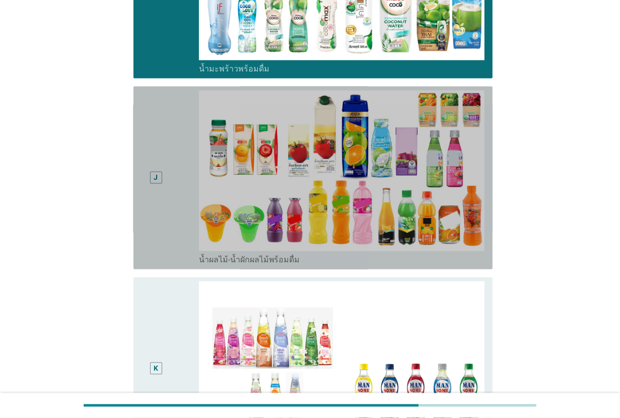
click at [160, 134] on div "J" at bounding box center [156, 177] width 29 height 175
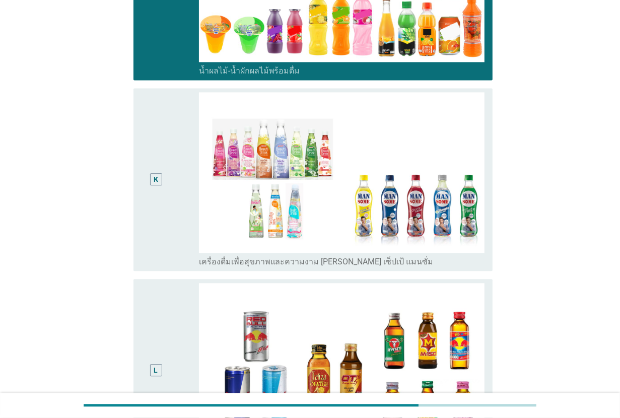
click at [160, 134] on div "K" at bounding box center [156, 179] width 29 height 175
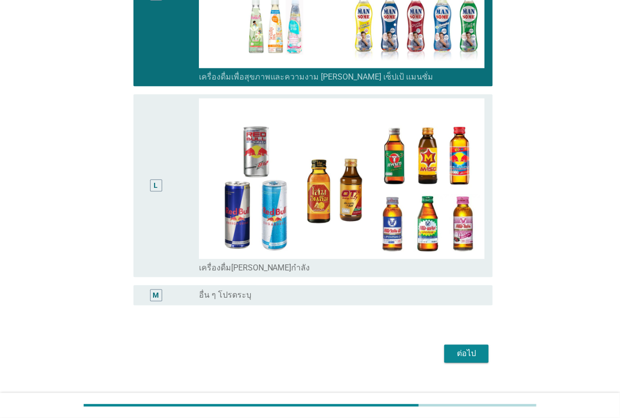
scroll to position [1637, 0]
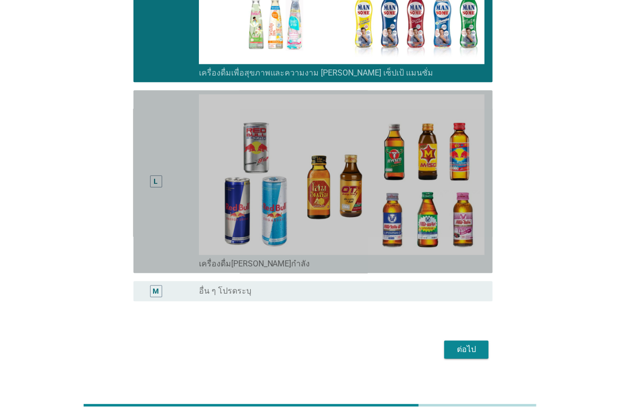
click at [160, 134] on div "L" at bounding box center [156, 181] width 29 height 175
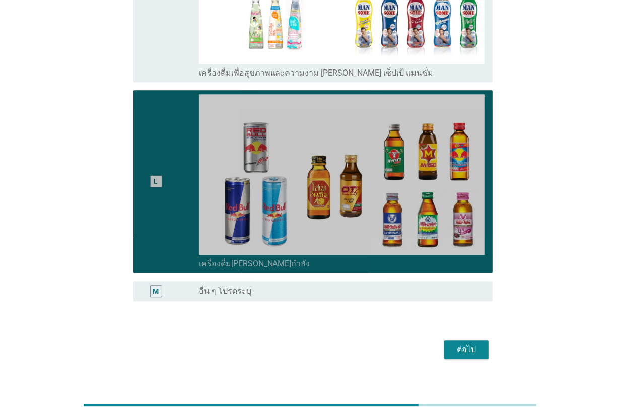
click at [160, 134] on div "L" at bounding box center [156, 181] width 29 height 175
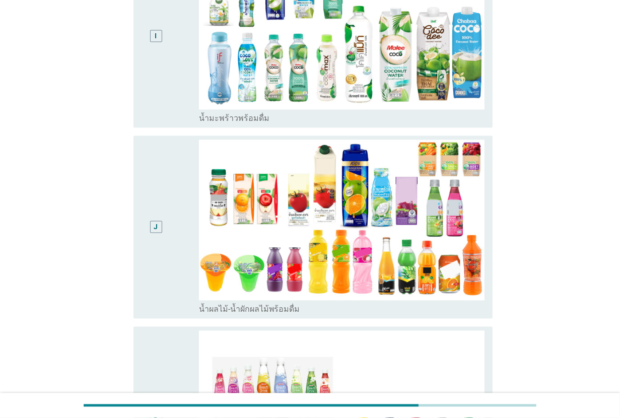
scroll to position [1197, 0]
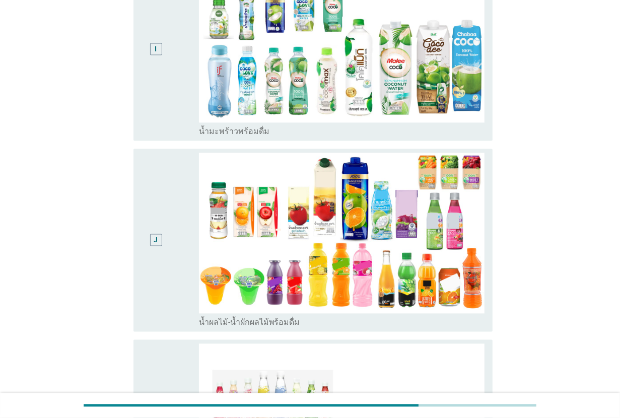
click at [157, 164] on div "J" at bounding box center [156, 240] width 29 height 175
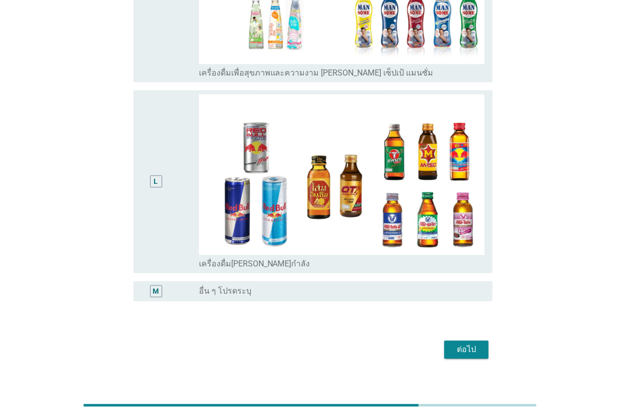
scroll to position [1641, 0]
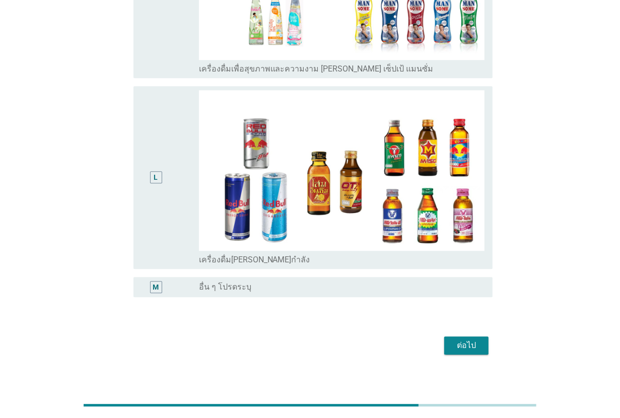
click at [468, 340] on div "ต่อไป" at bounding box center [466, 346] width 28 height 12
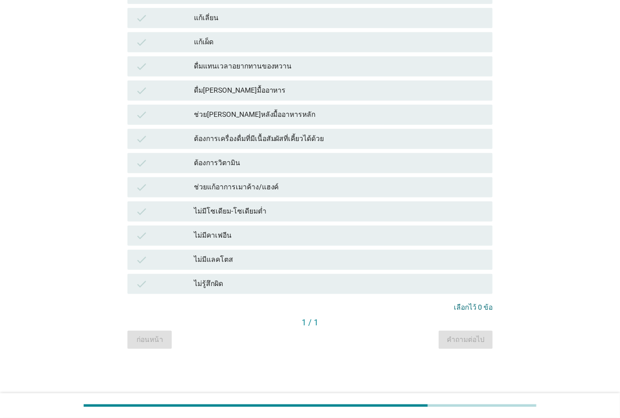
scroll to position [0, 0]
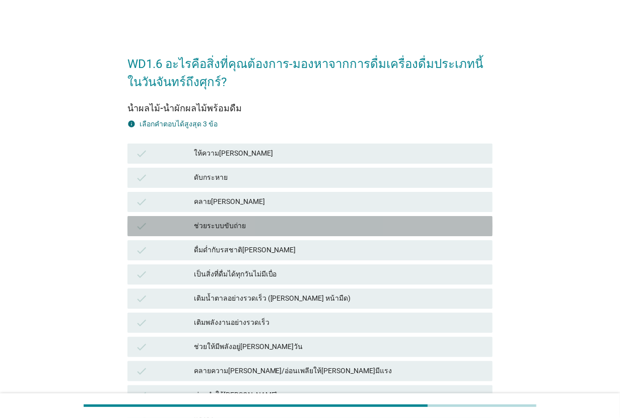
click at [238, 230] on div "ช่วยระบบขับถ่าย" at bounding box center [339, 226] width 291 height 12
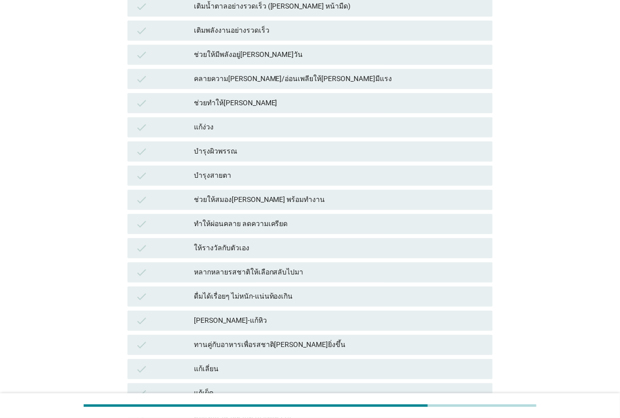
scroll to position [315, 0]
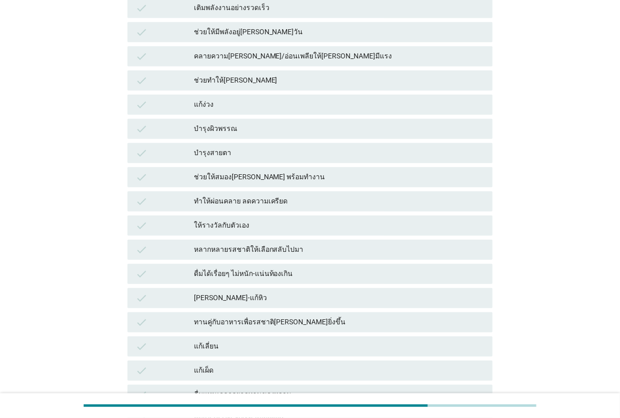
click at [270, 251] on div "หลากหลายรสชาติให้เลือกสลับไปมา" at bounding box center [339, 250] width 291 height 12
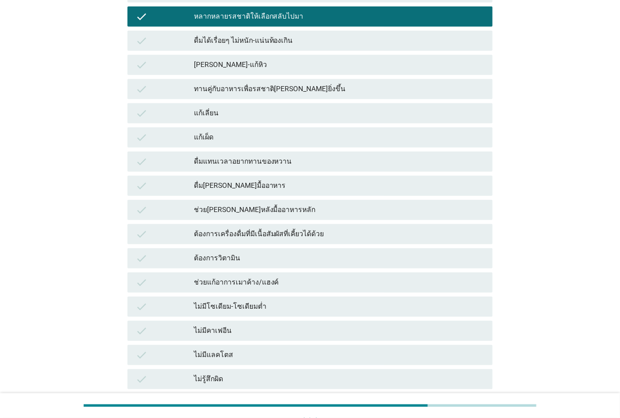
scroll to position [567, 0]
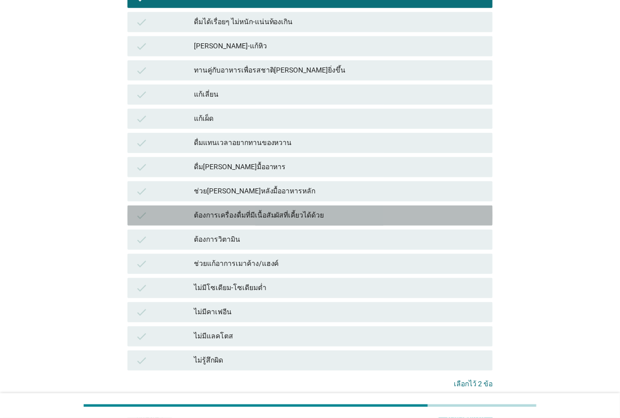
click at [296, 215] on div "ต้องการเครื่องดื่มที่มีเนื้อสัมผัสที่เคี้ยวได้ด้วย" at bounding box center [339, 216] width 291 height 12
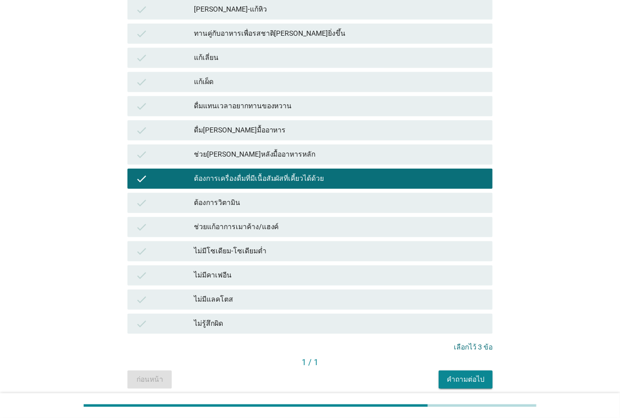
scroll to position [642, 0]
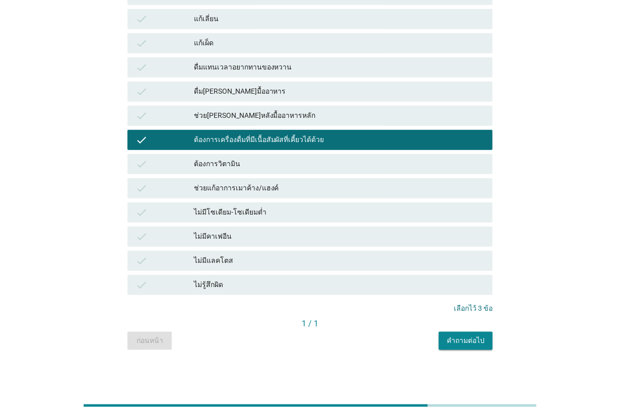
click at [454, 332] on button "คำถามต่อไป" at bounding box center [466, 341] width 54 height 18
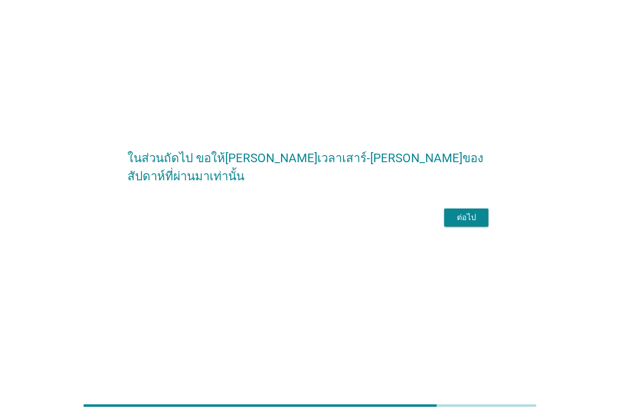
scroll to position [0, 0]
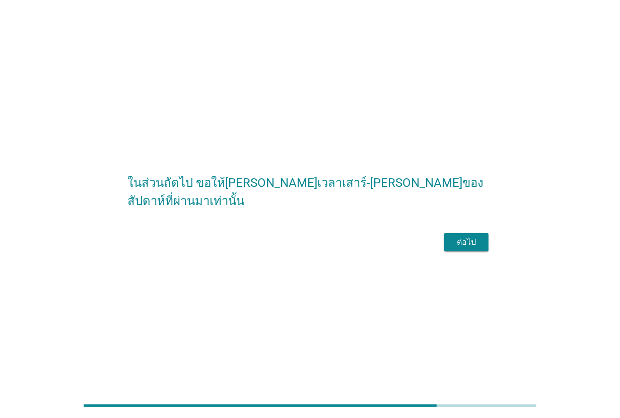
click at [482, 245] on button "ต่อไป" at bounding box center [466, 242] width 44 height 18
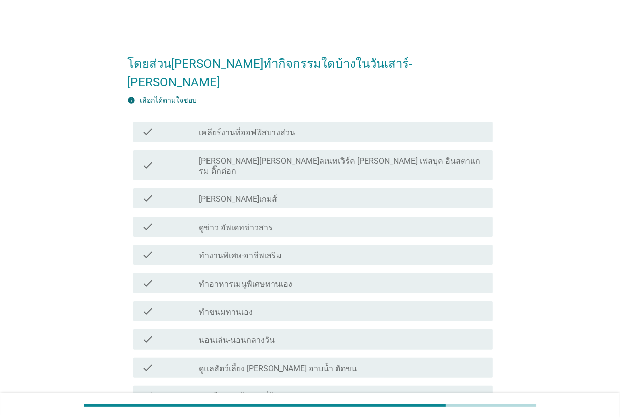
click at [298, 192] on div "check_box_outline_blank [PERSON_NAME]เกมส์" at bounding box center [342, 198] width 286 height 12
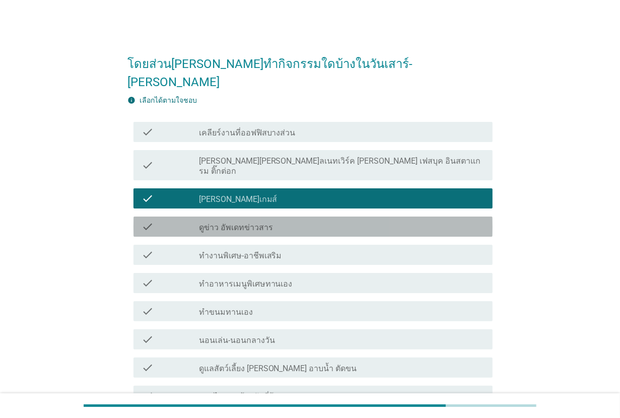
click at [291, 217] on div "check check_box_outline_blank ดูข่าว อัพเดทข่าวสาร" at bounding box center [313, 227] width 359 height 20
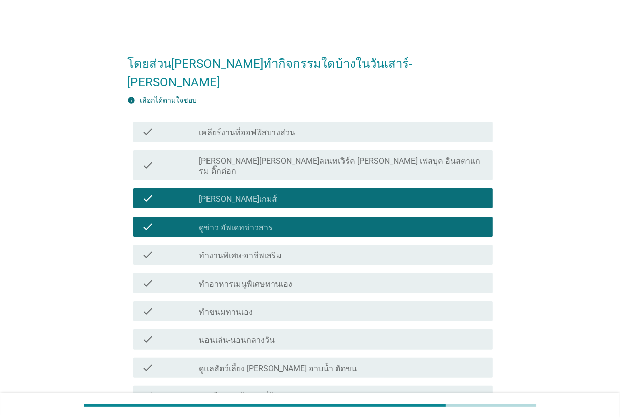
click at [313, 156] on label "[PERSON_NAME][PERSON_NAME]ลเนทเวิร์ค [PERSON_NAME] เฟสบุค อินสตาแกรม ติ๊กต่อก" at bounding box center [342, 166] width 286 height 20
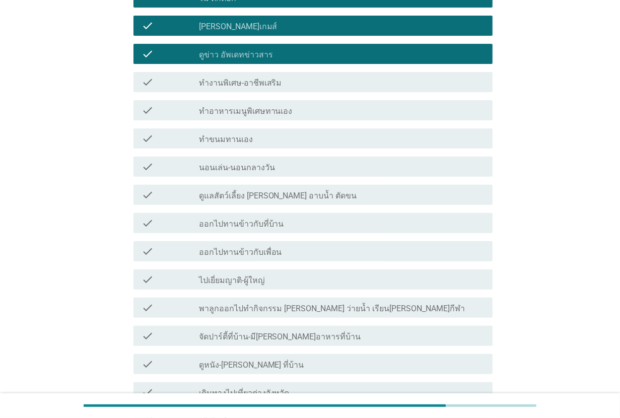
scroll to position [189, 0]
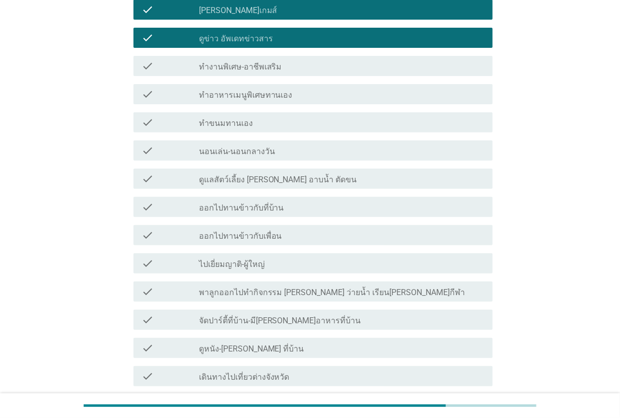
click at [335, 88] on div "check_box_outline_blank ทำอาหารเมนูพิเศษทานเอง" at bounding box center [342, 94] width 286 height 12
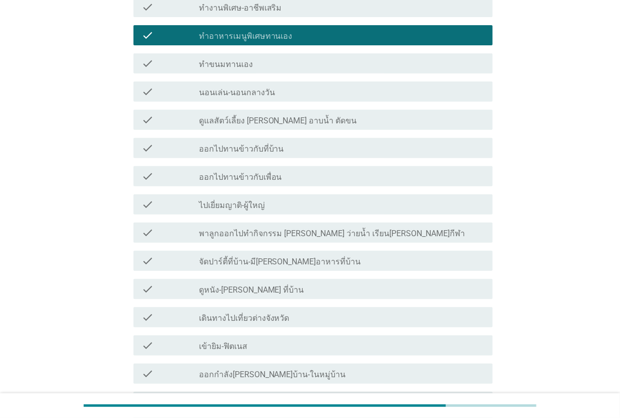
scroll to position [315, 0]
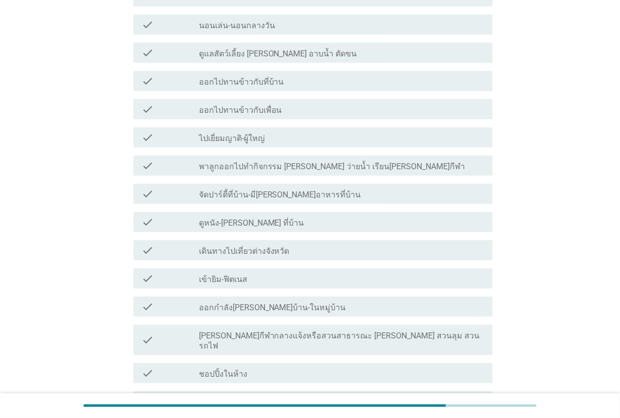
click at [328, 162] on label "พาลูกออกไปทำกิจกรรม [PERSON_NAME] ว่ายน้ำ เรียน[PERSON_NAME]กีฬา" at bounding box center [332, 167] width 267 height 10
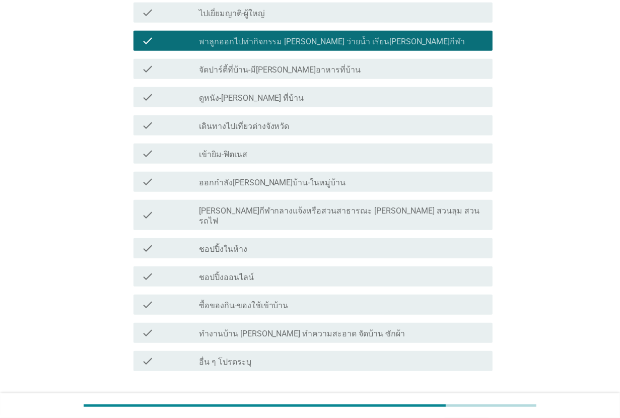
scroll to position [441, 0]
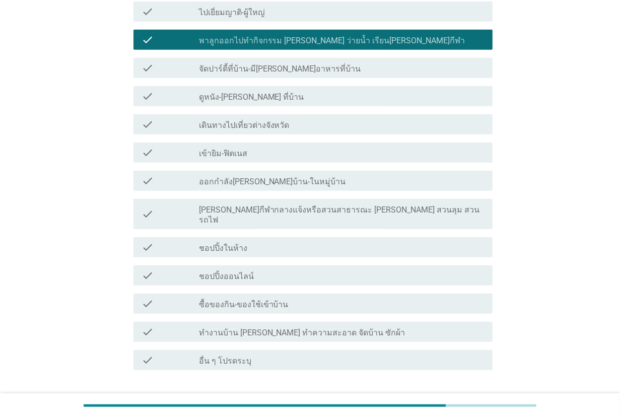
click at [327, 90] on div "check_box_outline_blank ดูหนัง-[PERSON_NAME] ที่บ้าน" at bounding box center [342, 96] width 286 height 12
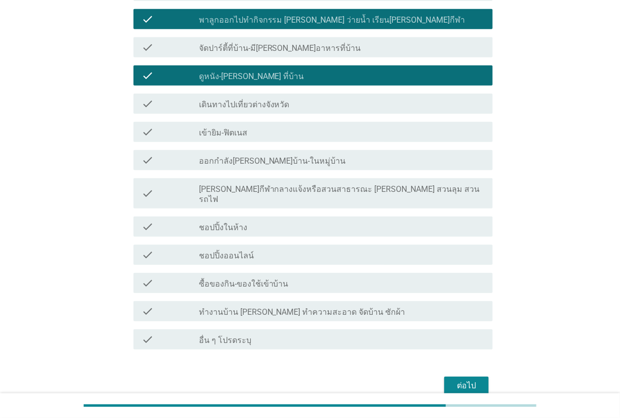
scroll to position [472, 0]
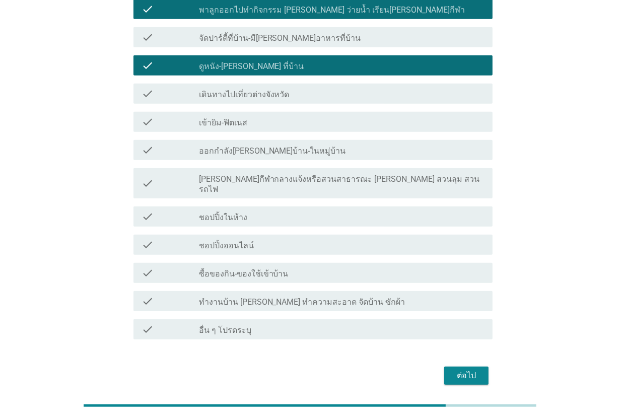
click at [314, 211] on div "check_box_outline_blank ชอปปิ้งในห้าง" at bounding box center [342, 217] width 286 height 12
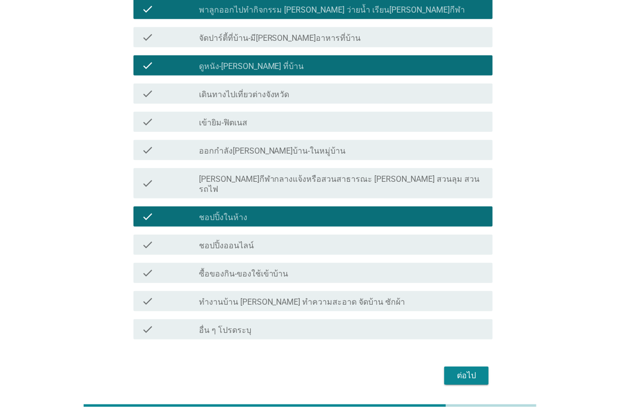
click at [309, 239] on div "check_box_outline_blank ชอปปิ้งออนไลน์" at bounding box center [342, 245] width 286 height 12
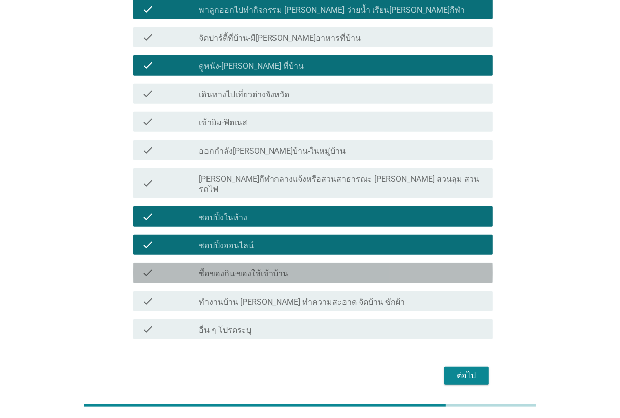
click at [309, 267] on div "check_box_outline_blank ซื้อของกิน-ของใช้เข้าบ้าน" at bounding box center [342, 273] width 286 height 12
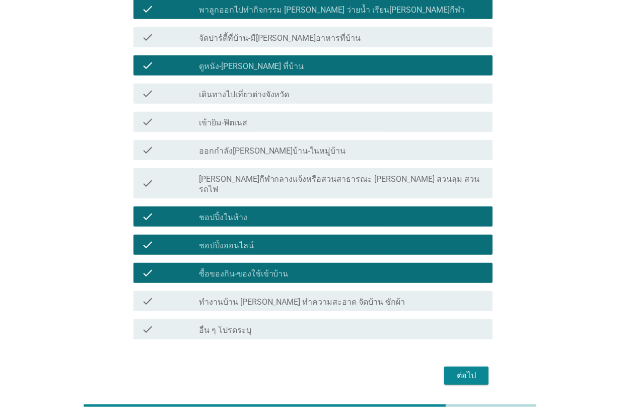
click at [312, 297] on label "ทำงานบ้าน [PERSON_NAME] ทำความสะอาด จัดบ้าน ซักผ้า" at bounding box center [302, 302] width 207 height 10
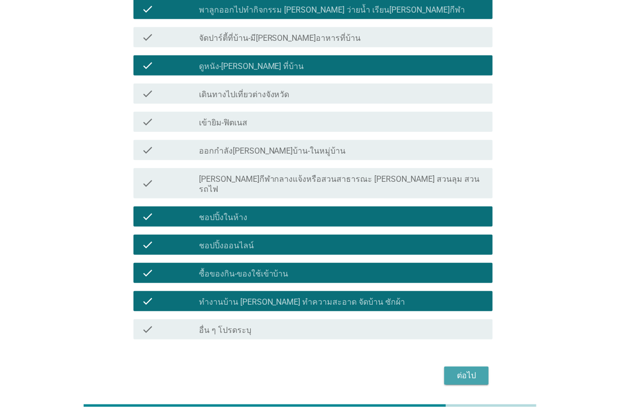
click at [467, 370] on div "ต่อไป" at bounding box center [466, 376] width 28 height 12
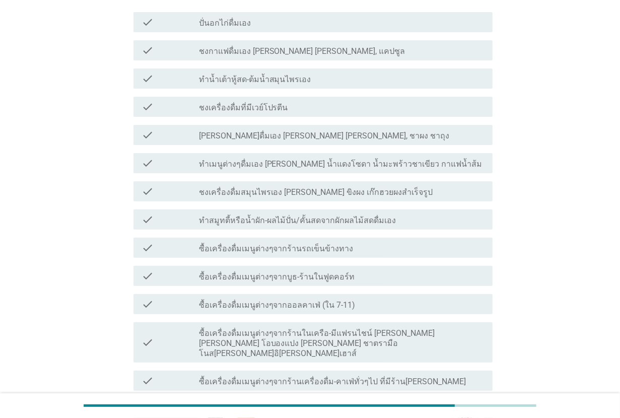
scroll to position [126, 0]
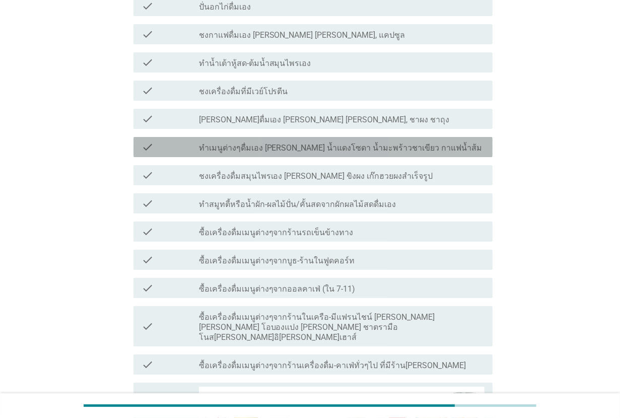
click at [286, 147] on label "ทำเมนูต่างๆดื่มเอง [PERSON_NAME] น้ำแดงโซดา น้ำมะพร้าวชาเขียว กาแฟน้ำส้ม" at bounding box center [341, 148] width 284 height 10
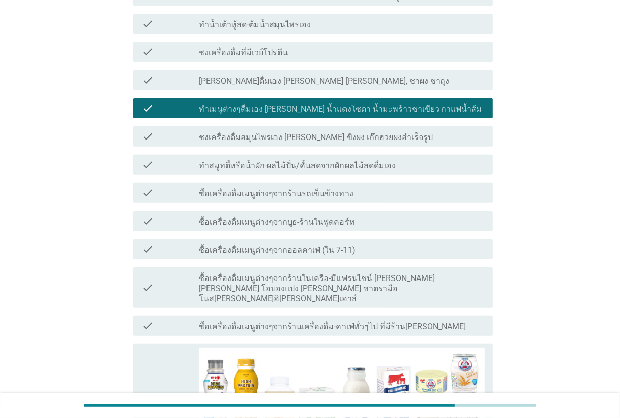
scroll to position [189, 0]
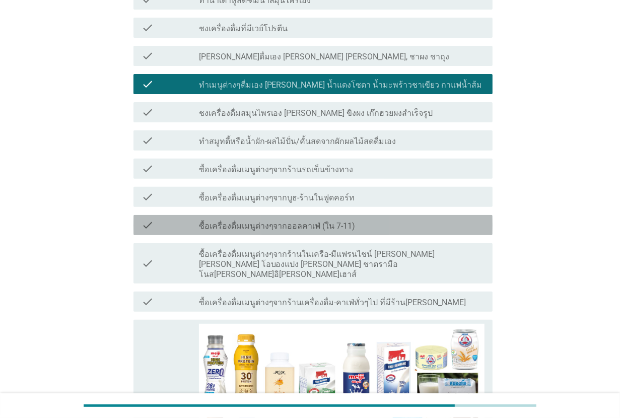
click at [286, 222] on label "ซื้อเครื่องดื่มเมนูต่างๆจากออลคาเฟ่ (ใน 7-11)" at bounding box center [277, 226] width 157 height 10
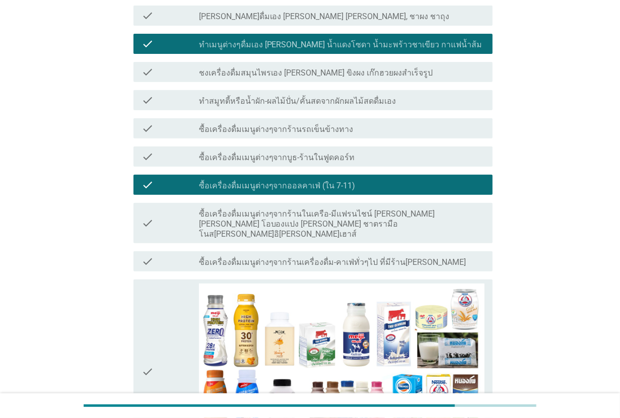
scroll to position [252, 0]
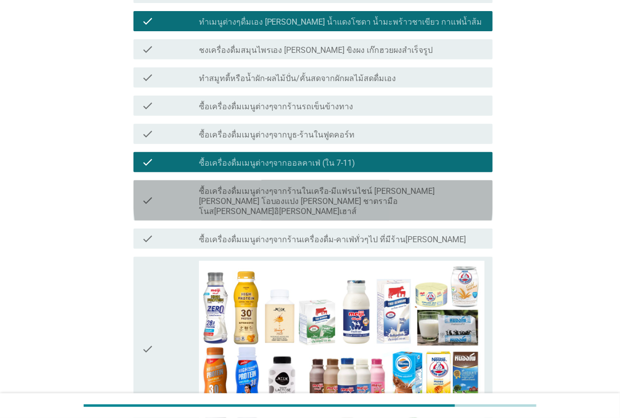
click at [286, 190] on label "ซื้อเครื่องดื่มเมนูต่างๆจากร้านในเครือ-มีแฟรนไชน์ [PERSON_NAME] [PERSON_NAME] โ…" at bounding box center [342, 201] width 286 height 30
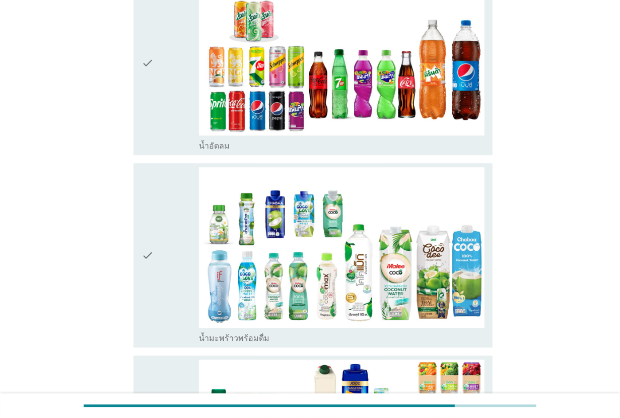
scroll to position [1763, 0]
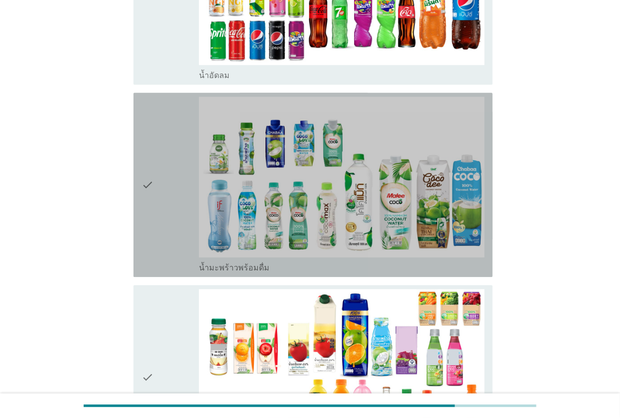
click at [170, 157] on div "check" at bounding box center [170, 185] width 57 height 176
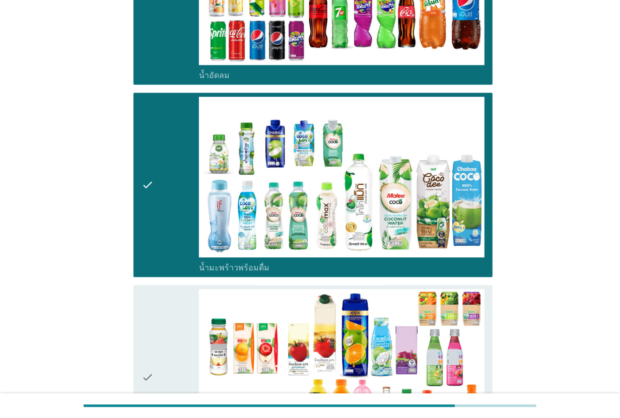
click at [170, 295] on div "check" at bounding box center [170, 377] width 57 height 176
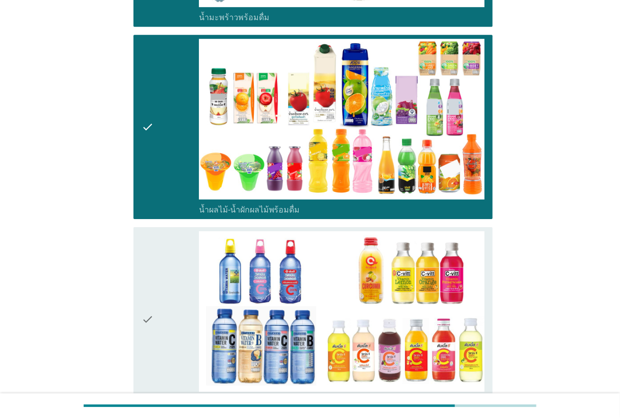
scroll to position [2015, 0]
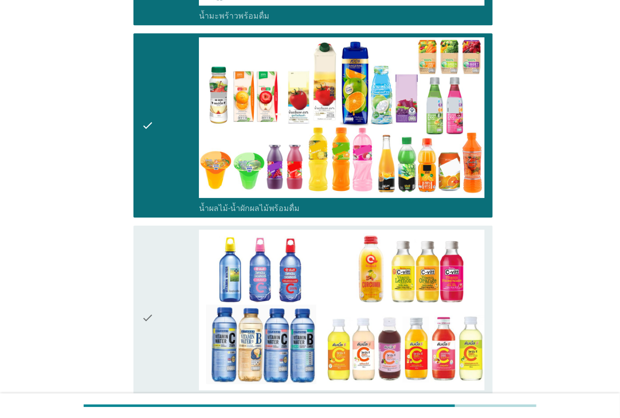
click at [157, 253] on div "check" at bounding box center [170, 318] width 57 height 176
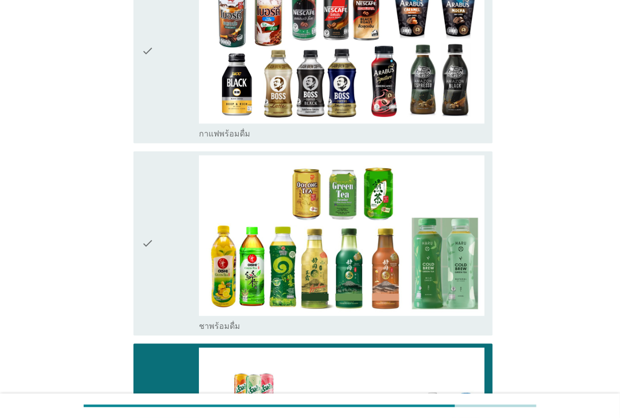
scroll to position [1323, 0]
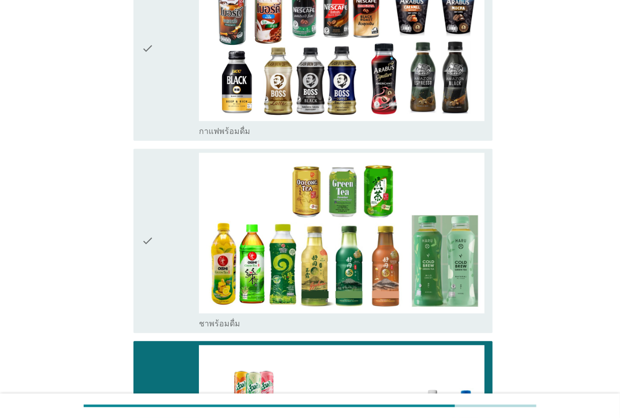
click at [157, 207] on div "check" at bounding box center [170, 241] width 57 height 176
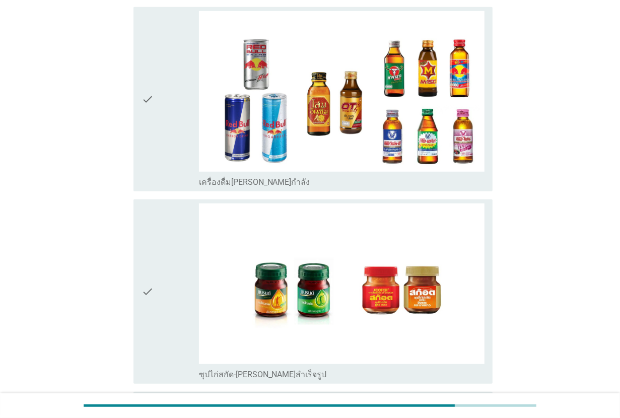
scroll to position [2897, 0]
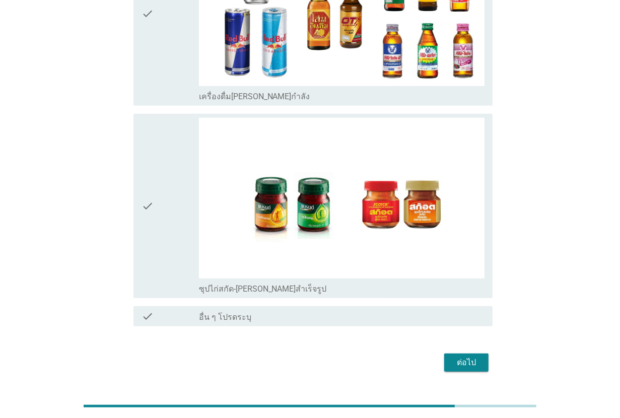
click at [451, 354] on button "ต่อไป" at bounding box center [466, 363] width 44 height 18
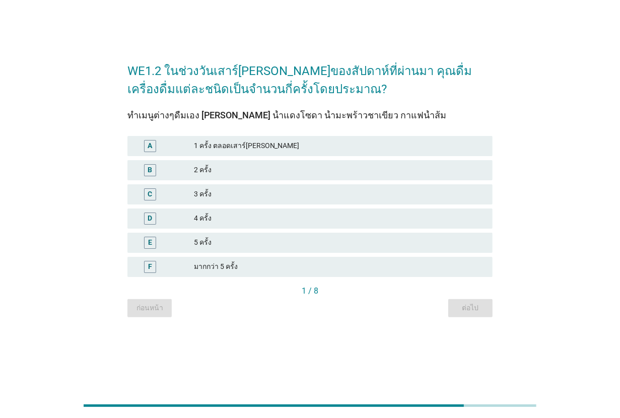
scroll to position [0, 0]
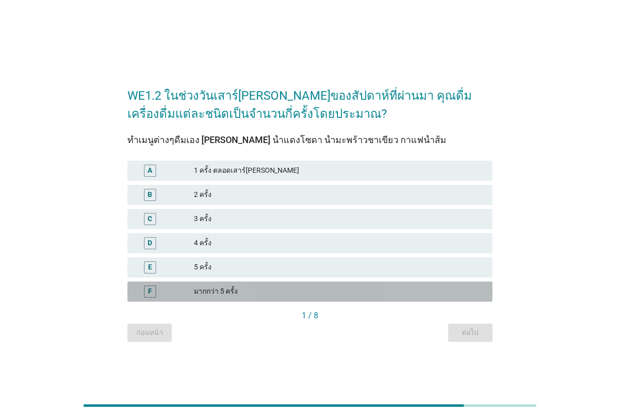
click at [258, 284] on div "F มากกว่า 5 ครั้ง" at bounding box center [309, 292] width 365 height 20
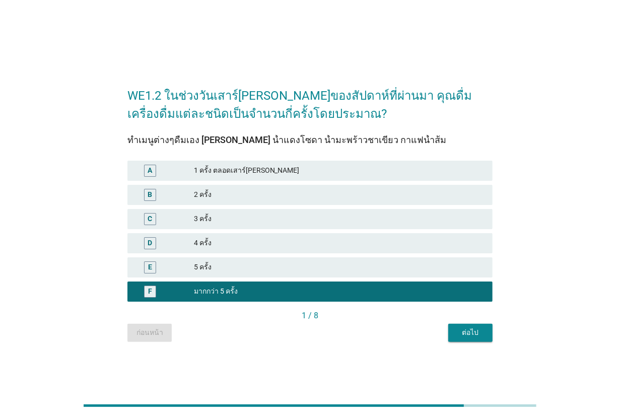
click at [451, 348] on div "WE1.2 ในช่วงวันเสาร์[PERSON_NAME]ของสัปดาห์ที่ผ่านมา คุณดื่มเครื่องดื่มแต่ละชนิ…" at bounding box center [309, 210] width 381 height 282
click at [465, 338] on button "ต่อไป" at bounding box center [470, 333] width 44 height 18
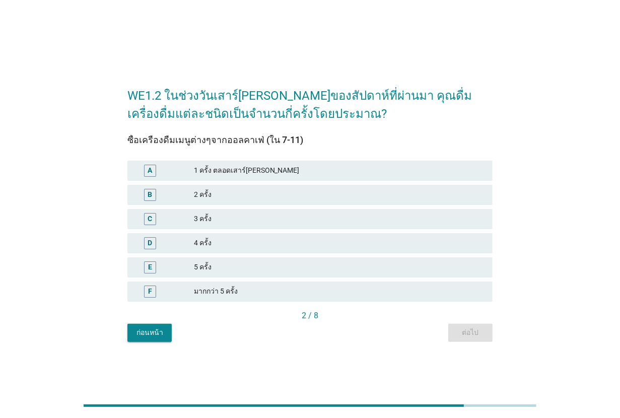
click at [270, 284] on div "F มากกว่า 5 ครั้ง" at bounding box center [309, 292] width 365 height 20
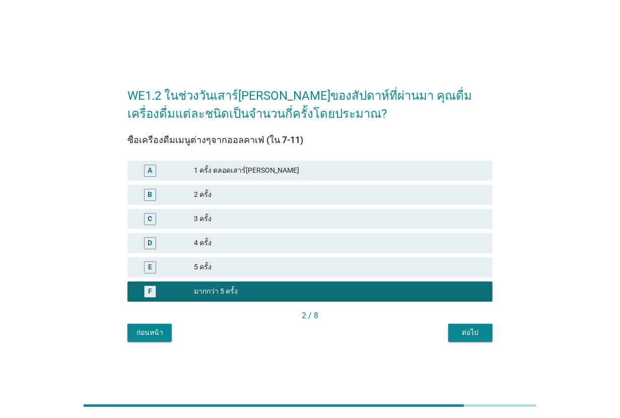
click at [490, 339] on button "ต่อไป" at bounding box center [470, 333] width 44 height 18
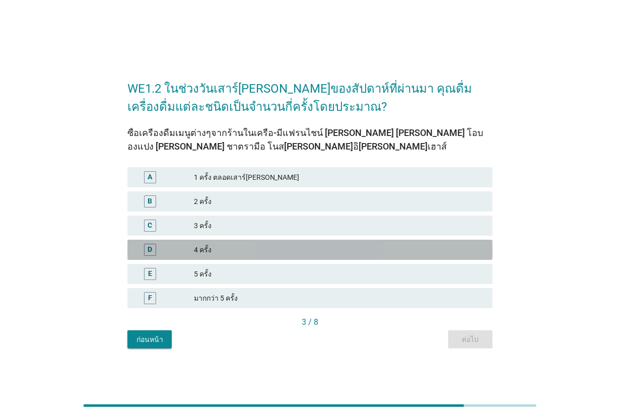
click at [258, 247] on div "4 ครั้ง" at bounding box center [339, 250] width 291 height 12
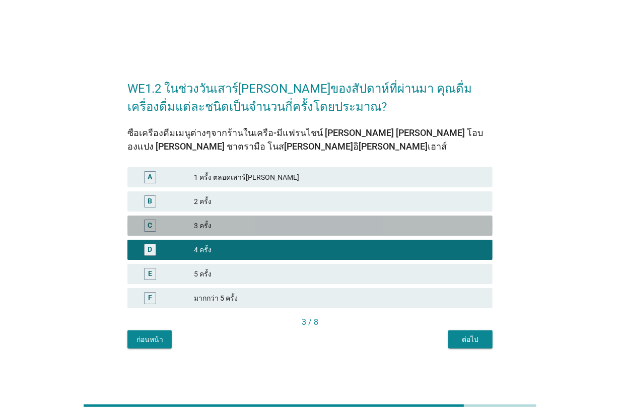
click at [261, 216] on div "C 3 ครั้ง" at bounding box center [309, 226] width 365 height 20
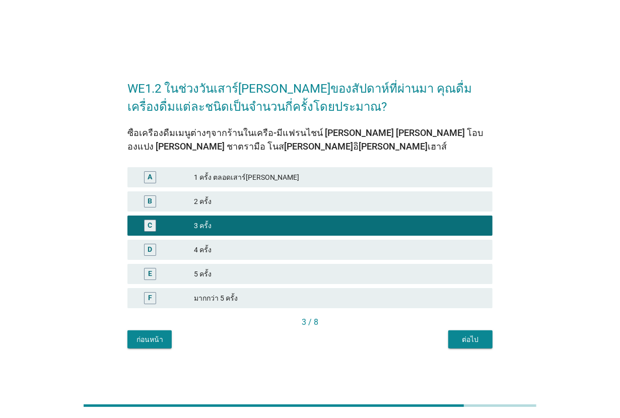
click at [465, 337] on div "ต่อไป" at bounding box center [470, 340] width 28 height 11
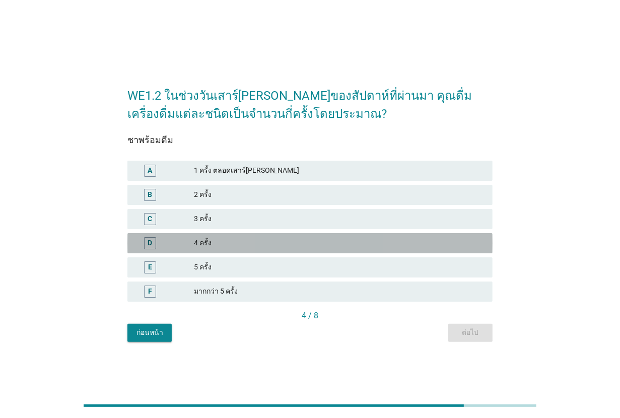
click at [247, 236] on div "D 4 ครั้ง" at bounding box center [309, 243] width 365 height 20
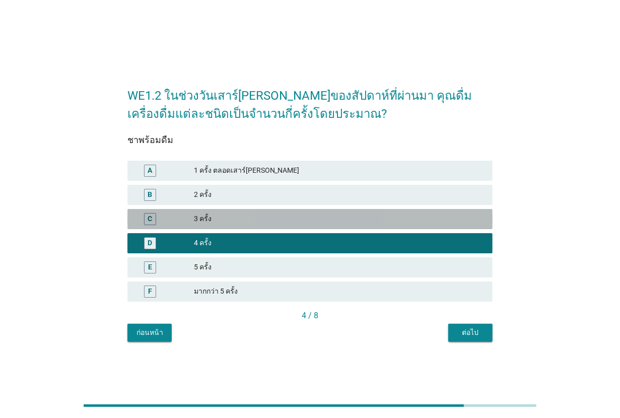
click at [267, 214] on div "3 ครั้ง" at bounding box center [339, 219] width 291 height 12
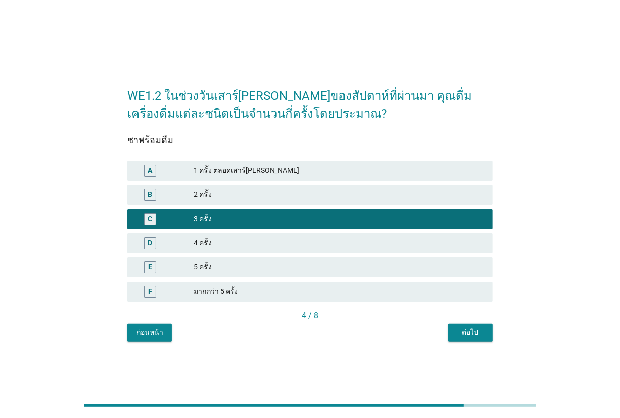
click at [467, 334] on div "ต่อไป" at bounding box center [470, 332] width 28 height 11
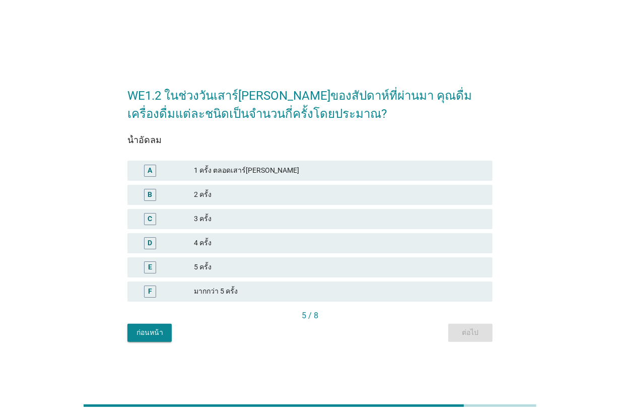
click at [253, 198] on div "2 ครั้ง" at bounding box center [339, 195] width 291 height 12
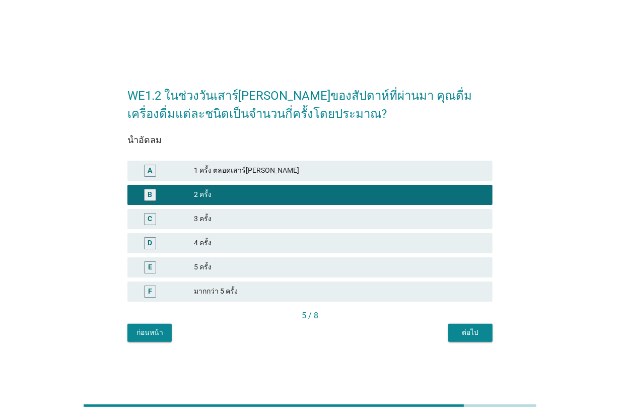
click at [470, 322] on div "5 / 8" at bounding box center [309, 317] width 365 height 14
click at [469, 329] on div "ต่อไป" at bounding box center [470, 332] width 28 height 11
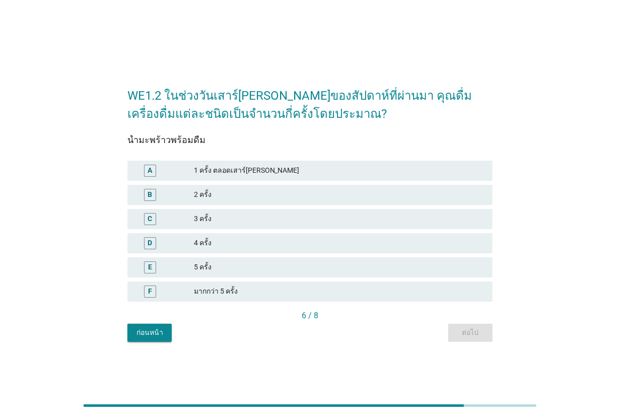
click at [286, 283] on div "F มากกว่า 5 ครั้ง" at bounding box center [309, 292] width 365 height 20
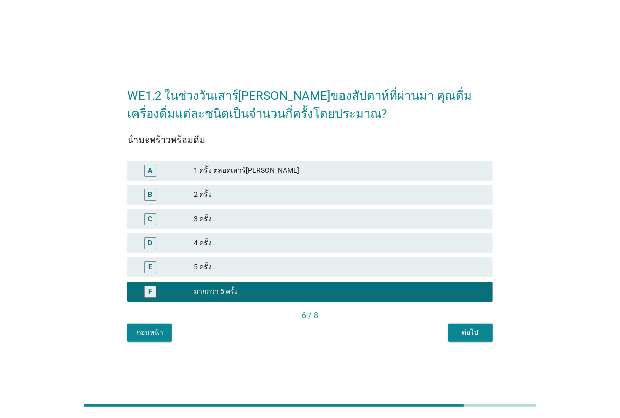
click at [452, 328] on button "ต่อไป" at bounding box center [470, 333] width 44 height 18
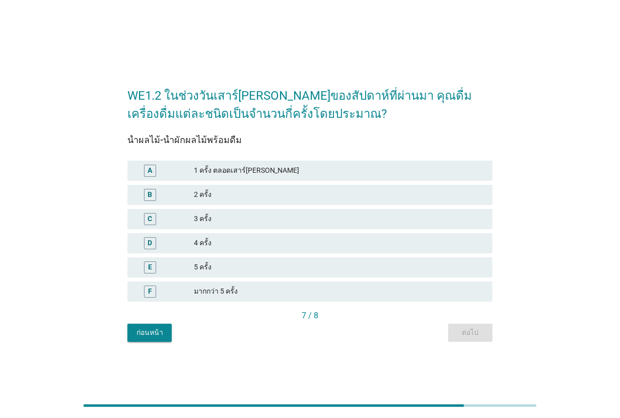
click at [275, 287] on div "มากกว่า 5 ครั้ง" at bounding box center [339, 292] width 291 height 12
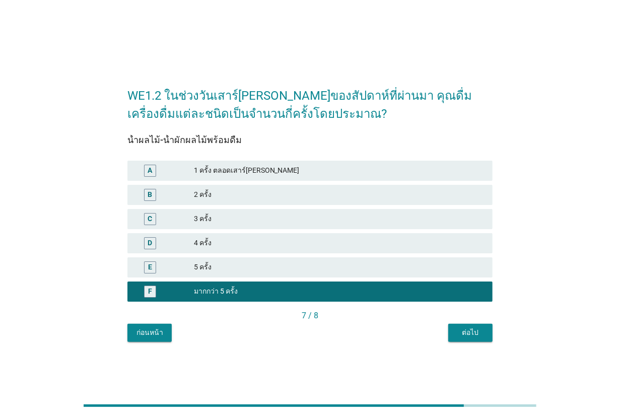
click at [464, 333] on div "ต่อไป" at bounding box center [470, 332] width 28 height 11
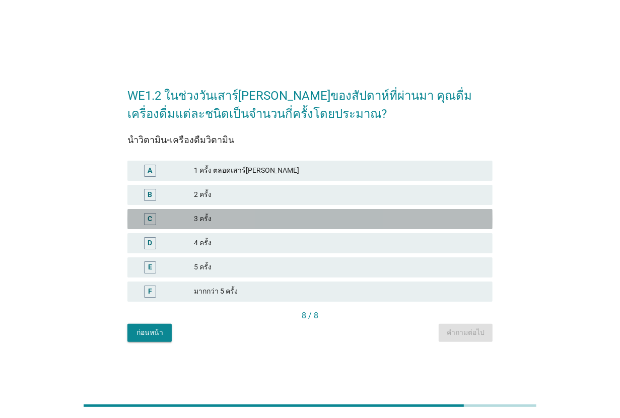
click at [257, 213] on div "3 ครั้ง" at bounding box center [339, 219] width 291 height 12
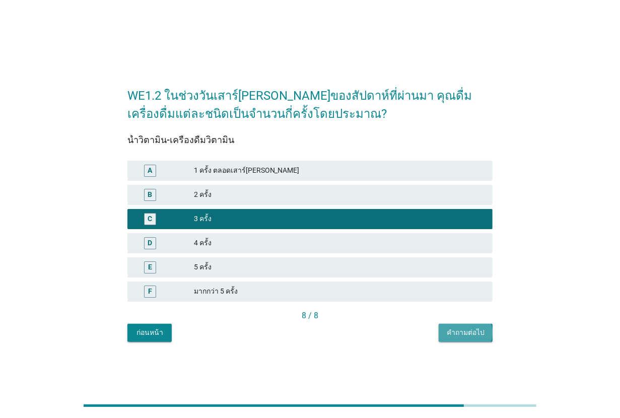
click at [478, 333] on div "คำถามต่อไป" at bounding box center [466, 332] width 38 height 11
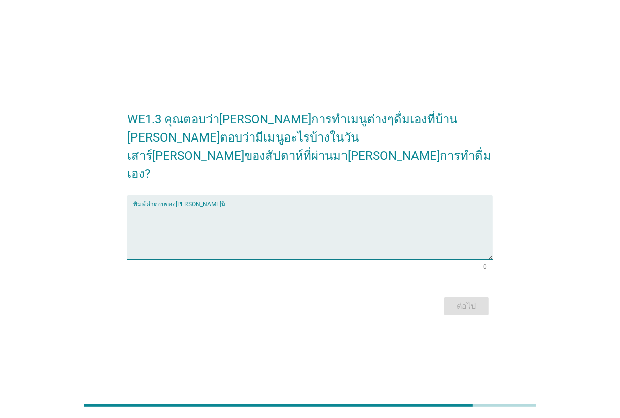
click at [254, 207] on textarea "พิมพ์คำตอบของคุณ ที่นี่" at bounding box center [313, 233] width 359 height 53
type textarea "น้ำมะนาวคั้น"
click at [457, 300] on div "ต่อไป" at bounding box center [466, 306] width 28 height 12
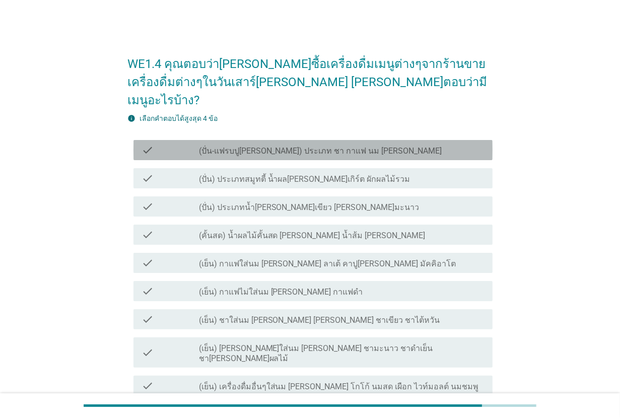
click at [289, 146] on label "(ปั่น-แฟรบปู[PERSON_NAME]) ประเภท ชา กาแฟ นม [PERSON_NAME]" at bounding box center [320, 151] width 243 height 10
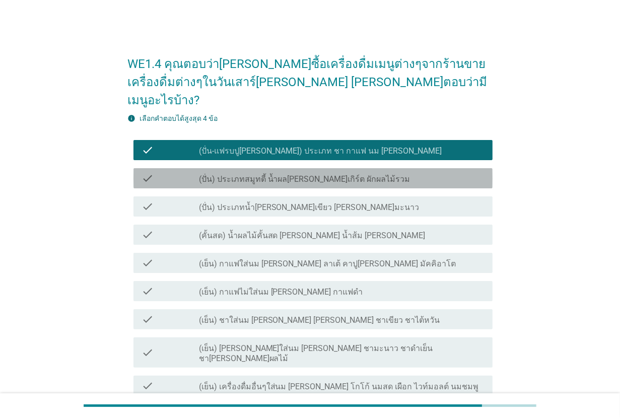
click at [302, 174] on label "(ปั่น) ประเภทสมูทตี้ น้ำผล[PERSON_NAME]เกิร์ต ผักผลไม้รวม" at bounding box center [305, 179] width 212 height 10
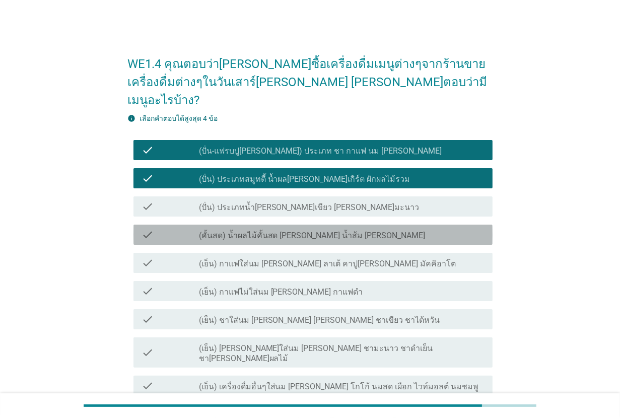
click at [306, 231] on label "(คั้นสด) น้ำผลไม้คั้นสด [PERSON_NAME] น้ำส้ม [PERSON_NAME]" at bounding box center [312, 236] width 227 height 10
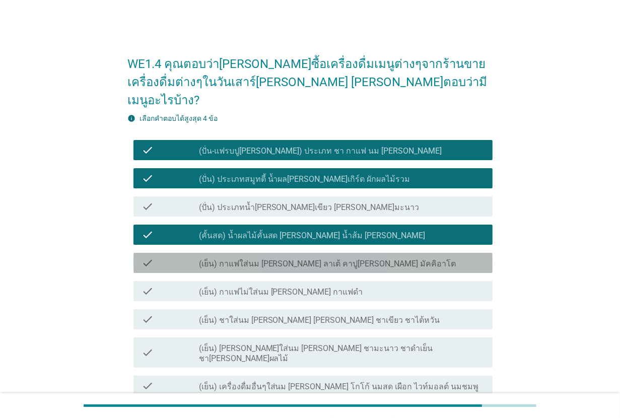
click at [311, 257] on div "check_box_outline_blank (เย็น) กาแฟใส่นม [PERSON_NAME] ลาเต้ คาปู[PERSON_NAME] …" at bounding box center [342, 263] width 286 height 12
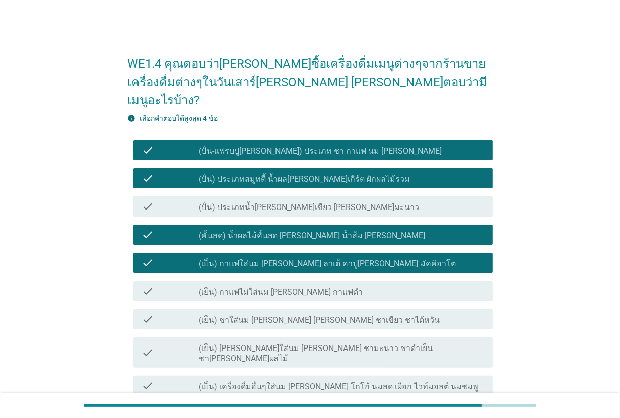
scroll to position [63, 0]
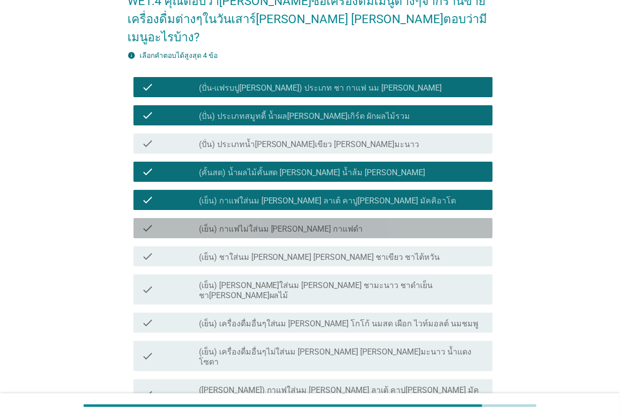
click at [309, 224] on label "(เย็น) กาแฟไม่ใส่นม [PERSON_NAME] กาแฟดำ" at bounding box center [281, 229] width 164 height 10
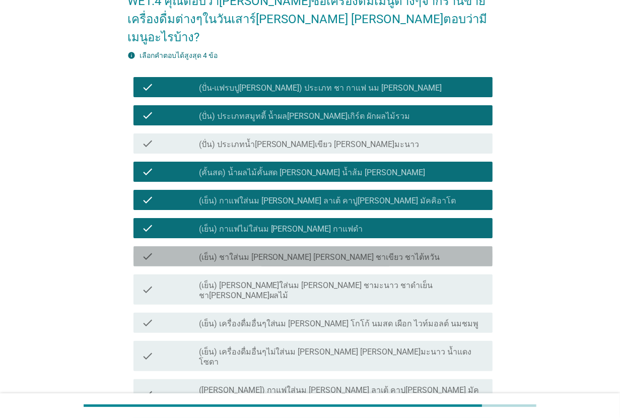
click at [311, 246] on div "check check_box_outline_blank (เย็น) ชาใส่นม [PERSON_NAME] [PERSON_NAME] ชาเขีย…" at bounding box center [313, 256] width 359 height 20
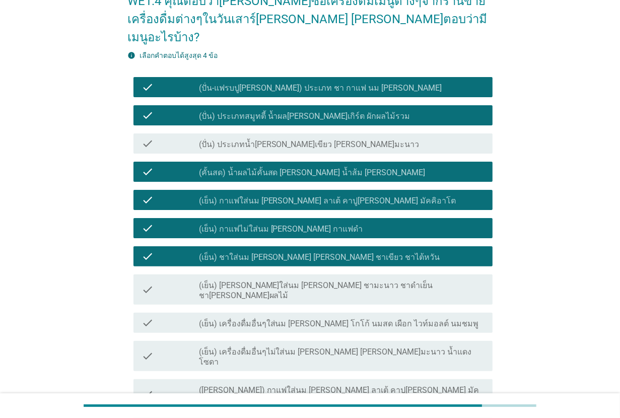
click at [311, 222] on div "check_box (เย็น) กาแฟไม่ใส่นม [PERSON_NAME] กาแฟดำ" at bounding box center [342, 228] width 286 height 12
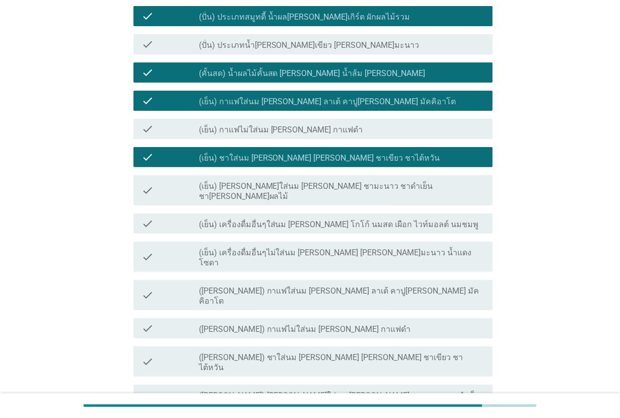
scroll to position [189, 0]
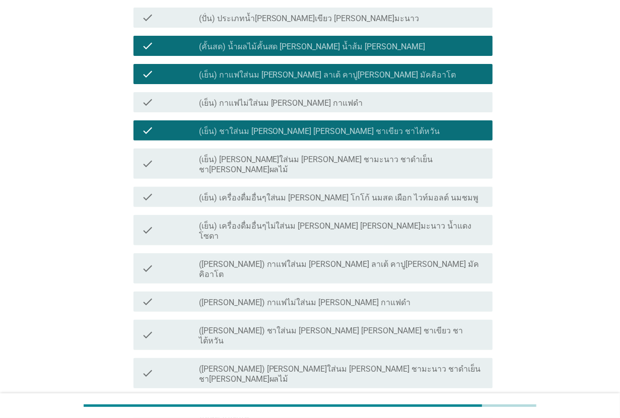
click at [329, 155] on label "(เย็น) [PERSON_NAME]ใส่นม [PERSON_NAME] ชามะนาว ชาดำเย็น ชา[PERSON_NAME]ผลไม้" at bounding box center [342, 165] width 286 height 20
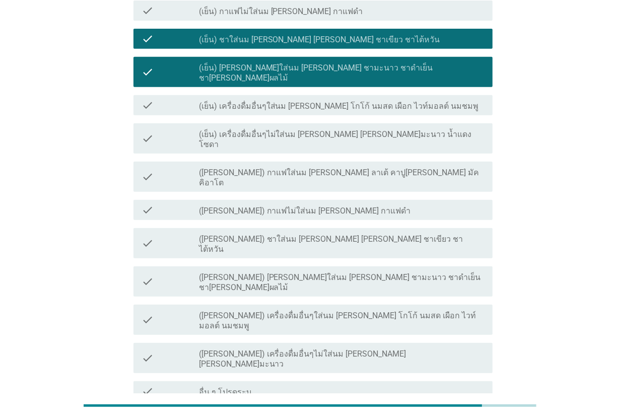
scroll to position [243, 0]
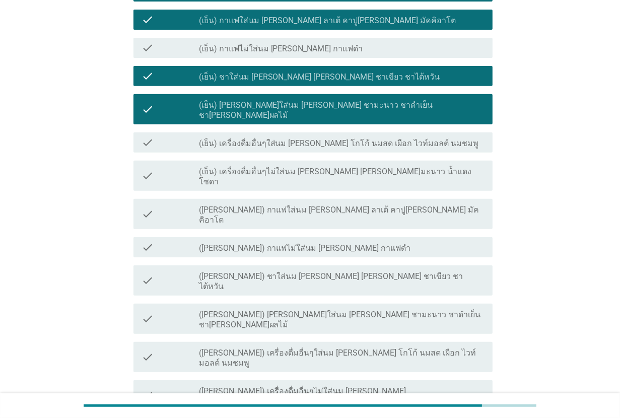
click at [305, 139] on label "(เย็น) เครื่องดื่มอื่นๆใส่นม [PERSON_NAME] โกโก้ นมสด เผือก ไวท์มอลต์ นมชมพู" at bounding box center [339, 144] width 280 height 10
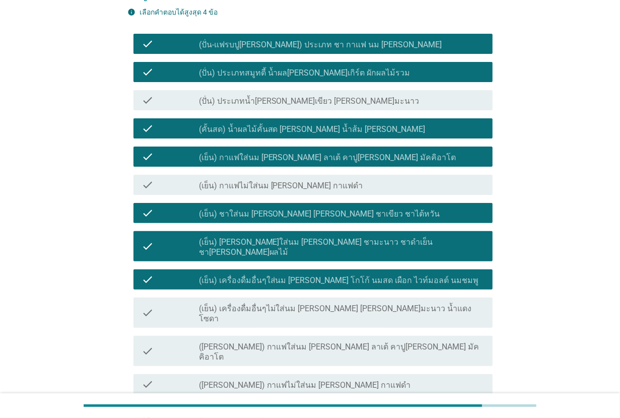
scroll to position [0, 0]
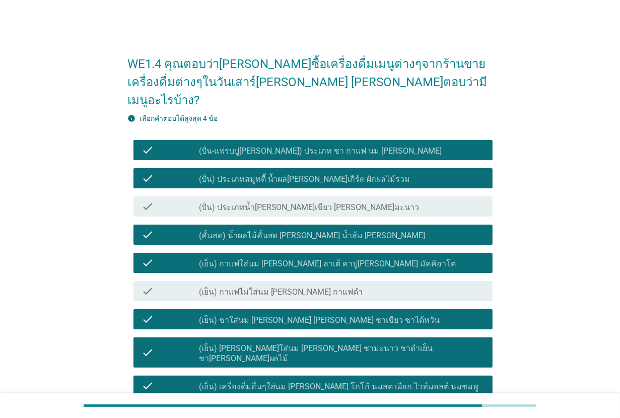
click at [342, 146] on label "(ปั่น-แฟรบปู[PERSON_NAME]) ประเภท ชา กาแฟ นม [PERSON_NAME]" at bounding box center [320, 151] width 243 height 10
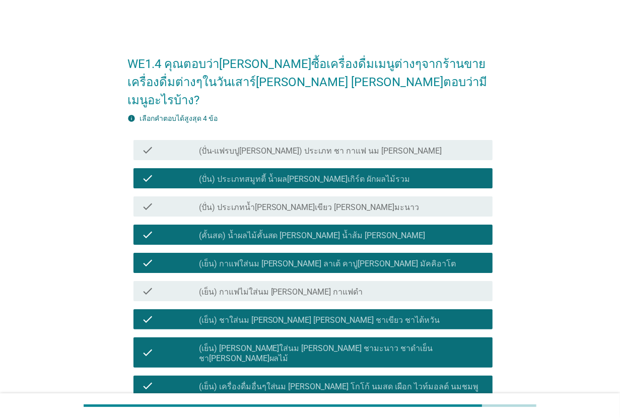
click at [331, 315] on label "(เย็น) ชาใส่นม [PERSON_NAME] [PERSON_NAME] ชาเขียว ชาไต้หวัน" at bounding box center [319, 320] width 241 height 10
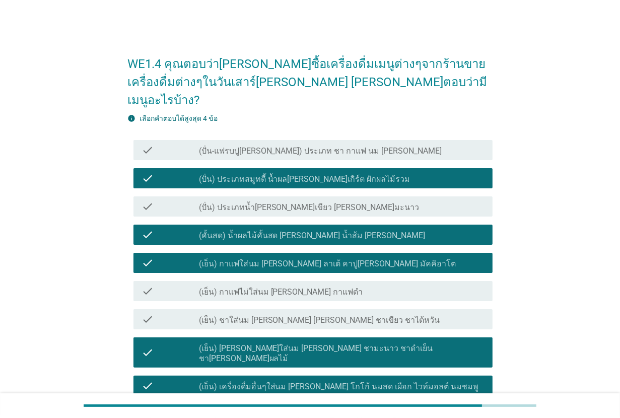
click at [331, 344] on label "(เย็น) [PERSON_NAME]ใส่นม [PERSON_NAME] ชามะนาว ชาดำเย็น ชา[PERSON_NAME]ผลไม้" at bounding box center [342, 354] width 286 height 20
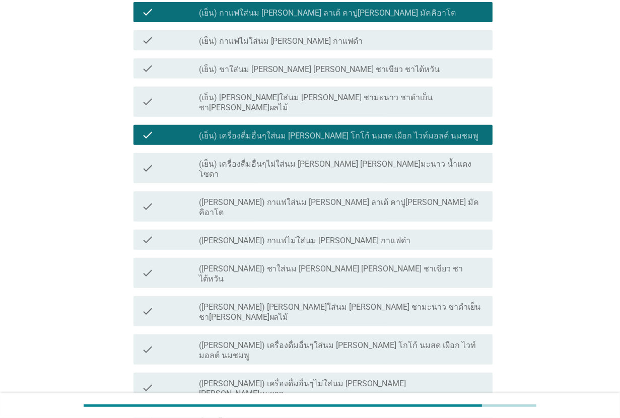
scroll to position [252, 0]
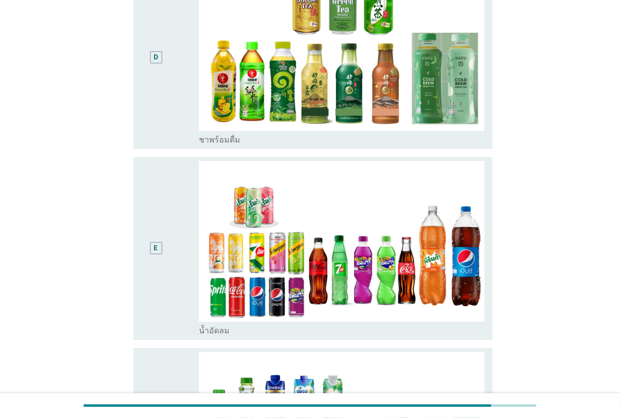
scroll to position [0, 0]
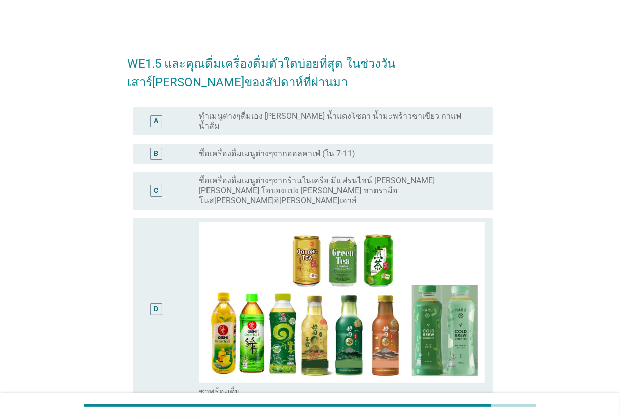
click at [338, 149] on label "ซื้อเครื่องดื่มเมนูต่างๆจากออลคาเฟ่ (ใน 7-11)" at bounding box center [277, 154] width 157 height 10
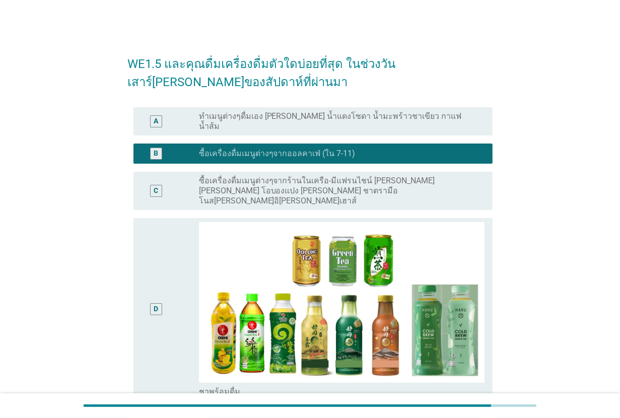
click at [338, 177] on label "ซื้อเครื่องดื่มเมนูต่างๆจากร้านในเครือ-มีแฟรนไชน์ [PERSON_NAME] [PERSON_NAME] โ…" at bounding box center [338, 191] width 278 height 30
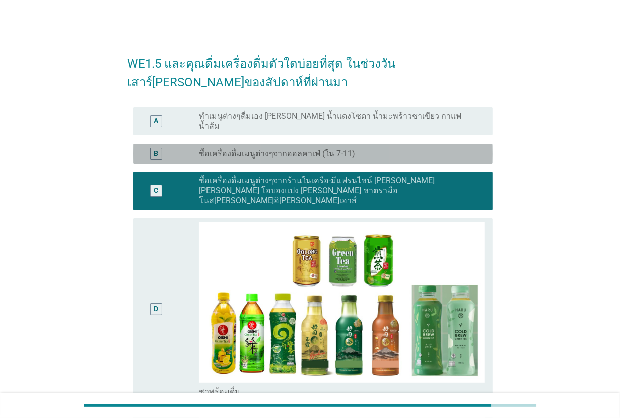
click at [343, 149] on label "ซื้อเครื่องดื่มเมนูต่างๆจากออลคาเฟ่ (ใน 7-11)" at bounding box center [277, 154] width 157 height 10
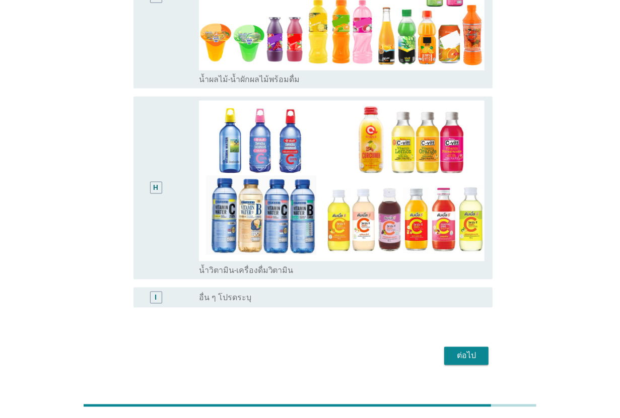
scroll to position [886, 0]
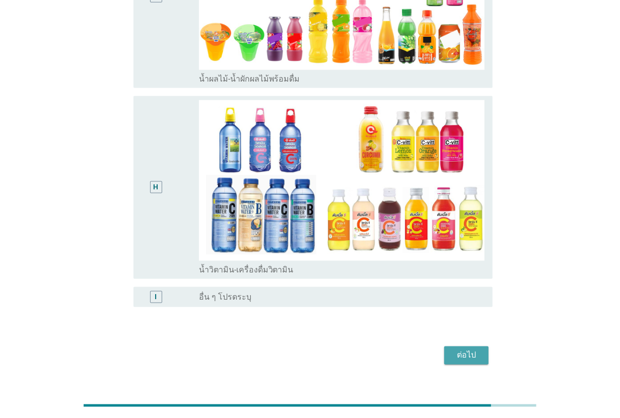
click at [452, 350] on div "ต่อไป" at bounding box center [466, 356] width 28 height 12
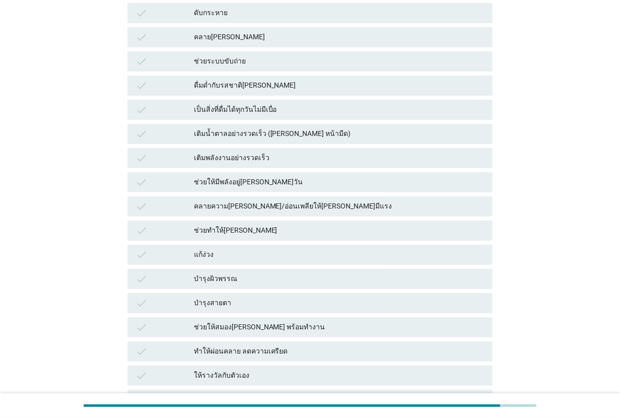
scroll to position [189, 0]
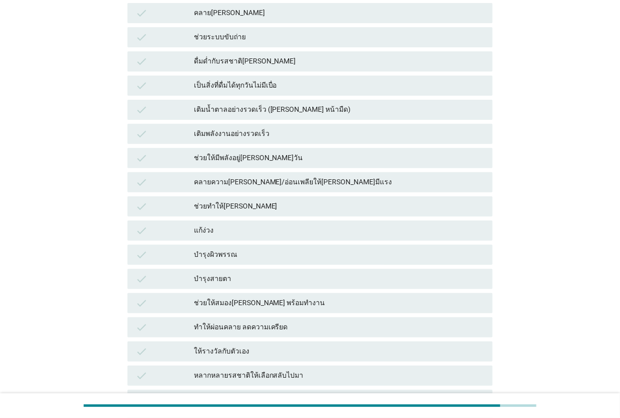
click at [273, 206] on div "ช่วยทำให้[PERSON_NAME]" at bounding box center [339, 207] width 291 height 12
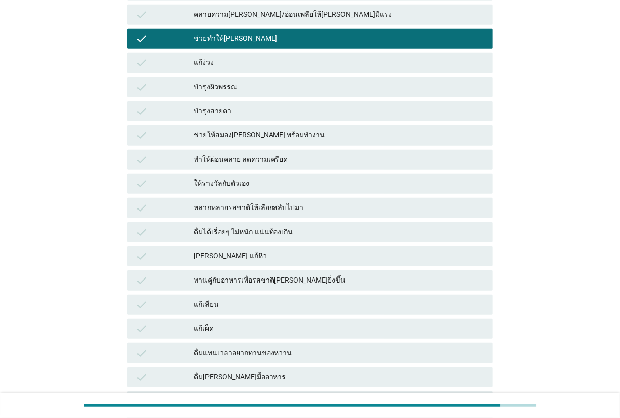
scroll to position [378, 0]
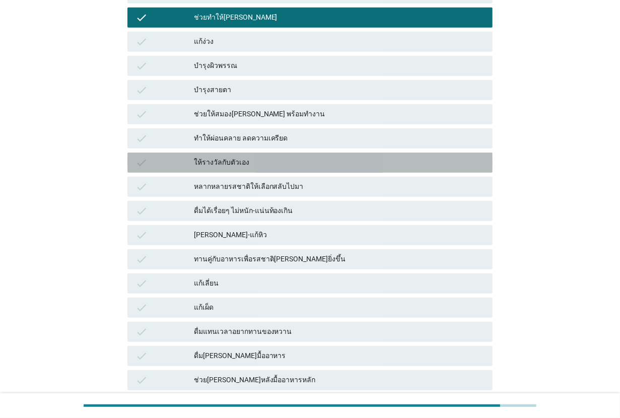
click at [276, 167] on div "ให้รางวัลกับตัวเอง" at bounding box center [339, 163] width 291 height 12
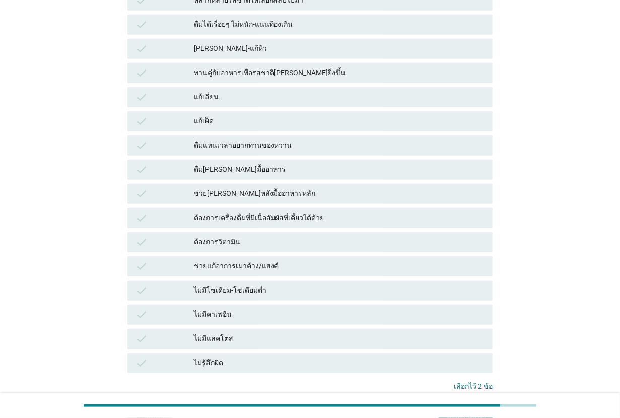
scroll to position [567, 0]
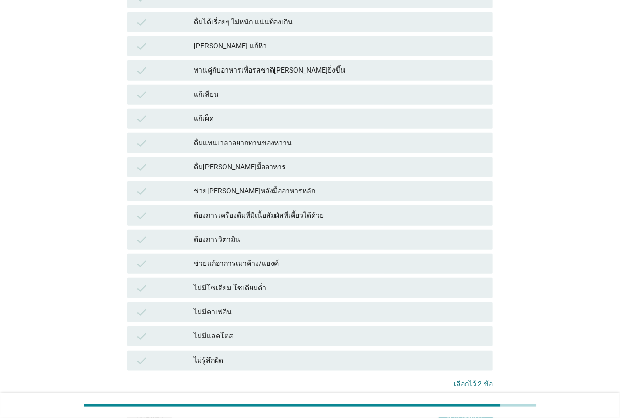
click at [276, 214] on div "ต้องการเครื่องดื่มที่มีเนื้อสัมผัสที่เคี้ยวได้ด้วย" at bounding box center [339, 216] width 291 height 12
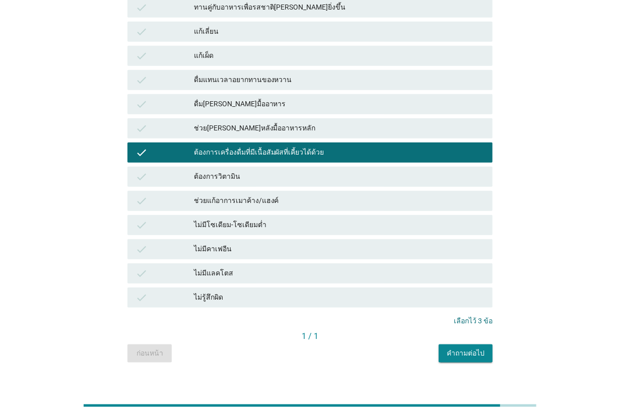
scroll to position [642, 0]
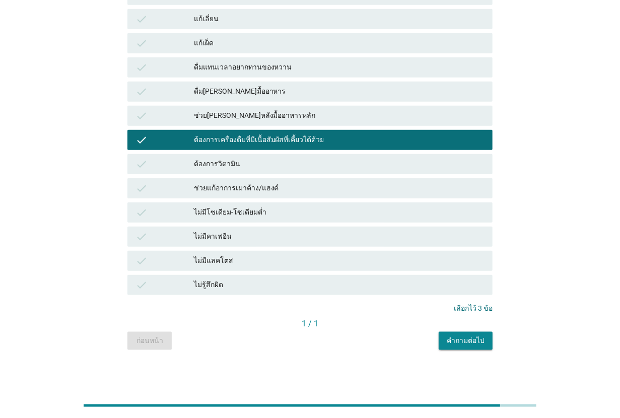
click at [452, 340] on div "คำถามต่อไป" at bounding box center [466, 341] width 38 height 11
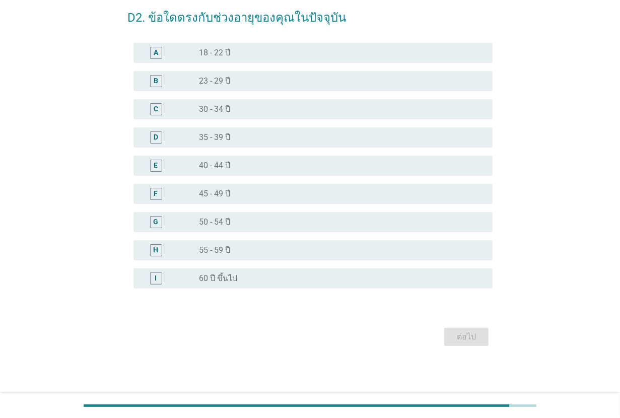
scroll to position [0, 0]
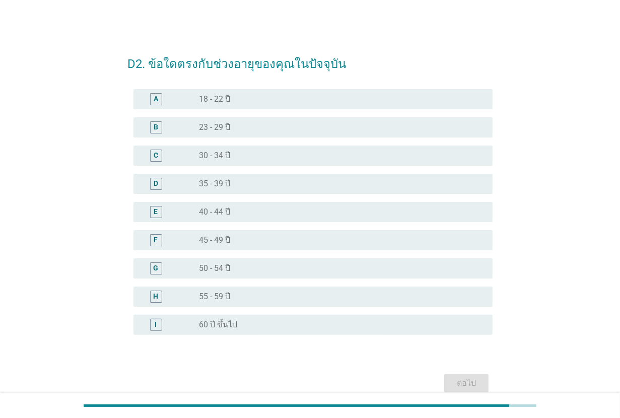
click at [270, 269] on div "radio_button_unchecked 50 - 54 ปี" at bounding box center [338, 268] width 278 height 10
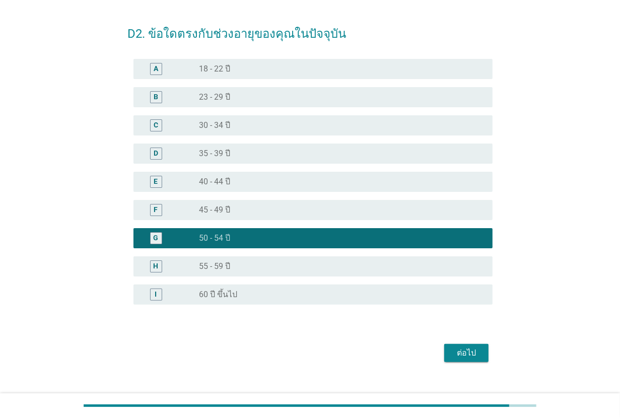
scroll to position [46, 0]
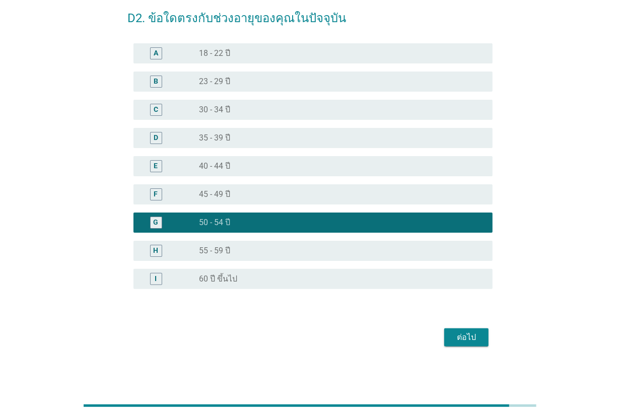
click at [467, 340] on div "ต่อไป" at bounding box center [466, 338] width 28 height 12
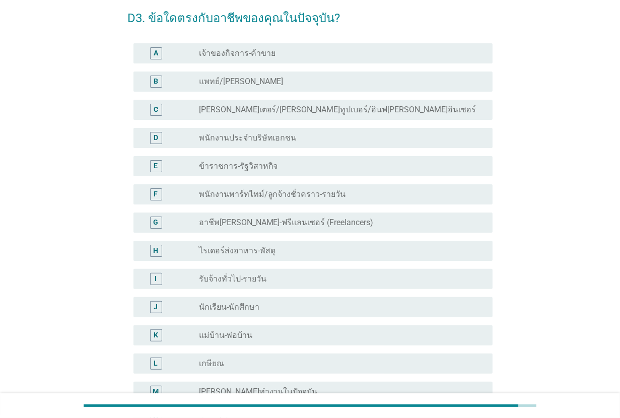
scroll to position [0, 0]
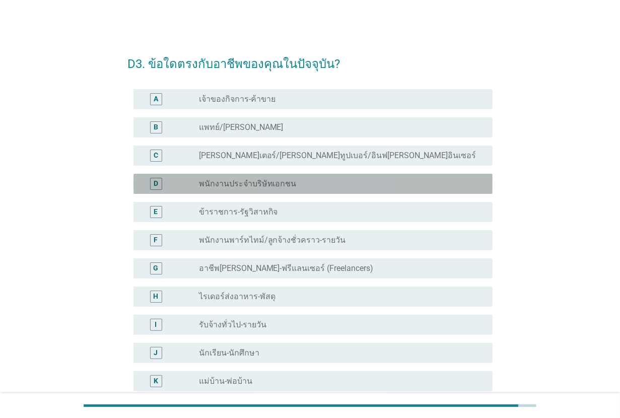
click at [275, 179] on label "พนักงานประจำบริษัทเอกชน" at bounding box center [248, 184] width 98 height 10
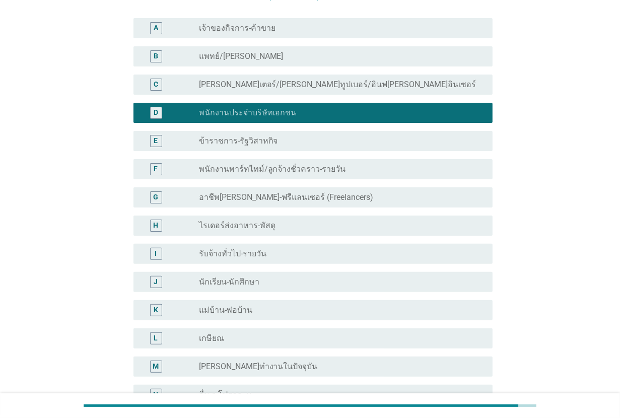
scroll to position [187, 0]
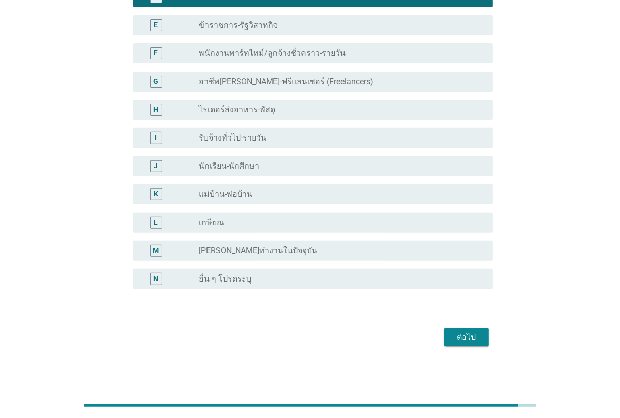
click at [466, 340] on div "ต่อไป" at bounding box center [466, 338] width 28 height 12
